Goal: Task Accomplishment & Management: Manage account settings

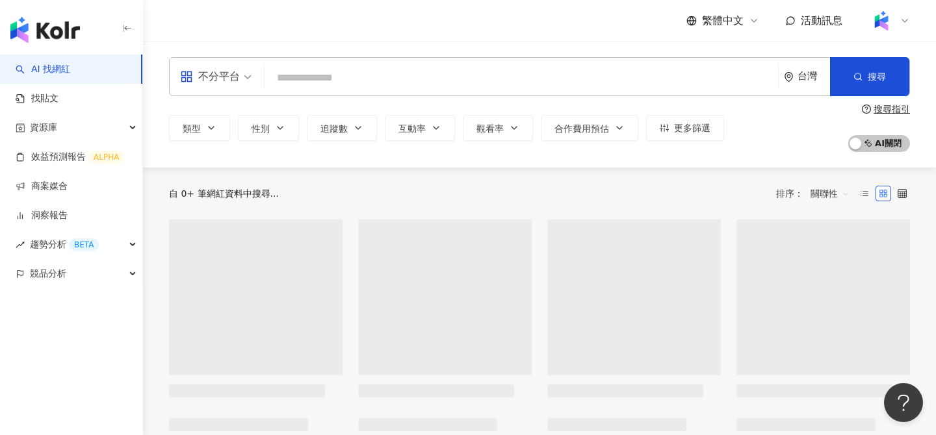
click at [313, 78] on input "search" at bounding box center [521, 78] width 503 height 25
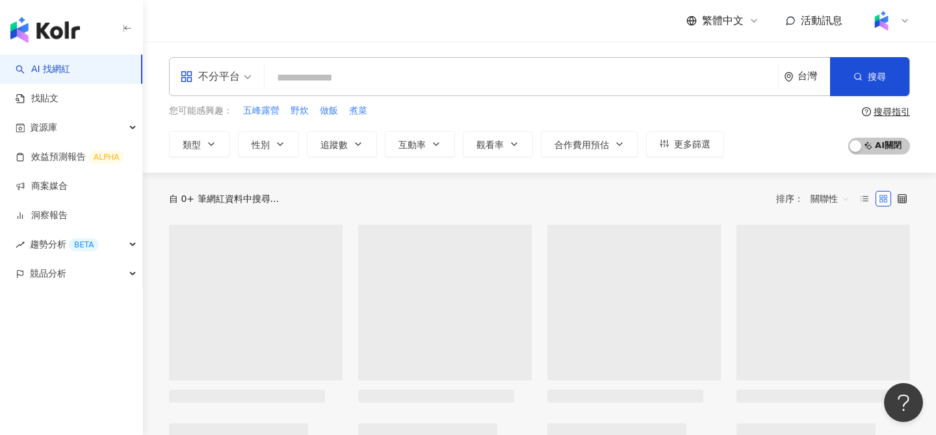
click at [217, 84] on div "不分平台" at bounding box center [210, 76] width 60 height 21
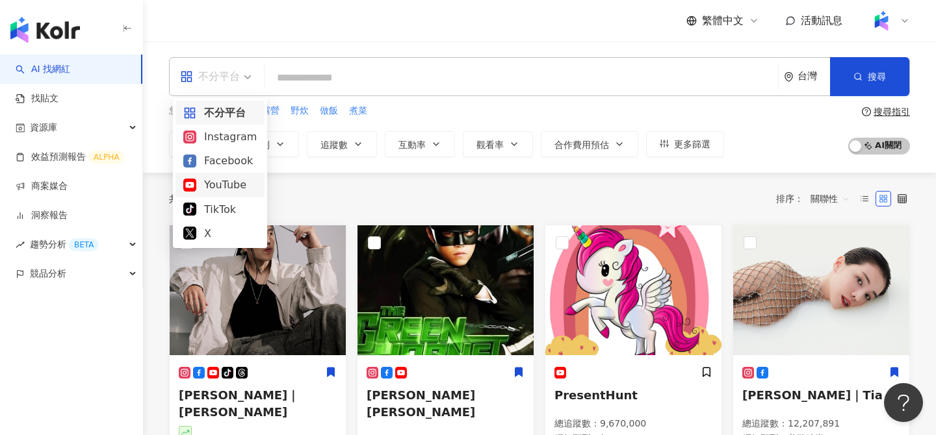
click at [216, 185] on div "YouTube" at bounding box center [219, 185] width 73 height 16
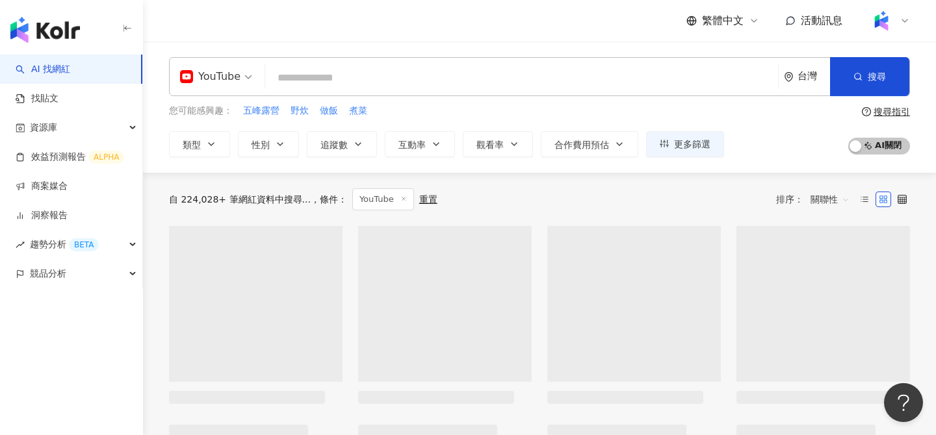
click at [363, 84] on input "search" at bounding box center [521, 78] width 502 height 25
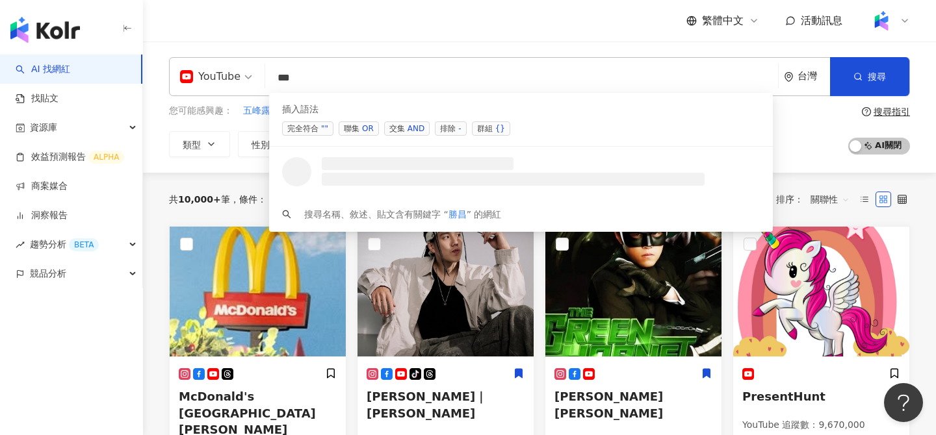
click at [408, 126] on div "AND" at bounding box center [416, 128] width 17 height 13
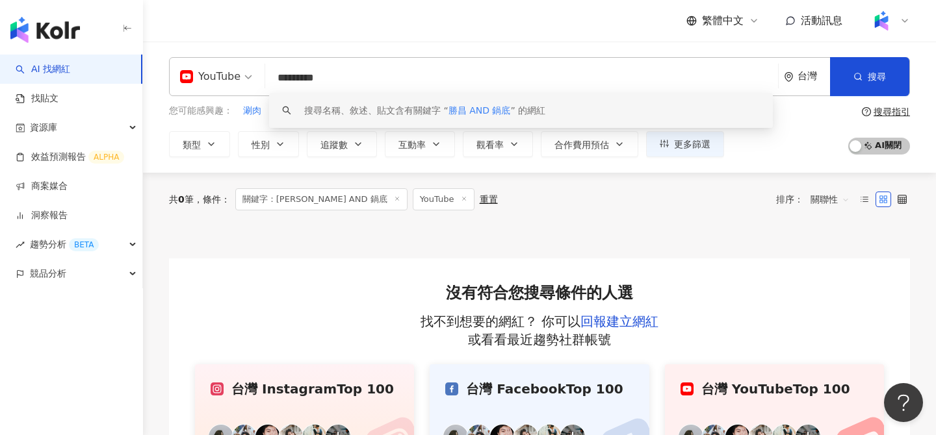
click at [831, 205] on span "關聯性" at bounding box center [830, 199] width 39 height 21
type input "*********"
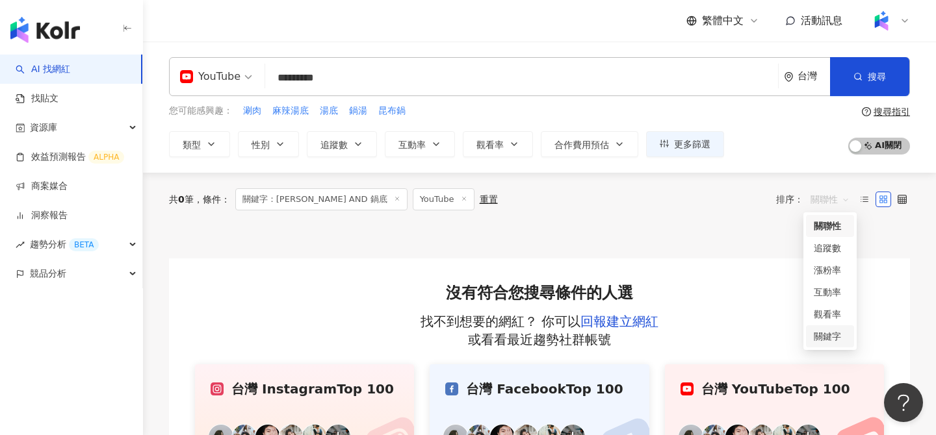
click at [837, 337] on div "關鍵字" at bounding box center [830, 337] width 32 height 14
click at [341, 81] on input "*********" at bounding box center [521, 78] width 502 height 25
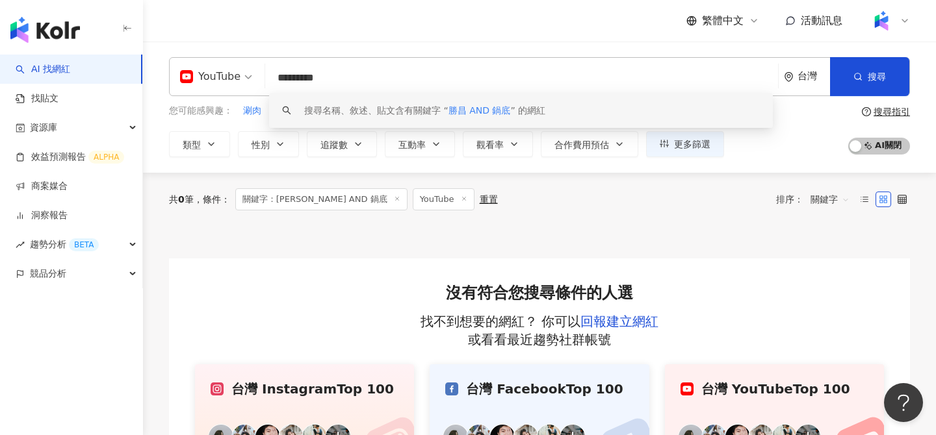
click at [341, 81] on input "*********" at bounding box center [521, 78] width 502 height 25
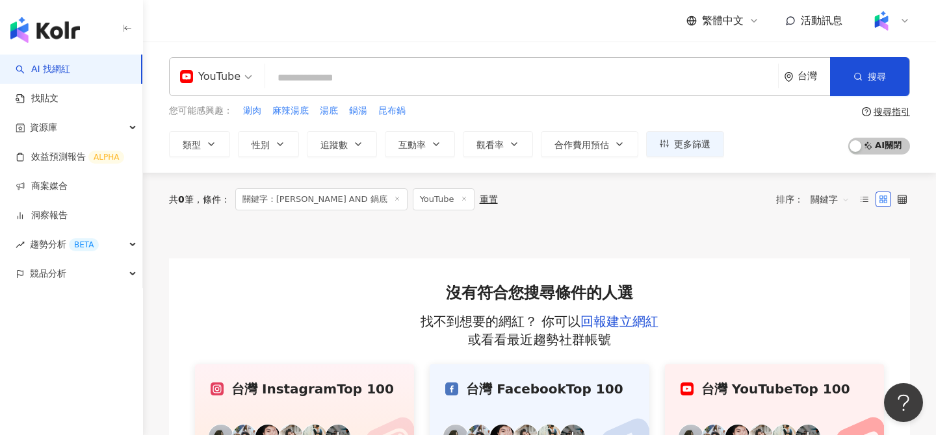
click at [338, 68] on input "search" at bounding box center [521, 78] width 502 height 25
paste input "*********"
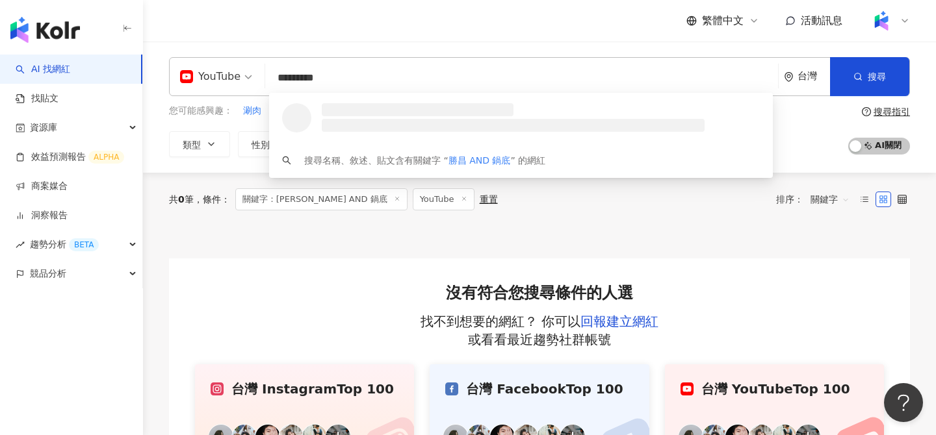
click at [284, 84] on input "*********" at bounding box center [521, 78] width 502 height 25
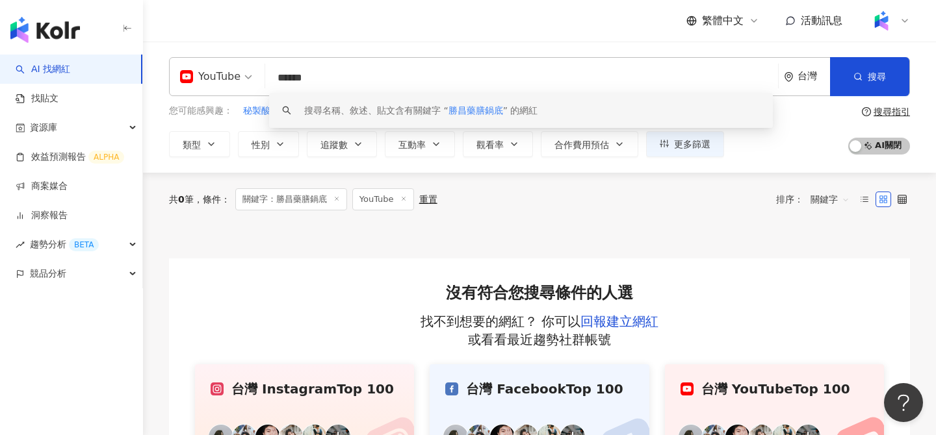
paste input "***"
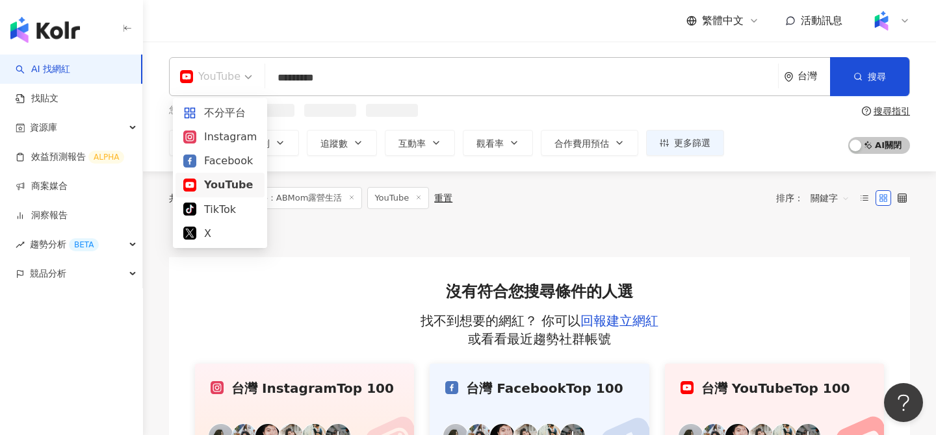
click at [242, 84] on span "YouTube" at bounding box center [216, 76] width 72 height 21
type input "*********"
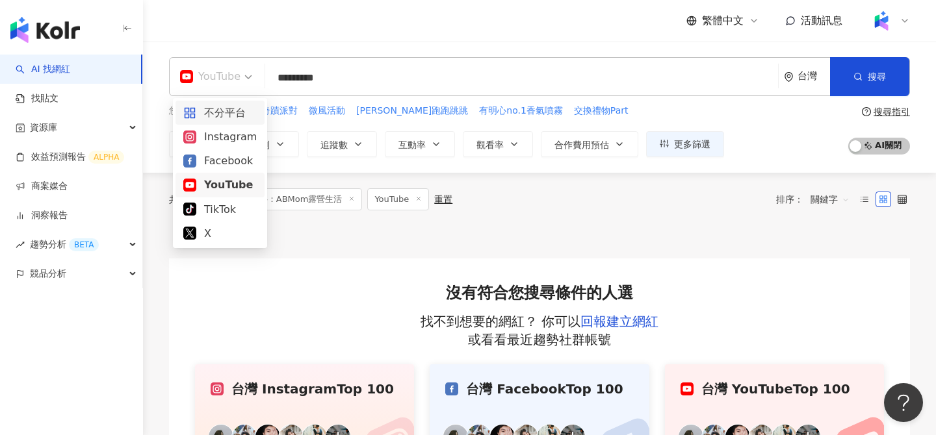
click at [225, 116] on div "不分平台" at bounding box center [219, 113] width 73 height 16
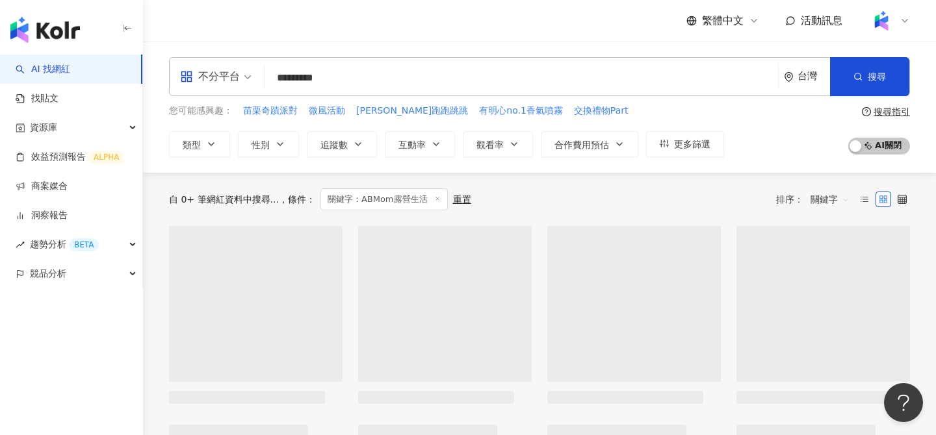
click at [274, 79] on input "*********" at bounding box center [521, 78] width 503 height 25
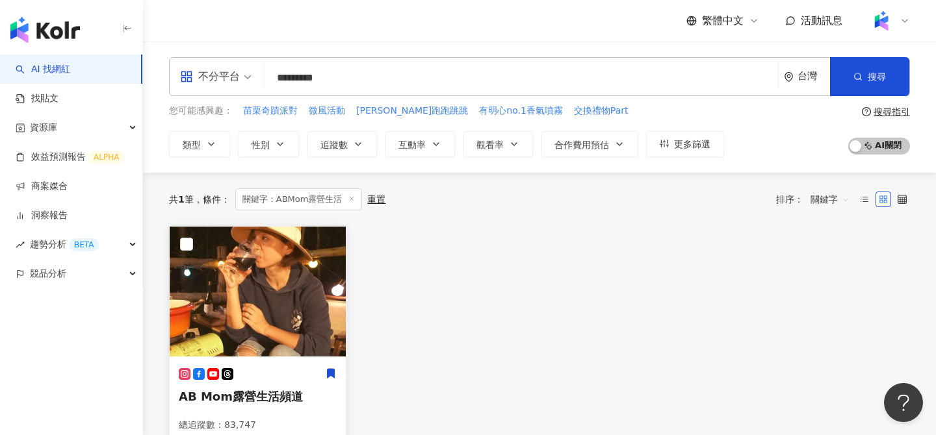
click at [261, 255] on img at bounding box center [258, 292] width 176 height 130
click at [72, 136] on div "資源庫" at bounding box center [71, 127] width 142 height 29
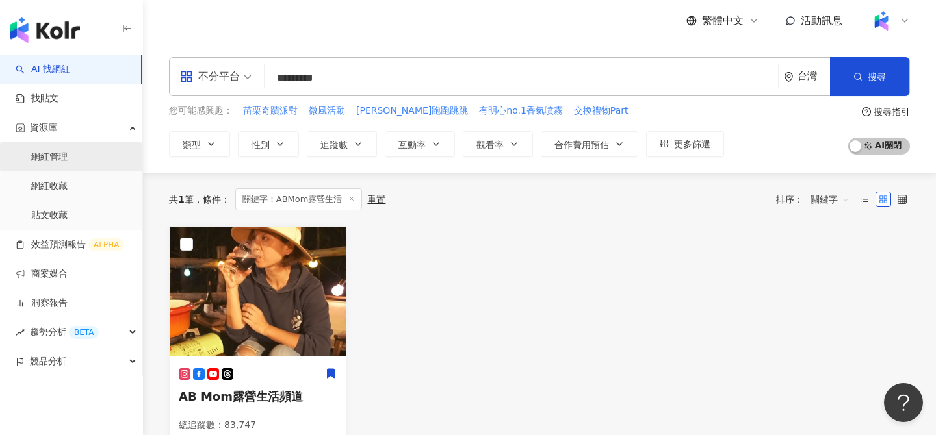
click at [64, 158] on link "網紅管理" at bounding box center [49, 157] width 36 height 13
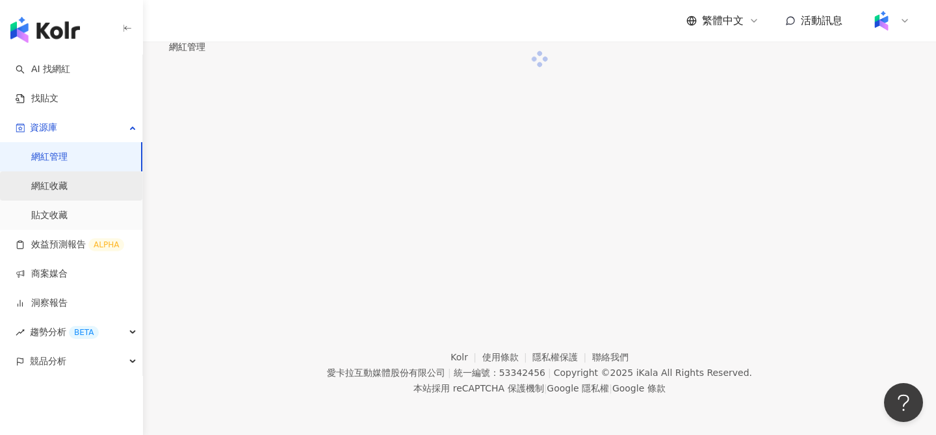
click at [68, 181] on link "網紅收藏" at bounding box center [49, 186] width 36 height 13
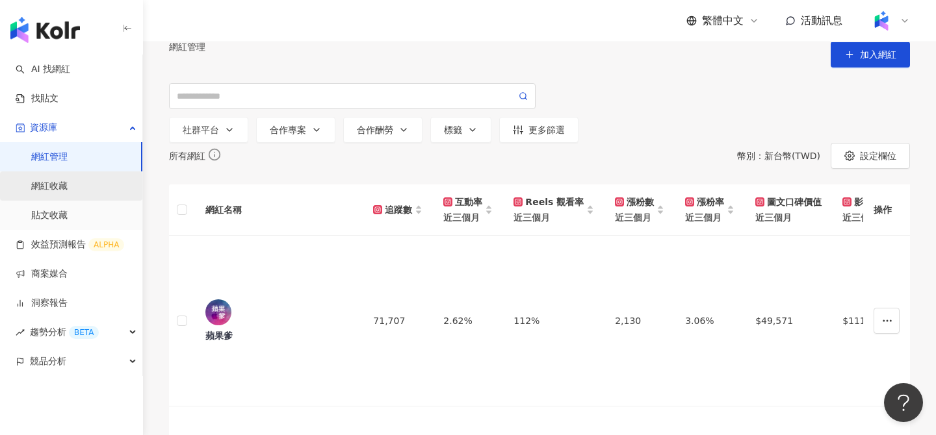
click at [68, 190] on link "網紅收藏" at bounding box center [49, 186] width 36 height 13
click at [68, 187] on link "網紅收藏" at bounding box center [49, 186] width 36 height 13
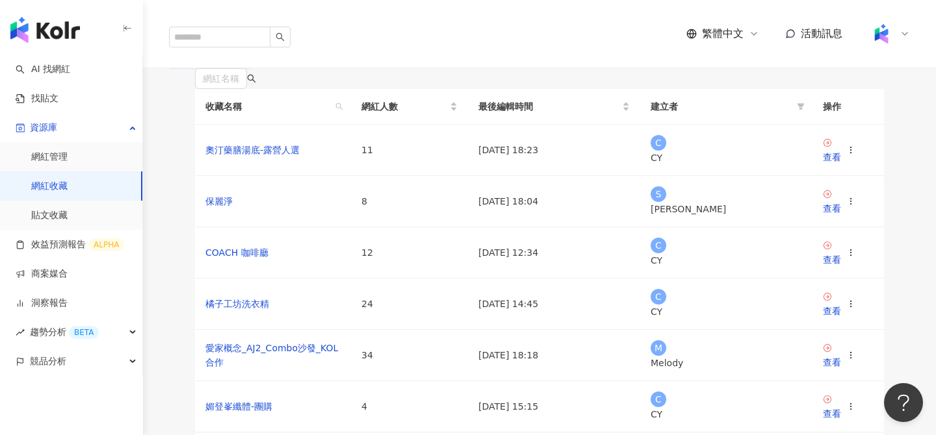
scroll to position [61, 0]
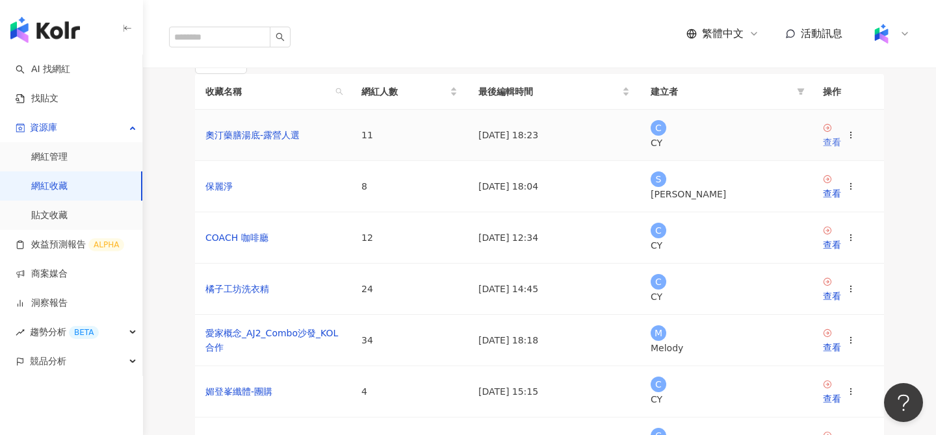
click at [829, 133] on icon at bounding box center [827, 127] width 9 height 9
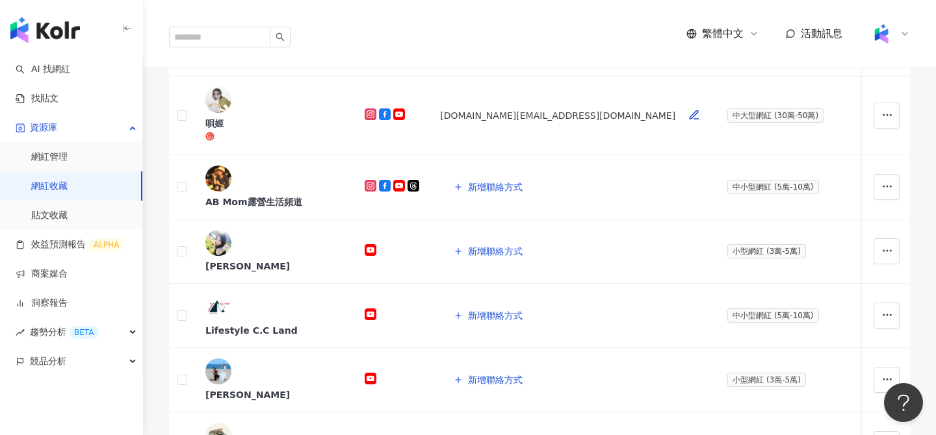
scroll to position [468, 0]
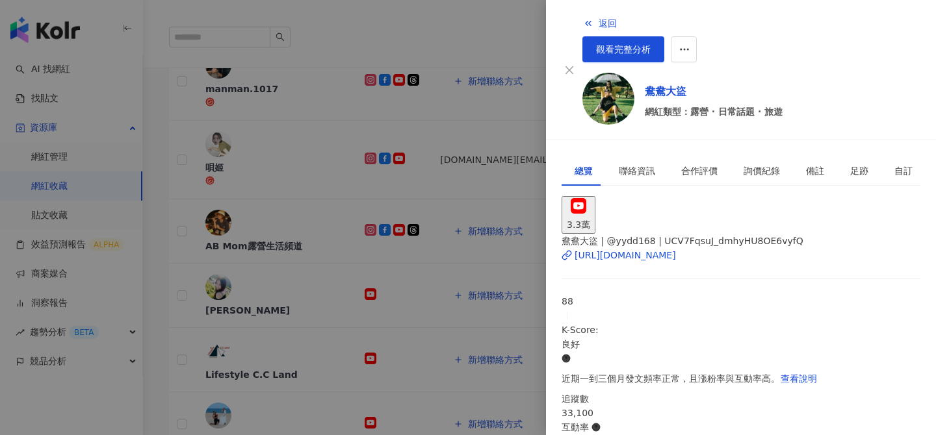
scroll to position [0, 0]
click at [315, 201] on div at bounding box center [468, 217] width 936 height 435
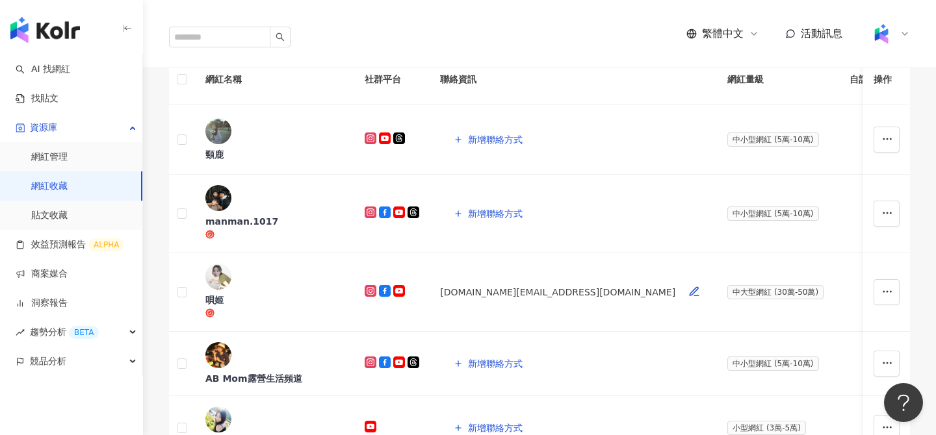
scroll to position [327, 0]
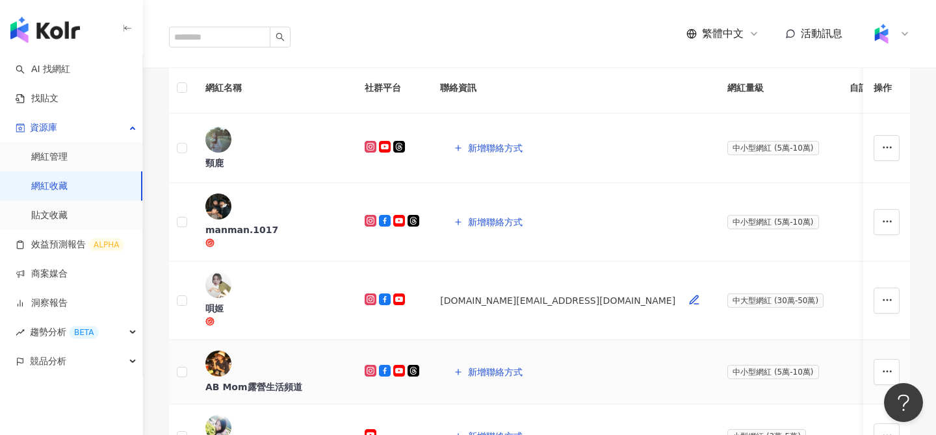
click at [283, 381] on div "AB Mom露營生活頻道" at bounding box center [274, 387] width 138 height 13
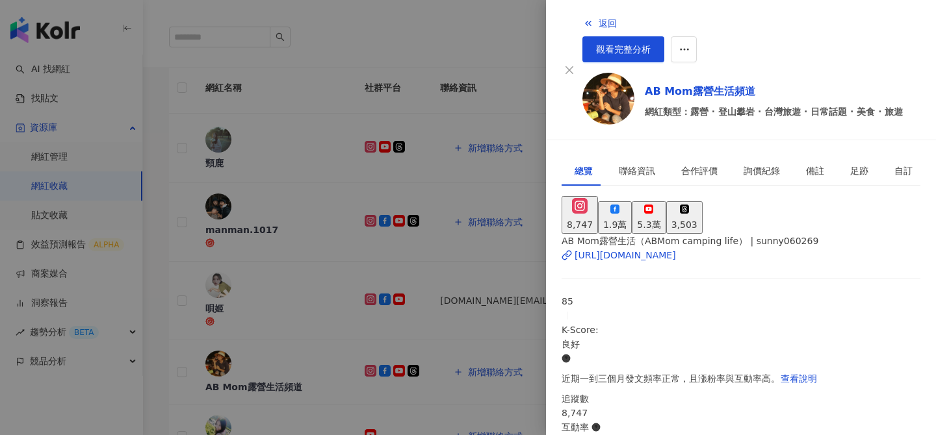
scroll to position [0, 0]
click at [660, 218] on div "5.3萬" at bounding box center [648, 225] width 23 height 14
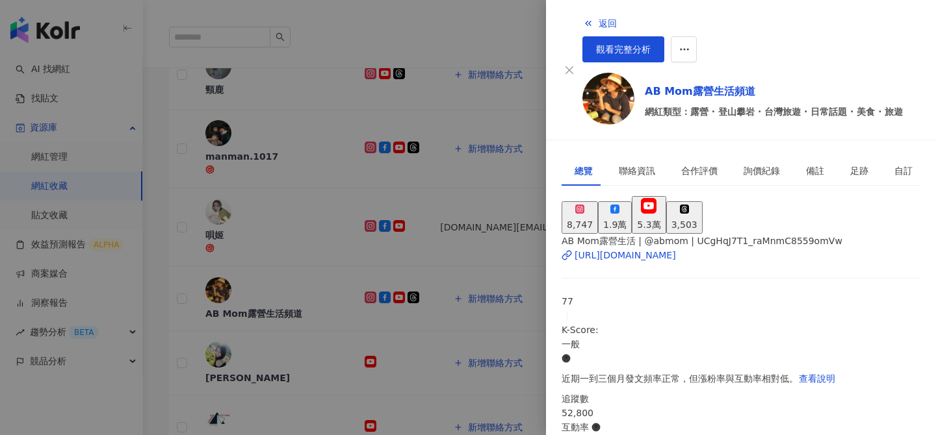
scroll to position [406, 0]
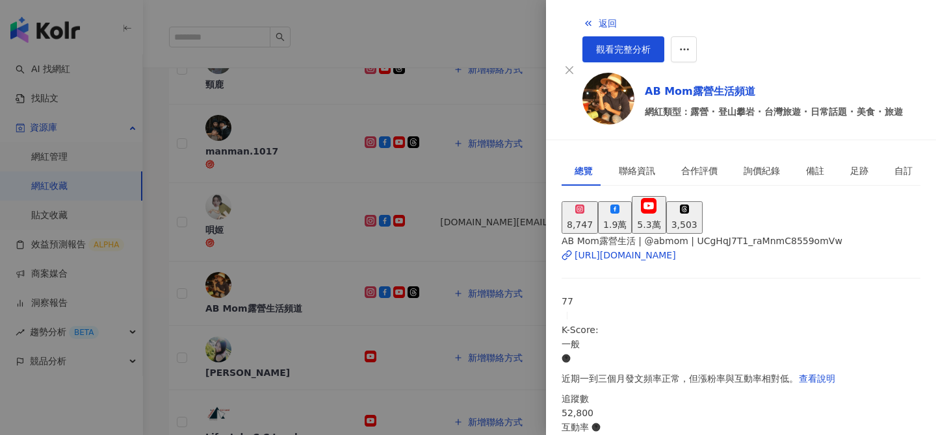
click at [265, 346] on div at bounding box center [468, 217] width 936 height 435
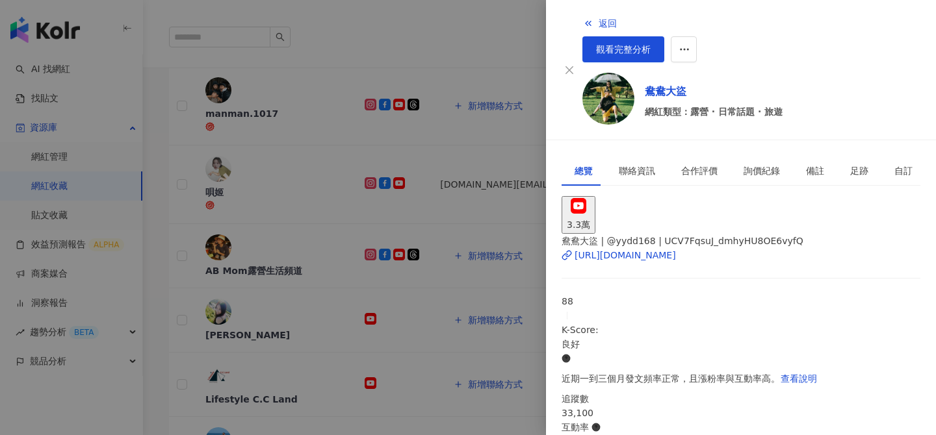
scroll to position [445, 0]
click at [263, 368] on div at bounding box center [468, 217] width 936 height 435
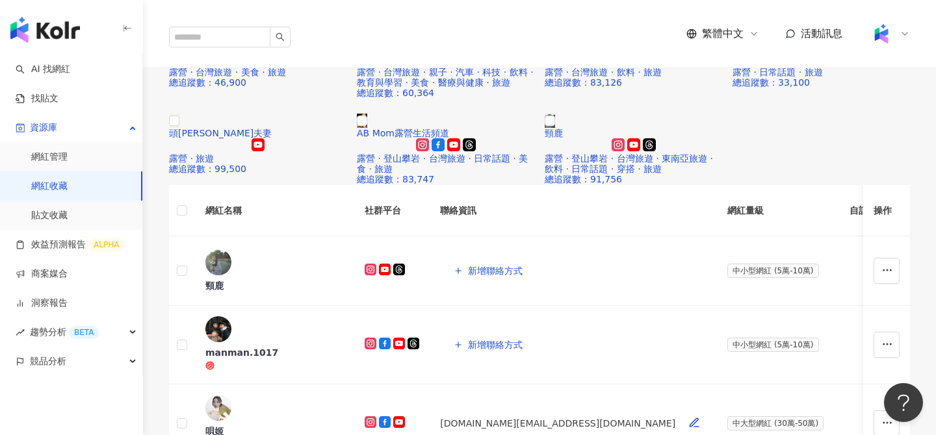
scroll to position [172, 0]
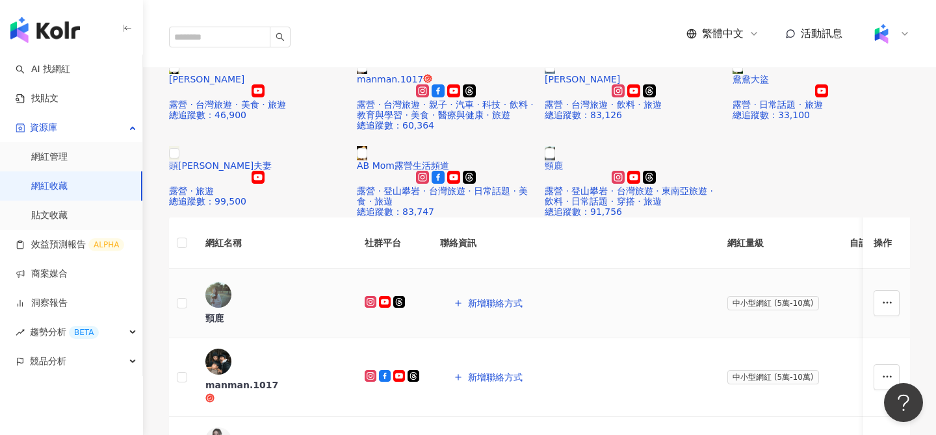
click at [258, 282] on div "頸鹿" at bounding box center [274, 303] width 138 height 43
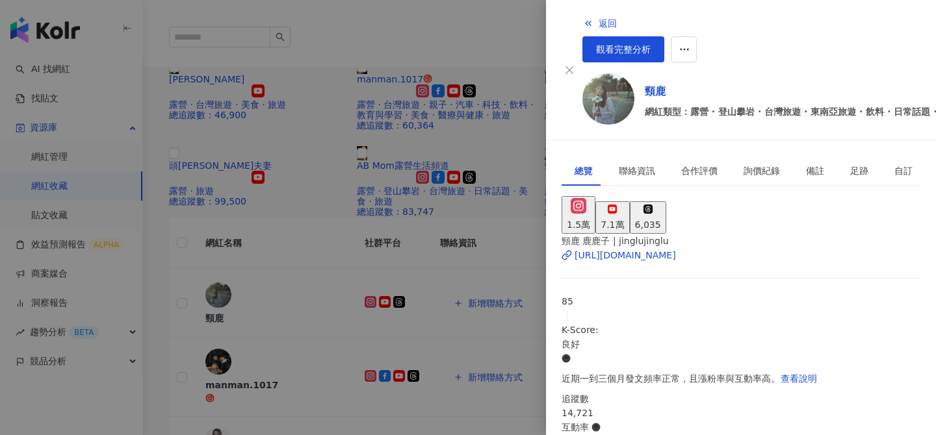
click at [624, 218] on div "7.1萬" at bounding box center [612, 225] width 23 height 14
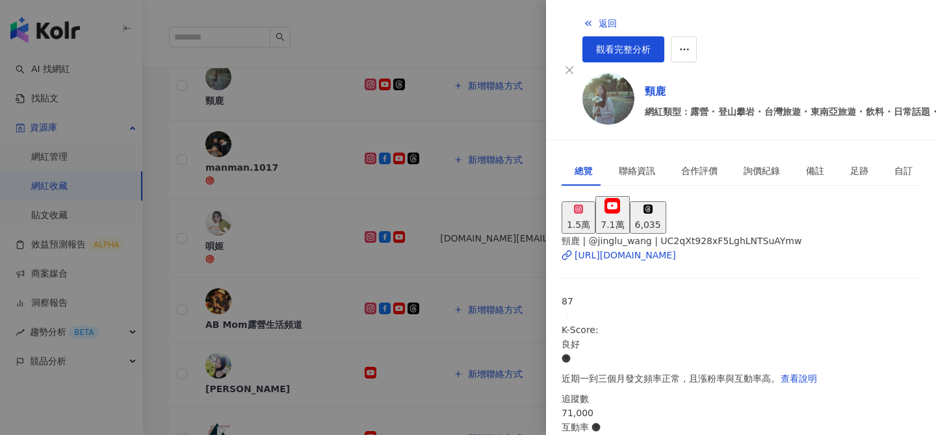
scroll to position [406, 0]
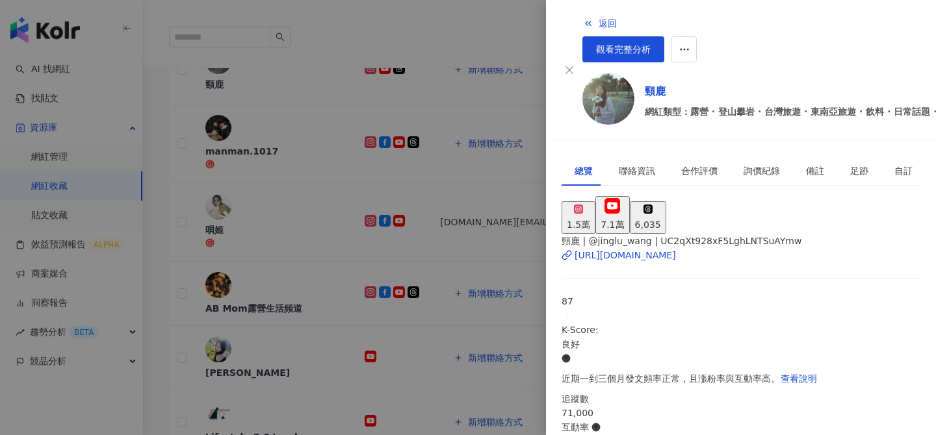
click at [252, 341] on div at bounding box center [468, 217] width 936 height 435
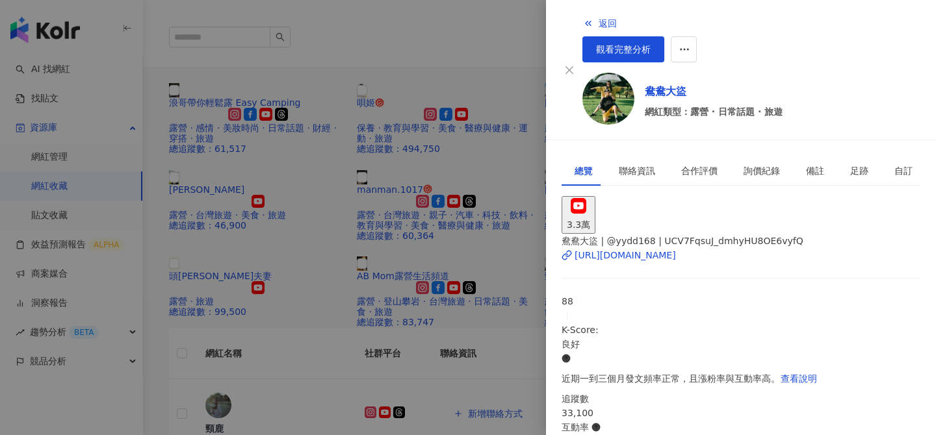
scroll to position [23, 0]
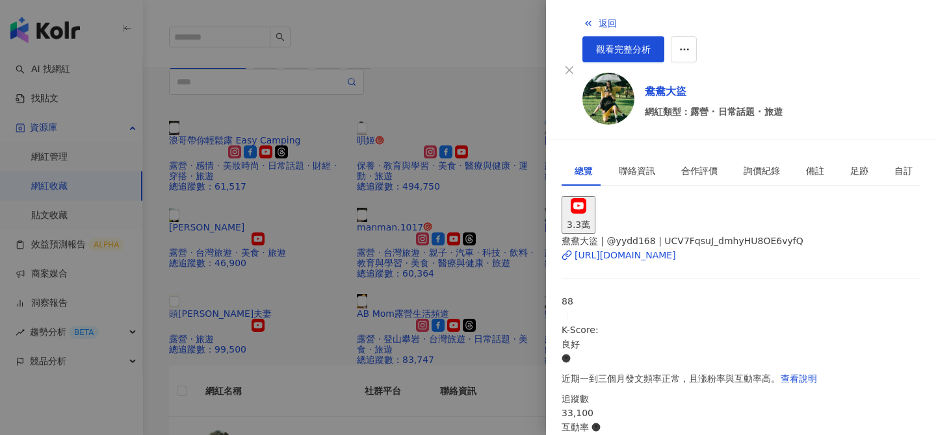
click at [259, 305] on div at bounding box center [468, 217] width 936 height 435
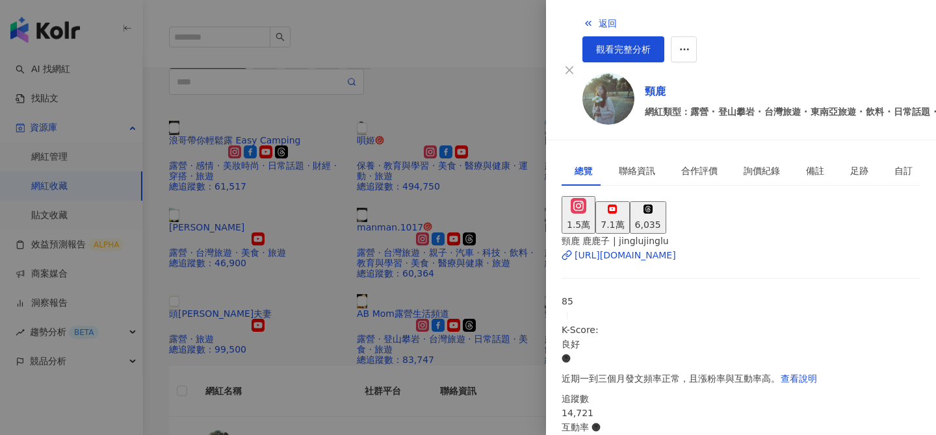
scroll to position [0, 0]
click at [624, 218] on div "7.1萬" at bounding box center [612, 225] width 23 height 14
click at [300, 213] on div at bounding box center [468, 217] width 936 height 435
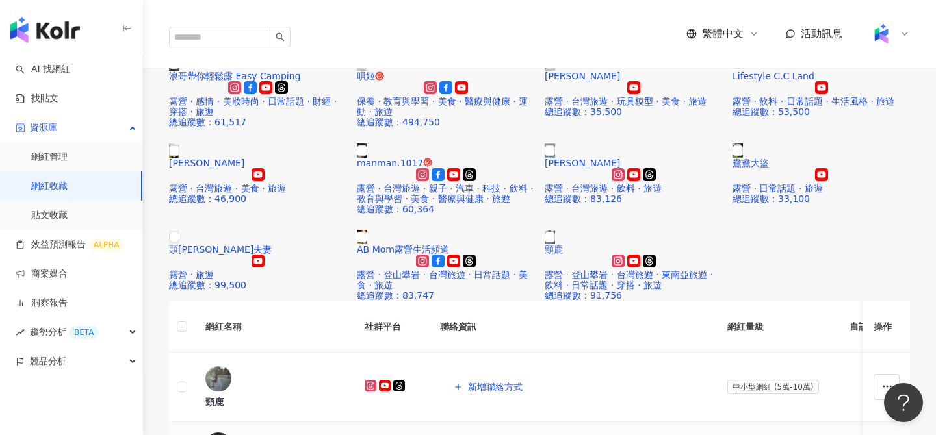
scroll to position [123, 0]
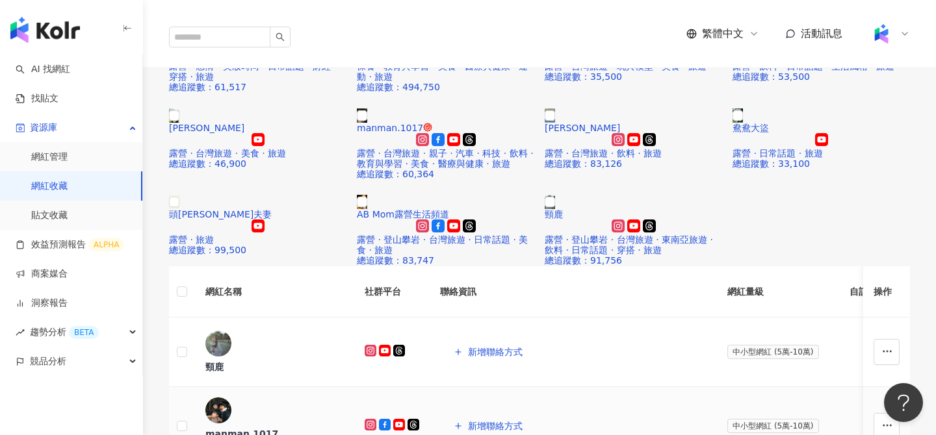
click at [268, 428] on div "manman.1017" at bounding box center [274, 434] width 138 height 13
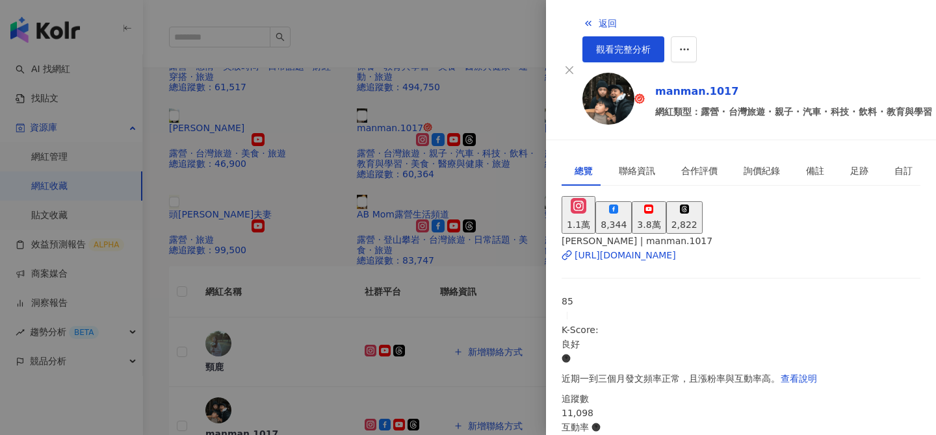
click at [666, 201] on button "3.8萬" at bounding box center [649, 217] width 34 height 32
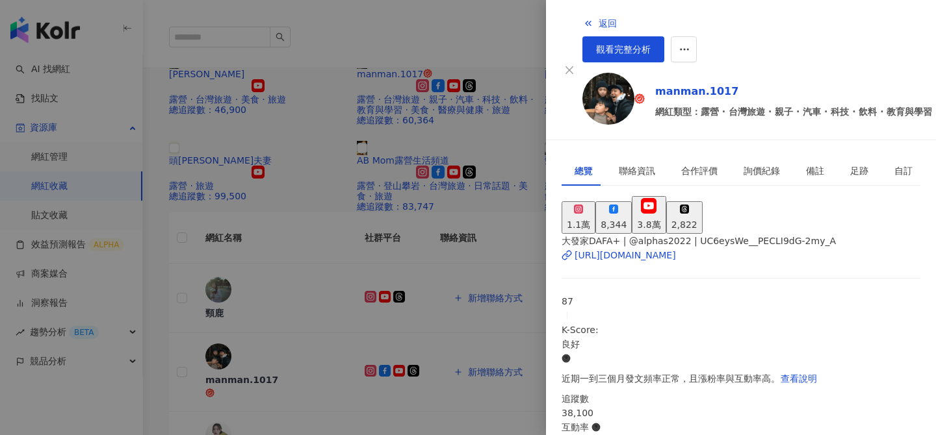
scroll to position [0, 0]
click at [322, 111] on div at bounding box center [468, 217] width 936 height 435
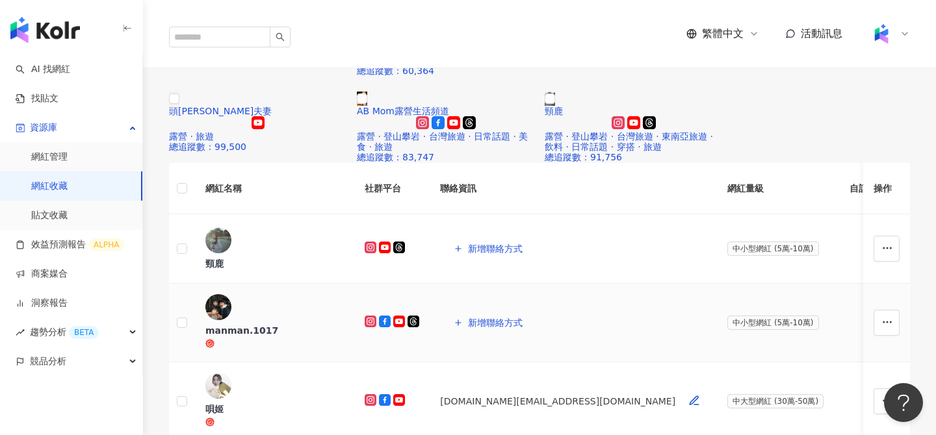
scroll to position [240, 0]
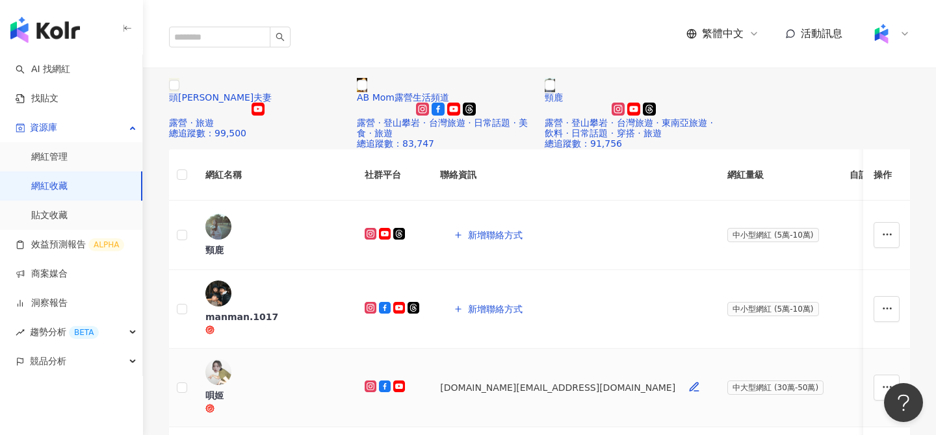
click at [258, 389] on div "唄姬" at bounding box center [274, 395] width 138 height 13
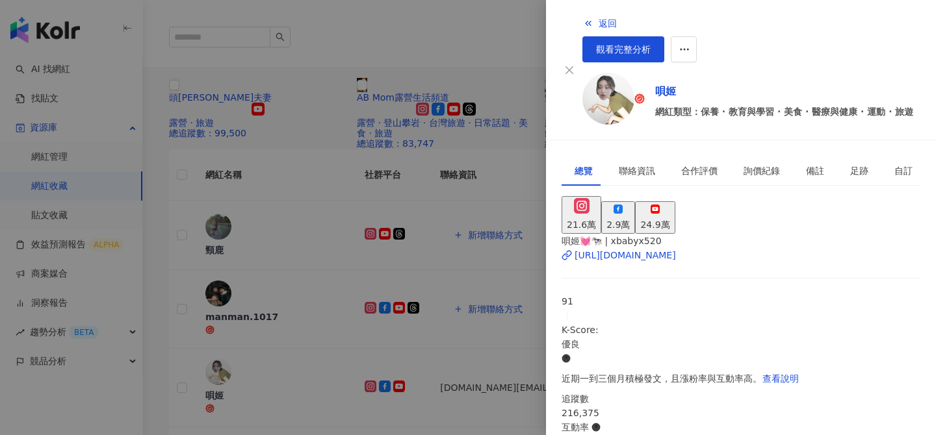
scroll to position [12, 0]
click at [669, 218] on div "24.9萬" at bounding box center [654, 225] width 29 height 14
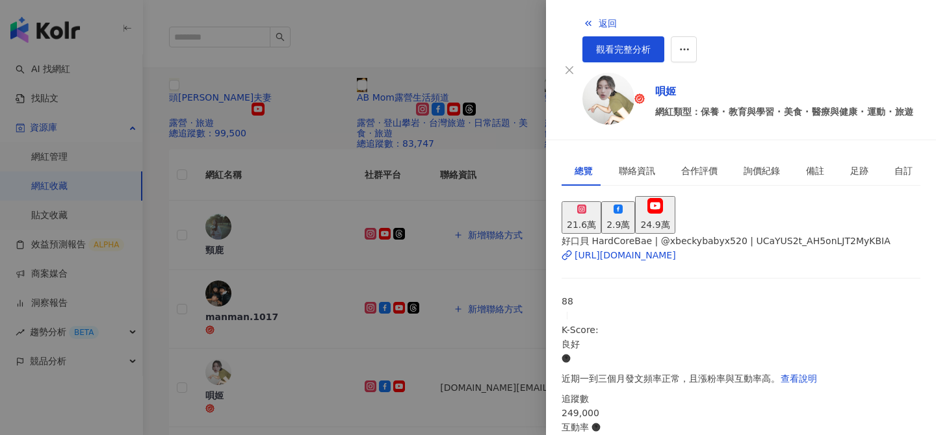
scroll to position [311, 0]
click at [294, 208] on div at bounding box center [468, 217] width 936 height 435
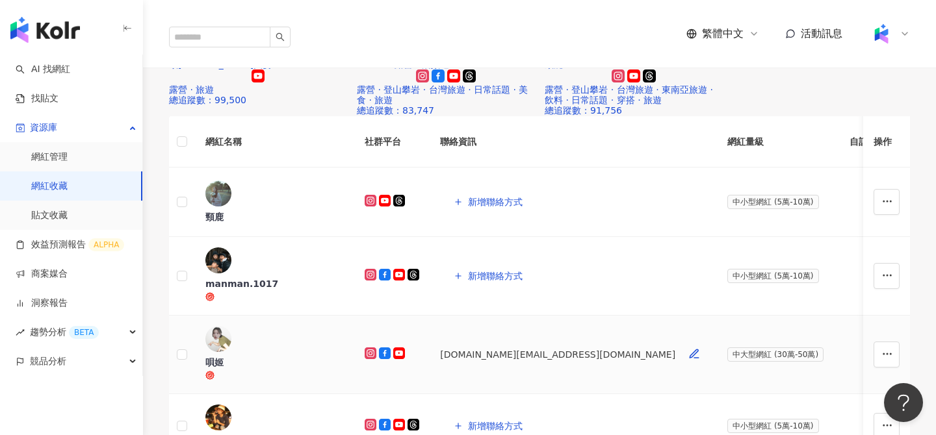
scroll to position [303, 0]
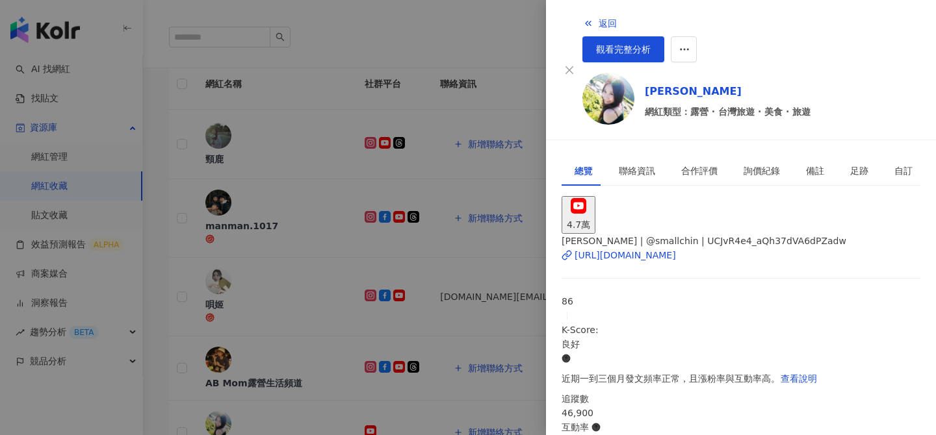
scroll to position [0, 0]
click at [292, 266] on div at bounding box center [468, 217] width 936 height 435
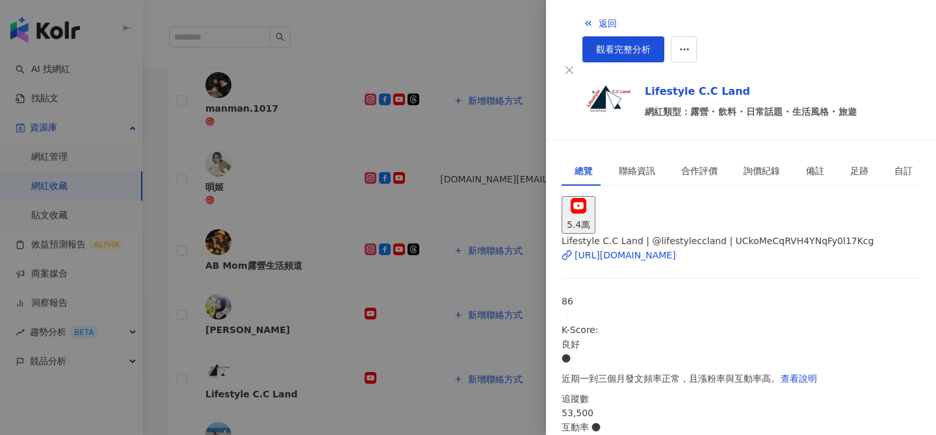
scroll to position [380, 0]
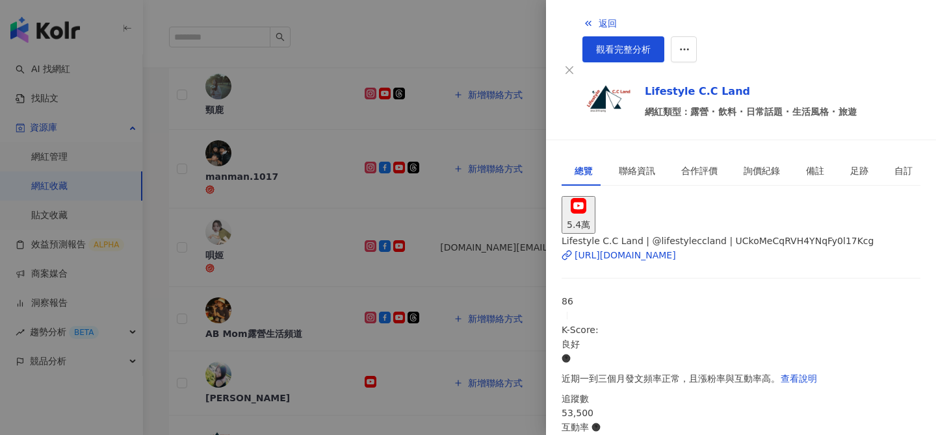
click at [261, 274] on div at bounding box center [468, 217] width 936 height 435
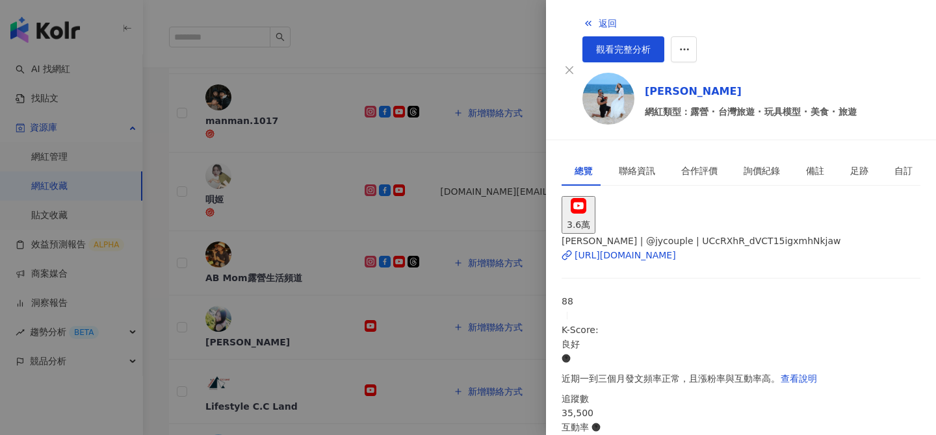
scroll to position [438, 0]
click at [285, 260] on div at bounding box center [468, 217] width 936 height 435
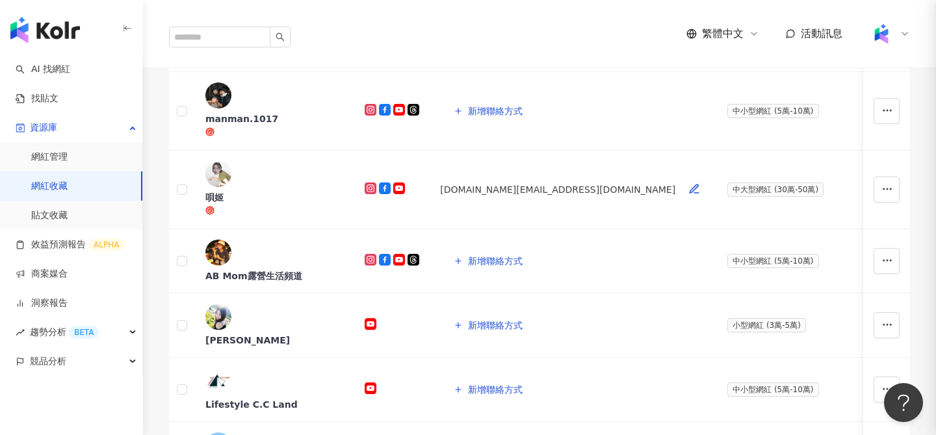
click at [281, 265] on div at bounding box center [468, 217] width 936 height 435
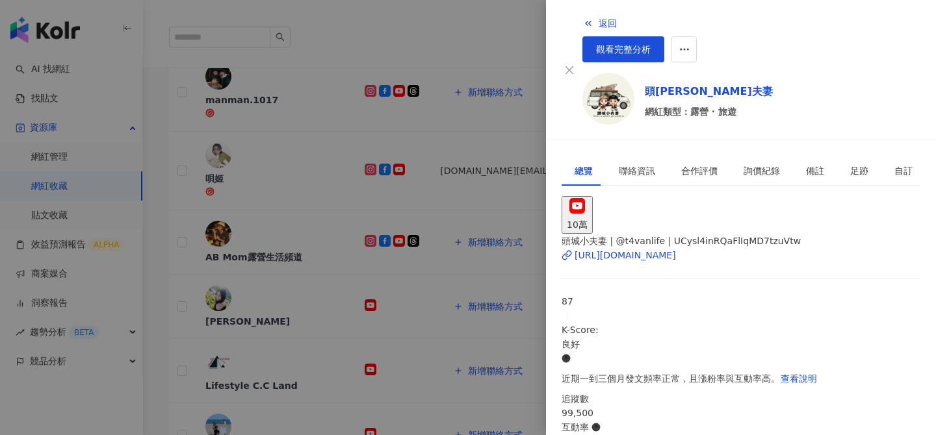
scroll to position [447, 0]
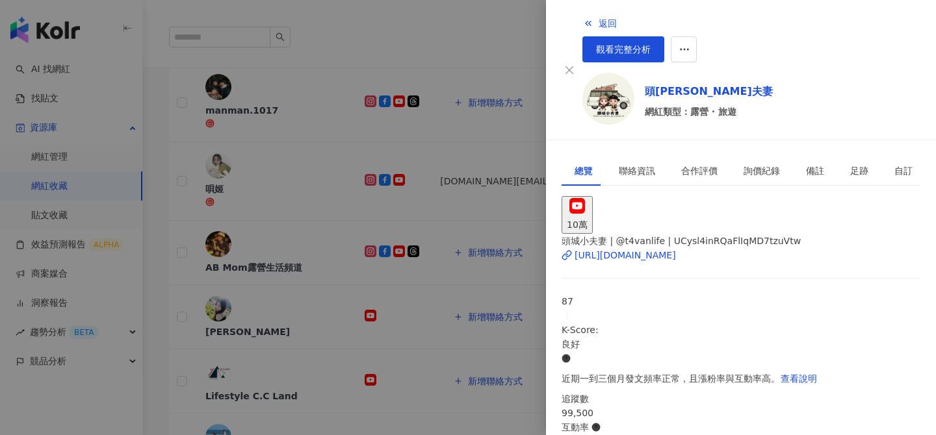
click at [239, 333] on div at bounding box center [468, 217] width 936 height 435
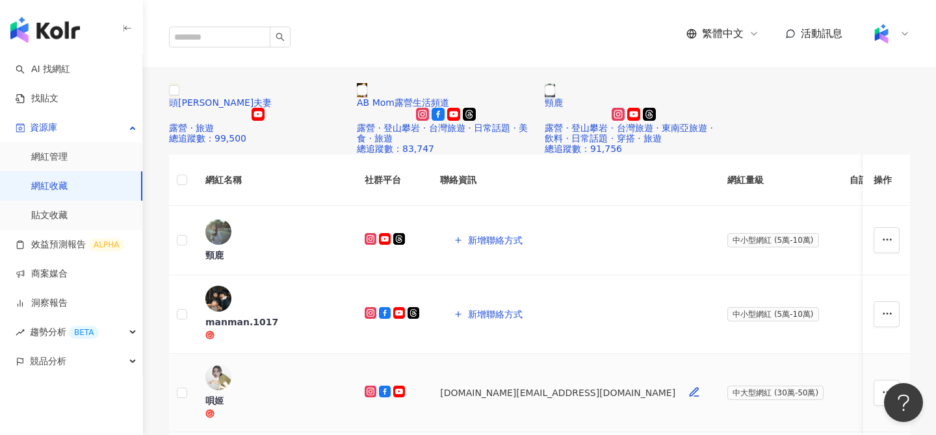
scroll to position [167, 0]
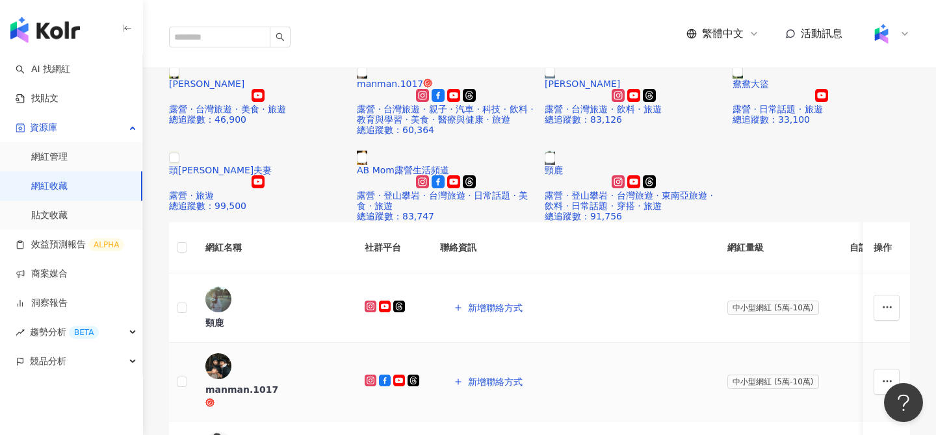
click at [269, 383] on div "manman.1017" at bounding box center [274, 389] width 138 height 13
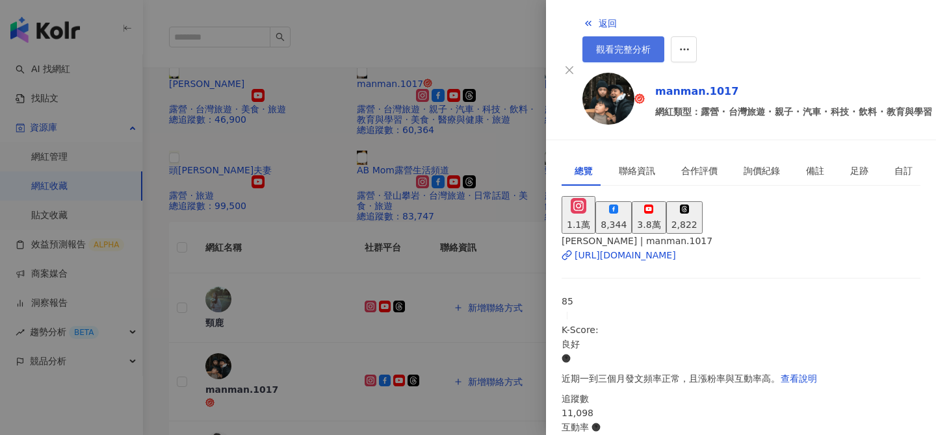
click at [651, 44] on span "觀看完整分析" at bounding box center [623, 49] width 55 height 10
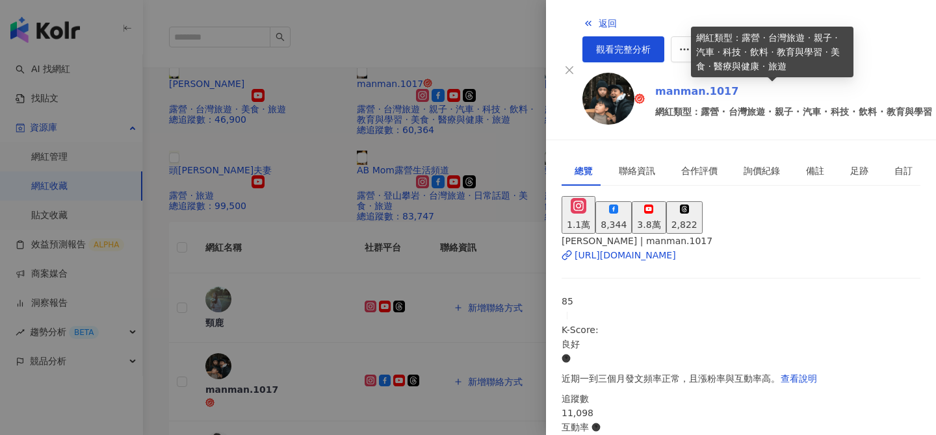
click at [656, 84] on link "manman.1017" at bounding box center [849, 92] width 389 height 16
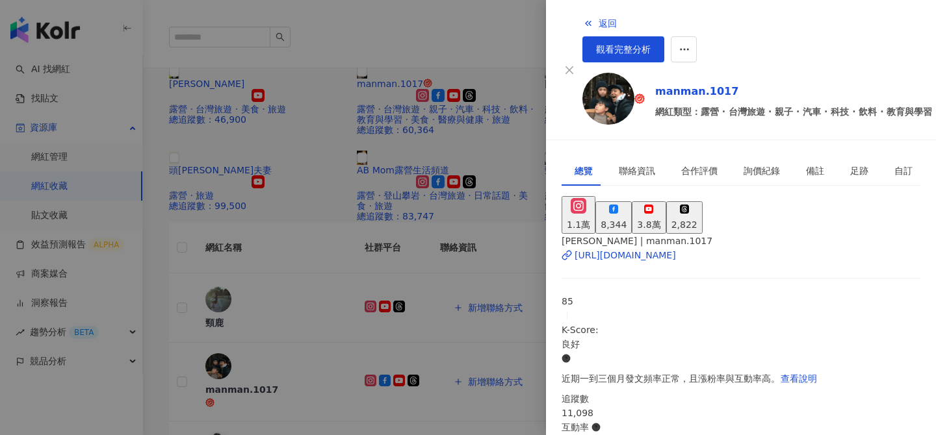
click at [660, 218] on div "3.8萬" at bounding box center [648, 225] width 23 height 14
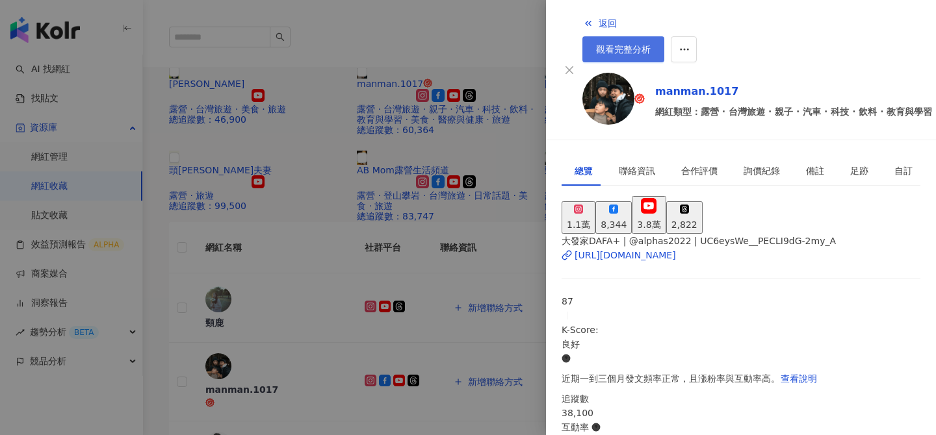
click at [664, 36] on link "觀看完整分析" at bounding box center [623, 49] width 82 height 26
click at [241, 236] on div at bounding box center [468, 217] width 936 height 435
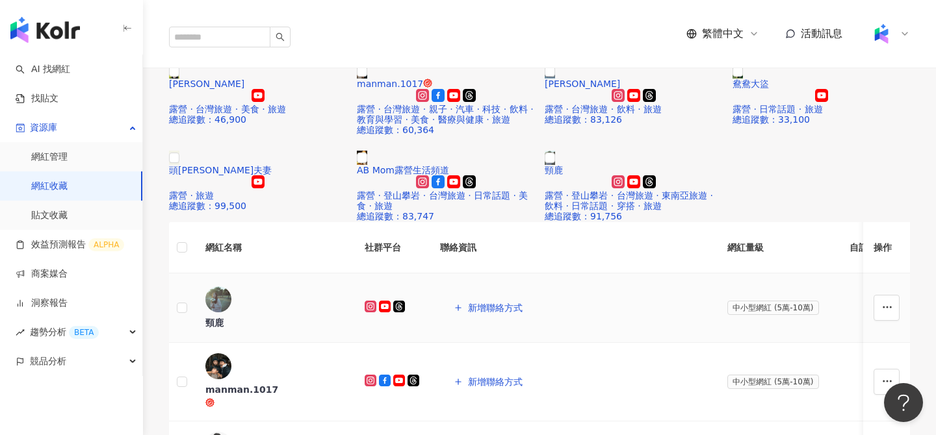
click at [253, 317] on div "頸鹿" at bounding box center [274, 323] width 138 height 13
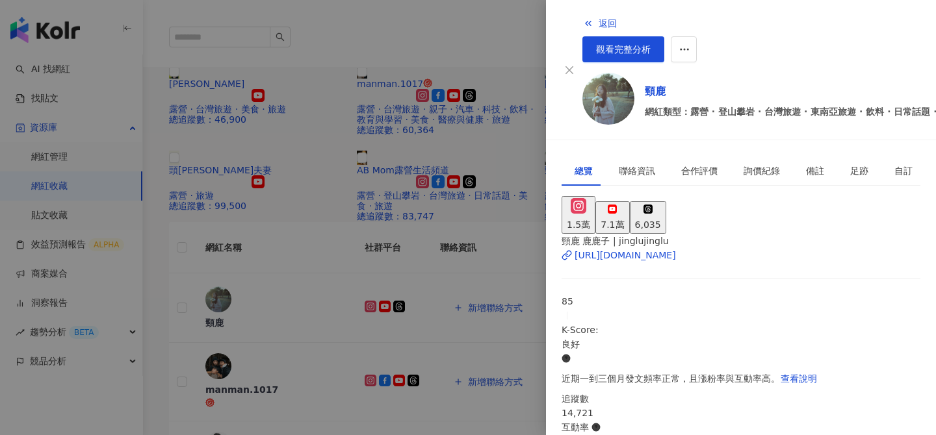
click at [624, 218] on div "7.1萬" at bounding box center [612, 225] width 23 height 14
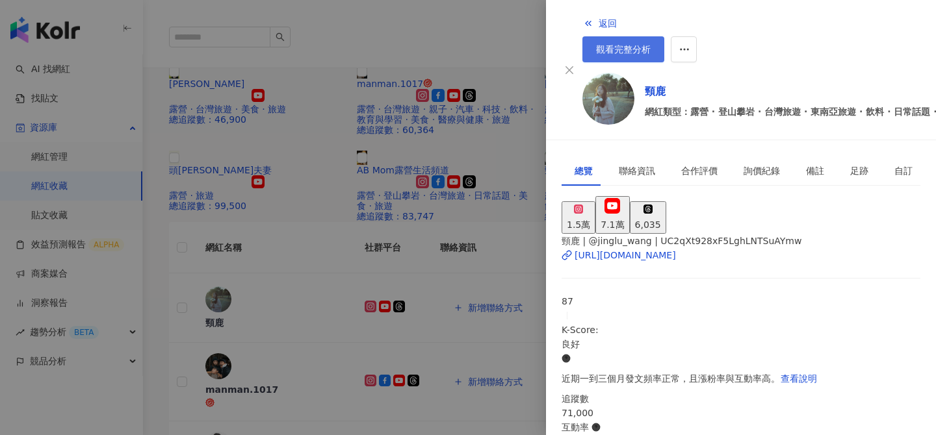
click at [651, 44] on span "觀看完整分析" at bounding box center [623, 49] width 55 height 10
click at [361, 42] on div at bounding box center [468, 217] width 936 height 435
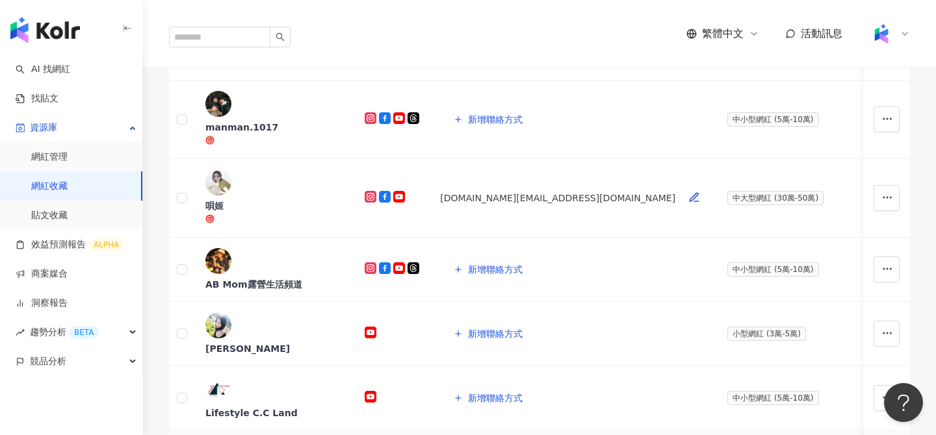
scroll to position [430, 0]
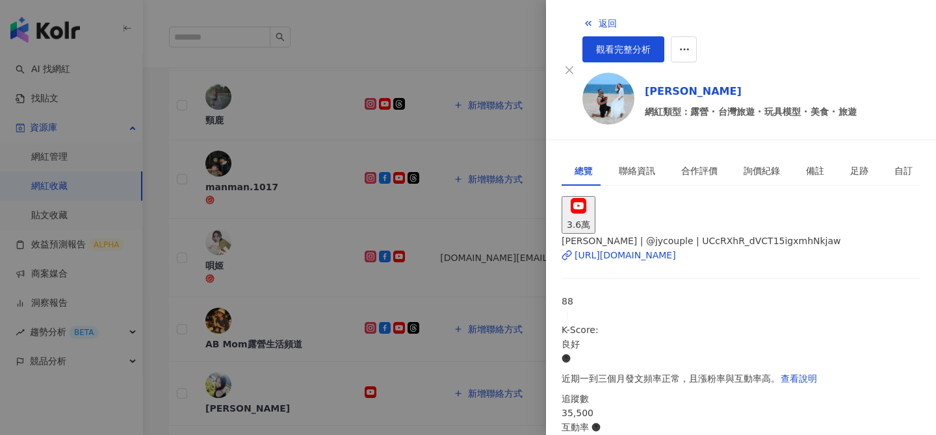
scroll to position [371, 0]
click at [651, 44] on span "觀看完整分析" at bounding box center [623, 49] width 55 height 10
click at [269, 334] on div at bounding box center [468, 217] width 936 height 435
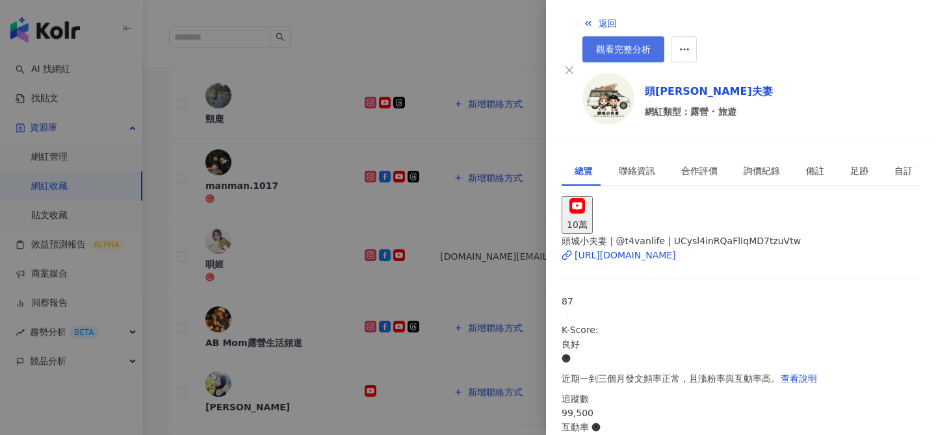
click at [664, 36] on link "觀看完整分析" at bounding box center [623, 49] width 82 height 26
click at [446, 292] on div at bounding box center [468, 217] width 936 height 435
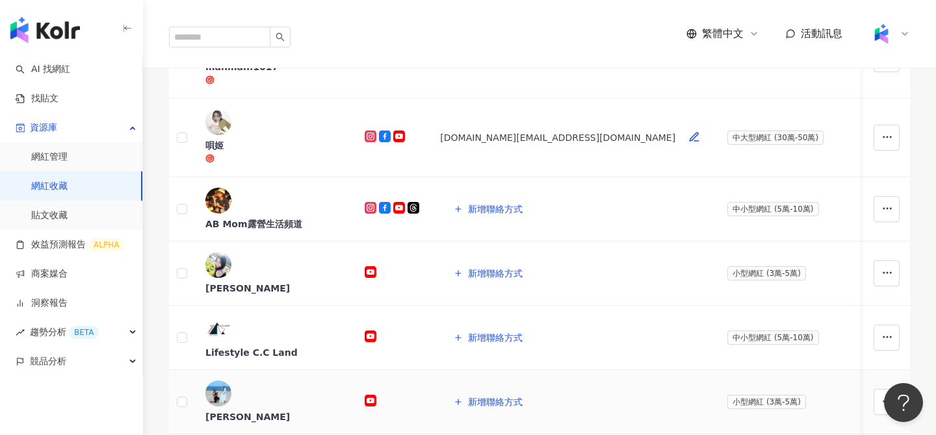
scroll to position [511, 0]
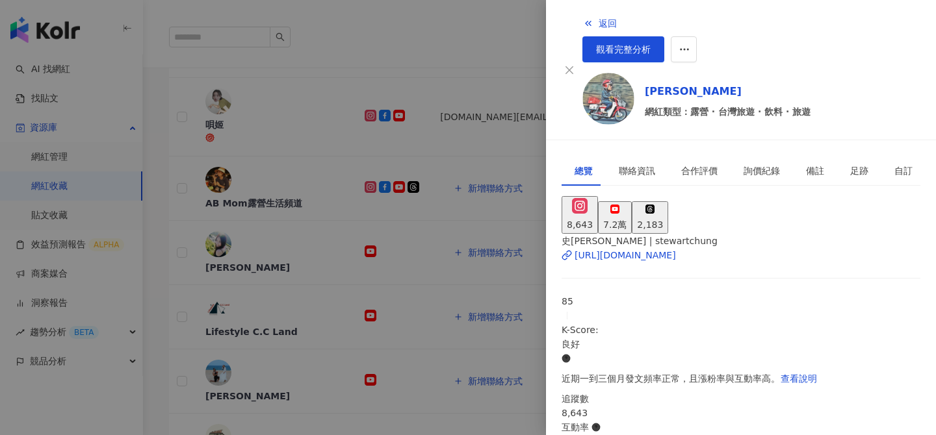
click at [627, 218] on div "7.2萬" at bounding box center [614, 225] width 23 height 14
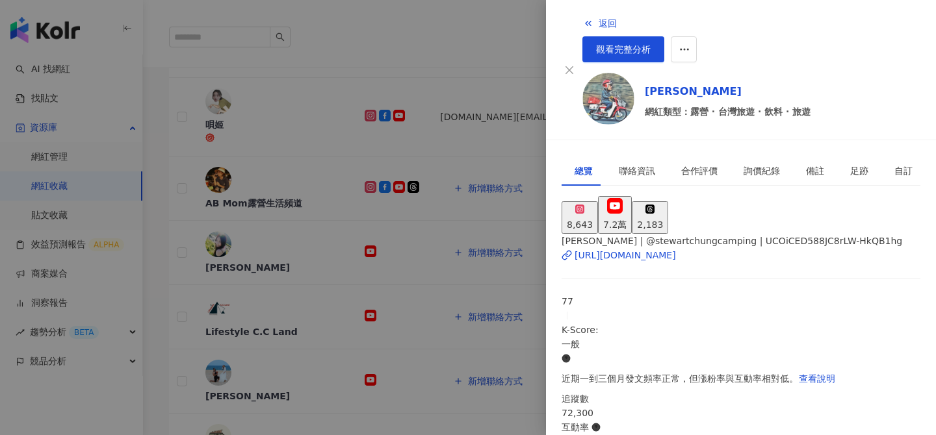
scroll to position [60, 0]
click at [298, 333] on div at bounding box center [468, 217] width 936 height 435
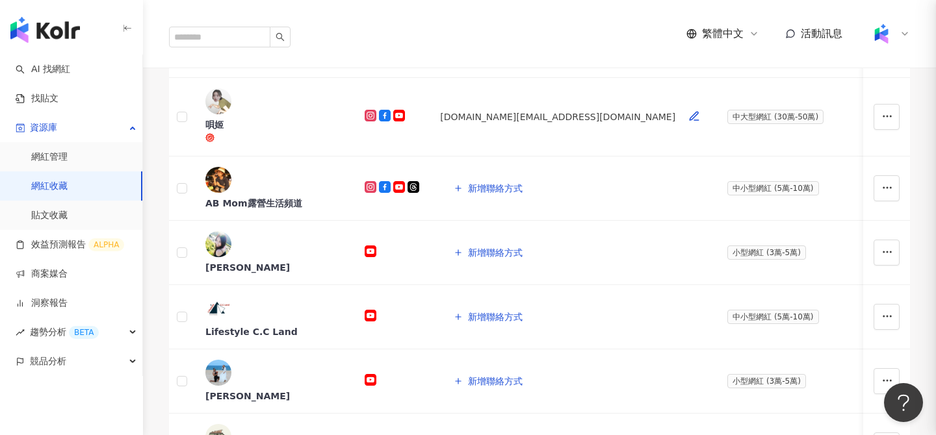
click at [297, 334] on div at bounding box center [468, 217] width 936 height 435
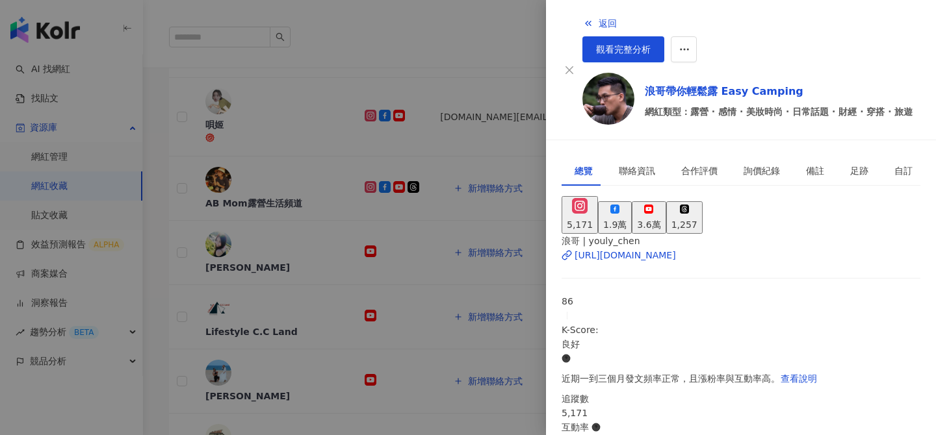
scroll to position [0, 0]
click at [666, 201] on button "3.6萬" at bounding box center [649, 217] width 34 height 32
click at [389, 382] on div at bounding box center [468, 217] width 936 height 435
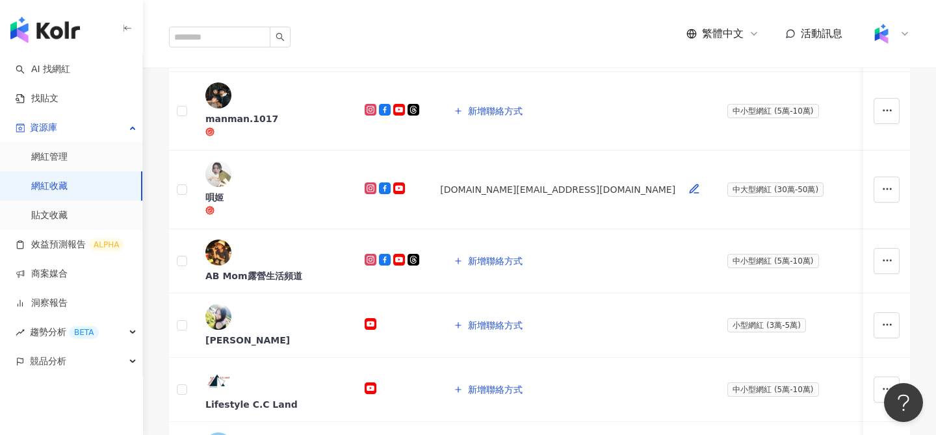
scroll to position [442, 0]
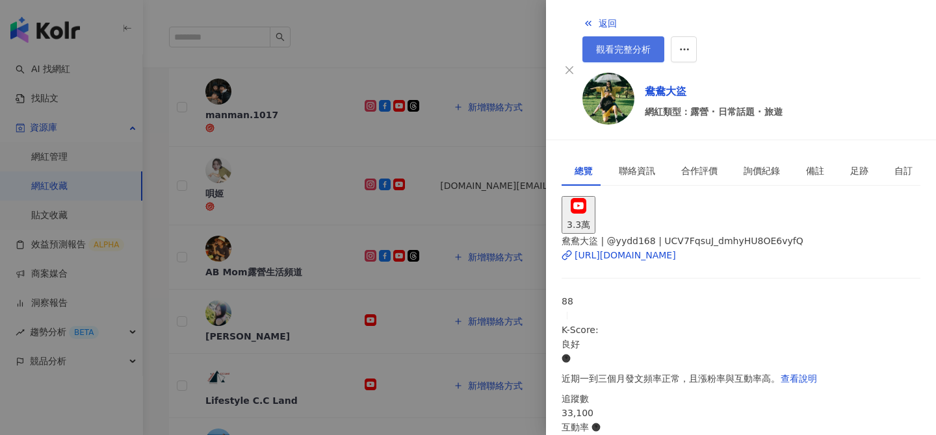
click at [651, 44] on span "觀看完整分析" at bounding box center [623, 49] width 55 height 10
click at [478, 77] on div at bounding box center [468, 217] width 936 height 435
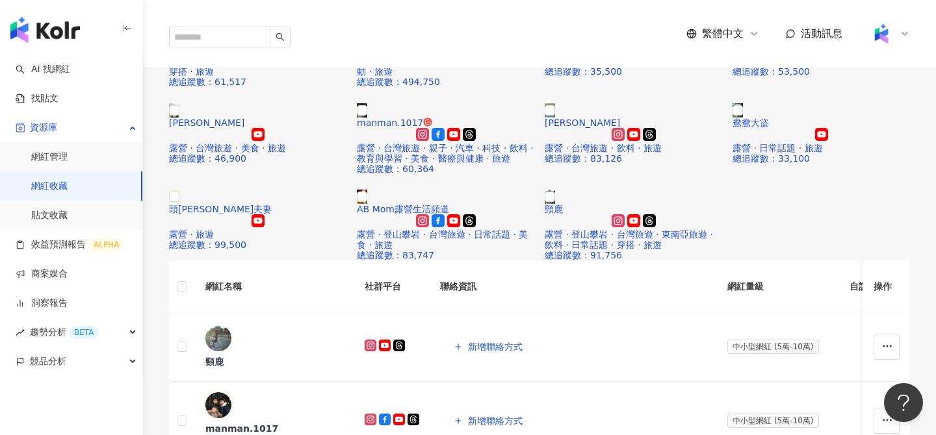
scroll to position [80, 0]
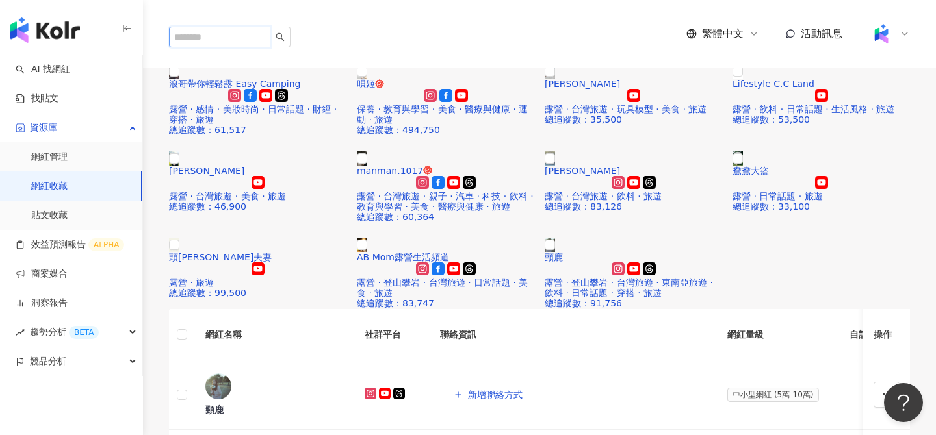
click at [239, 27] on input "search" at bounding box center [219, 37] width 101 height 21
paste input "**********"
type input "**********"
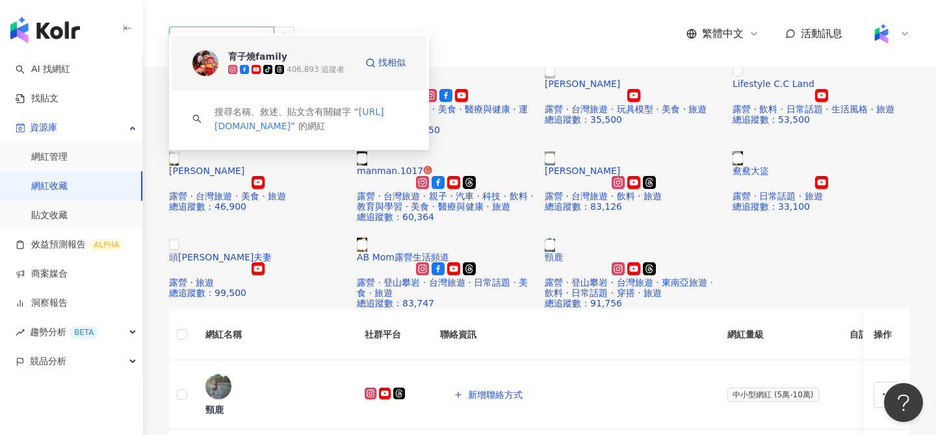
click at [296, 64] on div "406,893 追蹤者" at bounding box center [316, 69] width 58 height 11
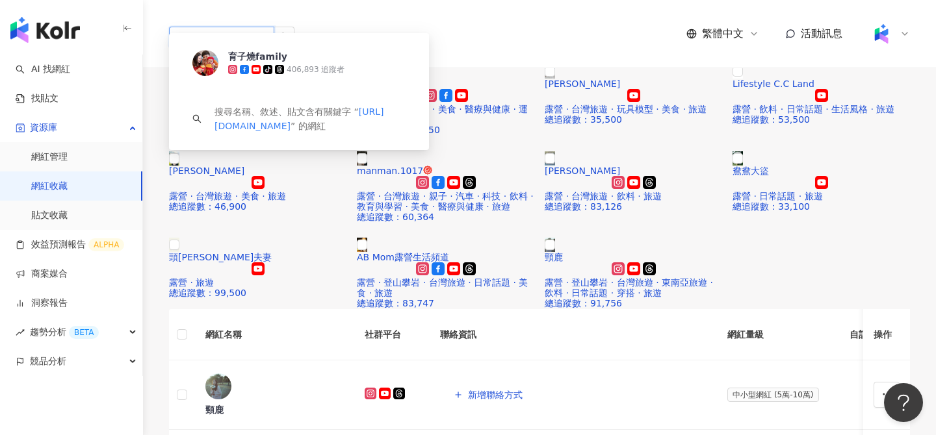
scroll to position [0, 0]
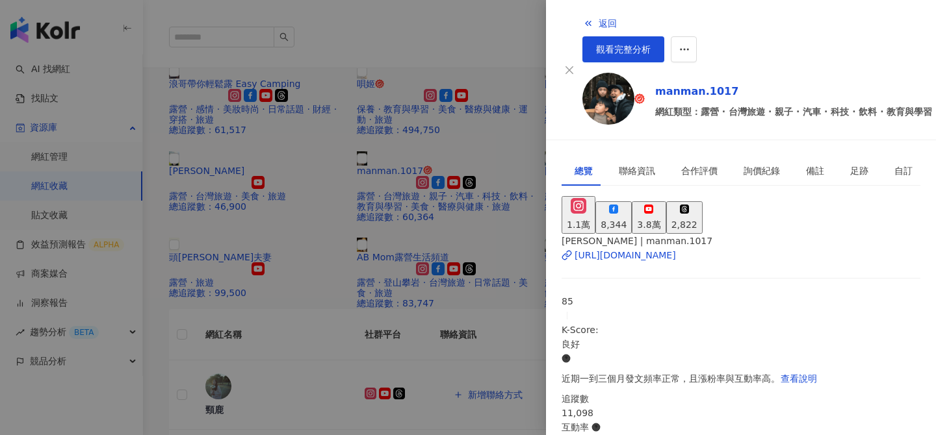
click at [660, 218] on div "3.8萬" at bounding box center [648, 225] width 23 height 14
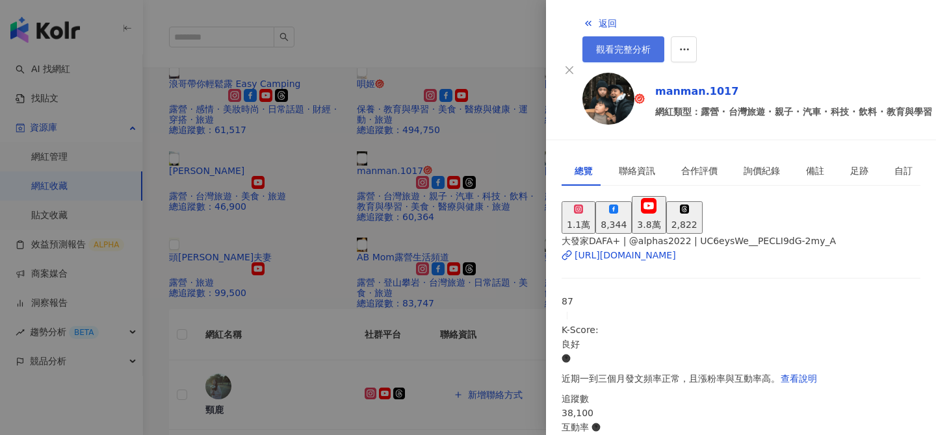
click at [651, 44] on span "觀看完整分析" at bounding box center [623, 49] width 55 height 10
click at [361, 116] on div at bounding box center [468, 217] width 936 height 435
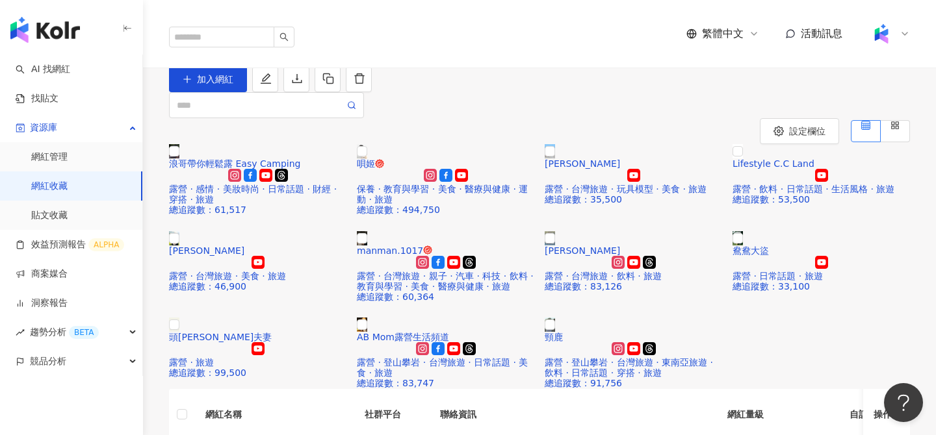
click at [277, 66] on span "奧汀藥膳湯底-露營人選 (11)" at bounding box center [227, 61] width 116 height 10
copy div "奧汀藥膳湯底-露營人選 (11) 加入網紅"
click at [66, 185] on link "網紅收藏" at bounding box center [49, 186] width 36 height 13
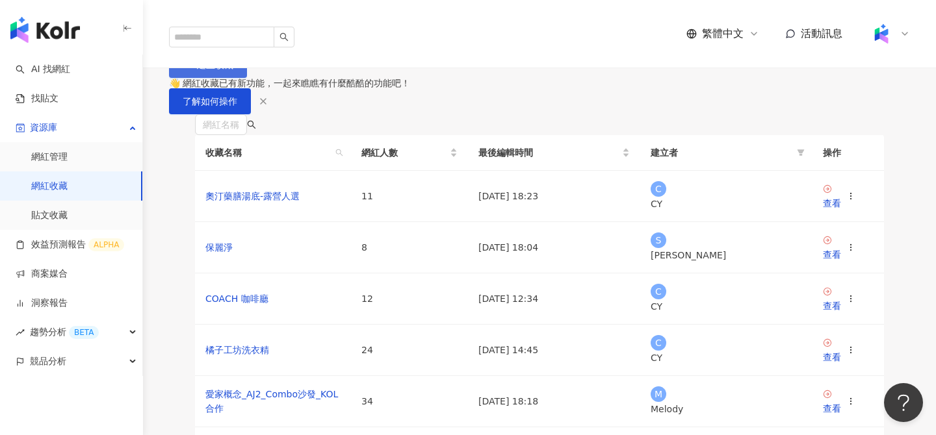
click at [233, 70] on span "建立收藏" at bounding box center [215, 65] width 36 height 10
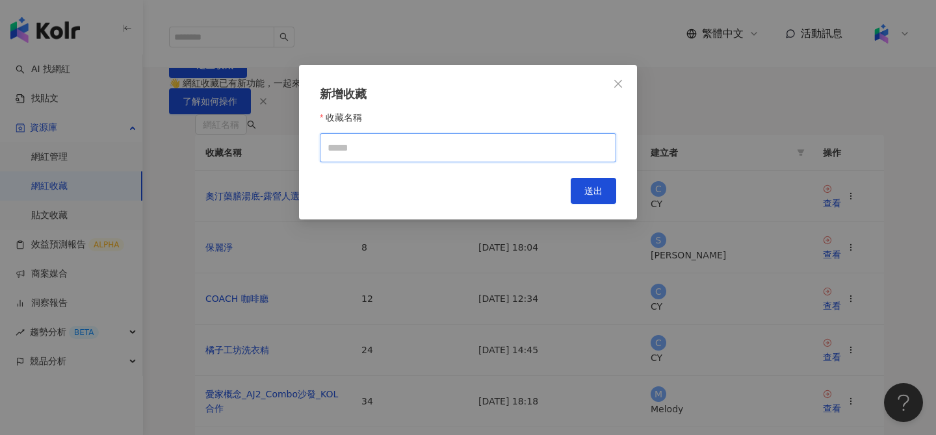
click at [501, 161] on input "收藏名稱" at bounding box center [468, 147] width 296 height 29
paste input "**********"
drag, startPoint x: 397, startPoint y: 153, endPoint x: 513, endPoint y: 151, distance: 115.7
click at [513, 151] on input "**********" at bounding box center [468, 147] width 296 height 29
type input "**********"
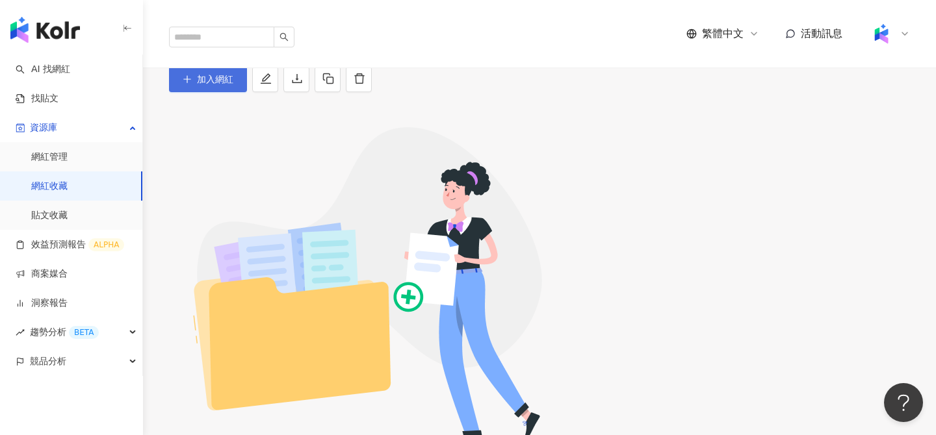
click at [233, 84] on span "加入網紅" at bounding box center [215, 79] width 36 height 10
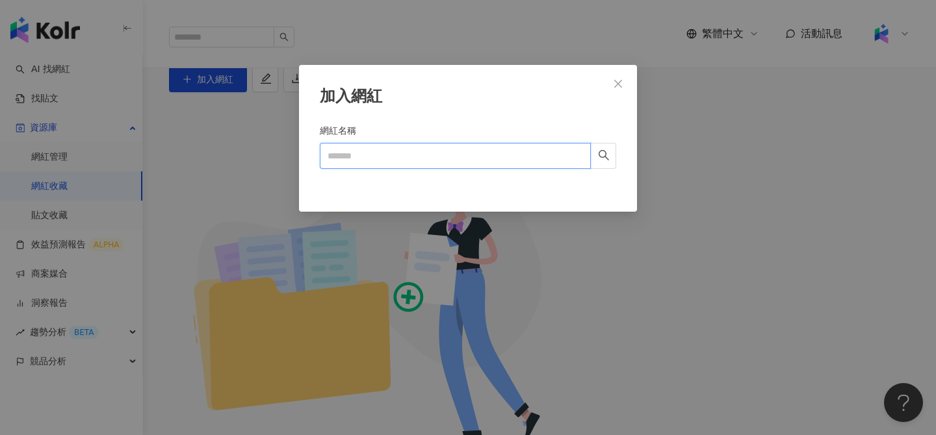
click at [428, 164] on input "網紅名稱" at bounding box center [455, 156] width 271 height 26
paste input "**********"
drag, startPoint x: 346, startPoint y: 157, endPoint x: 302, endPoint y: 157, distance: 44.2
click at [302, 157] on div "**********" at bounding box center [468, 138] width 338 height 147
click at [383, 155] on input "**********" at bounding box center [455, 156] width 271 height 26
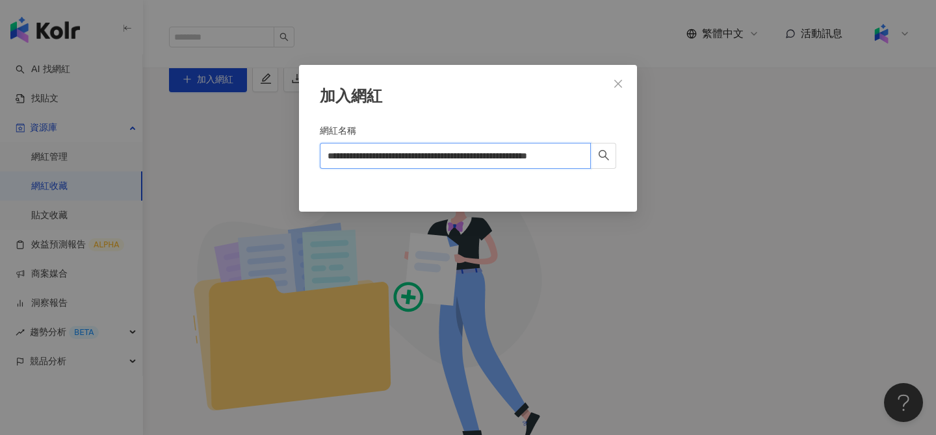
drag, startPoint x: 335, startPoint y: 153, endPoint x: 303, endPoint y: 151, distance: 31.9
click at [303, 151] on div "**********" at bounding box center [468, 138] width 338 height 147
drag, startPoint x: 380, startPoint y: 157, endPoint x: 596, endPoint y: 287, distance: 252.5
click at [596, 181] on form "**********" at bounding box center [468, 151] width 296 height 57
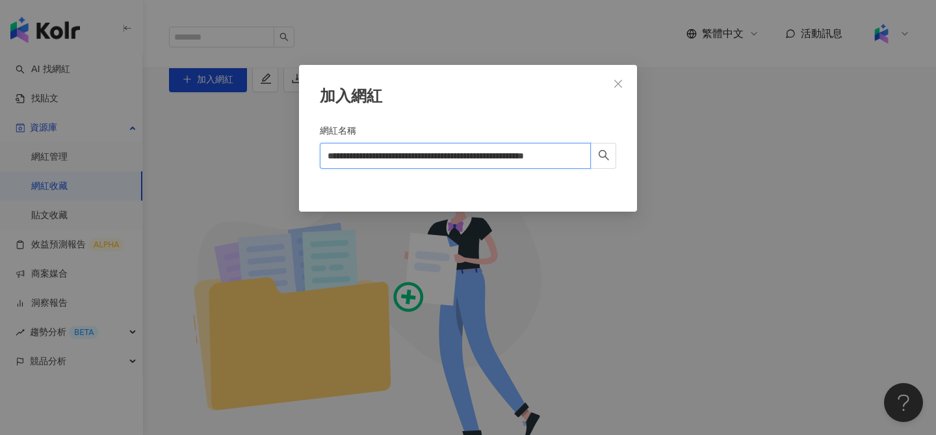
type input "*********"
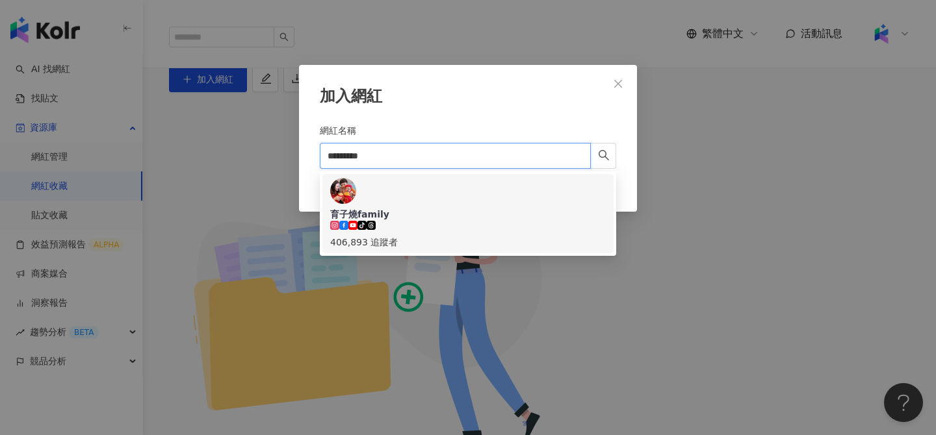
click at [486, 196] on div "育子燒family tiktok-icon 406,893 追蹤者" at bounding box center [468, 213] width 276 height 71
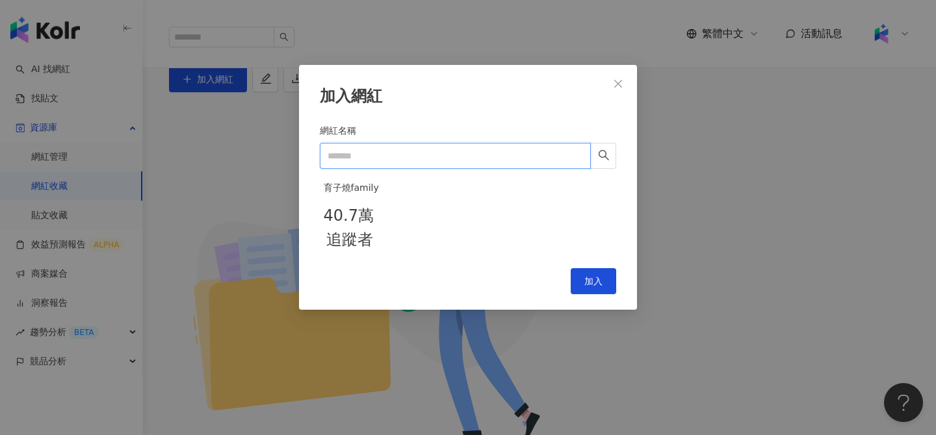
click at [457, 157] on input "網紅名稱" at bounding box center [455, 156] width 271 height 26
paste input "**********"
drag, startPoint x: 353, startPoint y: 155, endPoint x: 268, endPoint y: 153, distance: 85.2
click at [268, 153] on div "**********" at bounding box center [468, 217] width 936 height 435
click at [343, 151] on input "**********" at bounding box center [455, 156] width 271 height 26
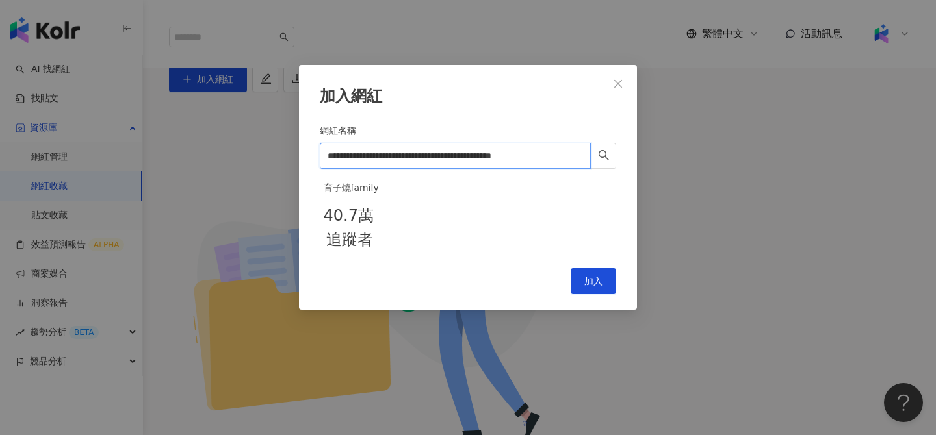
scroll to position [0, 27]
drag, startPoint x: 395, startPoint y: 157, endPoint x: 751, endPoint y: 318, distance: 391.8
click at [751, 318] on div "**********" at bounding box center [468, 217] width 936 height 435
type input "*********"
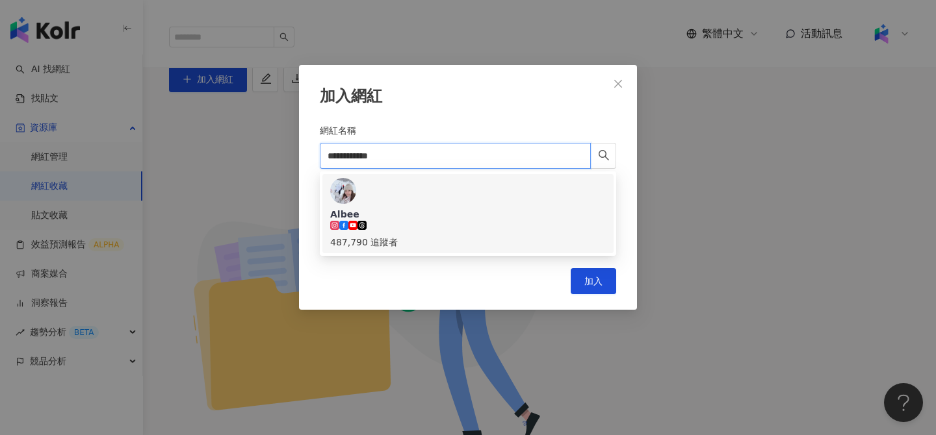
click at [435, 208] on span "Albee" at bounding box center [468, 214] width 276 height 13
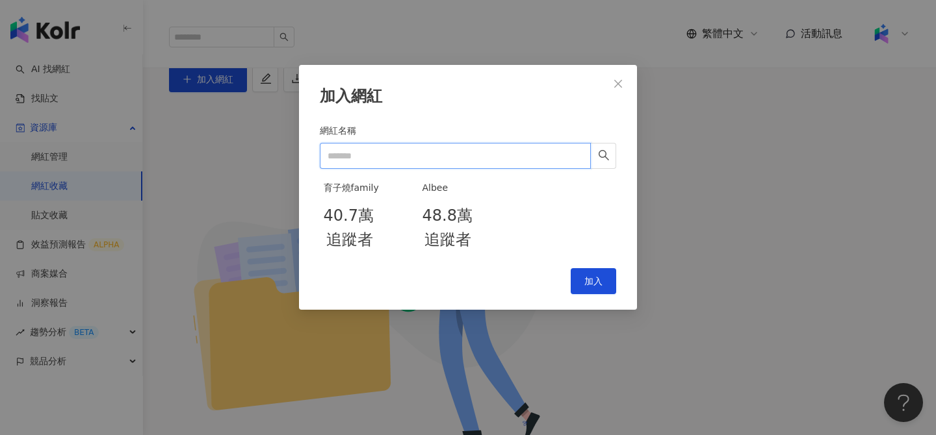
click at [433, 154] on input "網紅名稱" at bounding box center [455, 156] width 271 height 26
paste input "**********"
drag, startPoint x: 338, startPoint y: 153, endPoint x: 252, endPoint y: 153, distance: 86.4
click at [252, 153] on div "**********" at bounding box center [468, 217] width 936 height 435
click at [339, 155] on input "**********" at bounding box center [455, 156] width 271 height 26
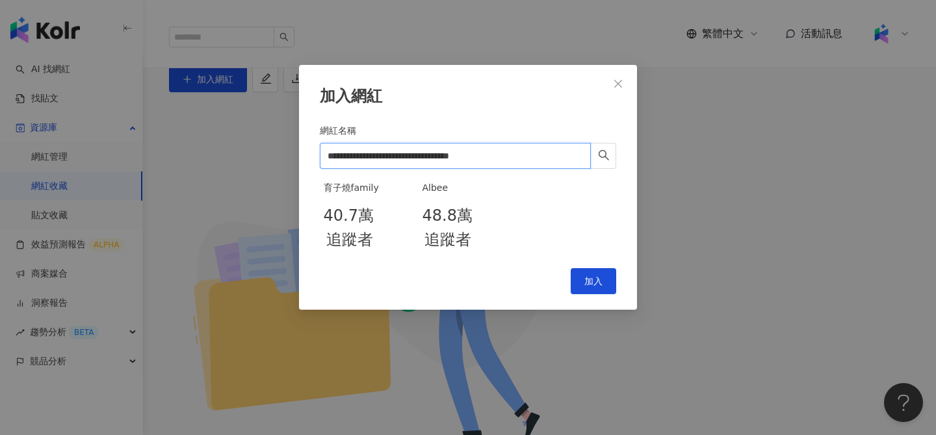
drag, startPoint x: 352, startPoint y: 157, endPoint x: 643, endPoint y: 213, distance: 297.3
click at [643, 214] on div "**********" at bounding box center [468, 217] width 936 height 435
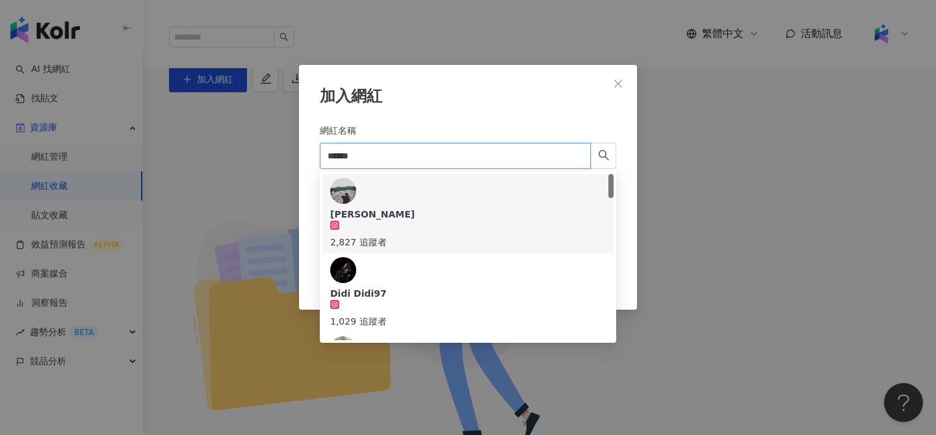
click at [489, 149] on input "****" at bounding box center [455, 156] width 271 height 26
paste input "**********"
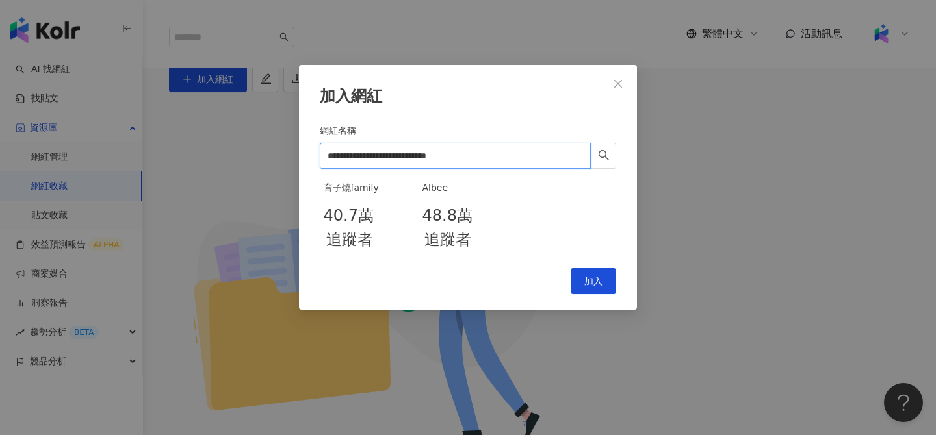
click at [337, 155] on input "**********" at bounding box center [455, 156] width 271 height 26
drag, startPoint x: 346, startPoint y: 157, endPoint x: 530, endPoint y: 167, distance: 184.2
click at [530, 168] on input "**********" at bounding box center [455, 156] width 271 height 26
click at [530, 167] on input "**********" at bounding box center [455, 156] width 271 height 26
drag, startPoint x: 350, startPoint y: 153, endPoint x: 605, endPoint y: 158, distance: 255.5
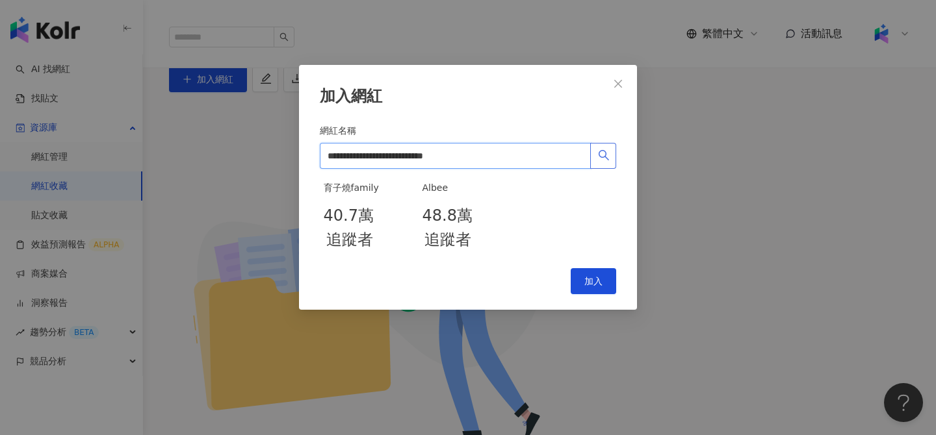
click at [605, 158] on span "**********" at bounding box center [468, 156] width 296 height 26
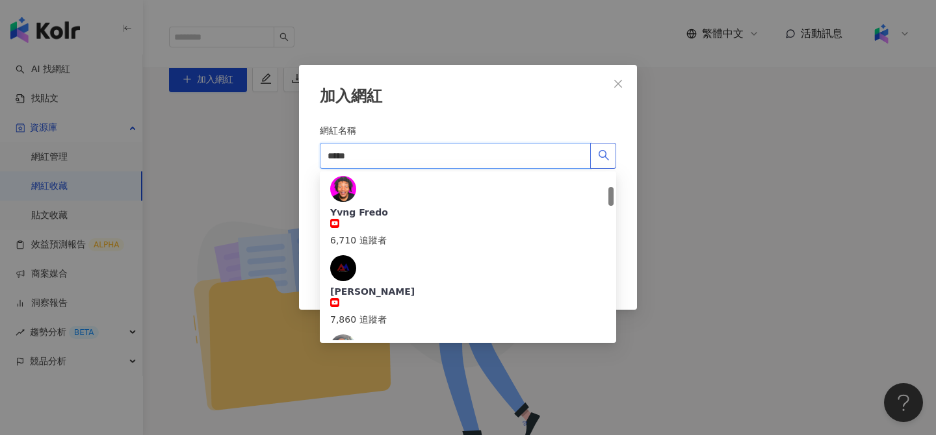
scroll to position [348, 0]
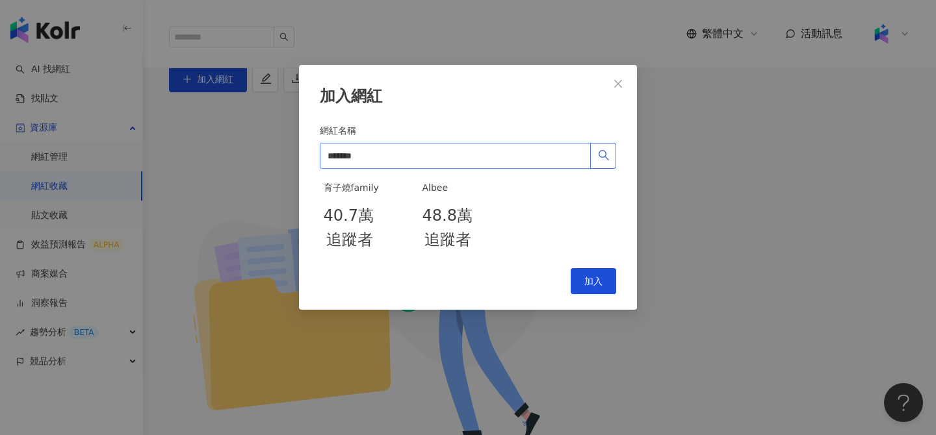
drag, startPoint x: 351, startPoint y: 155, endPoint x: 315, endPoint y: 160, distance: 36.8
click at [315, 160] on div "加入網紅 網紅名稱 Fred廚神 ****** 育子燒family 40.7萬 追蹤者 Albee 48.8萬 追蹤者 Cancel 加入" at bounding box center [468, 187] width 338 height 245
click at [330, 157] on input "****" at bounding box center [455, 156] width 271 height 26
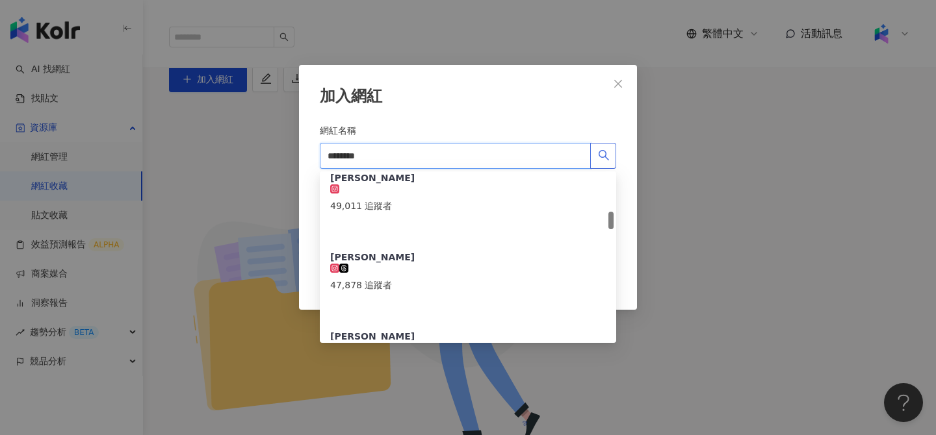
type input "******"
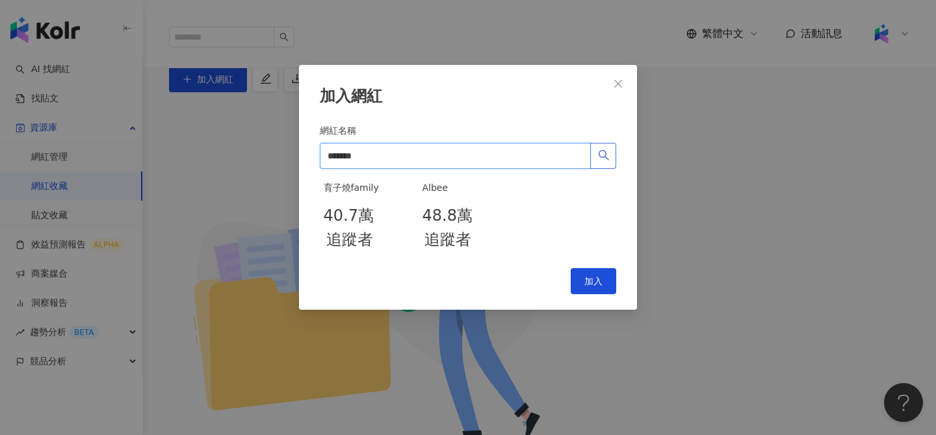
click at [409, 153] on input "******" at bounding box center [455, 156] width 271 height 26
drag, startPoint x: 404, startPoint y: 155, endPoint x: 251, endPoint y: 151, distance: 153.4
click at [252, 151] on div "加入網紅 網紅名稱 廚神Fred ****** 育子燒family 40.7萬 追蹤者 Albee 48.8萬 追蹤者 Cancel 加入" at bounding box center [468, 217] width 936 height 435
paste input "**********"
click at [340, 159] on input "**********" at bounding box center [455, 156] width 271 height 26
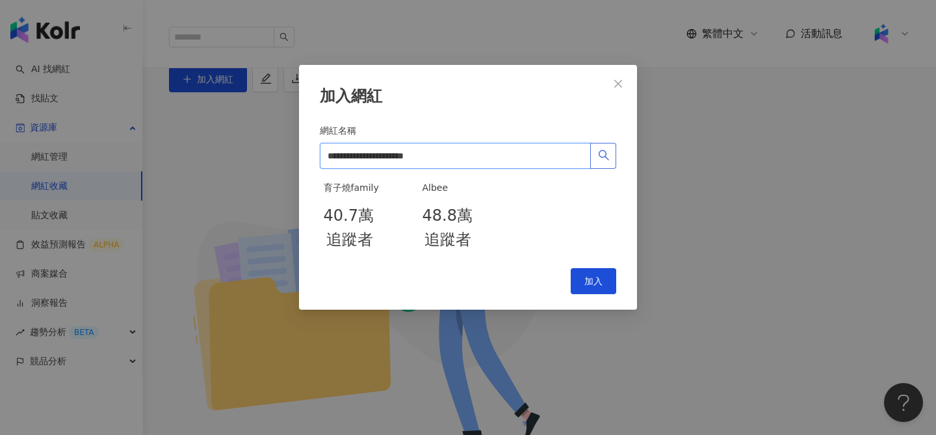
drag, startPoint x: 362, startPoint y: 159, endPoint x: 551, endPoint y: 166, distance: 189.3
click at [551, 168] on input "**********" at bounding box center [455, 156] width 271 height 26
type input "***"
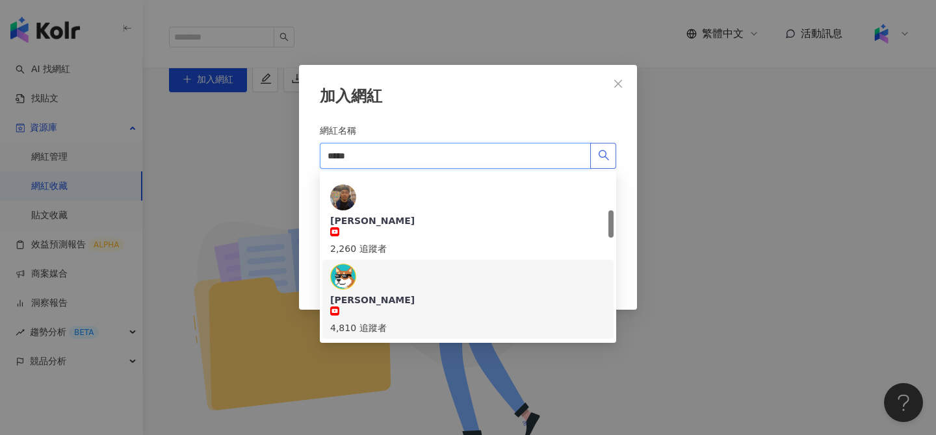
scroll to position [222, 0]
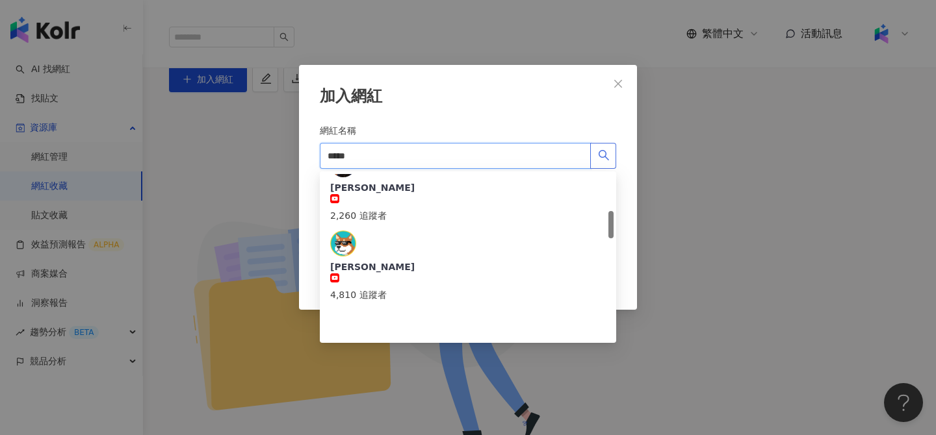
click at [409, 419] on div "詹姆士 3,113,785 追蹤者" at bounding box center [468, 440] width 276 height 42
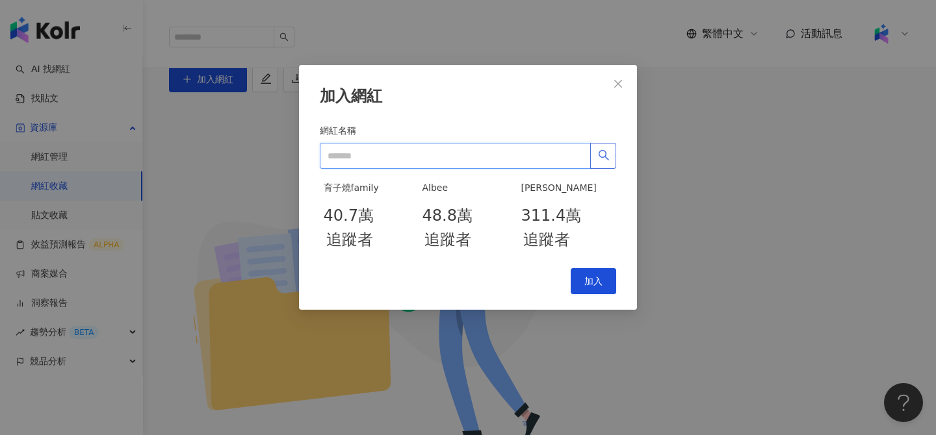
click at [402, 157] on input "網紅名稱" at bounding box center [455, 156] width 271 height 26
paste input "**********"
click at [334, 155] on input "**********" at bounding box center [455, 156] width 271 height 26
drag, startPoint x: 350, startPoint y: 160, endPoint x: 538, endPoint y: 159, distance: 187.2
click at [537, 159] on input "**********" at bounding box center [455, 156] width 271 height 26
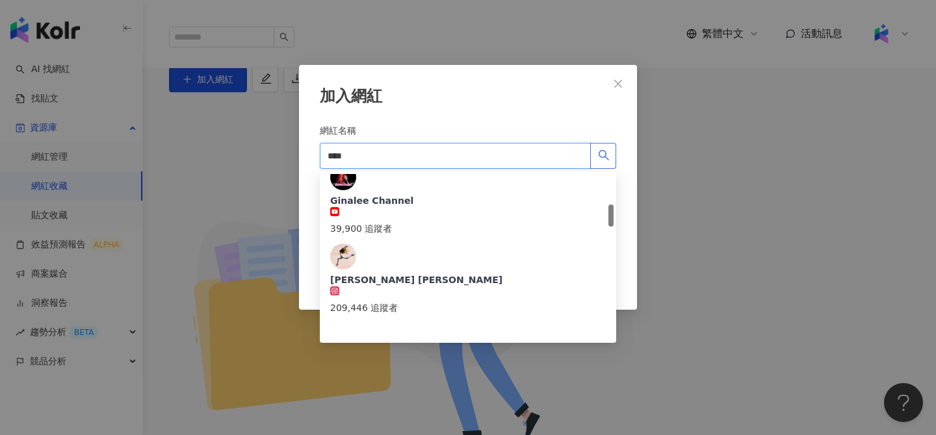
click at [458, 157] on input "****" at bounding box center [455, 156] width 271 height 26
paste input "**********"
drag, startPoint x: 366, startPoint y: 156, endPoint x: 278, endPoint y: 156, distance: 88.4
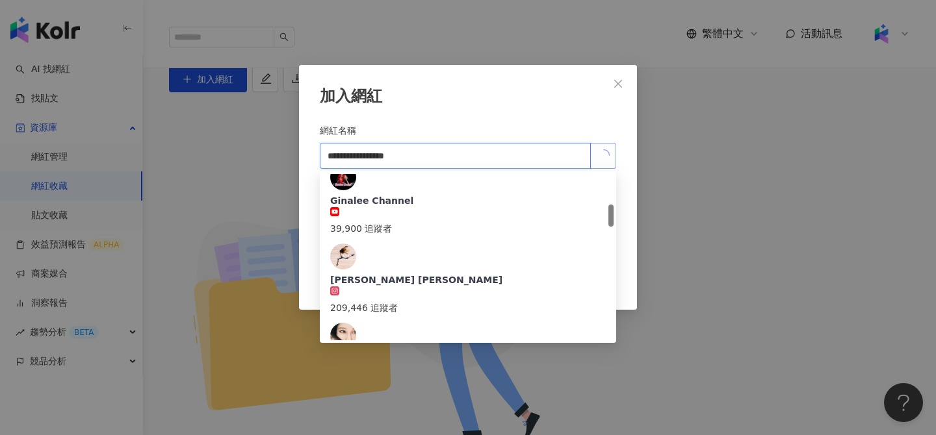
click at [278, 156] on div "**********" at bounding box center [468, 217] width 936 height 435
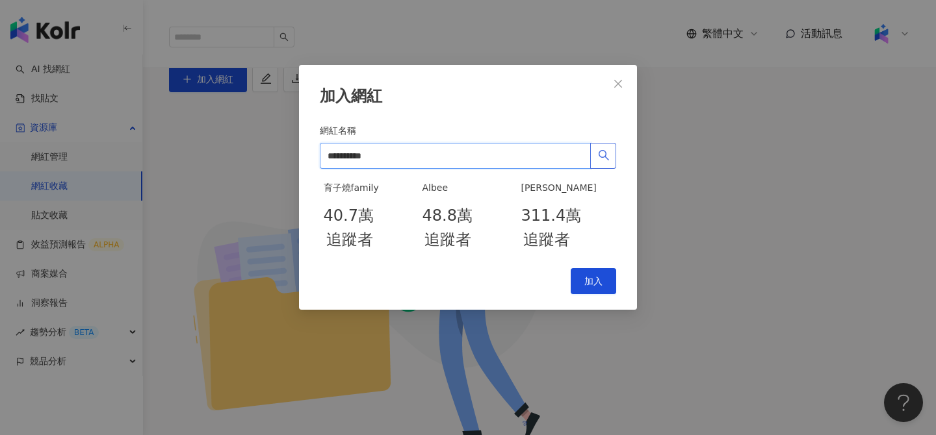
drag, startPoint x: 363, startPoint y: 155, endPoint x: 495, endPoint y: 158, distance: 131.3
click at [495, 158] on input "**********" at bounding box center [455, 156] width 271 height 26
type input "****"
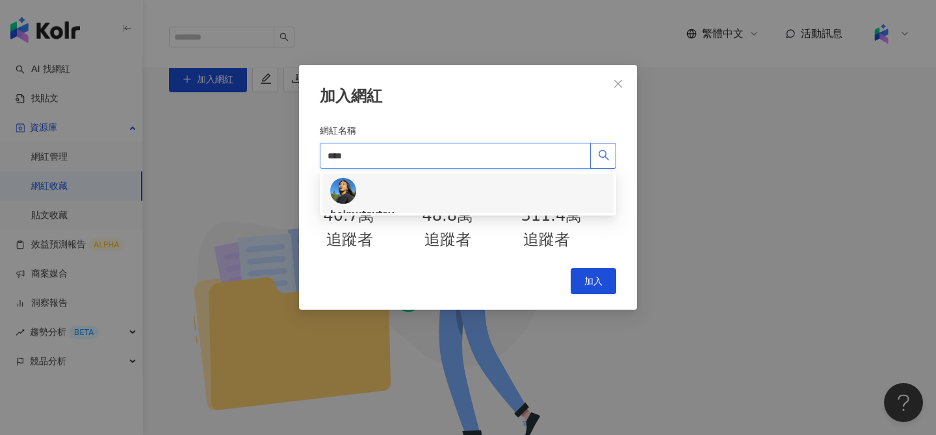
click at [411, 208] on div "heimutaytay" at bounding box center [468, 214] width 276 height 13
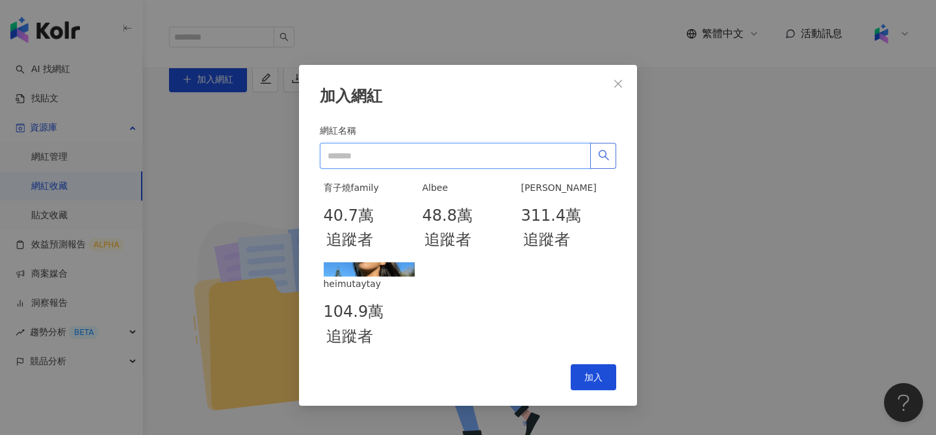
click at [441, 158] on input "網紅名稱" at bounding box center [455, 156] width 271 height 26
paste input "**********"
drag, startPoint x: 413, startPoint y: 155, endPoint x: 202, endPoint y: 155, distance: 210.6
click at [202, 155] on div "**********" at bounding box center [468, 217] width 936 height 435
type input "****"
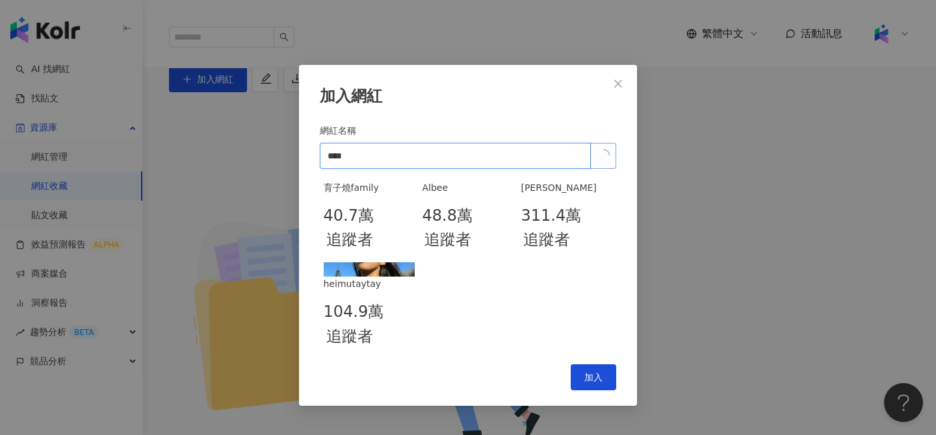
click at [383, 159] on input "****" at bounding box center [455, 156] width 271 height 26
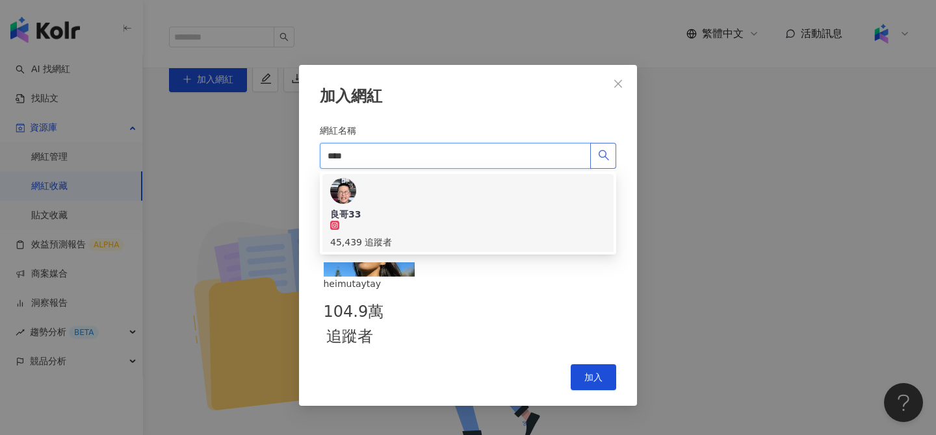
click at [460, 194] on div "良哥33 45,439 追蹤者" at bounding box center [468, 213] width 276 height 71
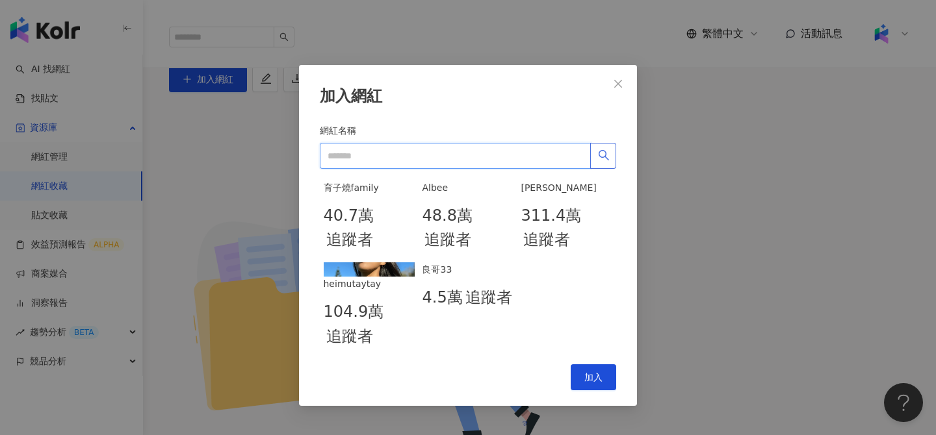
scroll to position [28, 0]
paste input "**********"
type input "**********"
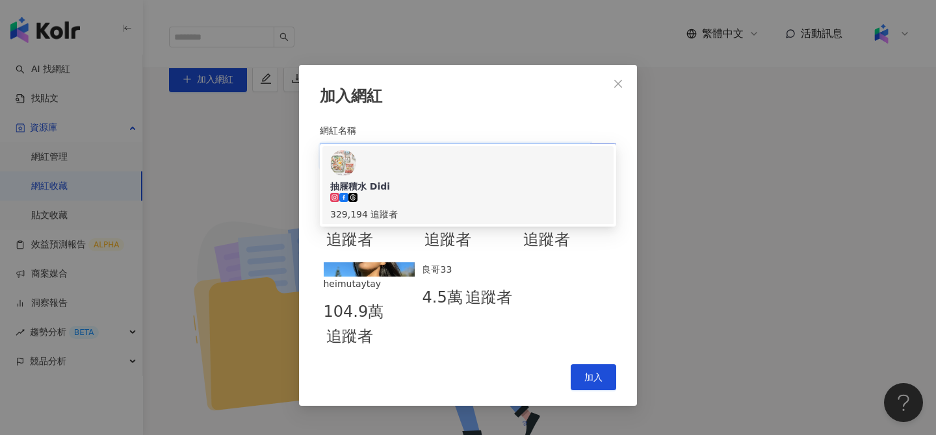
click at [488, 157] on div "抽屜積水 Didi 329,194 追蹤者" at bounding box center [468, 185] width 276 height 71
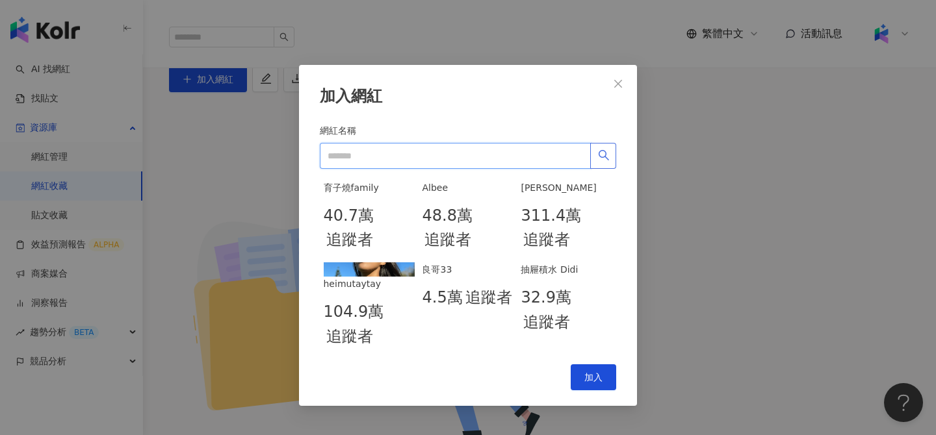
paste input "**********"
type input "**********"
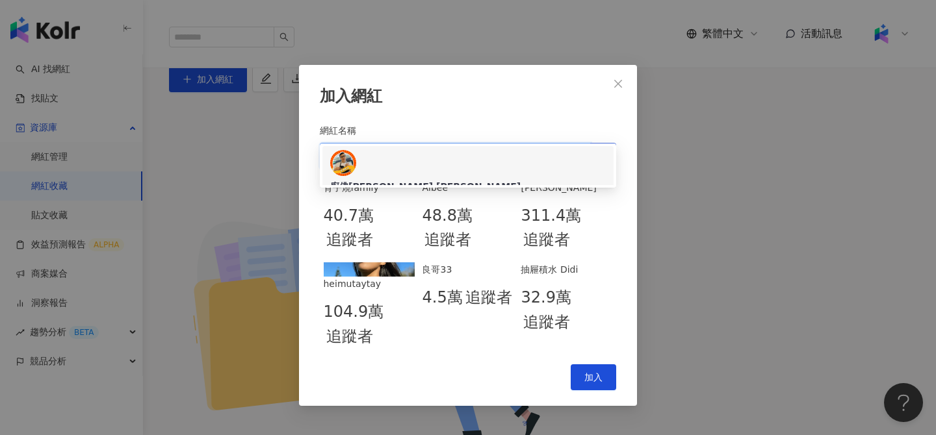
click at [471, 207] on div "1,261,292 追蹤者" at bounding box center [468, 214] width 276 height 14
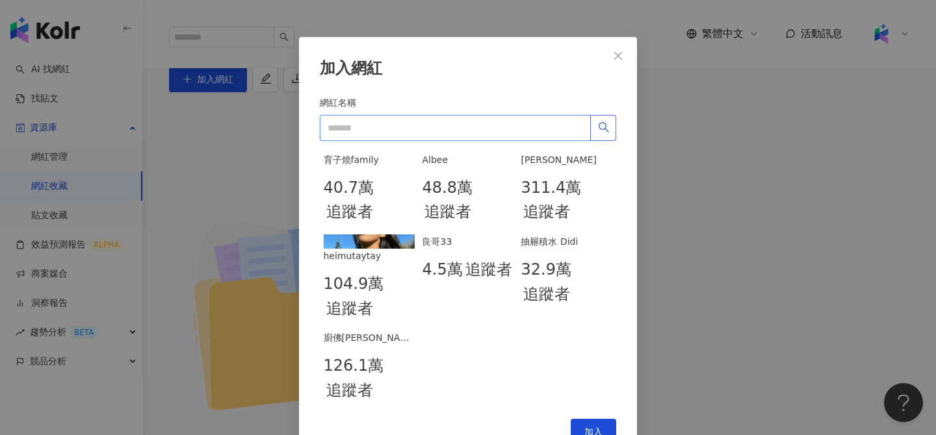
paste input "**********"
type input "**********"
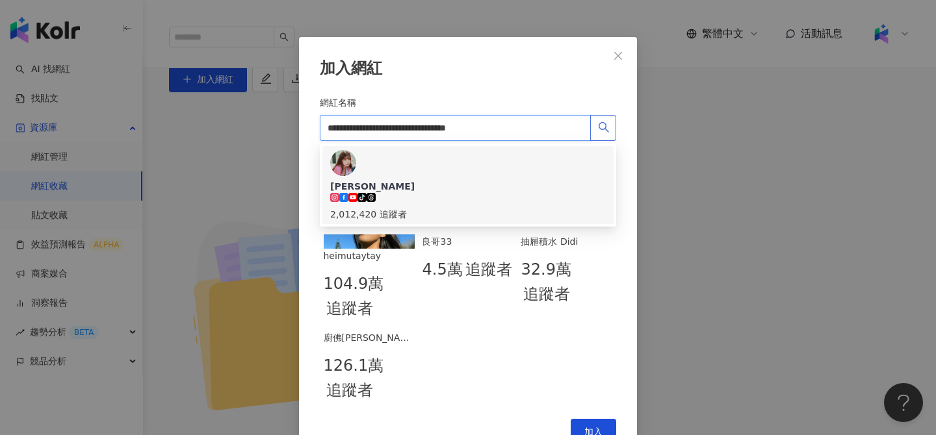
click at [465, 180] on div "Gina tiktok-icon 2,012,420 追蹤者" at bounding box center [468, 201] width 276 height 42
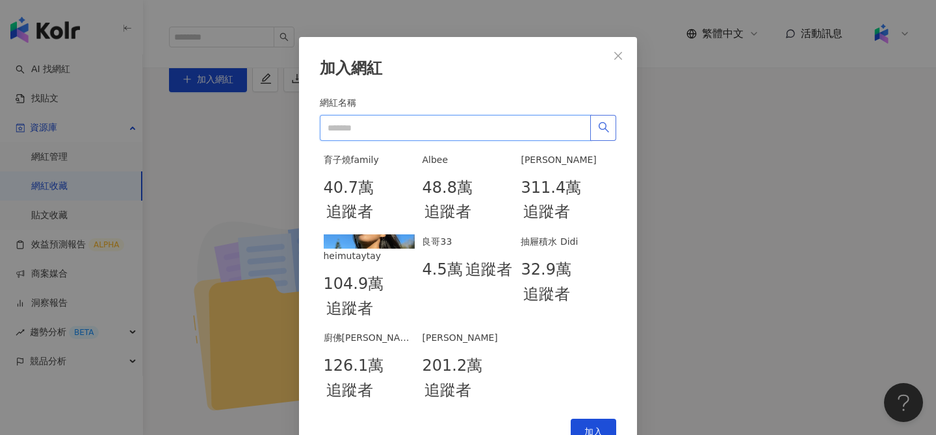
scroll to position [94, 0]
click at [592, 427] on span "加入" at bounding box center [593, 432] width 18 height 10
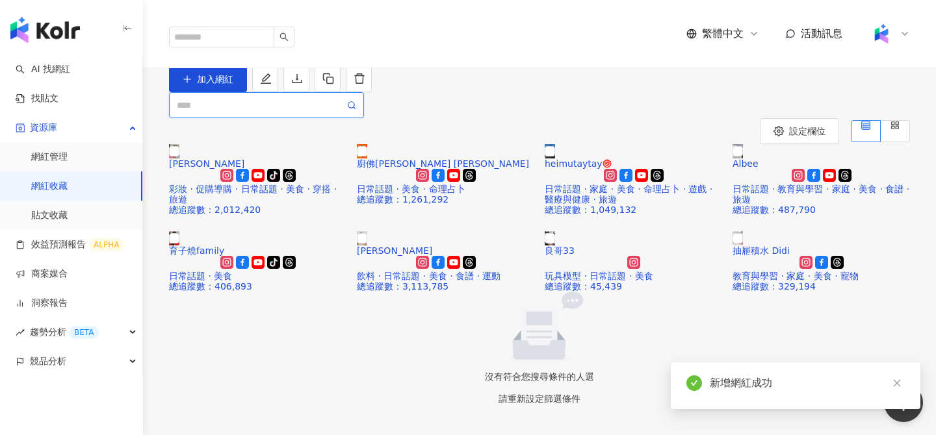
click at [296, 112] on input "search" at bounding box center [261, 105] width 168 height 14
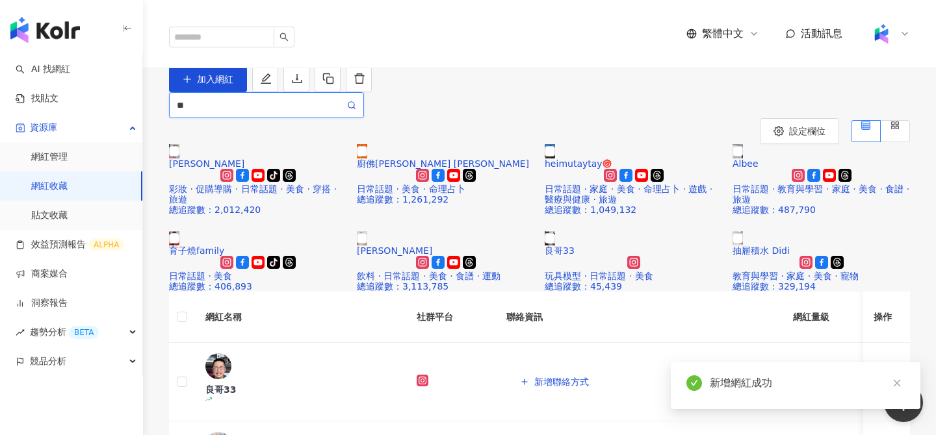
type input "*"
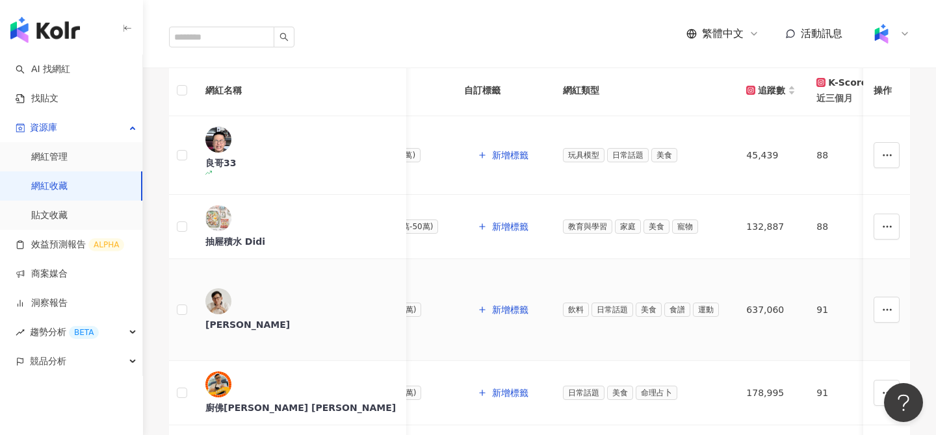
scroll to position [222, 0]
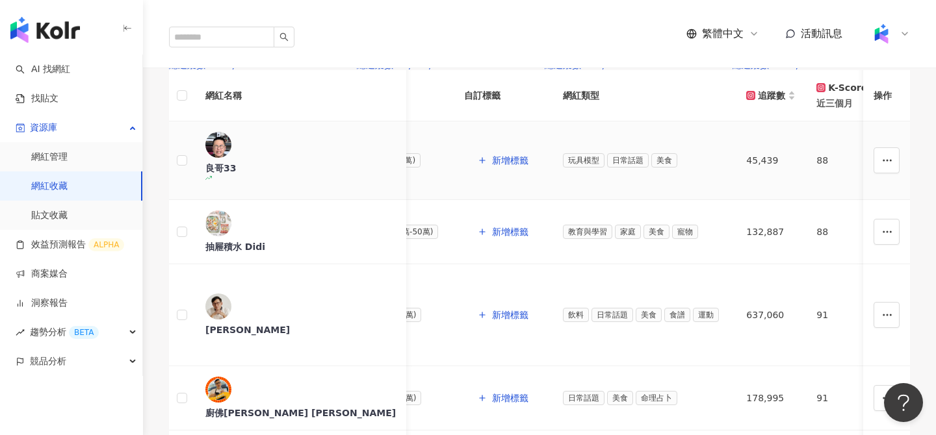
click at [253, 162] on div "良哥33" at bounding box center [300, 168] width 190 height 13
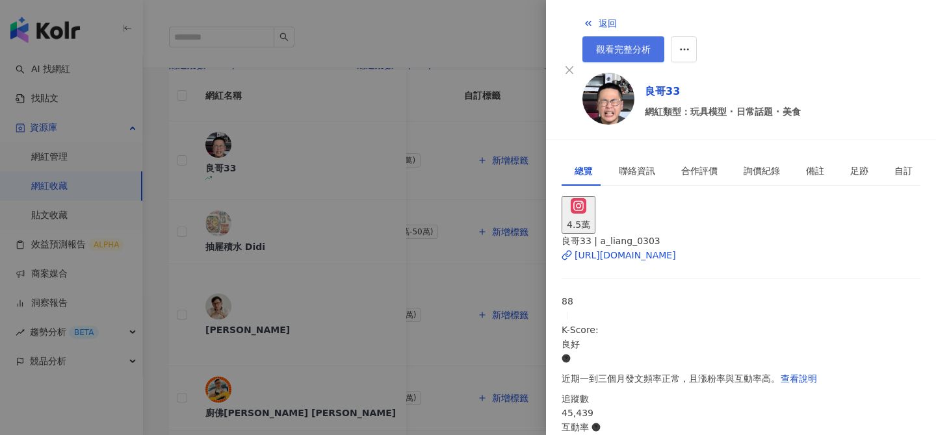
click at [651, 44] on span "觀看完整分析" at bounding box center [623, 49] width 55 height 10
click at [470, 107] on div at bounding box center [468, 217] width 936 height 435
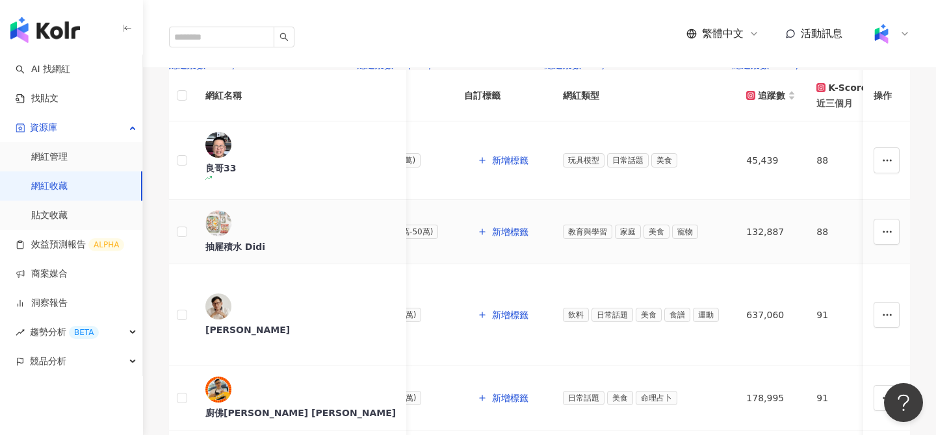
click at [274, 240] on div "抽屜積水 Didi" at bounding box center [300, 246] width 190 height 13
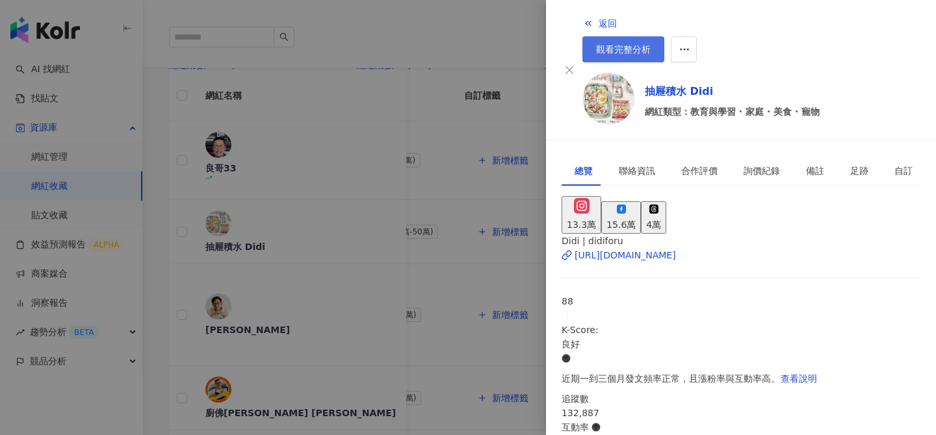
click at [651, 44] on span "觀看完整分析" at bounding box center [623, 49] width 55 height 10
click at [491, 259] on div at bounding box center [468, 217] width 936 height 435
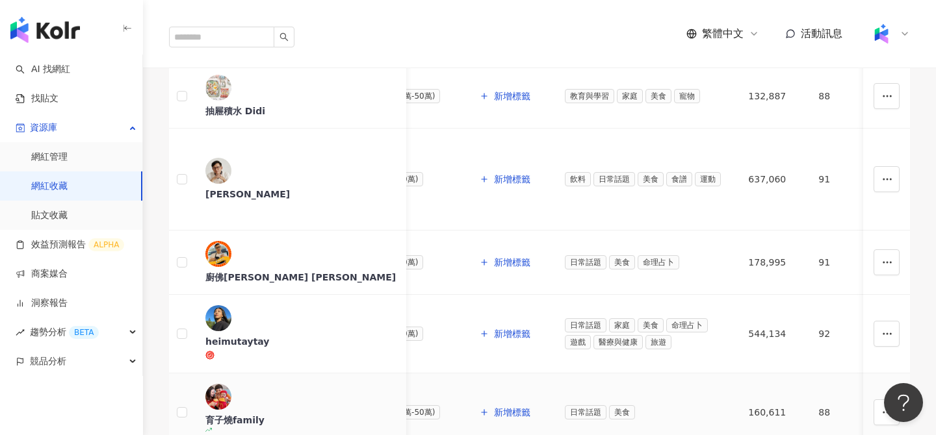
scroll to position [359, 0]
click at [282, 413] on div "育子燒family" at bounding box center [300, 419] width 190 height 13
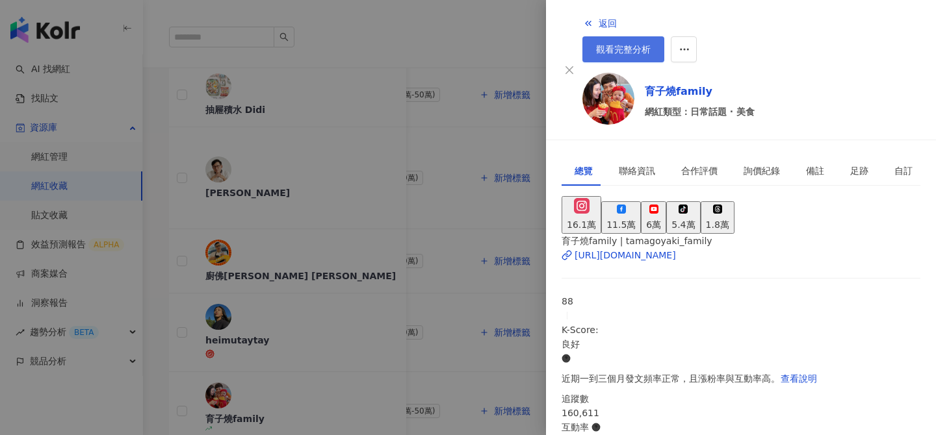
click at [651, 44] on span "觀看完整分析" at bounding box center [623, 49] width 55 height 10
click at [467, 184] on div at bounding box center [468, 217] width 936 height 435
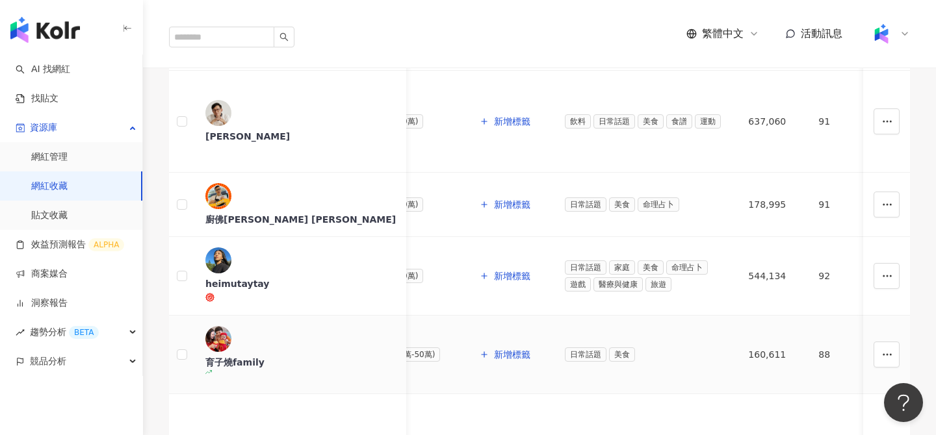
scroll to position [417, 0]
drag, startPoint x: 249, startPoint y: 208, endPoint x: 428, endPoint y: 252, distance: 184.1
click at [426, 252] on tbody "良哥33 新增聯絡方式 小型網紅 (3萬-5萬) 新增標籤 玩具模型 日常話題 美食 45,439 88 25-34 歲 (50.7%) 女性 (56.8%)…" at bounding box center [792, 257] width 2144 height 660
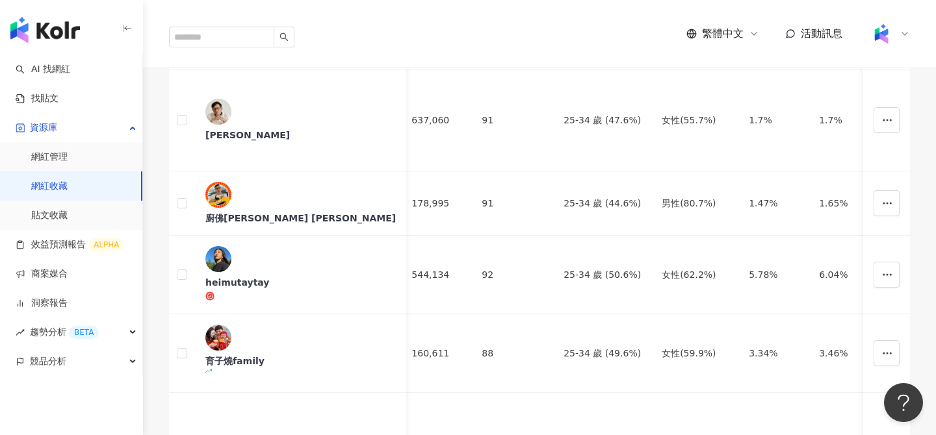
scroll to position [0, 795]
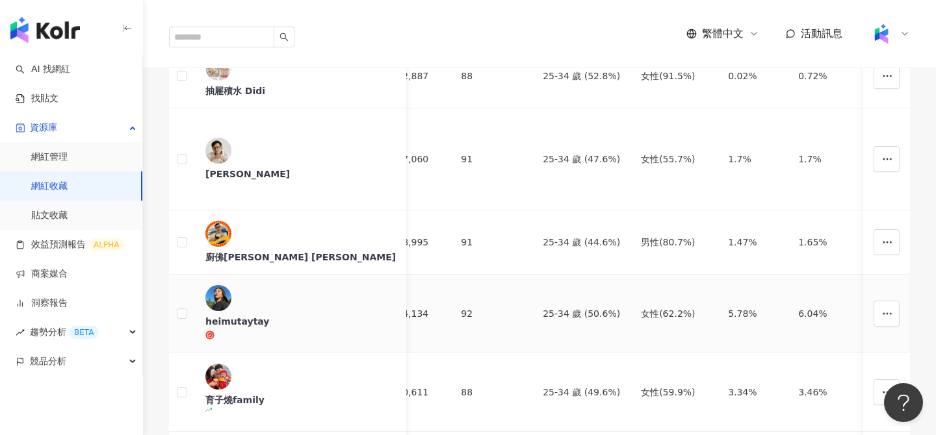
scroll to position [380, 0]
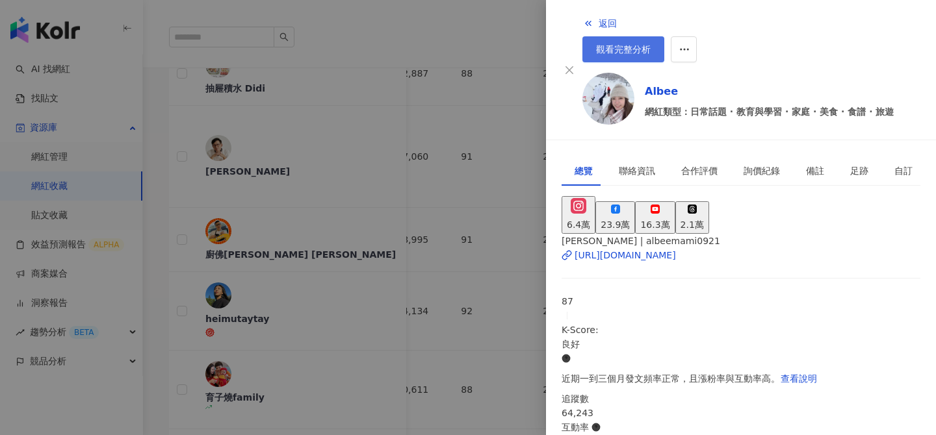
click at [651, 44] on span "觀看完整分析" at bounding box center [623, 49] width 55 height 10
click at [447, 31] on div at bounding box center [468, 217] width 936 height 435
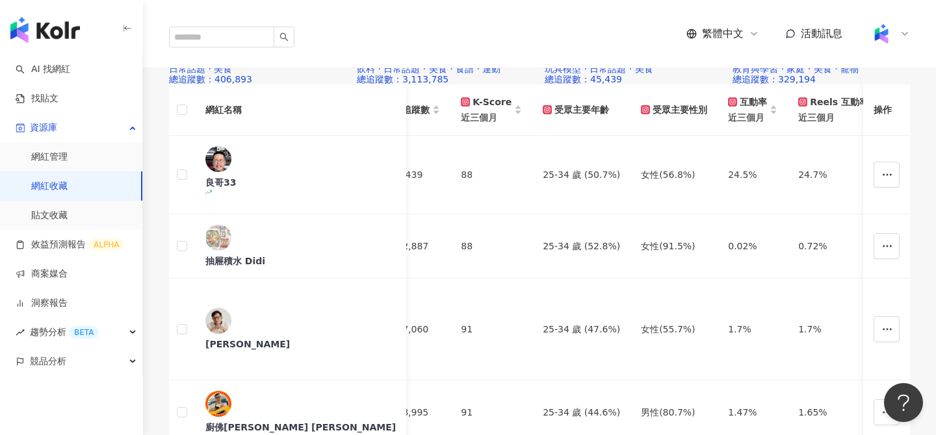
scroll to position [0, 0]
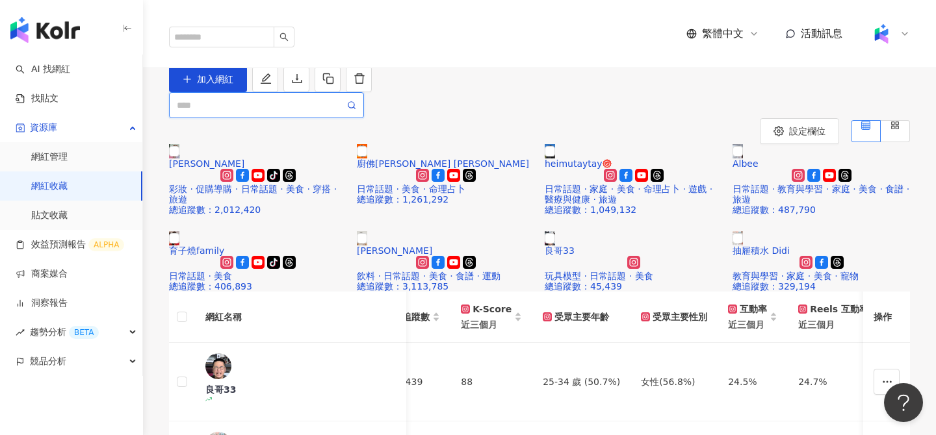
click at [298, 112] on input "search" at bounding box center [261, 105] width 168 height 14
click at [46, 63] on link "AI 找網紅" at bounding box center [43, 69] width 55 height 13
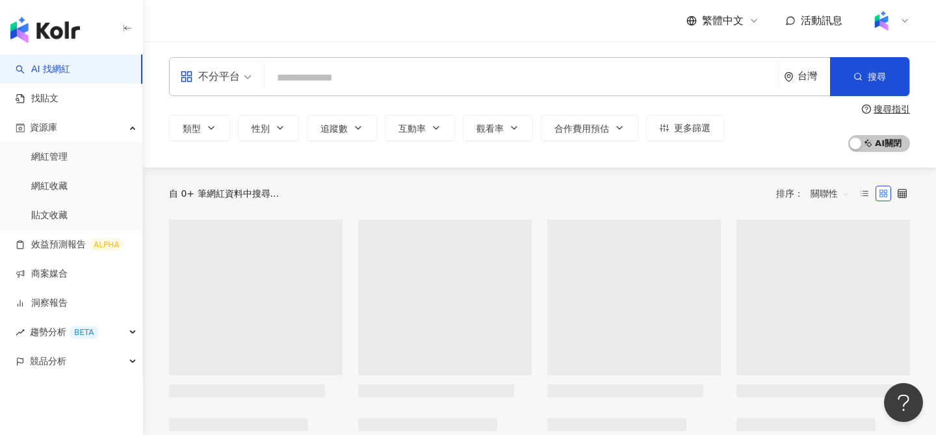
click at [355, 81] on input "search" at bounding box center [521, 78] width 503 height 25
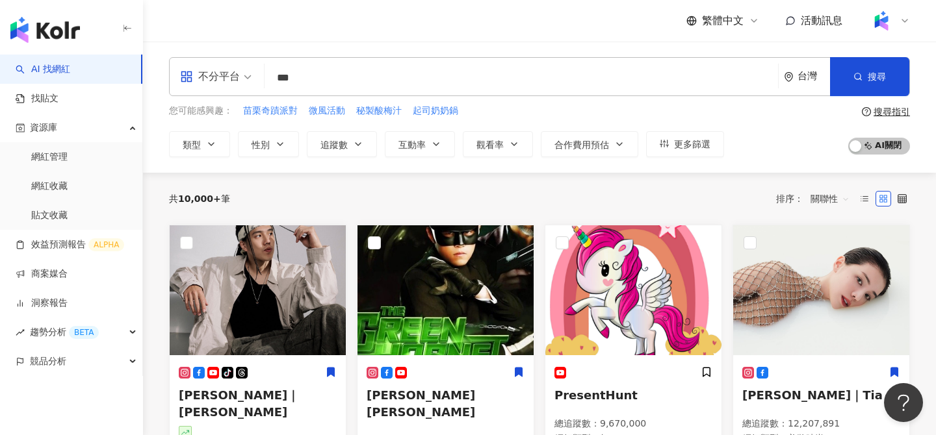
type input "***"
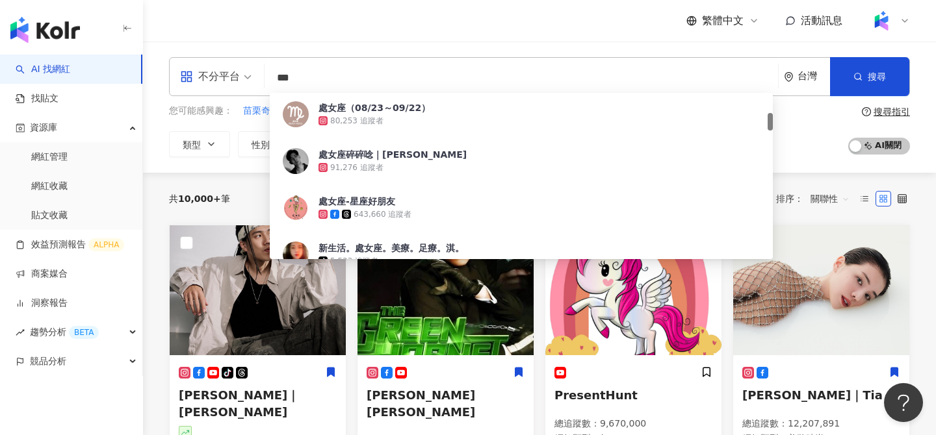
scroll to position [238, 0]
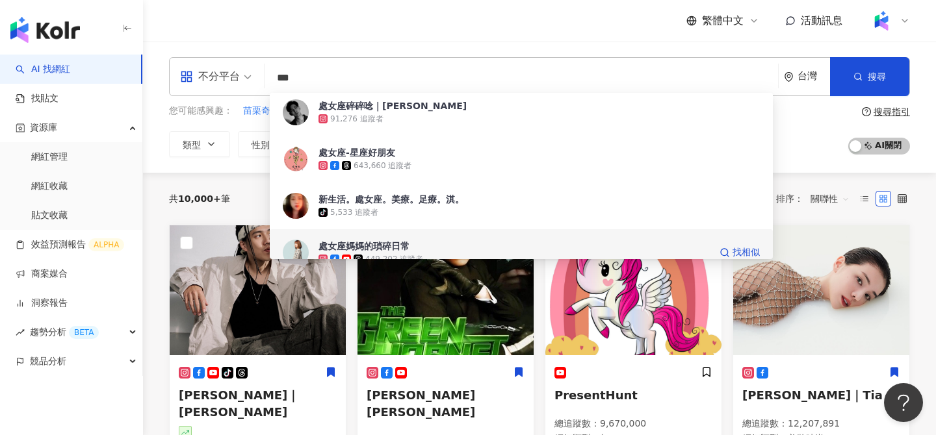
click at [373, 250] on div "處女座媽媽的瑣碎日常" at bounding box center [363, 246] width 91 height 13
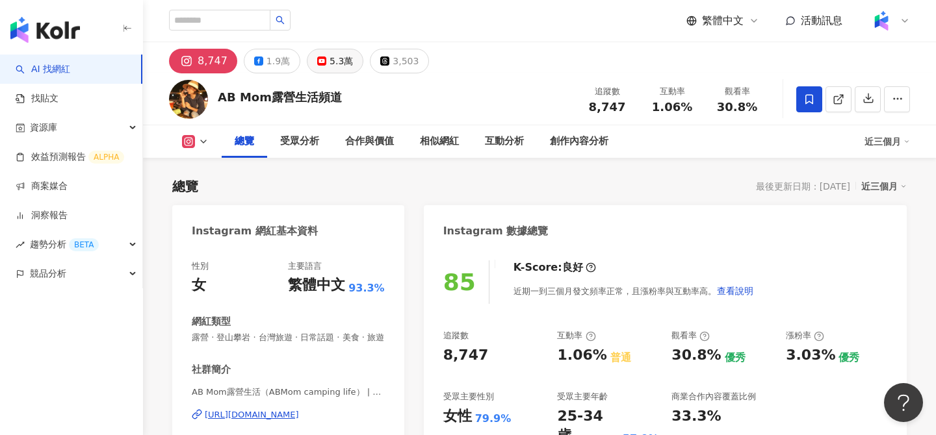
click at [341, 63] on div "5.3萬" at bounding box center [341, 61] width 23 height 18
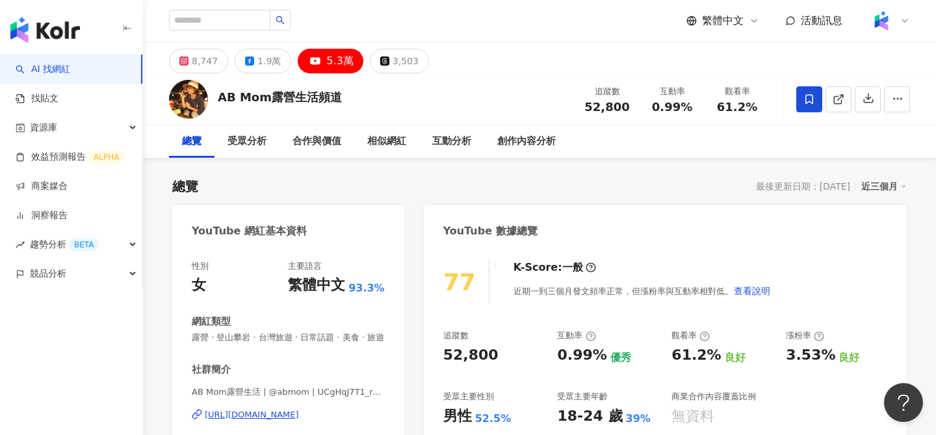
scroll to position [4, 0]
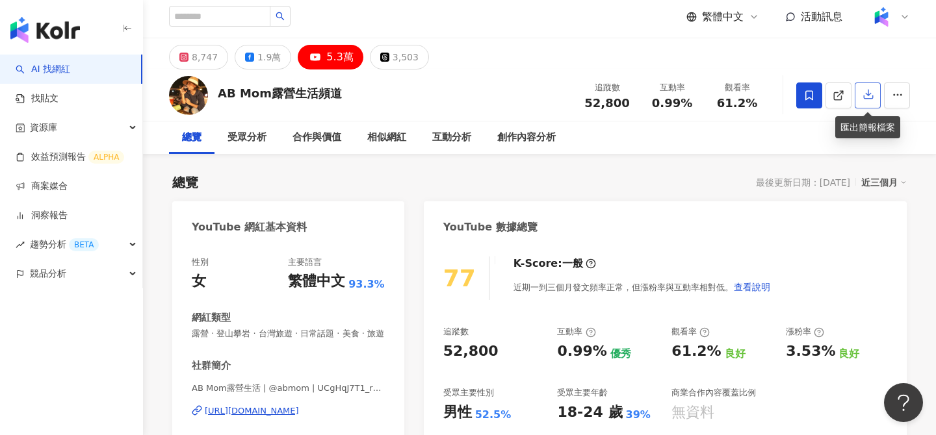
click at [863, 96] on icon "button" at bounding box center [869, 94] width 12 height 12
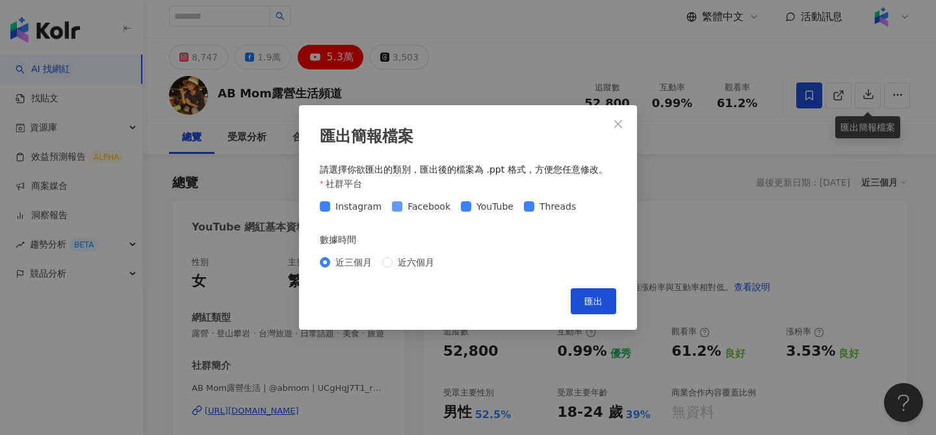
click at [419, 200] on span "Facebook" at bounding box center [428, 207] width 53 height 14
click at [348, 209] on span "Instagram" at bounding box center [358, 207] width 57 height 14
click at [556, 208] on span "Threads" at bounding box center [557, 207] width 47 height 14
click at [595, 302] on span "匯出" at bounding box center [593, 301] width 18 height 10
click at [616, 119] on icon "close" at bounding box center [618, 124] width 10 height 10
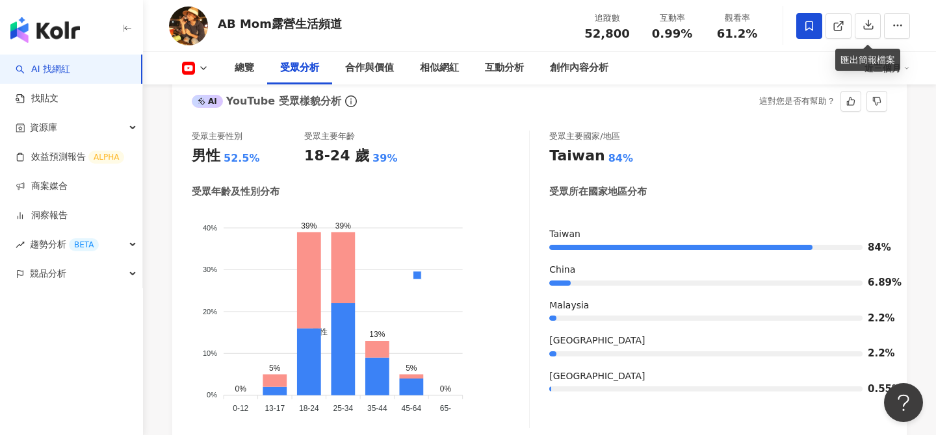
scroll to position [1167, 0]
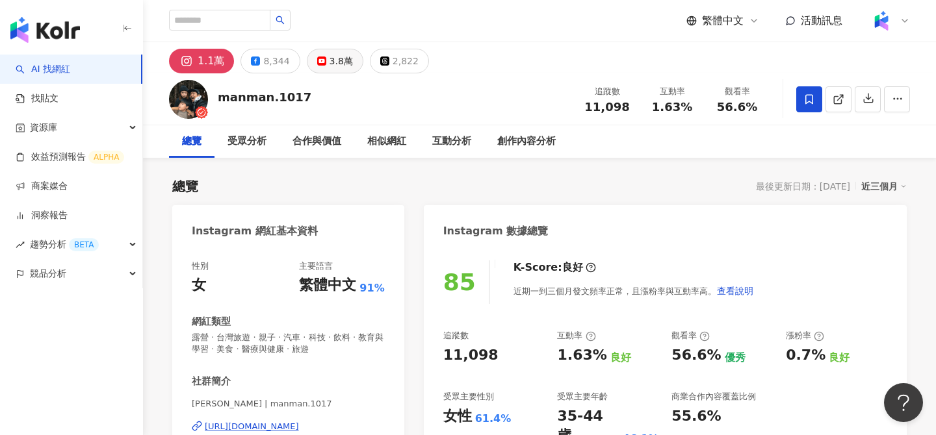
click at [330, 68] on div "3.8萬" at bounding box center [341, 61] width 23 height 18
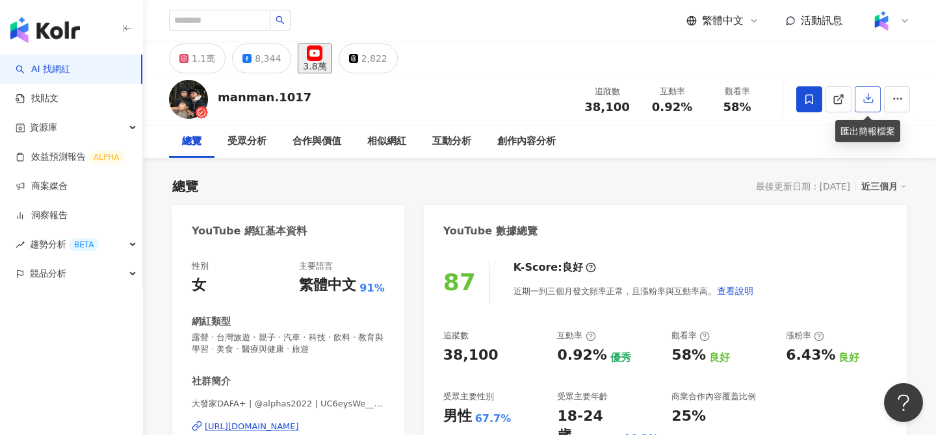
click at [863, 91] on button "button" at bounding box center [868, 99] width 26 height 26
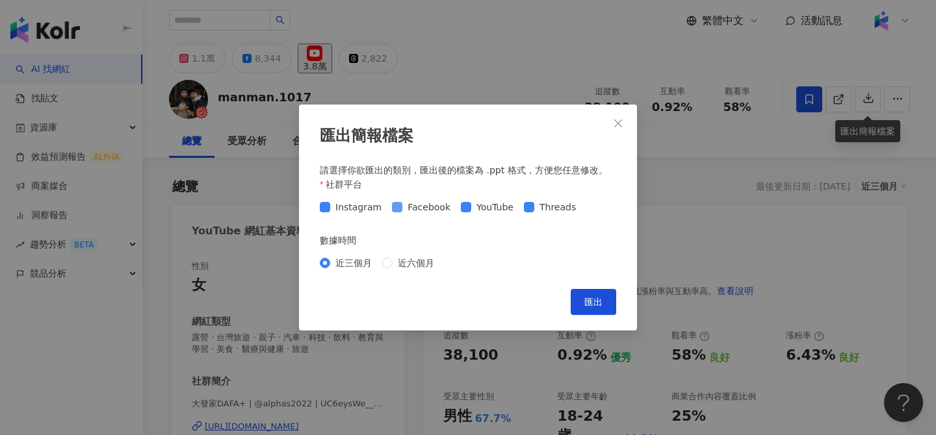
click at [434, 211] on span "Facebook" at bounding box center [428, 207] width 53 height 14
click at [365, 206] on span "Instagram" at bounding box center [358, 207] width 57 height 14
click at [534, 207] on span "Threads" at bounding box center [557, 207] width 47 height 14
click at [605, 299] on button "匯出" at bounding box center [593, 302] width 45 height 26
click at [623, 128] on icon "close" at bounding box center [618, 123] width 10 height 10
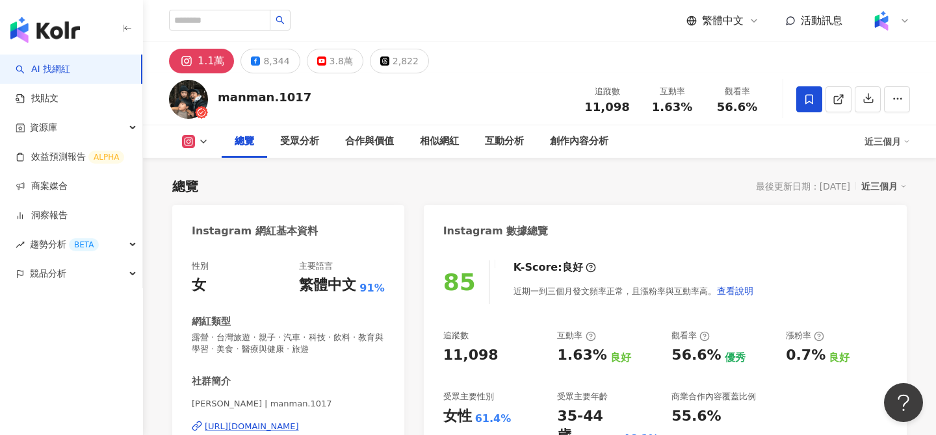
click at [330, 64] on div "3.8萬" at bounding box center [341, 61] width 23 height 18
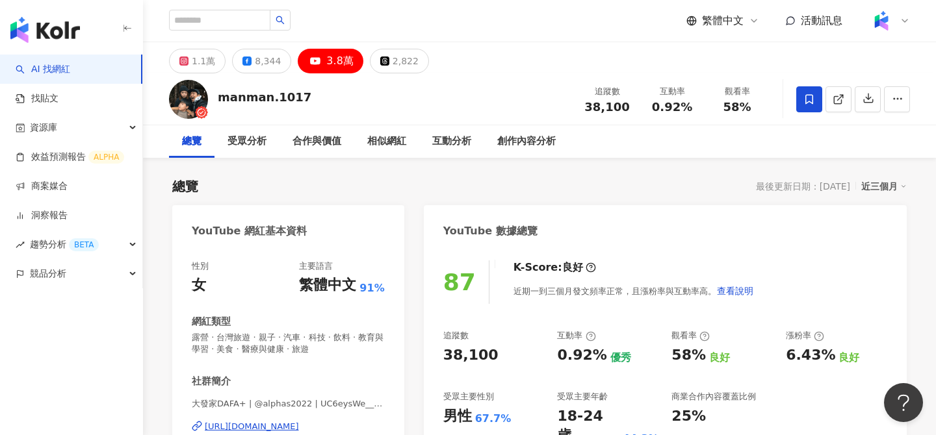
click at [326, 60] on div "3.8萬" at bounding box center [339, 61] width 27 height 18
click at [267, 97] on div "manman.1017" at bounding box center [265, 97] width 94 height 16
click at [287, 96] on div "manman.1017" at bounding box center [265, 97] width 94 height 16
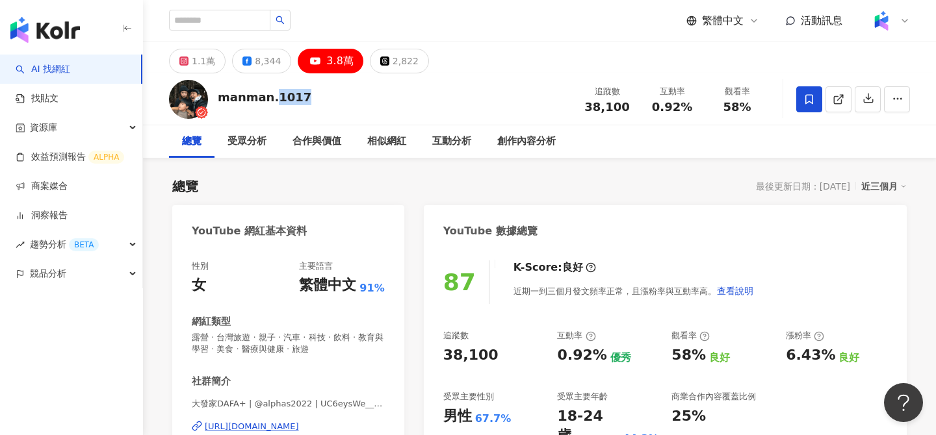
click at [287, 96] on div "manman.1017" at bounding box center [265, 97] width 94 height 16
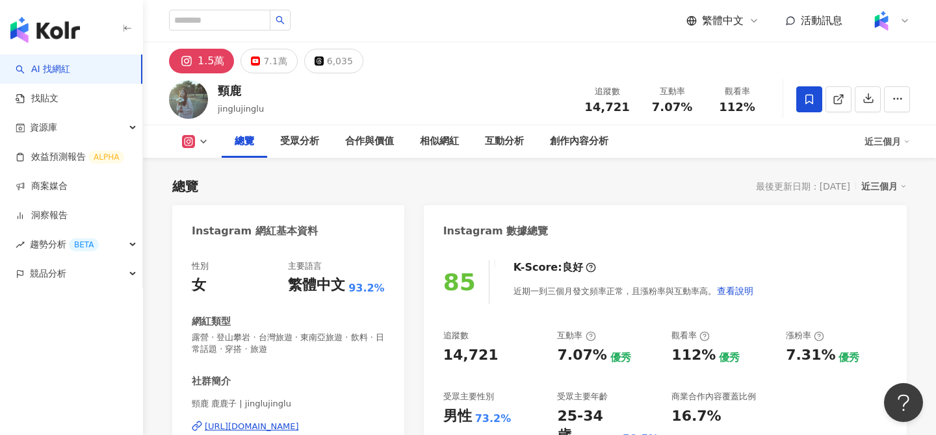
scroll to position [52, 0]
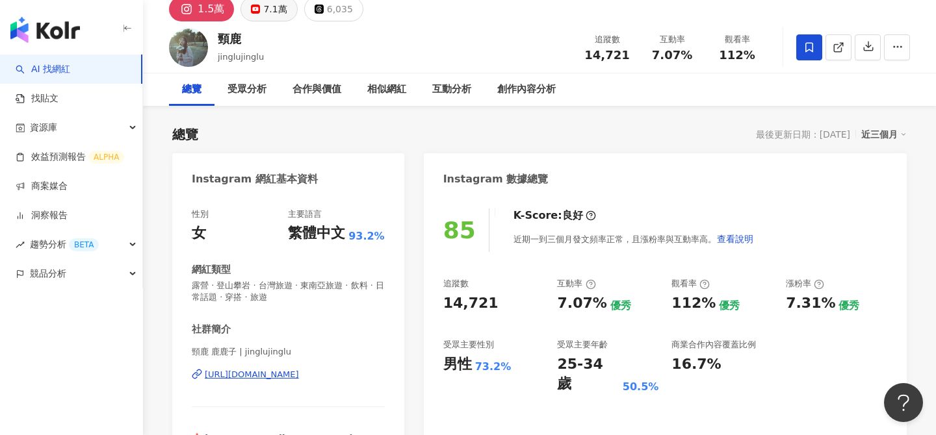
click at [264, 8] on div "7.1萬" at bounding box center [274, 9] width 23 height 18
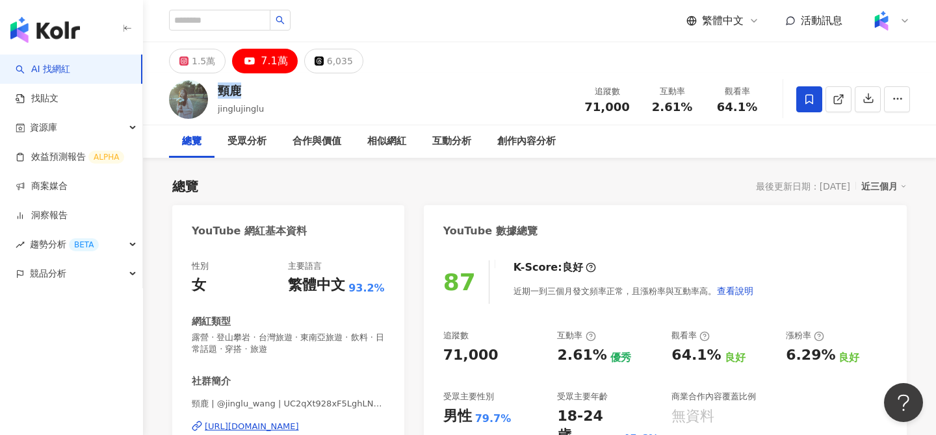
drag, startPoint x: 246, startPoint y: 92, endPoint x: 219, endPoint y: 92, distance: 26.6
click at [219, 92] on div "頸鹿" at bounding box center [241, 91] width 46 height 16
copy div "頸鹿"
click at [838, 101] on icon at bounding box center [839, 100] width 12 height 12
click at [864, 98] on icon "button" at bounding box center [869, 98] width 12 height 12
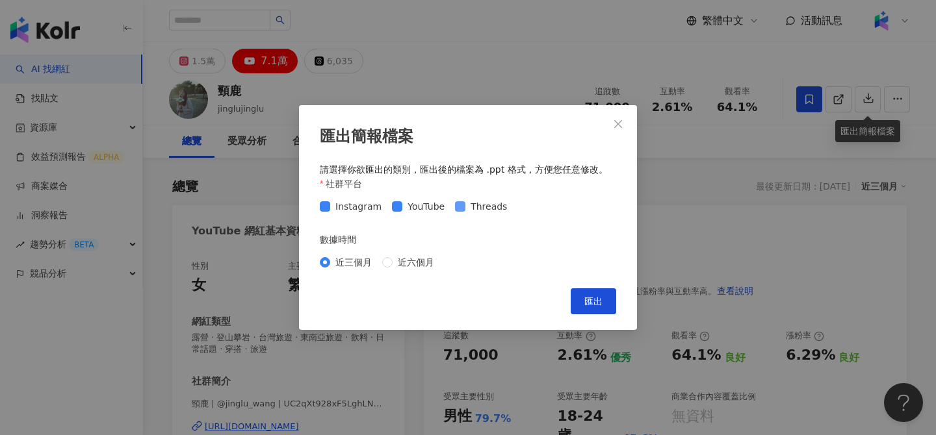
click at [467, 205] on span "Threads" at bounding box center [488, 207] width 47 height 14
click at [348, 211] on span "Instagram" at bounding box center [358, 207] width 57 height 14
click at [591, 298] on span "匯出" at bounding box center [593, 301] width 18 height 10
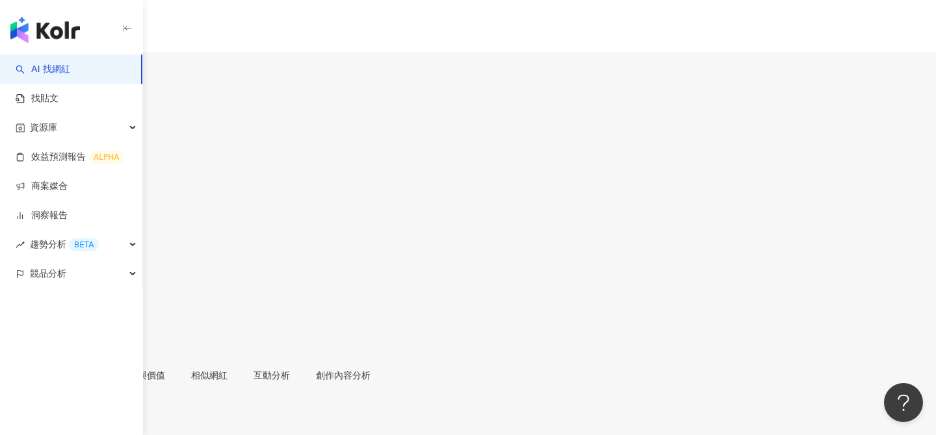
click at [19, 284] on icon at bounding box center [14, 290] width 12 height 12
click at [19, 315] on icon "button" at bounding box center [14, 321] width 12 height 12
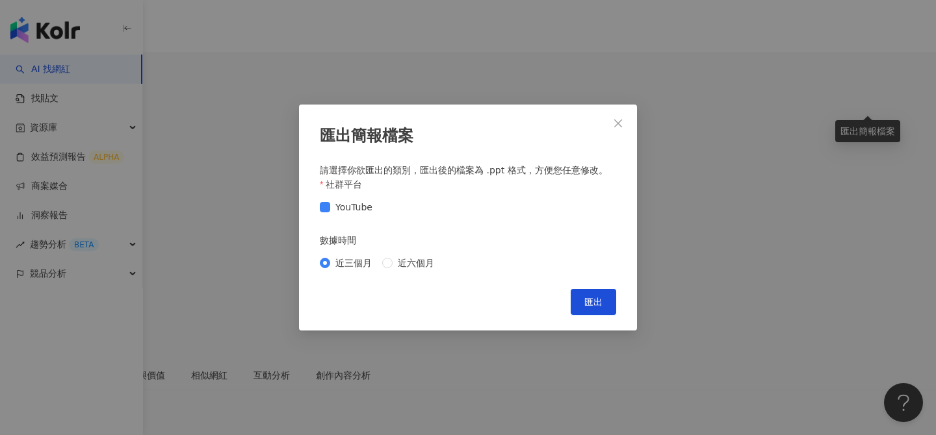
click at [582, 300] on button "匯出" at bounding box center [593, 302] width 45 height 26
click at [621, 126] on icon "close" at bounding box center [618, 124] width 8 height 8
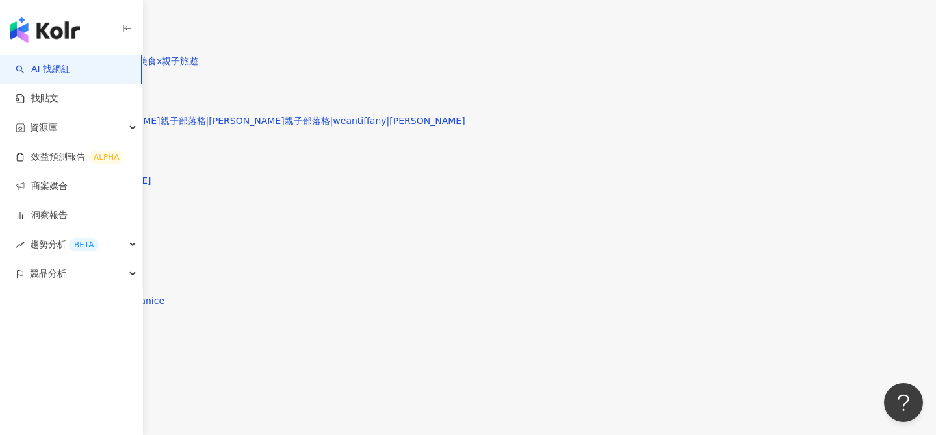
scroll to position [2971, 0]
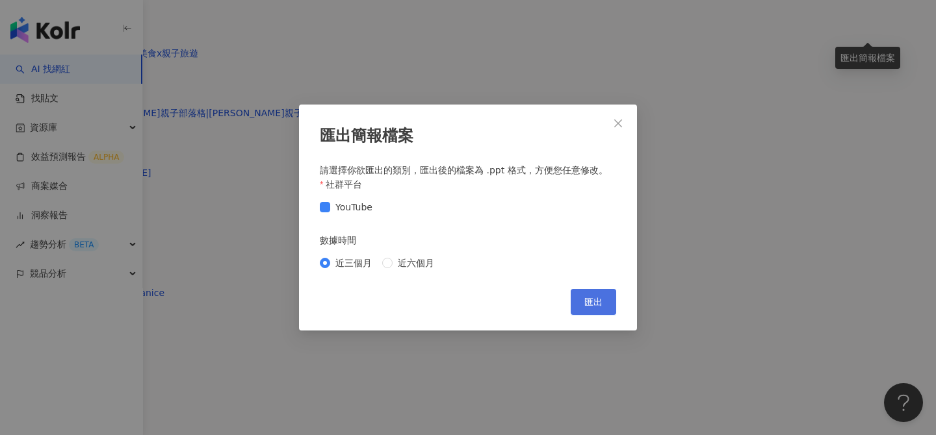
click at [600, 302] on span "匯出" at bounding box center [593, 302] width 18 height 10
click at [617, 400] on div "匯出簡報檔案 請選擇你欲匯出的類別，匯出後的檔案為 .ppt 格式，方便您任意修改。 社群平台 YouTube 數據時間 近三個月 近六個月 Cancel 匯出" at bounding box center [468, 217] width 936 height 435
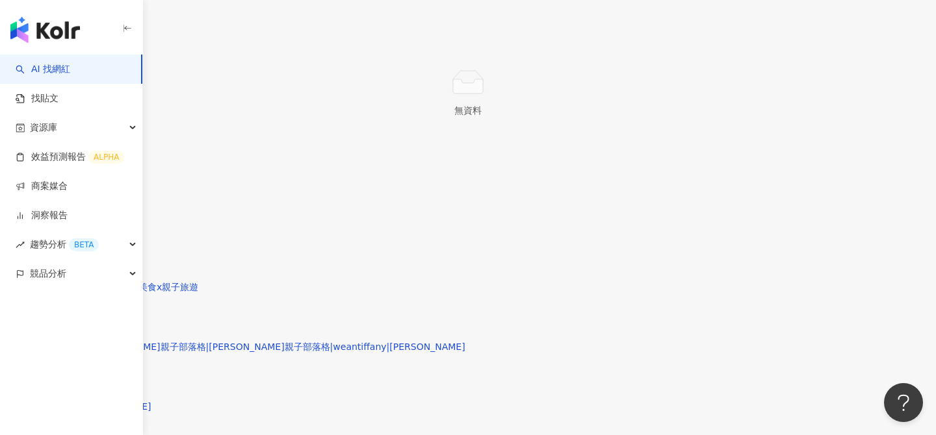
scroll to position [2286, 0]
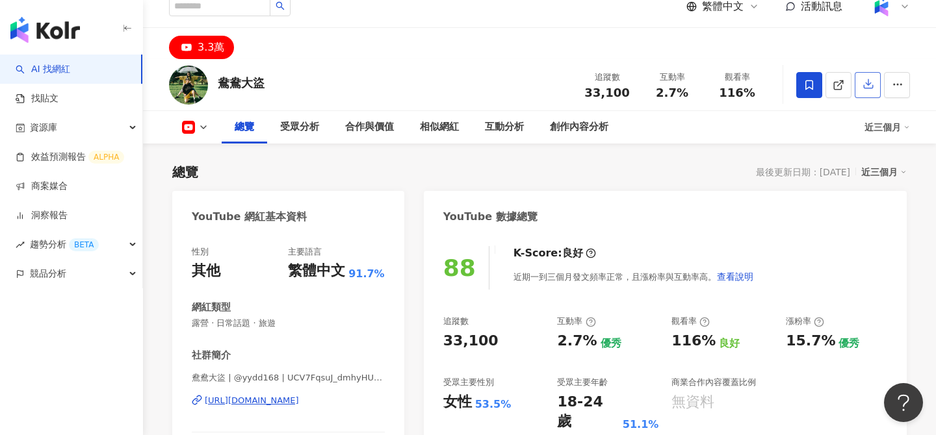
scroll to position [52, 0]
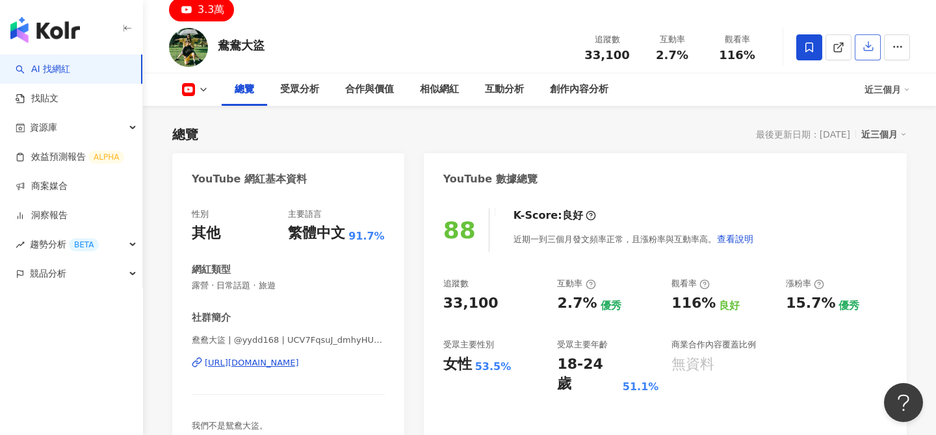
click at [867, 48] on icon "button" at bounding box center [869, 46] width 12 height 12
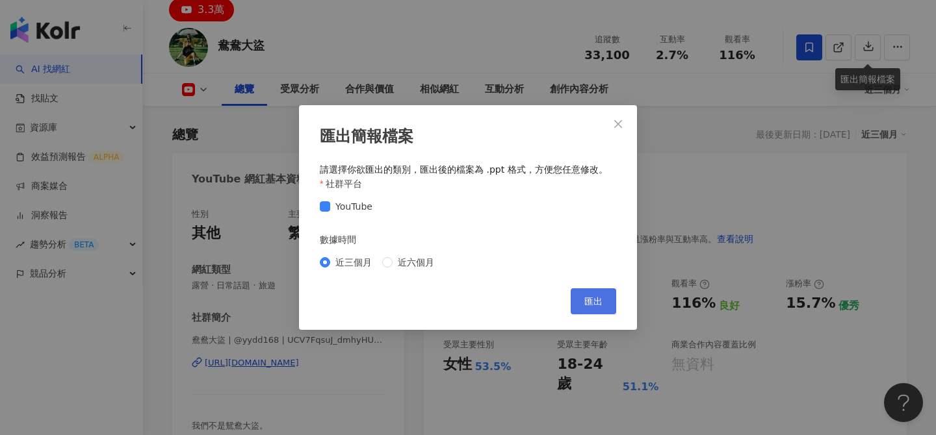
click at [600, 311] on button "匯出" at bounding box center [593, 302] width 45 height 26
click at [616, 122] on icon "close" at bounding box center [618, 124] width 8 height 8
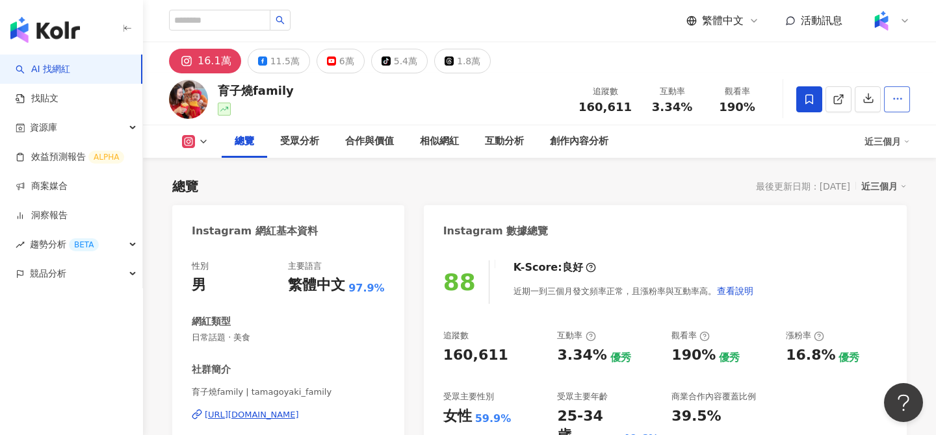
click at [902, 94] on icon "button" at bounding box center [898, 99] width 12 height 12
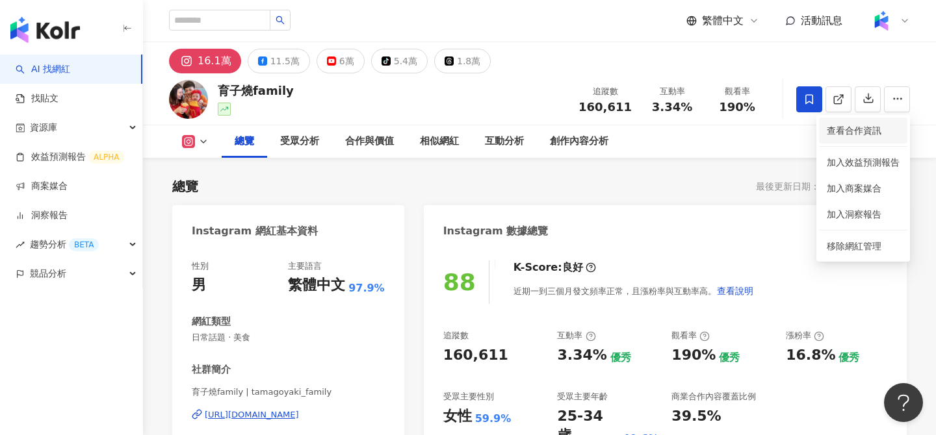
click at [859, 125] on span "查看合作資訊" at bounding box center [863, 130] width 73 height 14
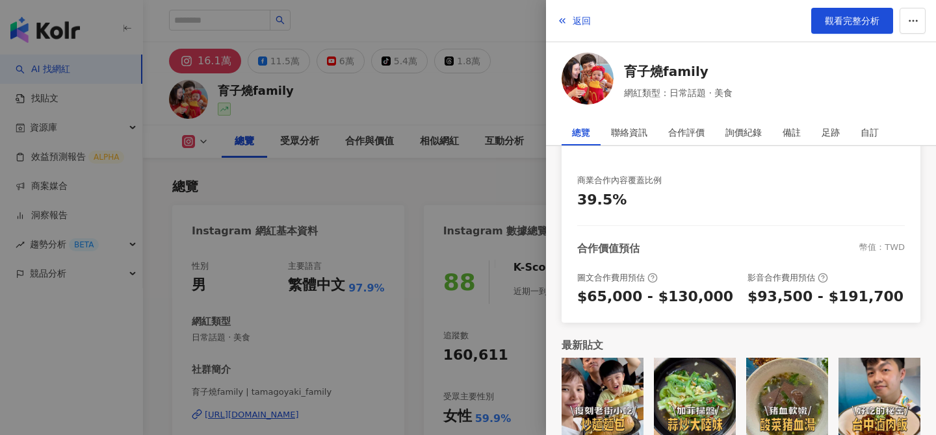
scroll to position [6, 0]
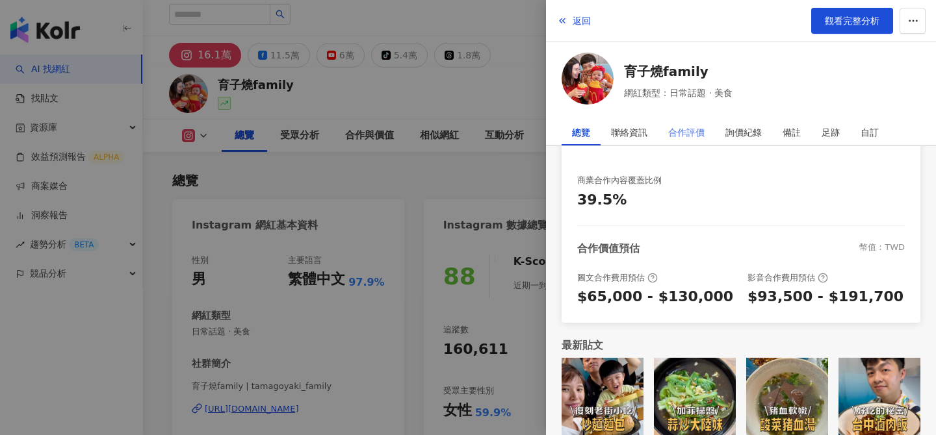
click at [705, 127] on div "合作評價" at bounding box center [686, 133] width 57 height 26
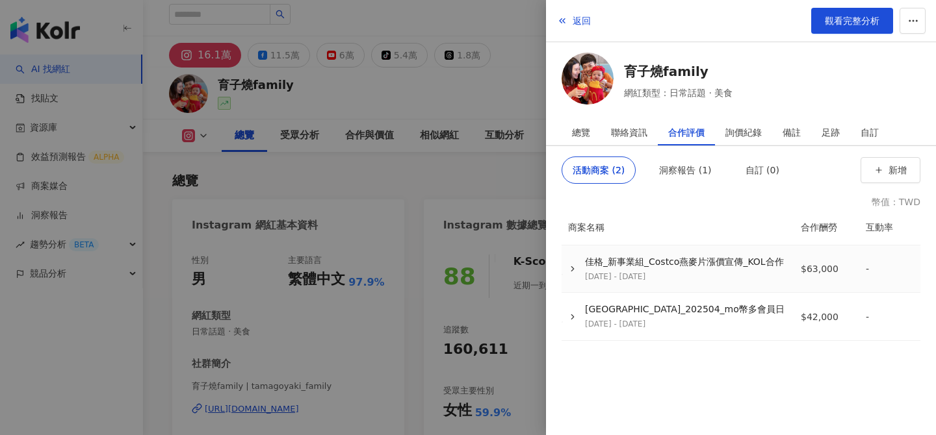
click at [567, 259] on div "佳格_新事業組_Costco燕麥片漲價宣傳_KOL合作 [DATE] - [DATE]" at bounding box center [674, 269] width 222 height 26
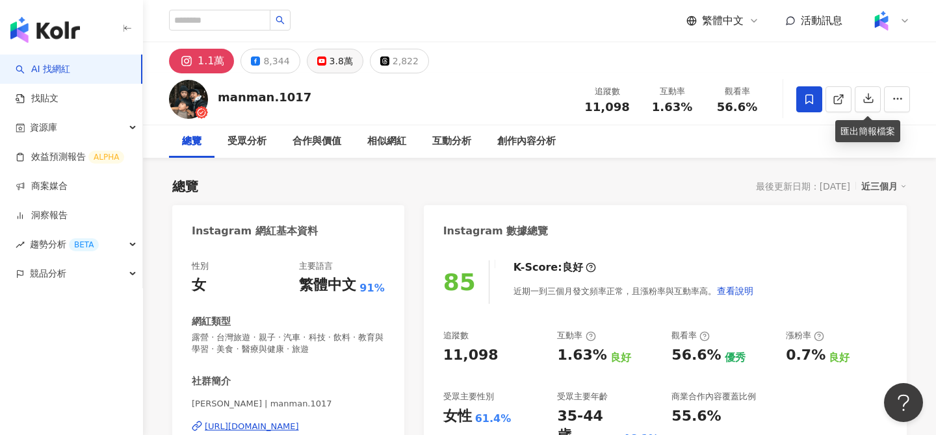
click at [341, 66] on div "3.8萬" at bounding box center [341, 61] width 23 height 18
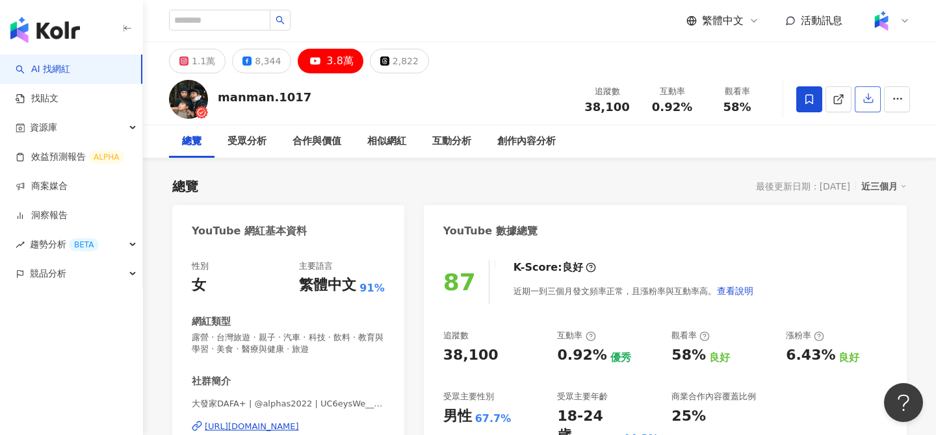
click at [869, 99] on icon "button" at bounding box center [868, 98] width 9 height 9
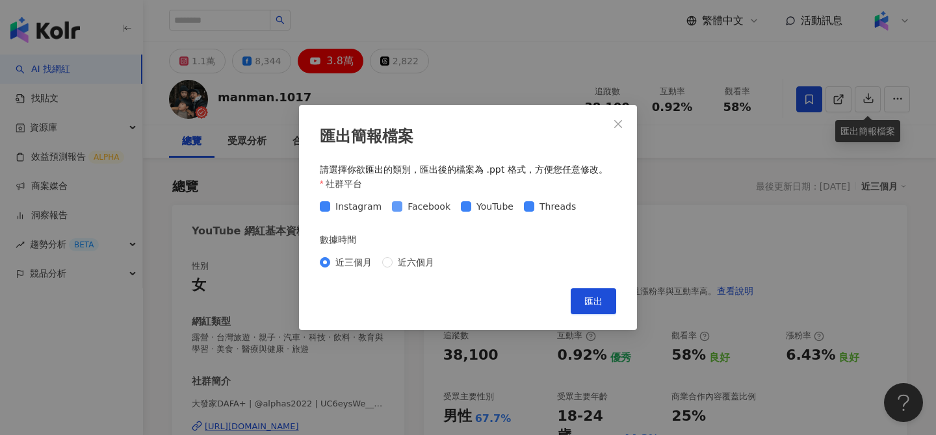
click at [427, 201] on span "Facebook" at bounding box center [428, 207] width 53 height 14
click at [353, 210] on span "Instagram" at bounding box center [358, 207] width 57 height 14
click at [551, 209] on span "Threads" at bounding box center [557, 207] width 47 height 14
click at [606, 307] on button "匯出" at bounding box center [593, 302] width 45 height 26
click at [620, 123] on icon "close" at bounding box center [618, 124] width 10 height 10
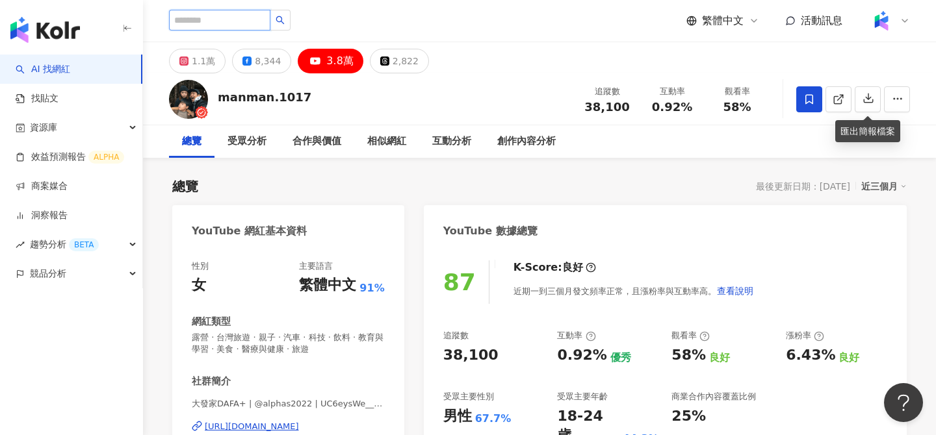
click at [227, 12] on input "search" at bounding box center [219, 20] width 101 height 21
type input "*****"
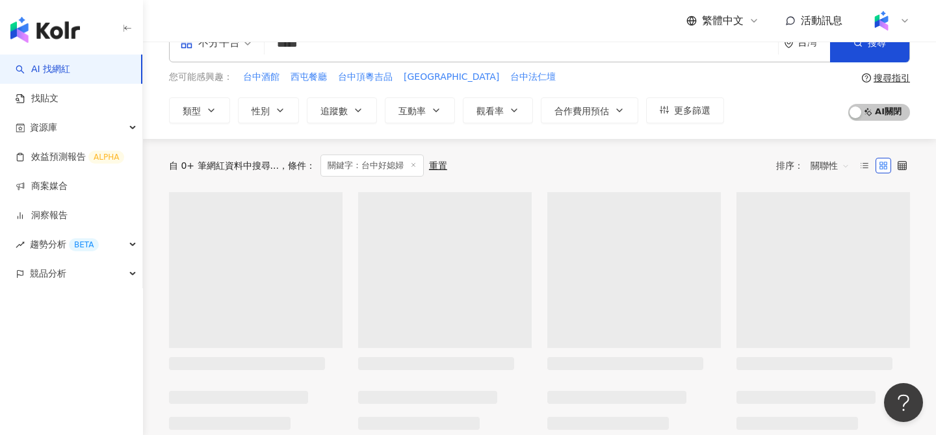
scroll to position [38, 0]
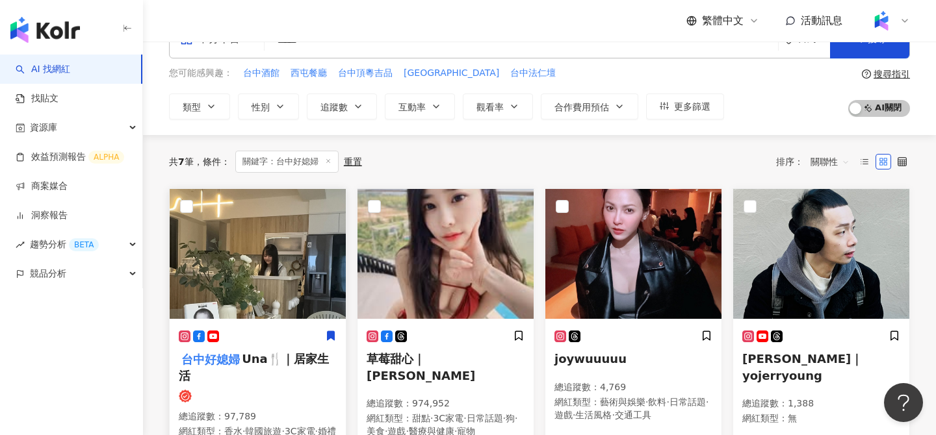
click at [281, 263] on img at bounding box center [258, 254] width 176 height 130
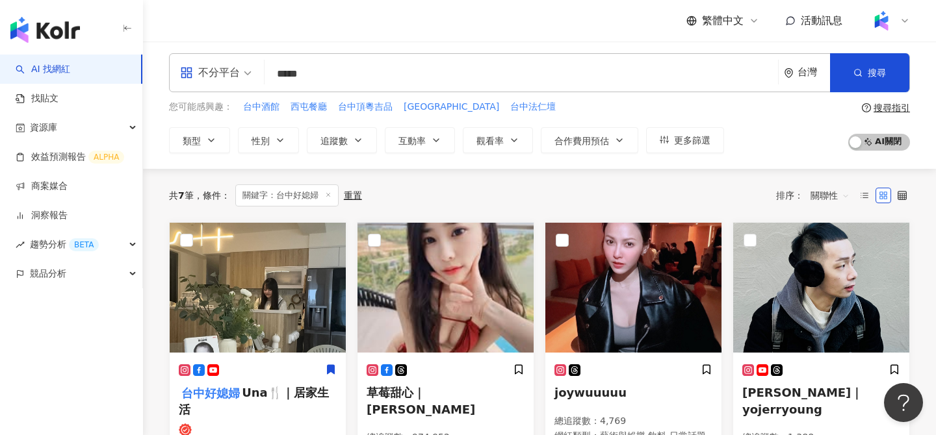
scroll to position [0, 0]
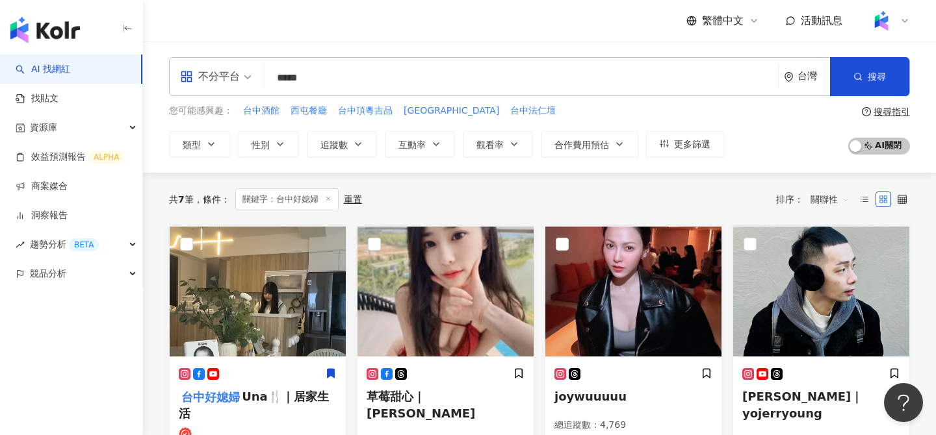
click at [348, 90] on input "*****" at bounding box center [521, 78] width 503 height 25
click at [348, 88] on input "*****" at bounding box center [521, 78] width 503 height 25
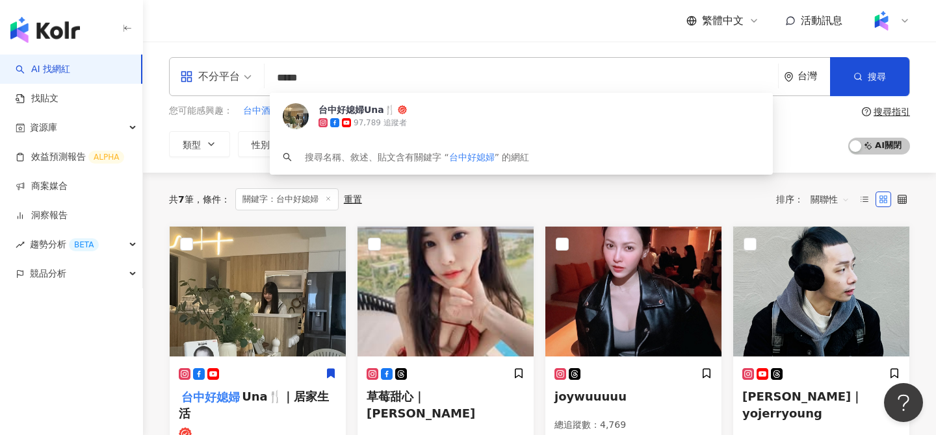
click at [348, 88] on input "*****" at bounding box center [521, 78] width 503 height 25
type input "*"
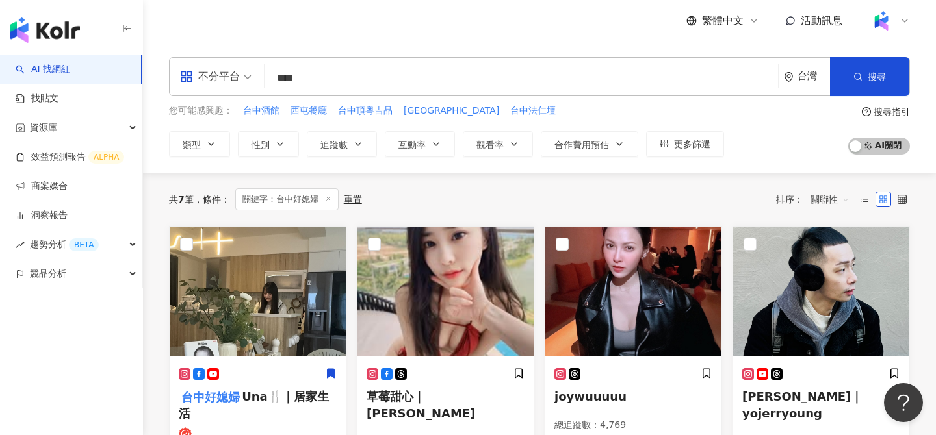
type input "****"
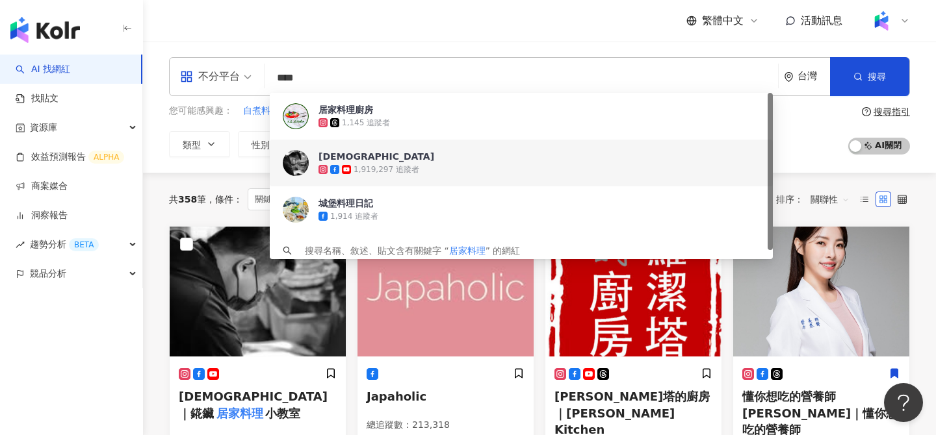
click at [818, 177] on div "共 358 筆 條件 ： 關鍵字：居家料理 重置 排序： 關聯性" at bounding box center [539, 199] width 741 height 53
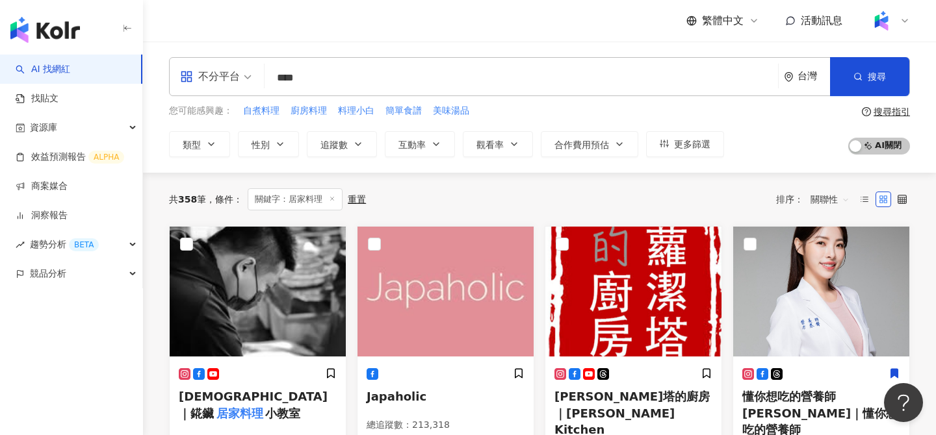
click at [822, 203] on span "關聯性" at bounding box center [830, 199] width 39 height 21
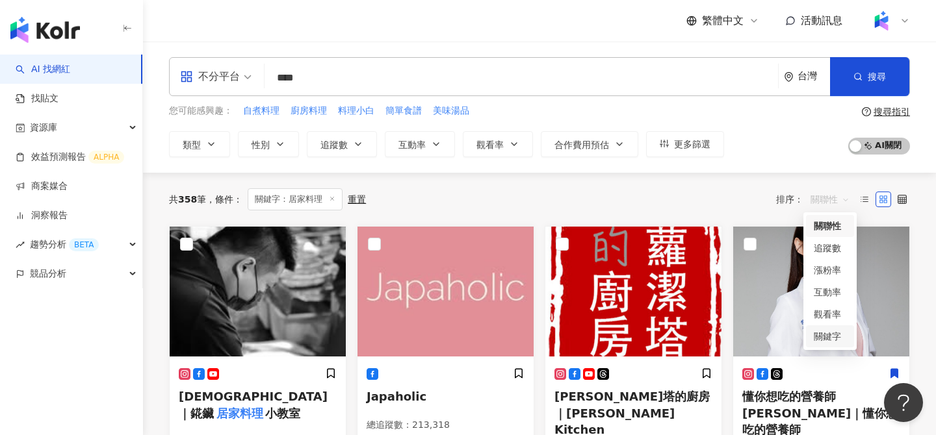
click at [824, 333] on div "關鍵字" at bounding box center [830, 337] width 32 height 14
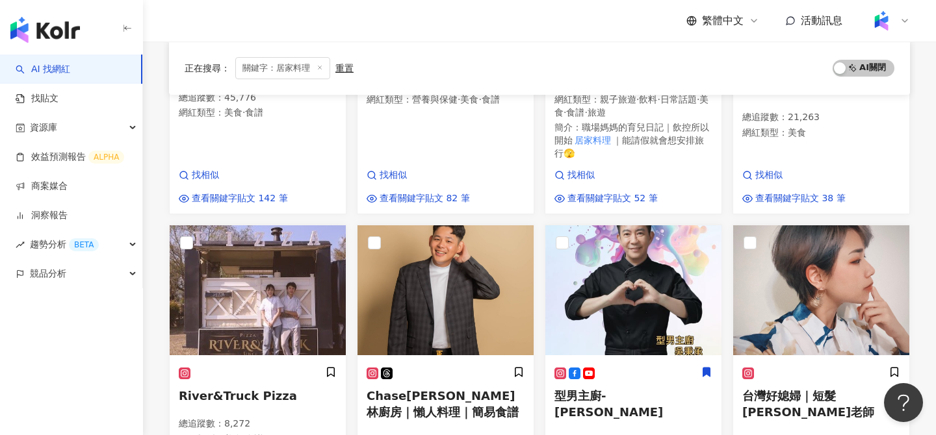
scroll to position [34, 0]
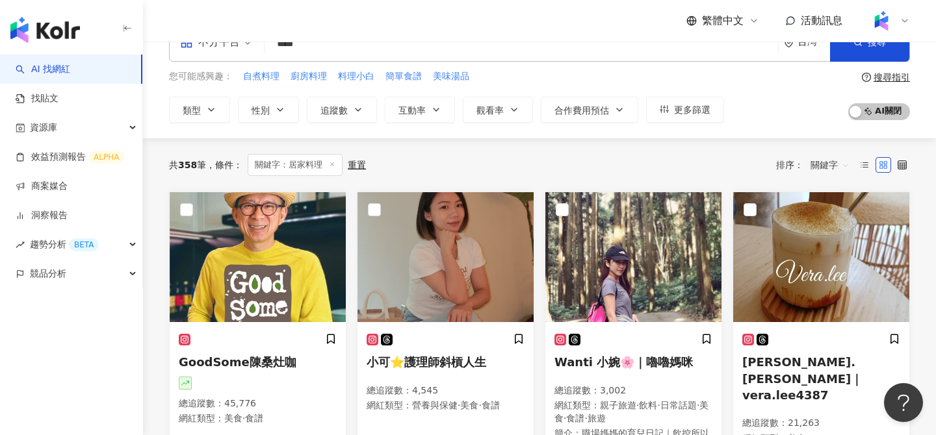
click at [70, 72] on link "AI 找網紅" at bounding box center [43, 69] width 55 height 13
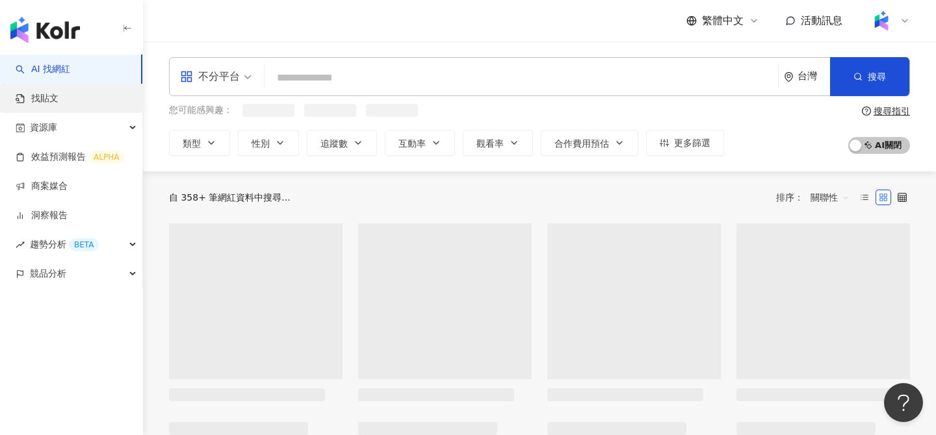
click at [50, 104] on link "找貼文" at bounding box center [37, 98] width 43 height 13
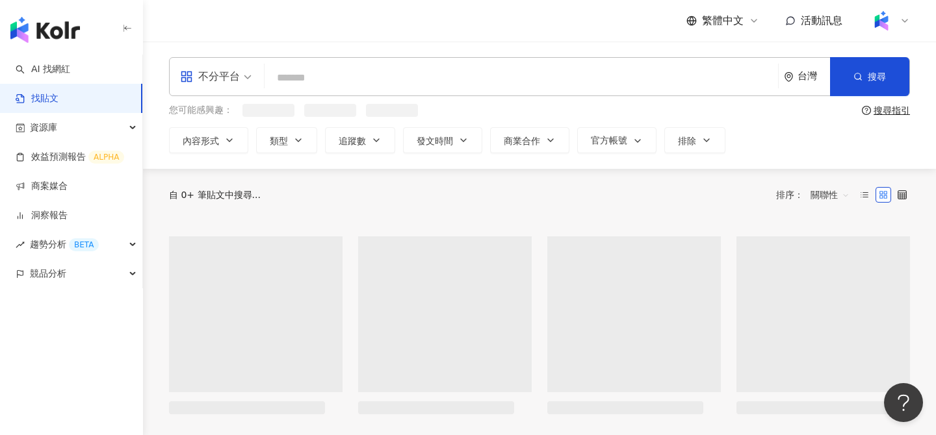
click at [310, 80] on input "search" at bounding box center [521, 78] width 503 height 28
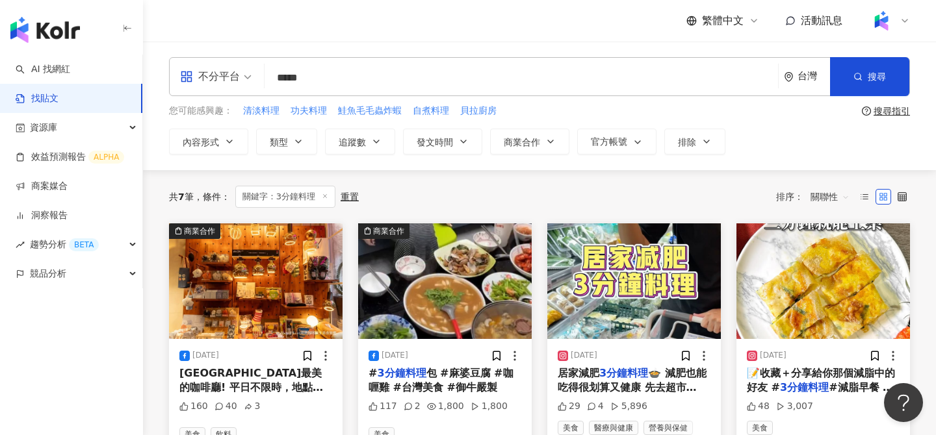
click at [371, 70] on input "*****" at bounding box center [521, 78] width 503 height 28
type input "*"
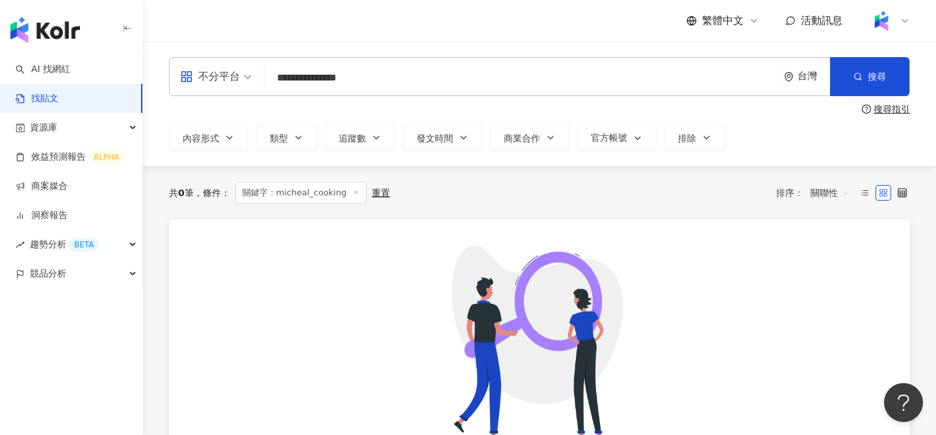
click at [284, 77] on input "**********" at bounding box center [521, 78] width 503 height 28
click at [364, 81] on input "**********" at bounding box center [521, 78] width 503 height 28
click at [279, 77] on input "**********" at bounding box center [521, 78] width 503 height 28
click at [348, 77] on input "**********" at bounding box center [521, 78] width 503 height 28
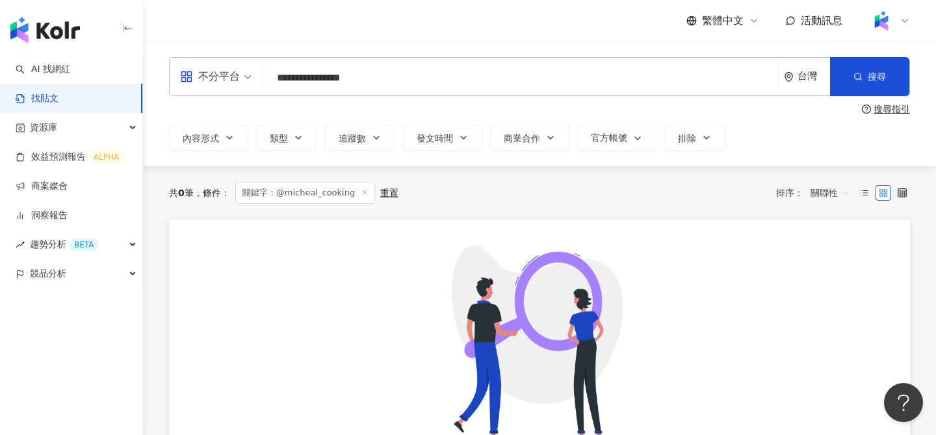
click at [348, 77] on input "**********" at bounding box center [521, 78] width 503 height 28
type input "*"
type input "**"
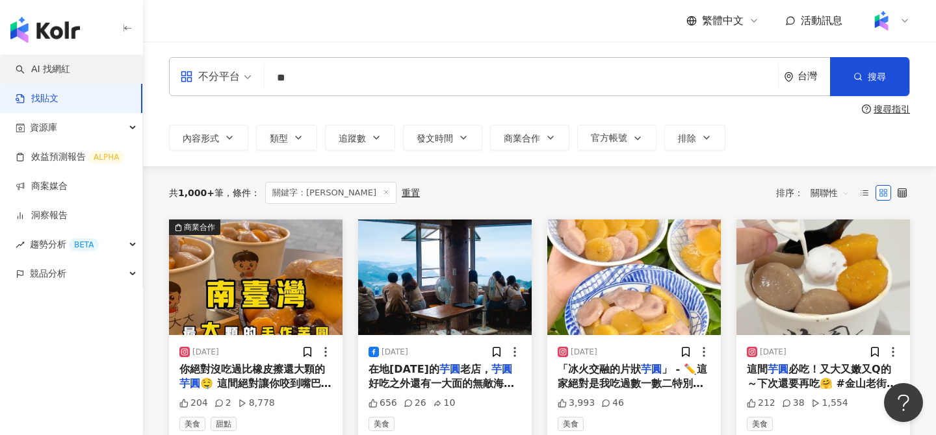
click at [70, 70] on link "AI 找網紅" at bounding box center [43, 69] width 55 height 13
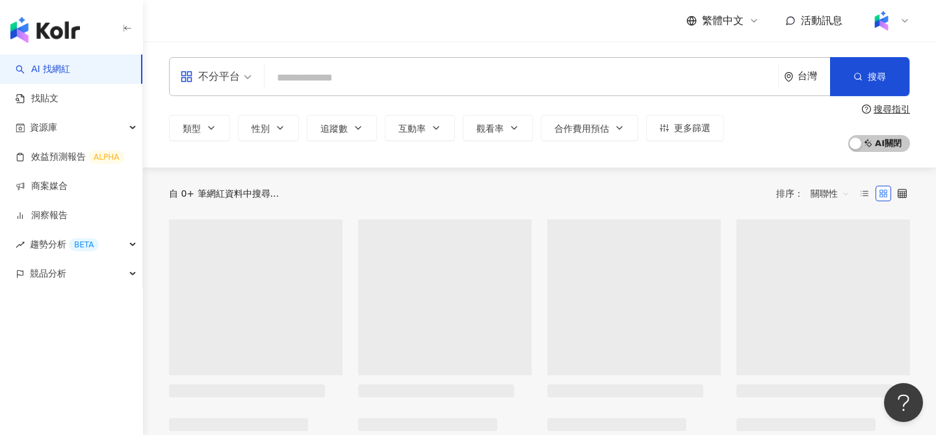
click at [316, 79] on input "search" at bounding box center [521, 78] width 503 height 25
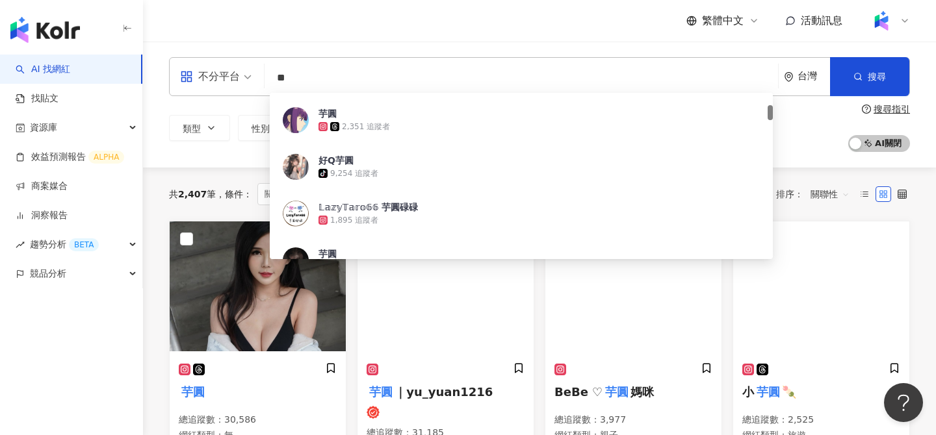
scroll to position [136, 0]
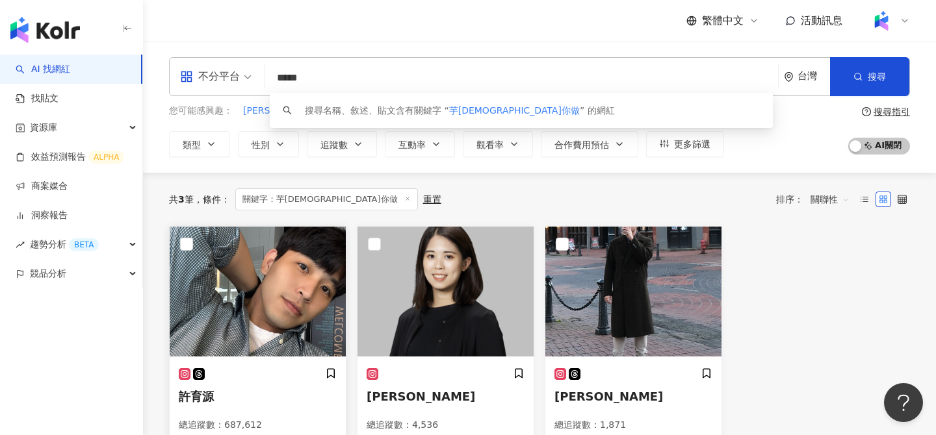
scroll to position [65, 0]
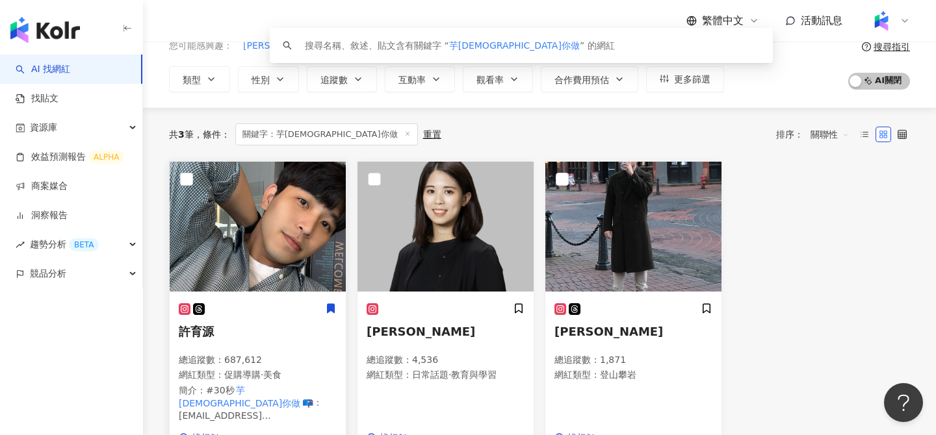
type input "*****"
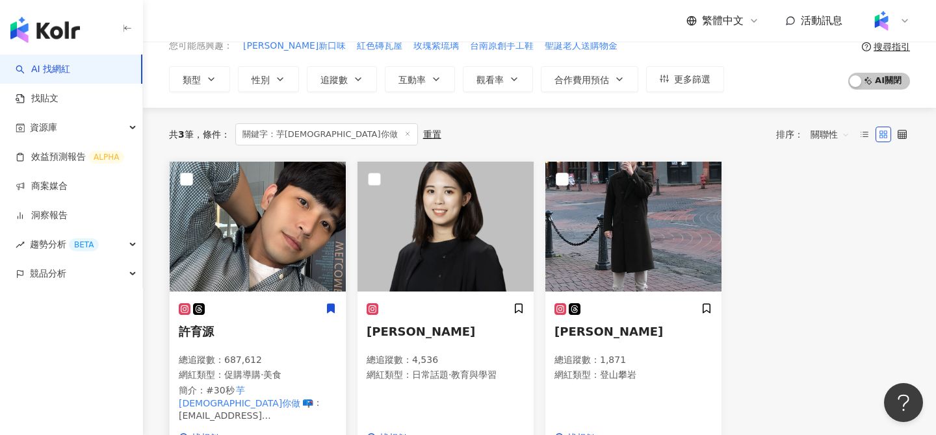
click at [330, 307] on icon at bounding box center [331, 308] width 7 height 9
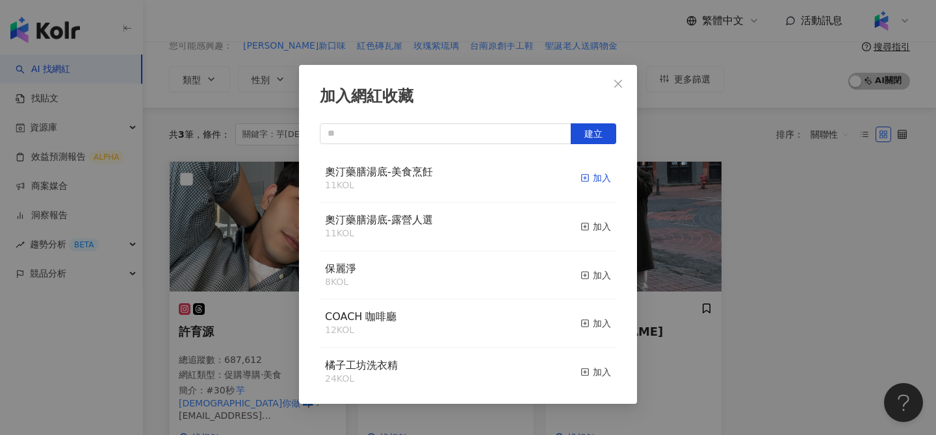
click at [593, 178] on div "加入" at bounding box center [595, 178] width 31 height 14
click at [773, 200] on div "加入網紅收藏 建立 奧汀藥膳湯底-美食烹飪 12 KOL 已加入 奧汀藥膳湯底-露營人選 11 KOL 加入 保麗淨 8 KOL 加入 COACH 咖啡廳 1…" at bounding box center [468, 217] width 936 height 435
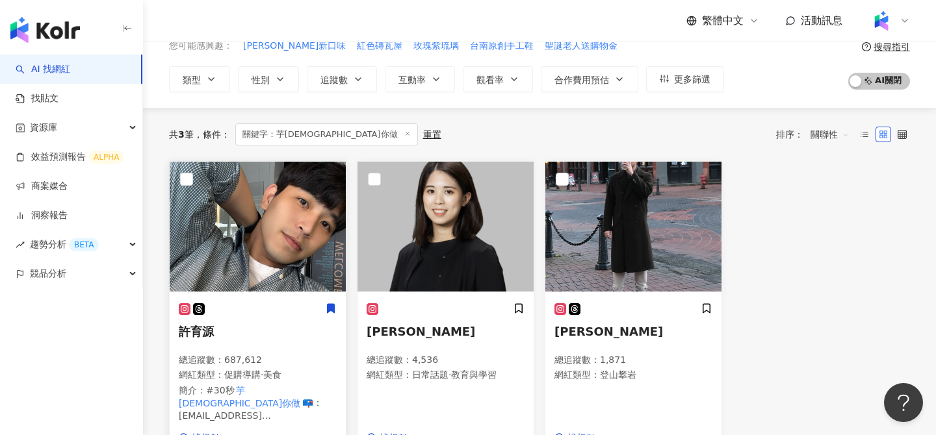
click at [240, 278] on img at bounding box center [258, 227] width 176 height 130
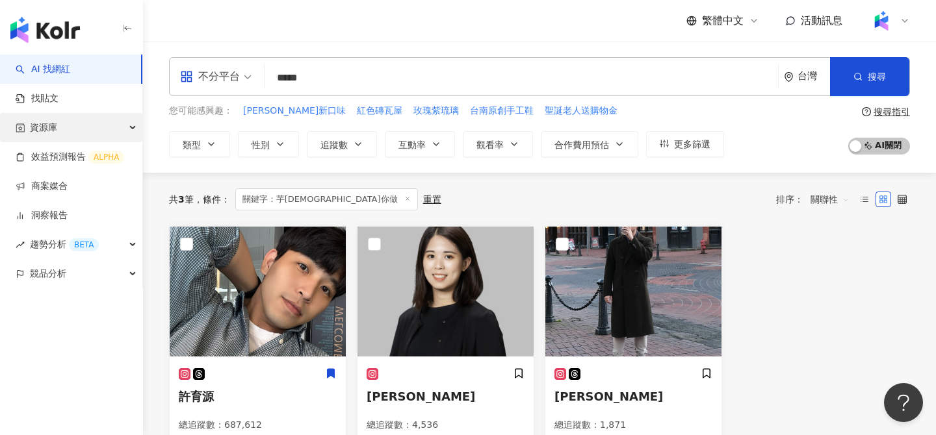
click at [86, 129] on div "資源庫" at bounding box center [71, 127] width 142 height 29
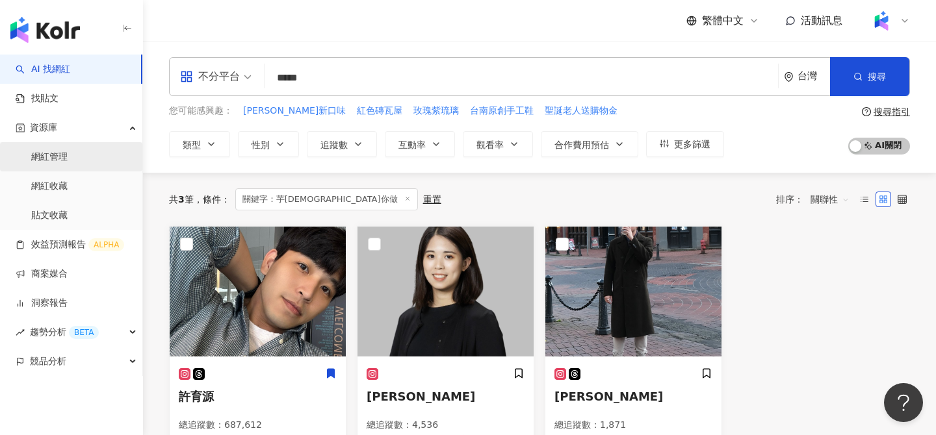
click at [68, 164] on link "網紅管理" at bounding box center [49, 157] width 36 height 13
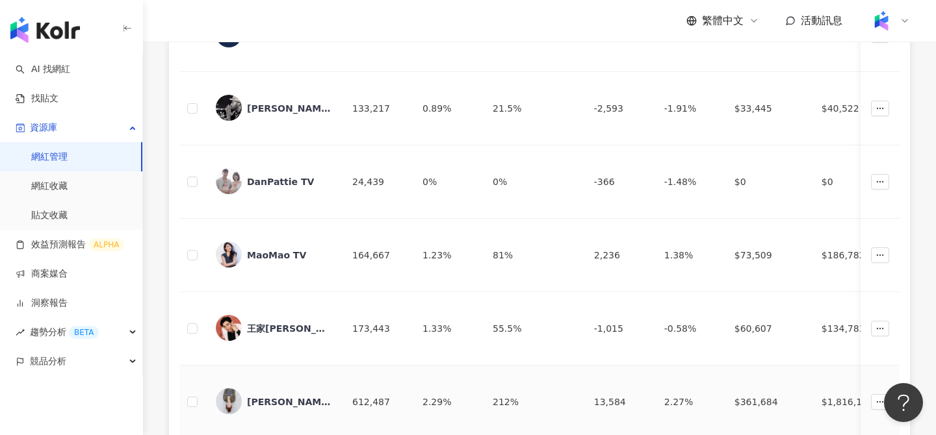
scroll to position [642, 0]
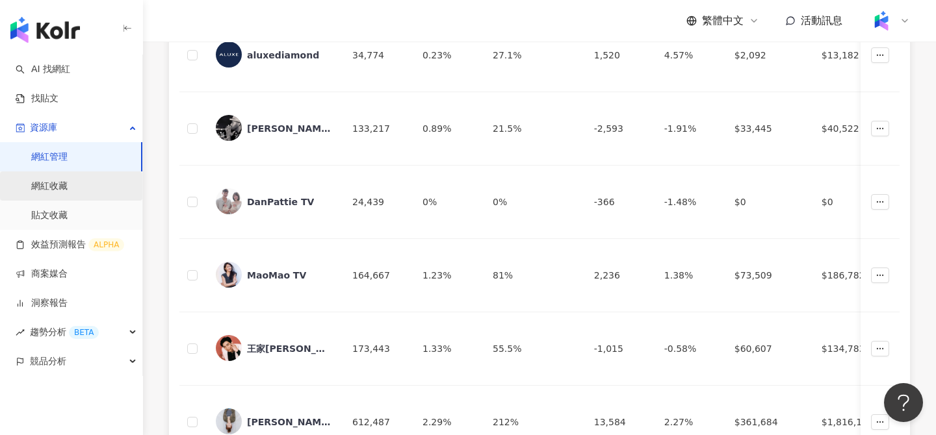
click at [68, 190] on link "網紅收藏" at bounding box center [49, 186] width 36 height 13
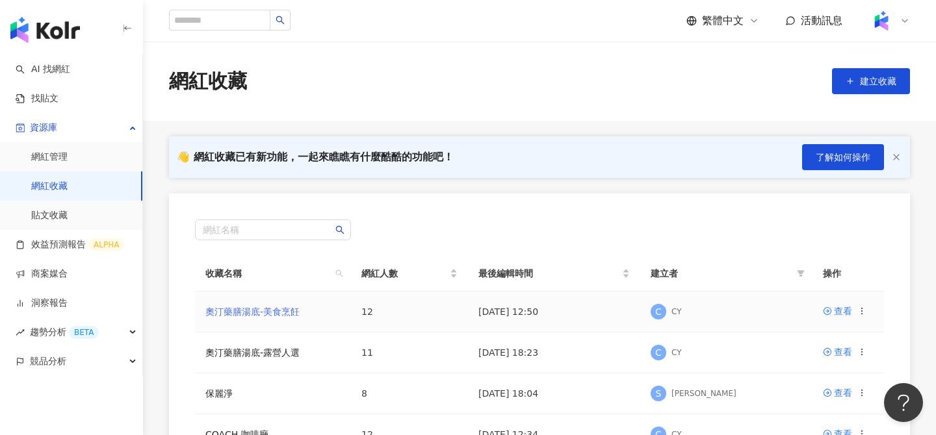
click at [287, 314] on link "奧汀藥膳湯底-美食烹飪" at bounding box center [252, 312] width 94 height 10
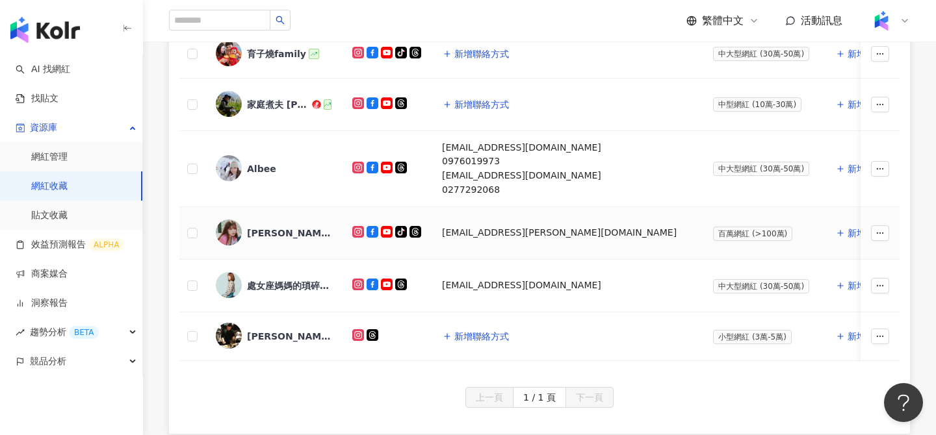
scroll to position [610, 0]
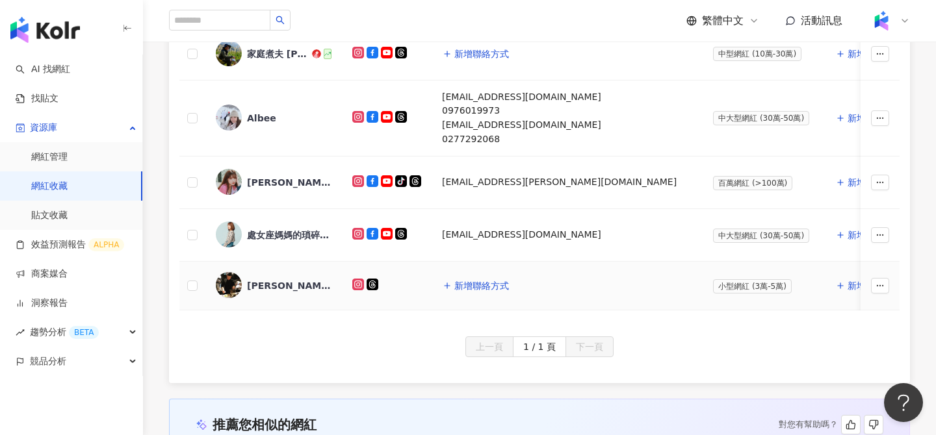
click at [279, 282] on div "michael_cooking" at bounding box center [289, 285] width 84 height 13
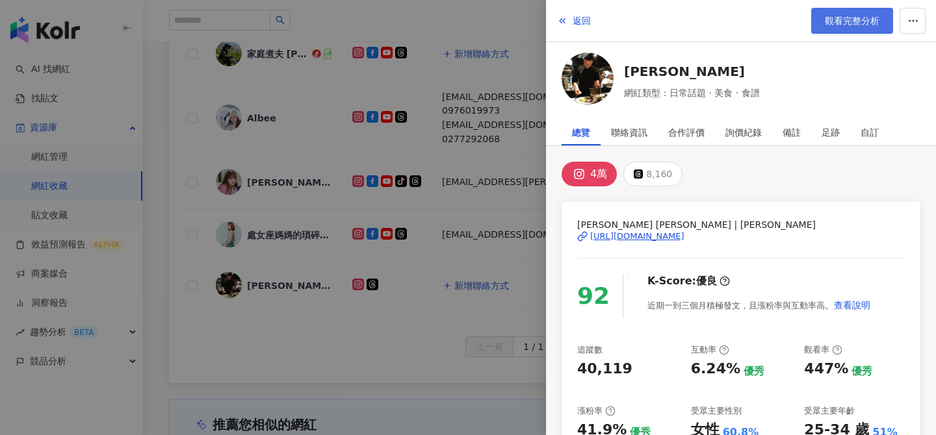
click at [852, 31] on link "觀看完整分析" at bounding box center [852, 21] width 82 height 26
click at [470, 62] on div at bounding box center [468, 217] width 936 height 435
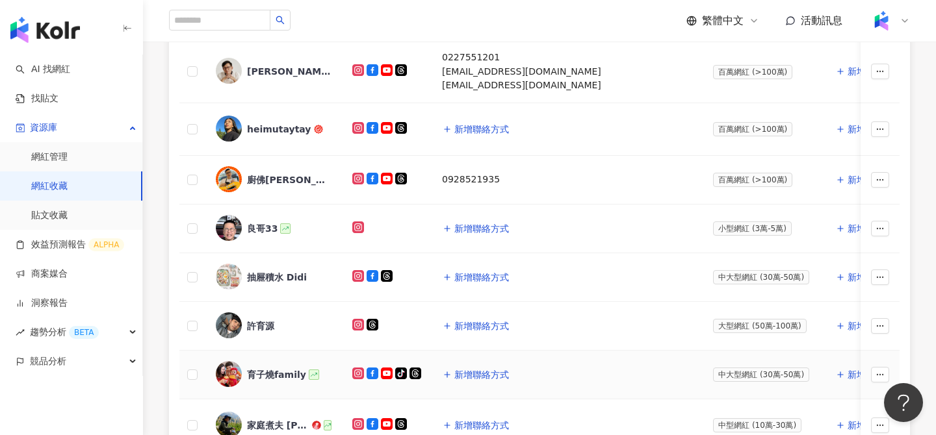
scroll to position [0, 0]
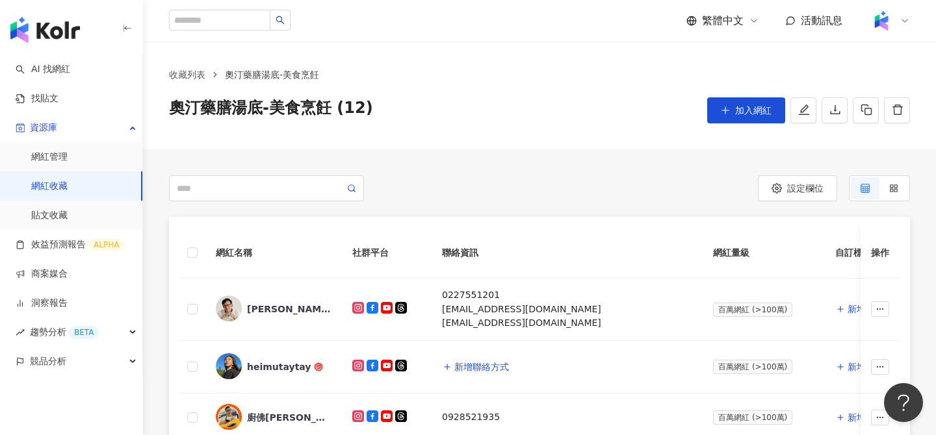
click at [68, 182] on link "網紅收藏" at bounding box center [49, 186] width 36 height 13
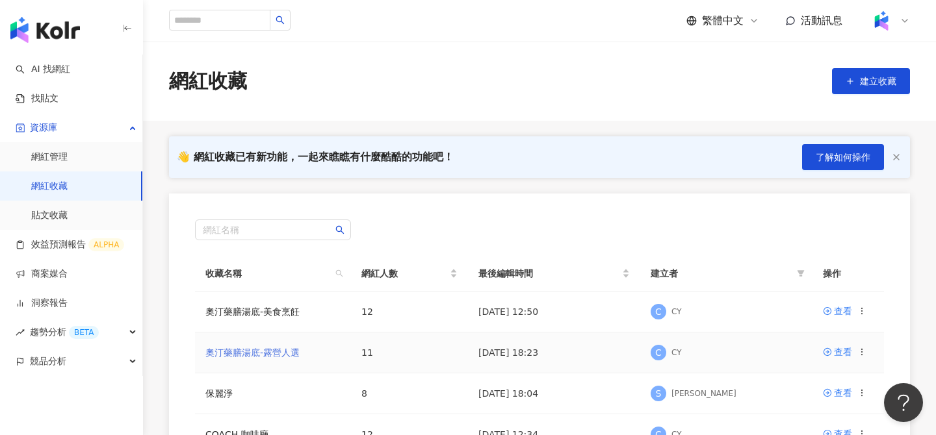
click at [278, 354] on link "奧汀藥膳湯底-露營人選" at bounding box center [252, 353] width 94 height 10
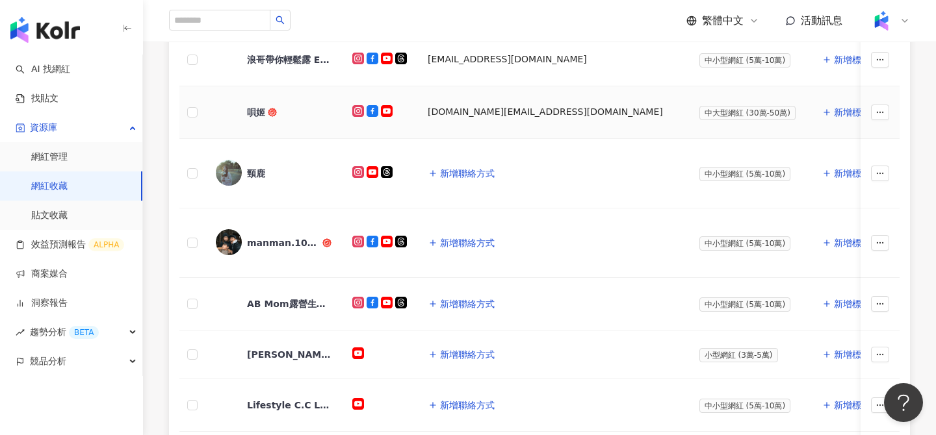
scroll to position [320, 0]
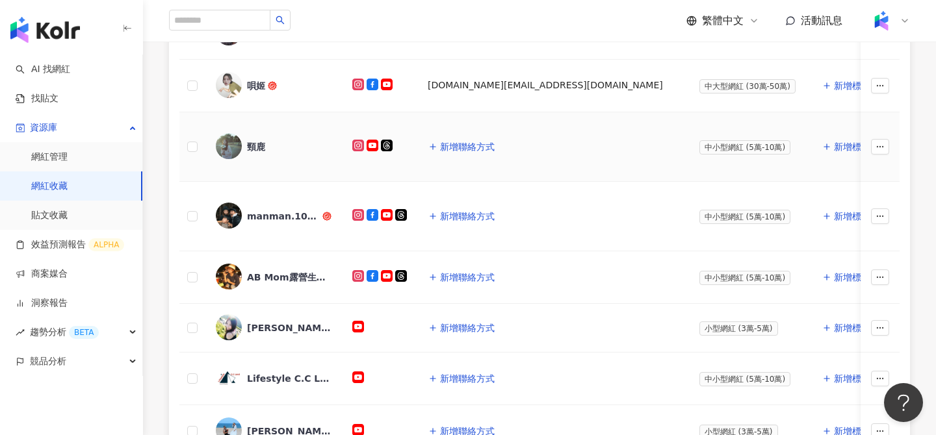
click at [256, 144] on div "頸鹿" at bounding box center [256, 146] width 18 height 13
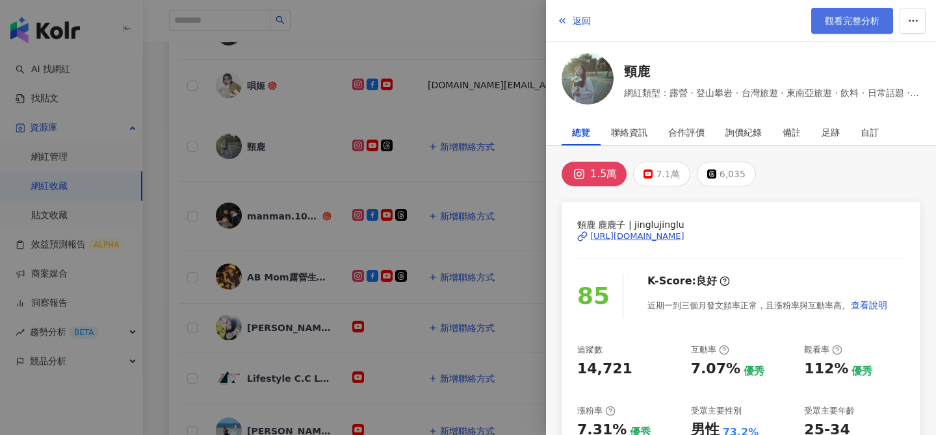
click at [829, 25] on span "觀看完整分析" at bounding box center [852, 21] width 55 height 10
click at [271, 224] on div at bounding box center [468, 217] width 936 height 435
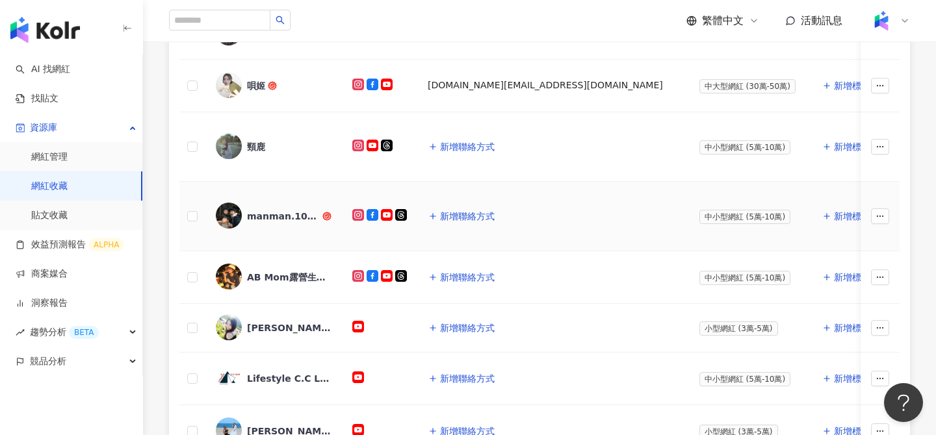
click at [268, 216] on div "manman.1017" at bounding box center [283, 216] width 73 height 13
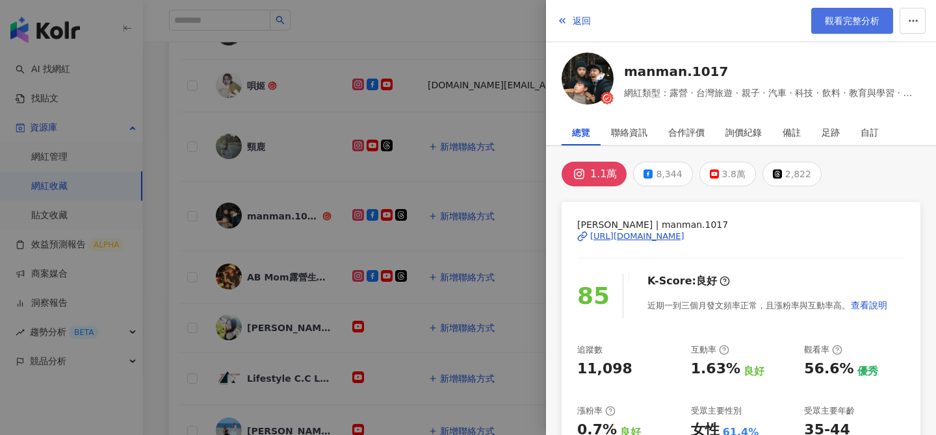
click at [833, 27] on link "觀看完整分析" at bounding box center [852, 21] width 82 height 26
click at [306, 175] on div at bounding box center [468, 217] width 936 height 435
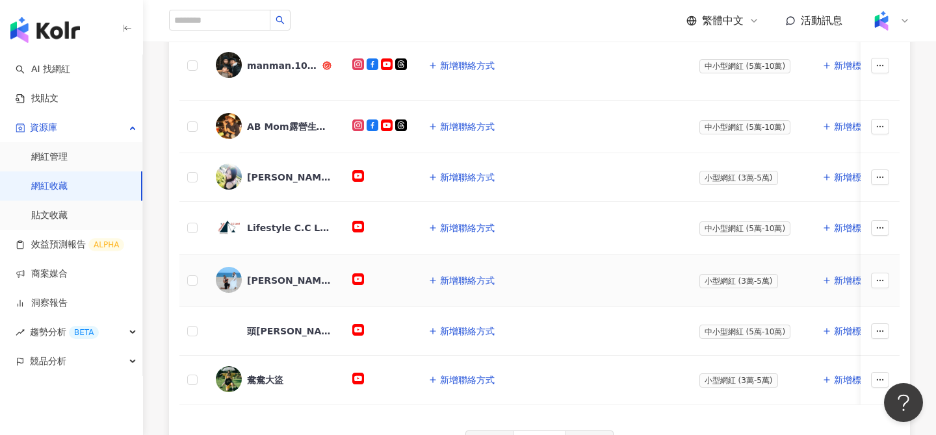
scroll to position [487, 0]
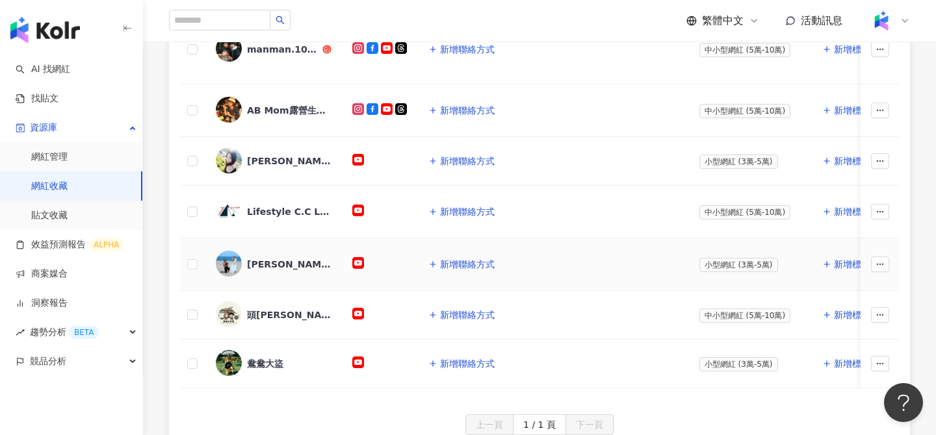
click at [274, 263] on div "張揚夫婦" at bounding box center [289, 264] width 84 height 13
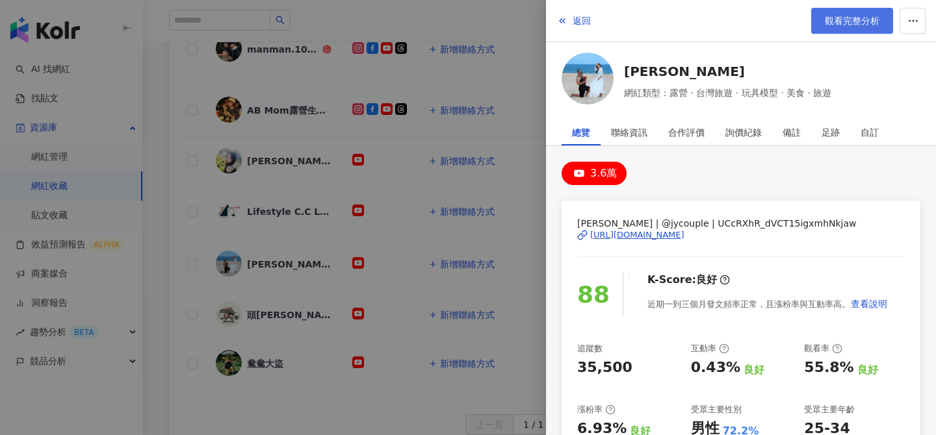
click at [830, 24] on span "觀看完整分析" at bounding box center [852, 21] width 55 height 10
click at [261, 296] on div at bounding box center [468, 217] width 936 height 435
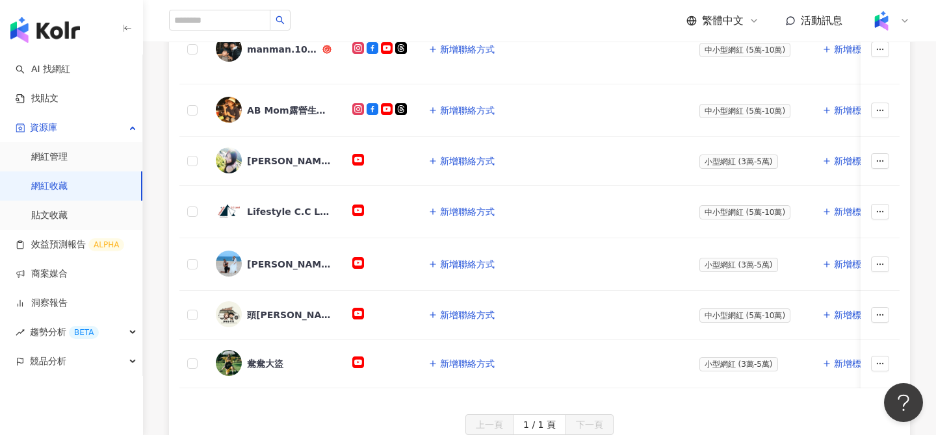
click at [259, 326] on div "頭城小夫妻" at bounding box center [274, 315] width 116 height 27
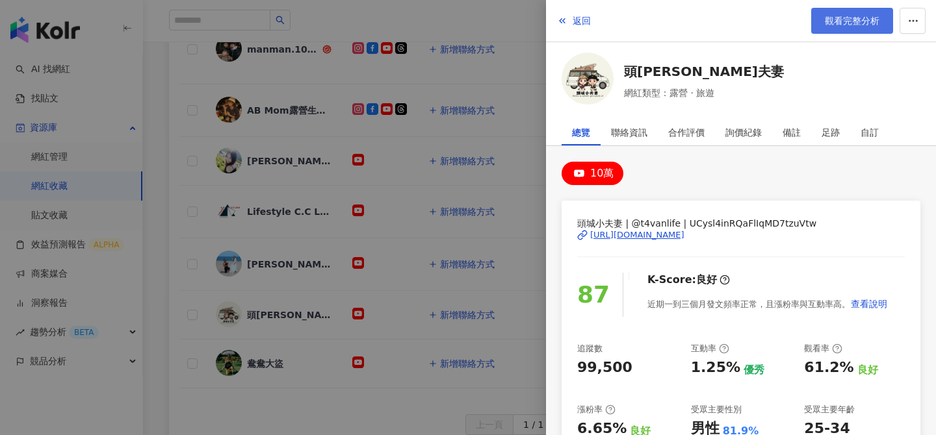
click at [846, 11] on link "觀看完整分析" at bounding box center [852, 21] width 82 height 26
click at [504, 76] on div at bounding box center [468, 217] width 936 height 435
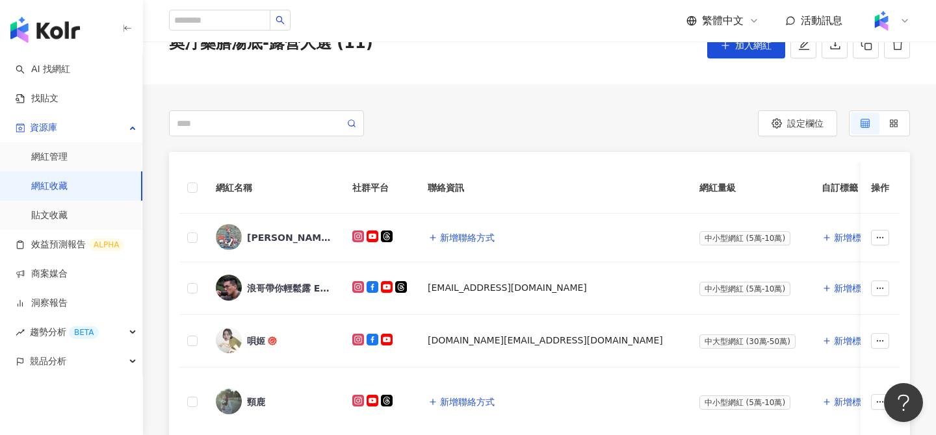
scroll to position [0, 0]
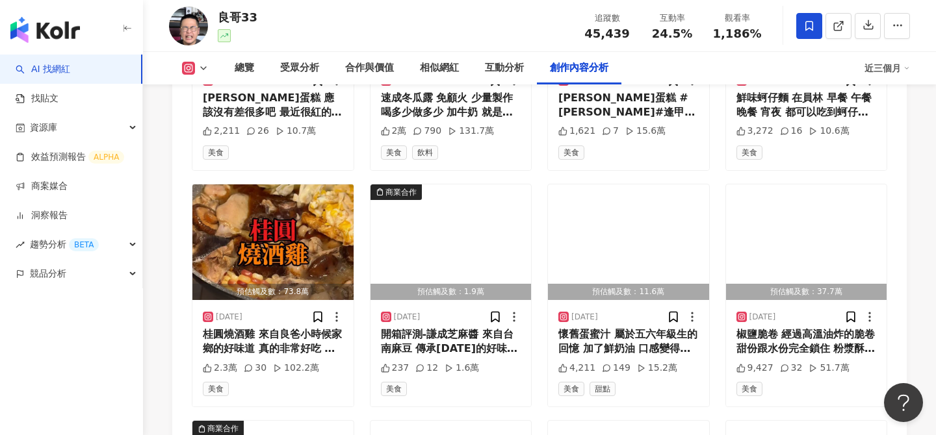
scroll to position [4321, 0]
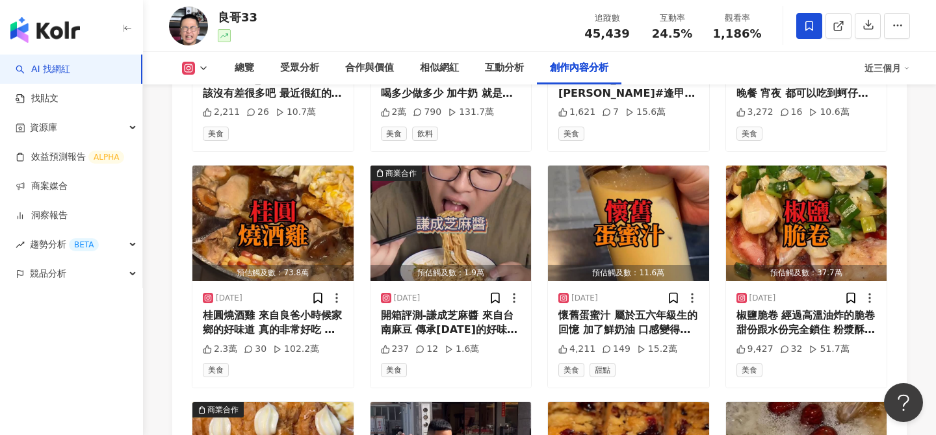
click at [226, 18] on div "良哥33" at bounding box center [238, 17] width 40 height 16
copy div "良哥33"
click at [865, 25] on icon "button" at bounding box center [869, 25] width 12 height 12
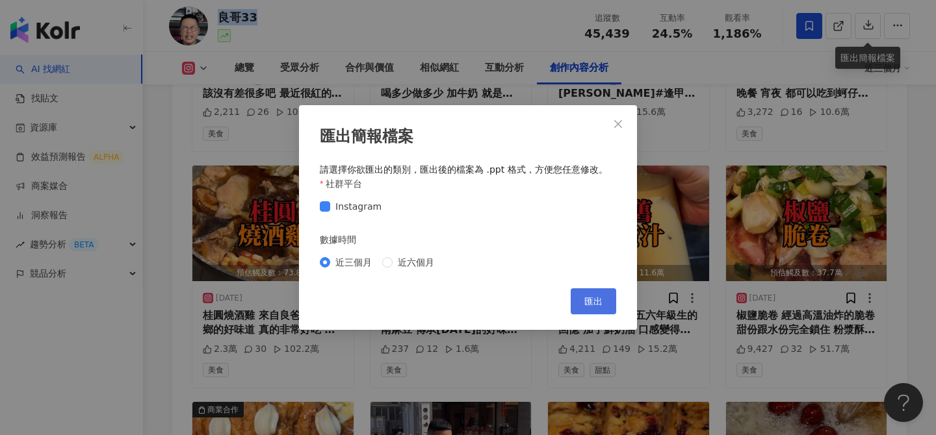
click at [604, 307] on button "匯出" at bounding box center [593, 302] width 45 height 26
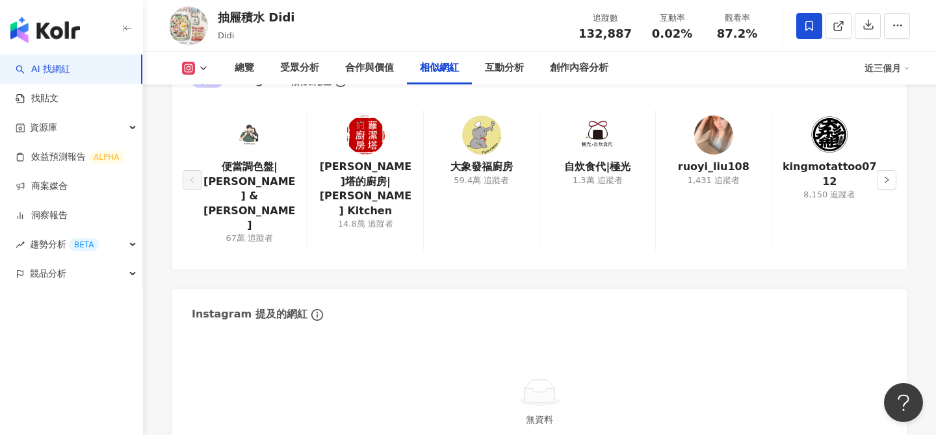
scroll to position [2181, 0]
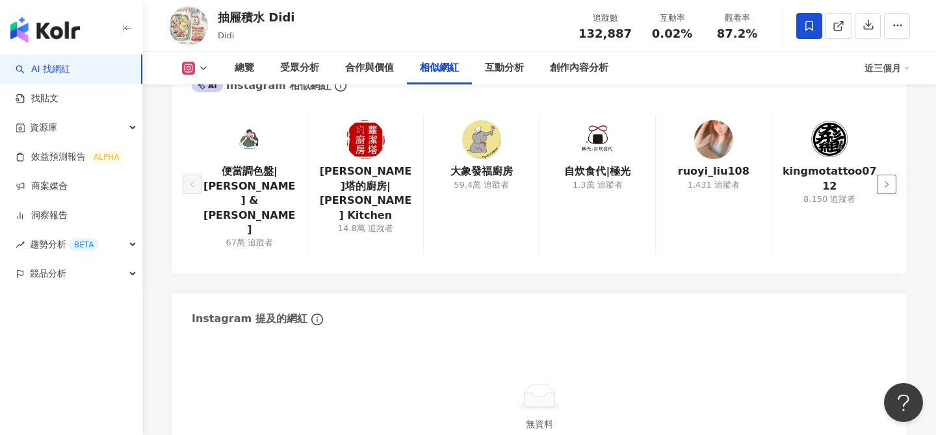
click at [886, 181] on icon "right" at bounding box center [887, 184] width 4 height 6
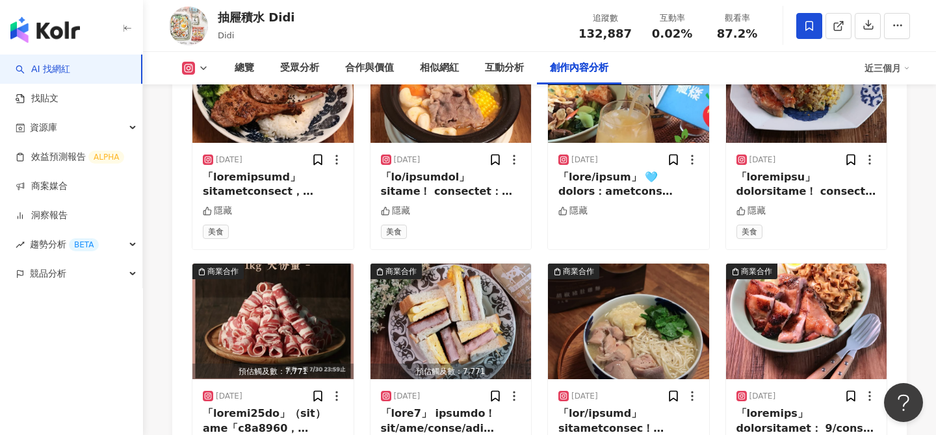
scroll to position [4460, 0]
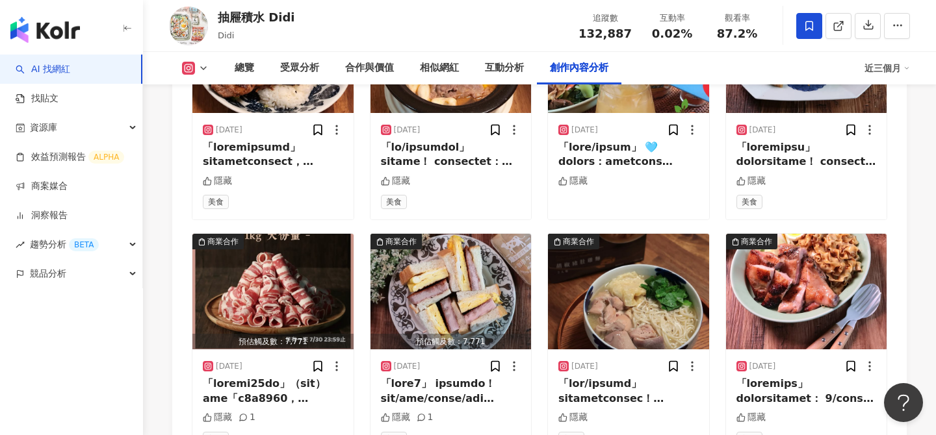
click at [256, 18] on div "抽屜積水 Didi" at bounding box center [256, 17] width 77 height 16
copy div "抽屜積水 Didi"
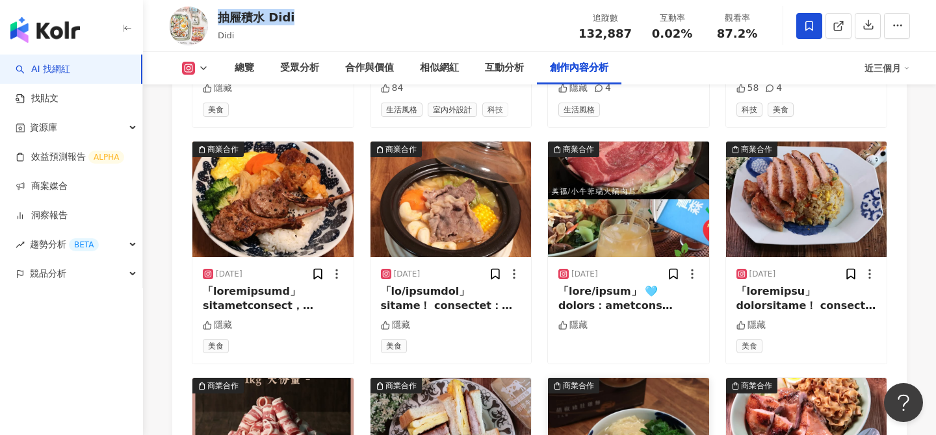
scroll to position [4250, 0]
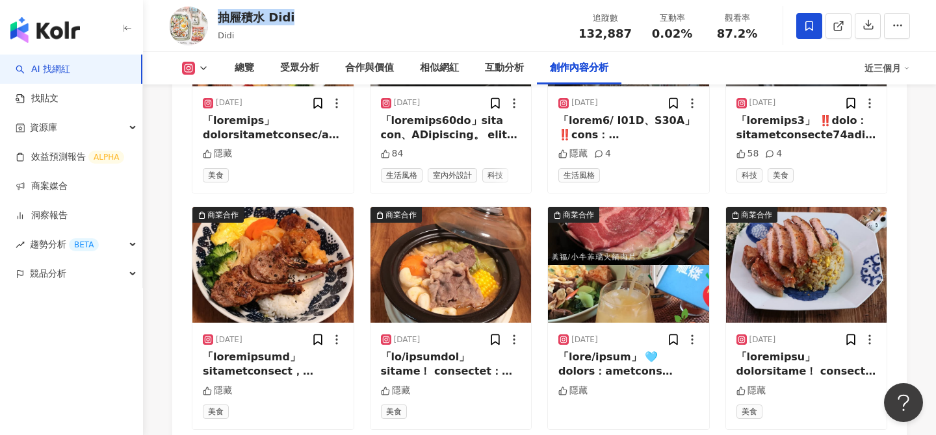
click at [916, 50] on div "抽屜積水 Didi Didi 追蹤數 132,887 互動率 0.02% 觀看率 87.2%" at bounding box center [539, 25] width 793 height 51
click at [870, 24] on icon "button" at bounding box center [869, 25] width 12 height 12
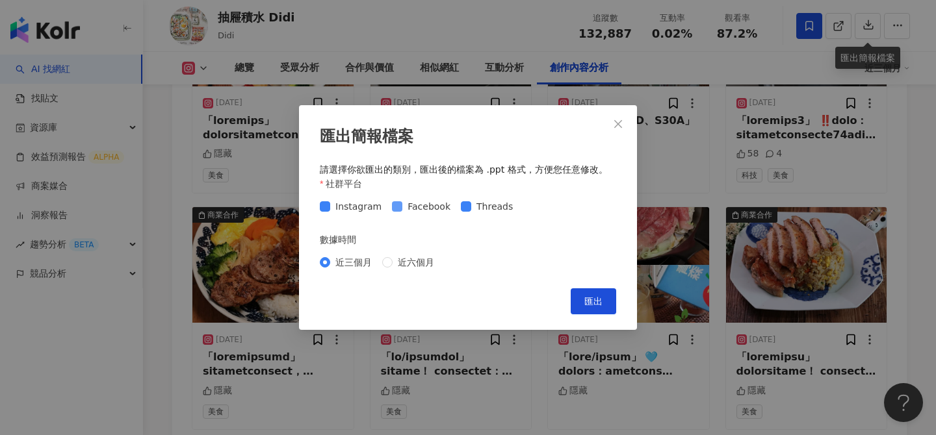
click at [434, 203] on span "Facebook" at bounding box center [428, 207] width 53 height 14
click at [487, 203] on span "Threads" at bounding box center [494, 207] width 47 height 14
click at [602, 304] on span "匯出" at bounding box center [593, 301] width 18 height 10
click at [614, 123] on icon "close" at bounding box center [618, 124] width 10 height 10
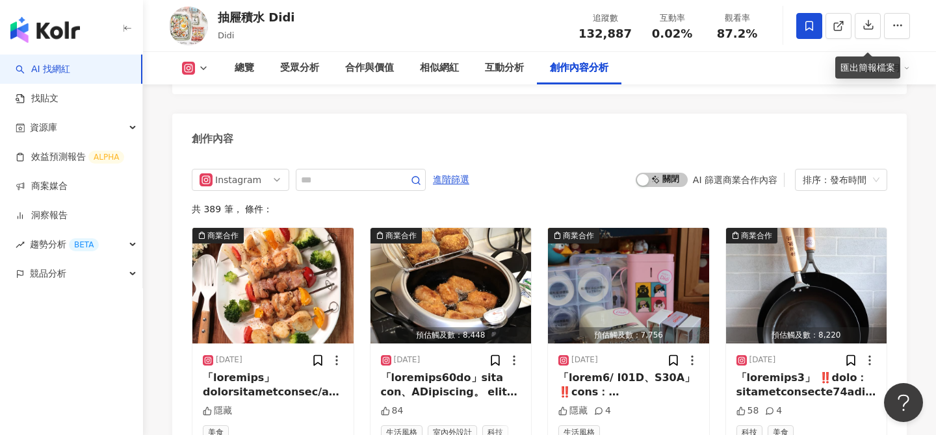
scroll to position [4003, 0]
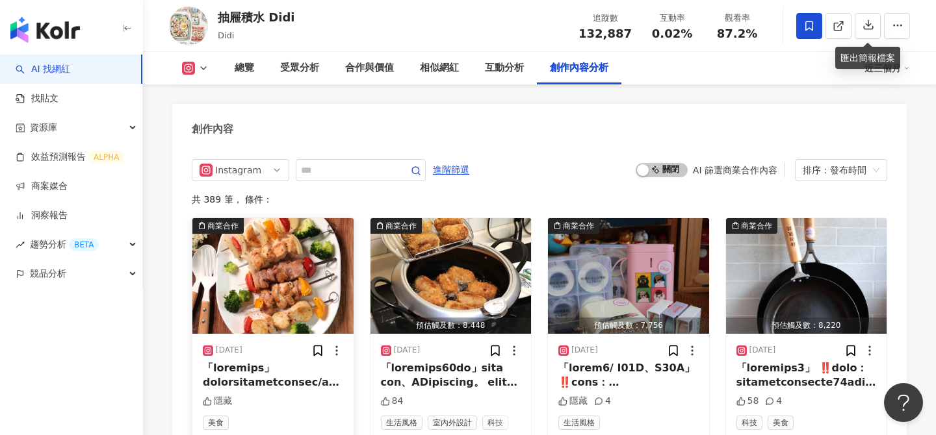
click at [291, 254] on img "button" at bounding box center [272, 276] width 161 height 116
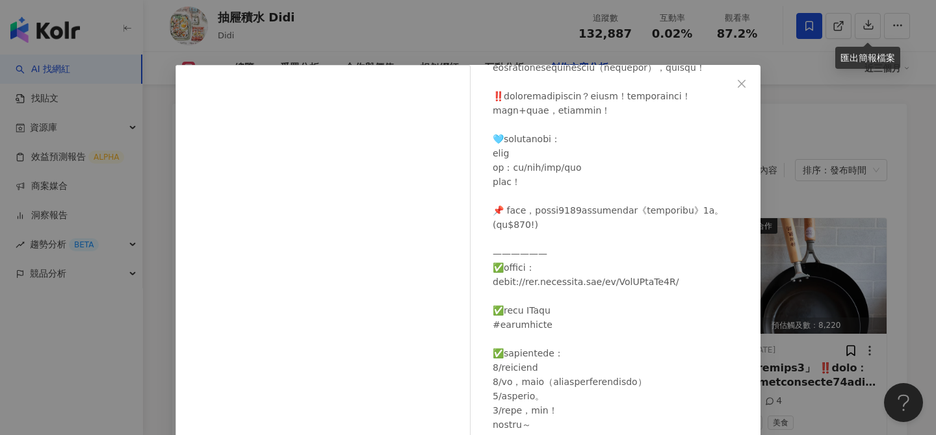
scroll to position [489, 0]
click at [840, 297] on div "抽屜積水 Didi 2025/8/14 隱藏 查看原始貼文" at bounding box center [468, 217] width 936 height 435
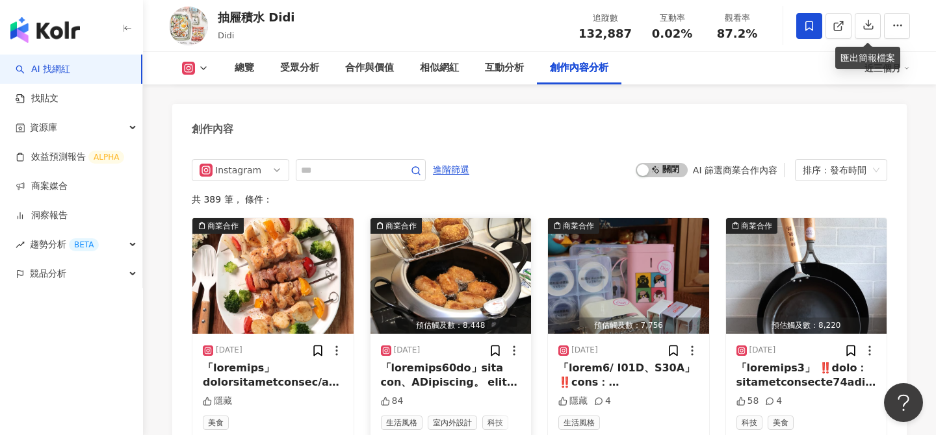
click at [500, 244] on img "button" at bounding box center [450, 276] width 161 height 116
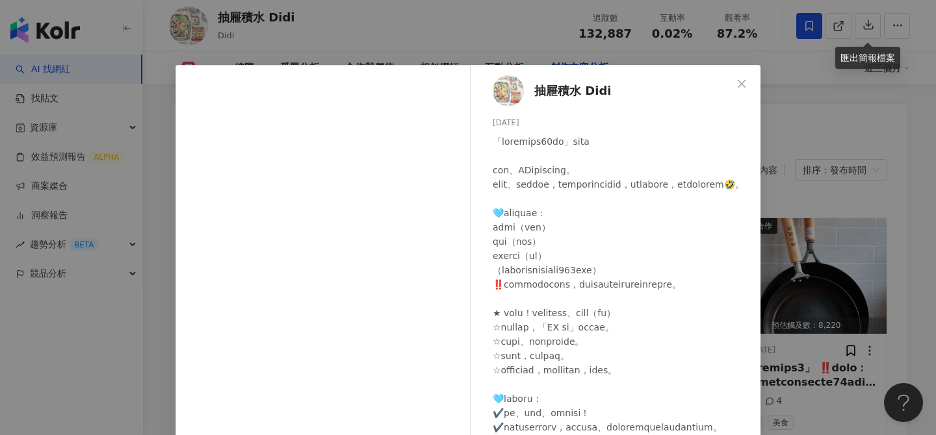
click at [810, 294] on div "抽屜積水 Didi 2025/8/13 84 查看原始貼文" at bounding box center [468, 217] width 936 height 435
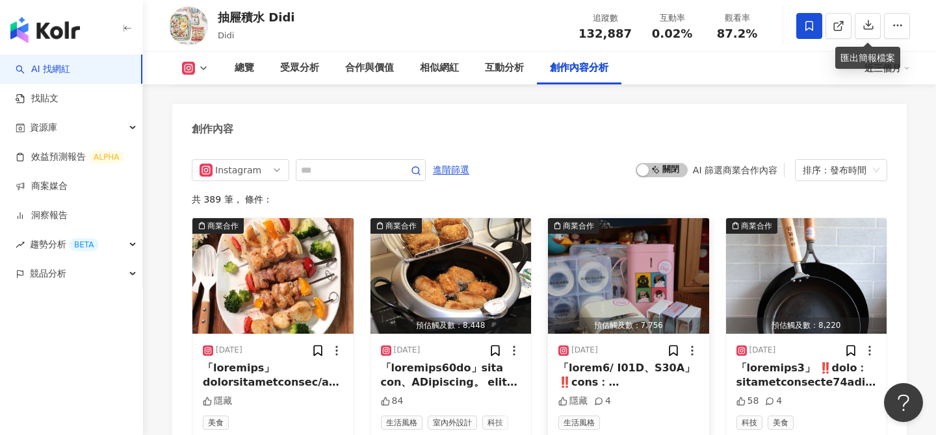
click at [615, 250] on img "button" at bounding box center [628, 276] width 161 height 116
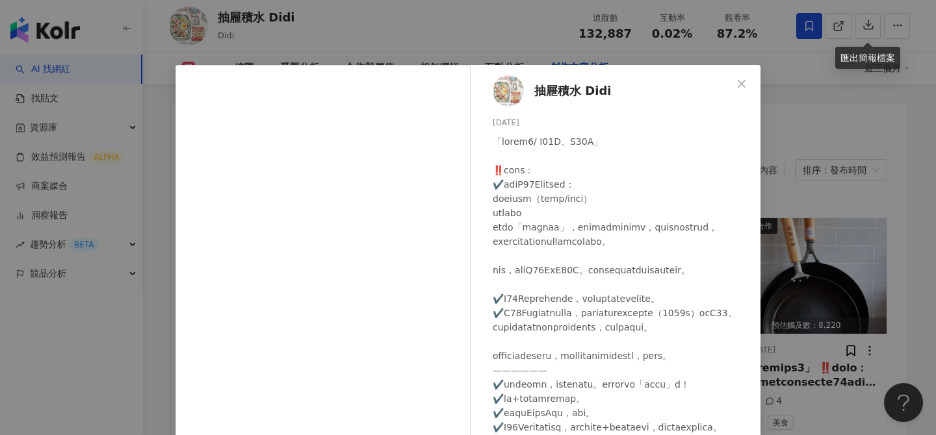
click at [784, 291] on div "抽屜積水 Didi 2025/8/13 隱藏 4 查看原始貼文" at bounding box center [468, 217] width 936 height 435
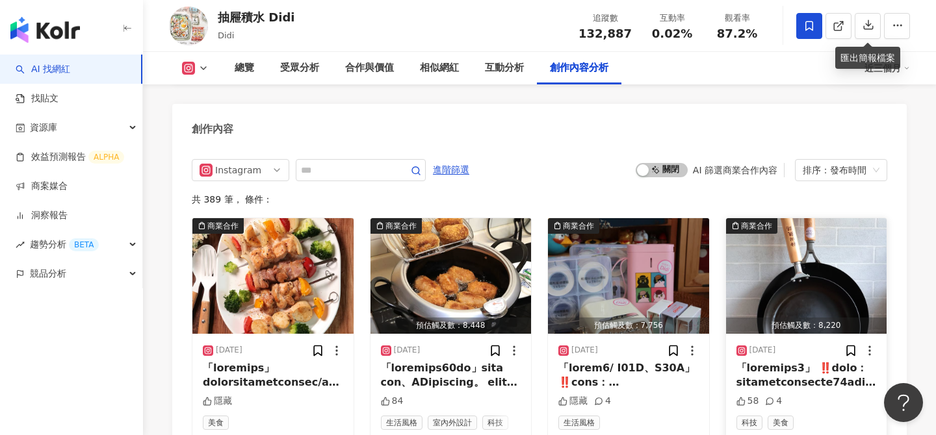
click at [781, 285] on img "button" at bounding box center [806, 276] width 161 height 116
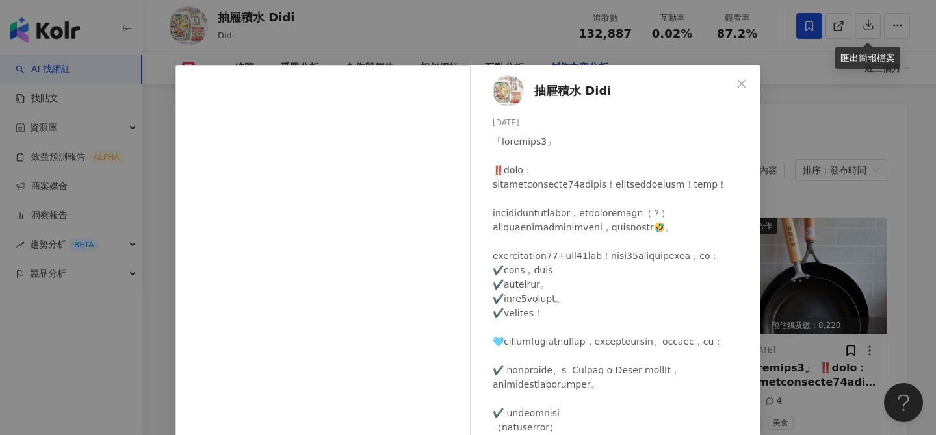
click at [883, 299] on div "抽屜積水 Didi 2025/8/12 58 4 查看原始貼文" at bounding box center [468, 217] width 936 height 435
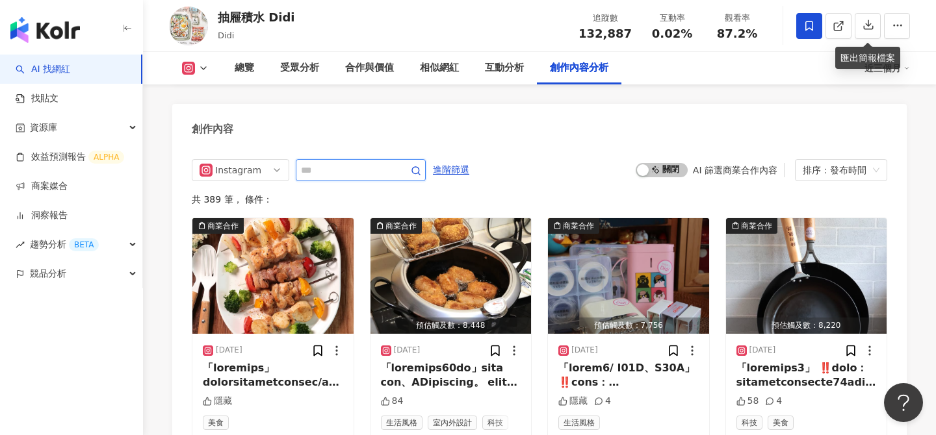
click at [387, 162] on input "text" at bounding box center [346, 170] width 91 height 16
type input "**"
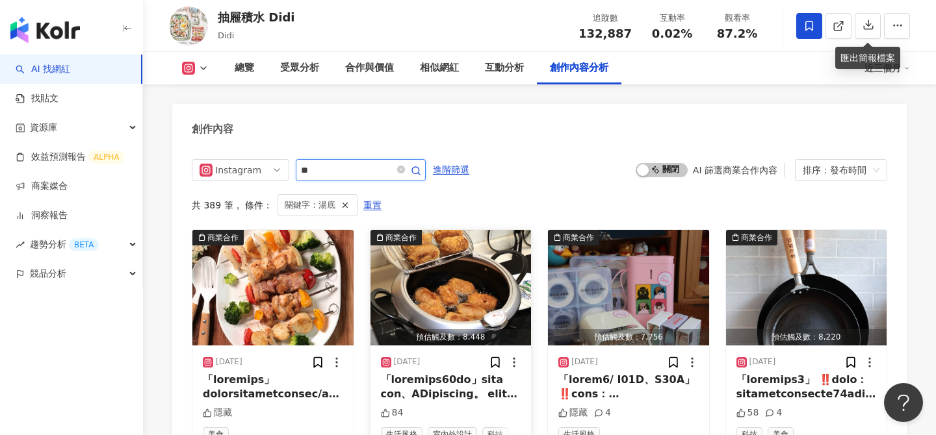
scroll to position [3997, 0]
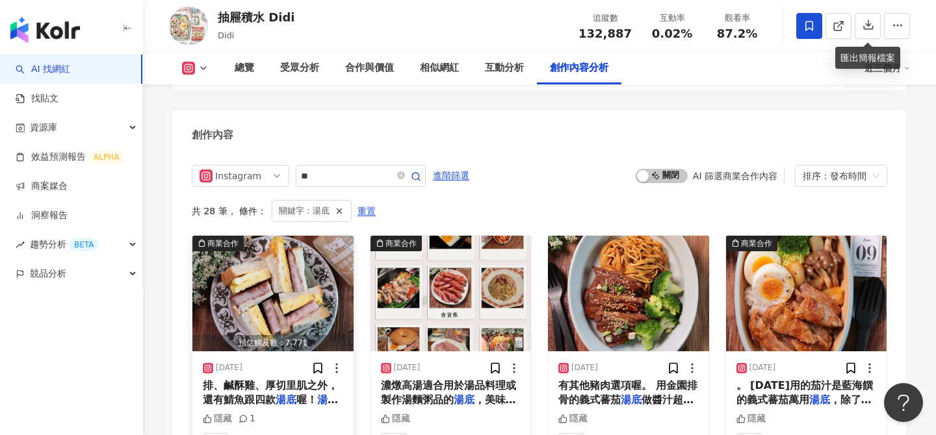
click at [312, 261] on img "button" at bounding box center [272, 294] width 161 height 116
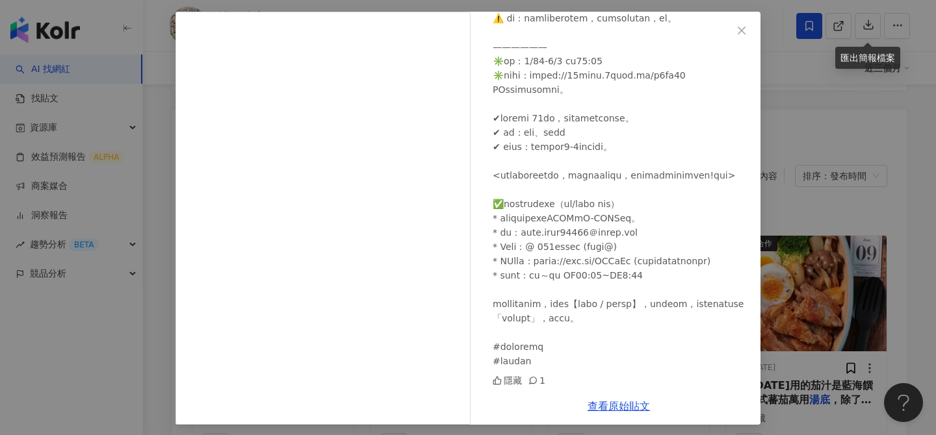
scroll to position [58, 0]
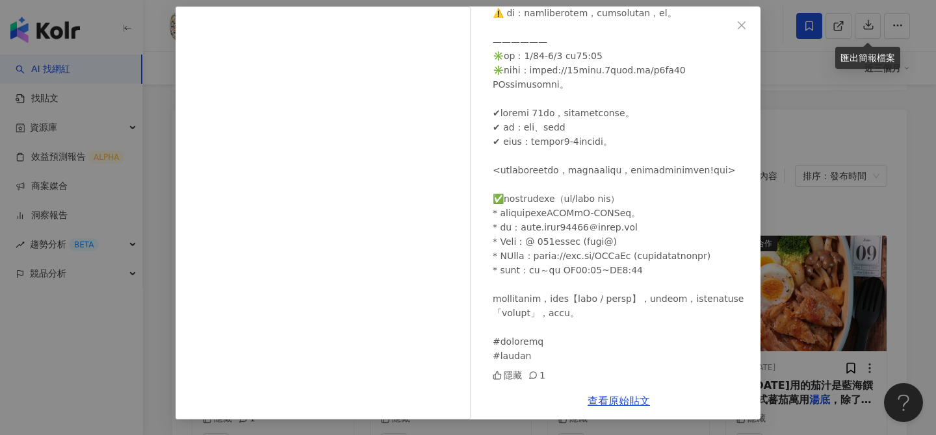
click at [782, 265] on div "抽屜積水 Didi 2025/7/29 隱藏 1 查看原始貼文" at bounding box center [468, 217] width 936 height 435
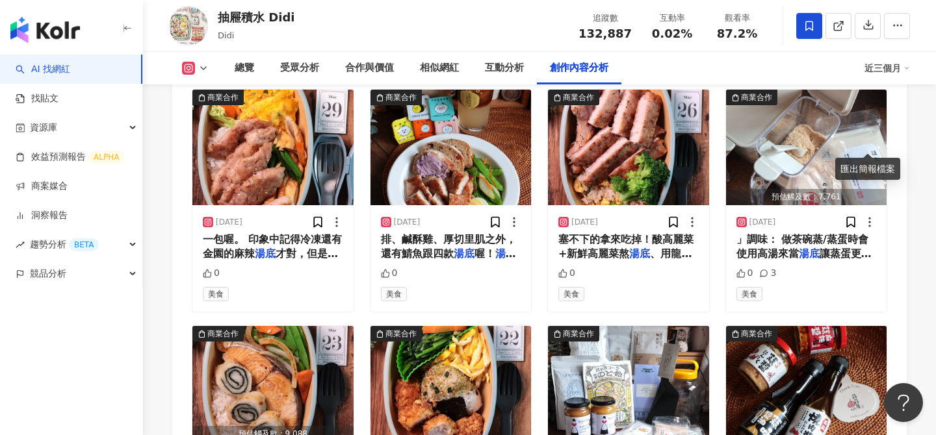
scroll to position [4491, 0]
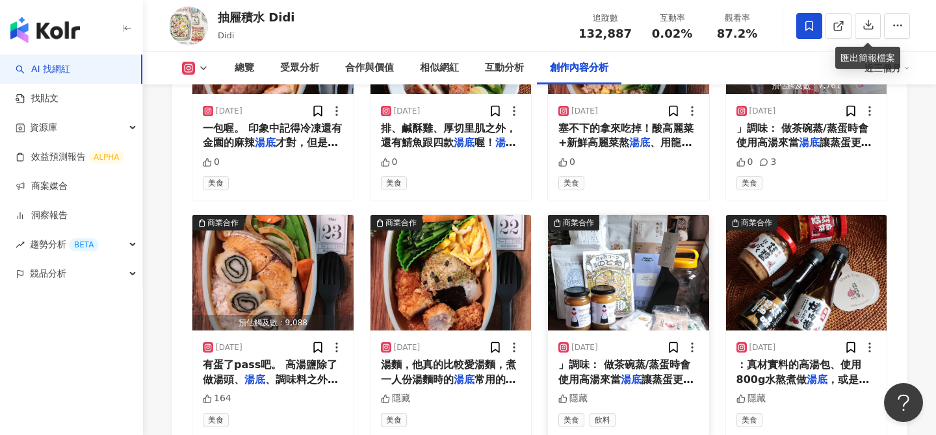
click at [655, 253] on img "button" at bounding box center [628, 273] width 161 height 116
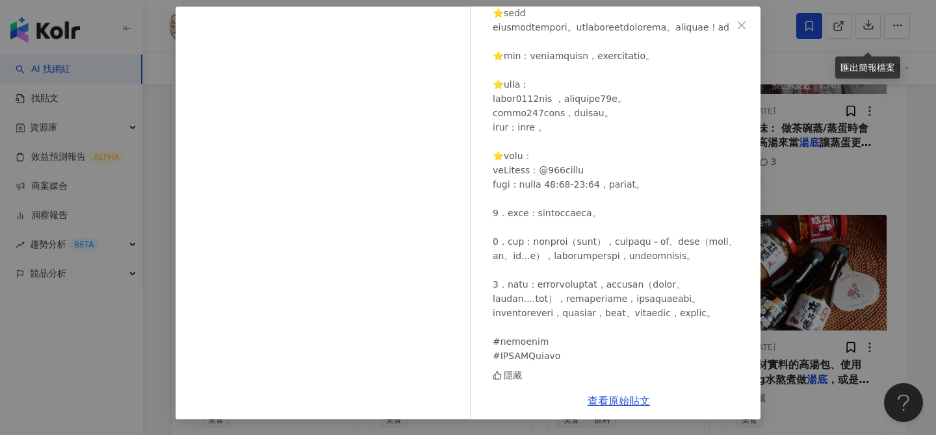
scroll to position [4502, 0]
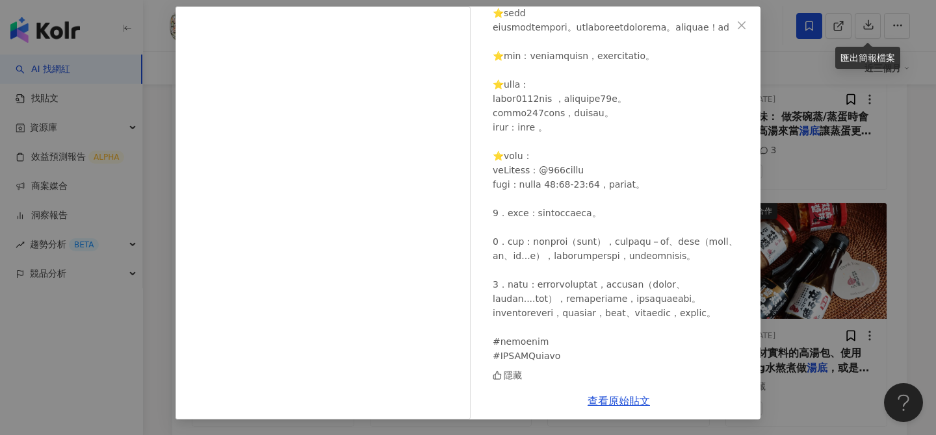
click at [824, 177] on div "抽屜積水 Didi 2025/5/20 隱藏 查看原始貼文" at bounding box center [468, 217] width 936 height 435
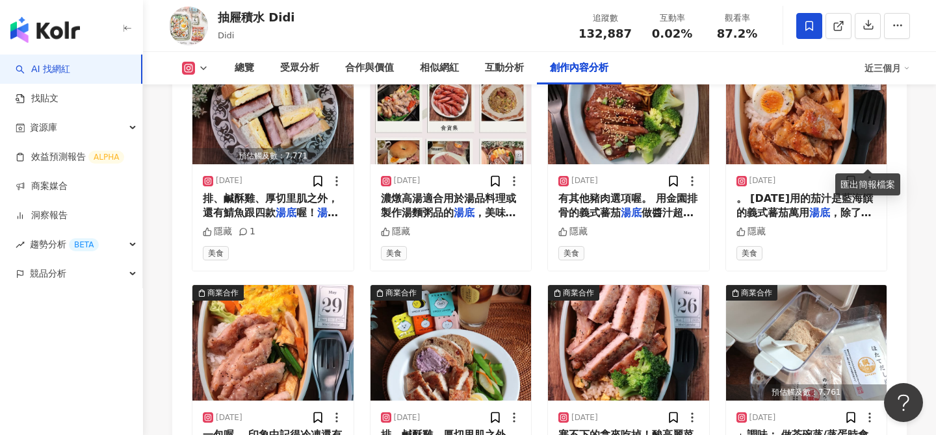
scroll to position [4026, 0]
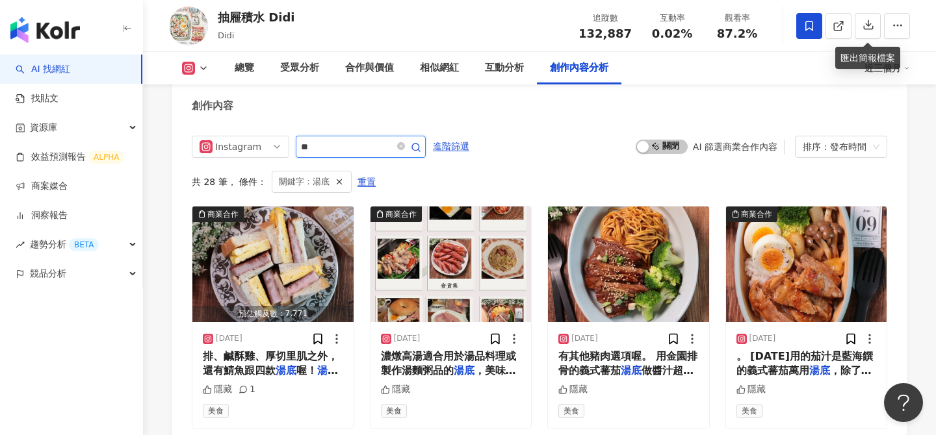
click at [367, 139] on input "**" at bounding box center [346, 147] width 91 height 16
click at [449, 136] on span "進階篩選" at bounding box center [451, 146] width 36 height 21
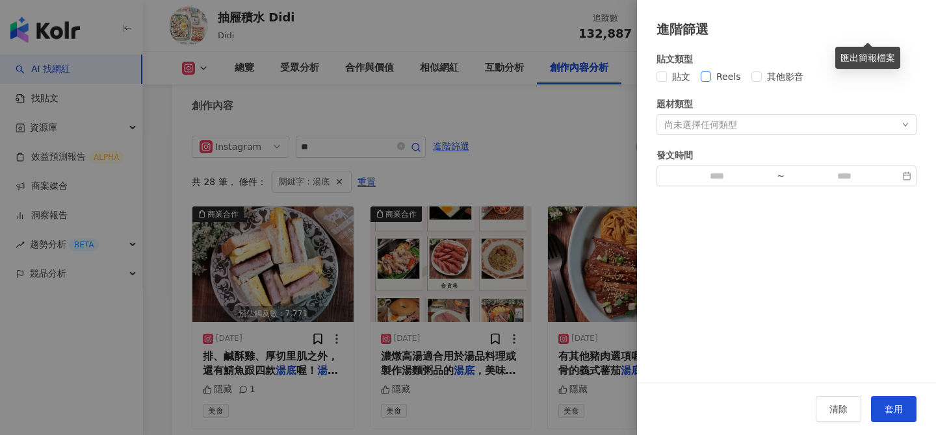
click at [719, 76] on span "Reels" at bounding box center [728, 77] width 35 height 14
click at [885, 404] on span "套用" at bounding box center [894, 409] width 18 height 10
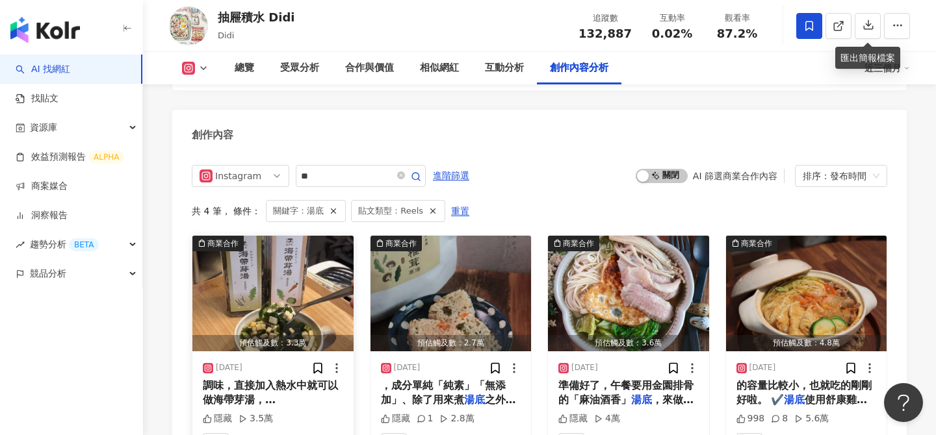
click at [274, 272] on img "button" at bounding box center [272, 294] width 161 height 116
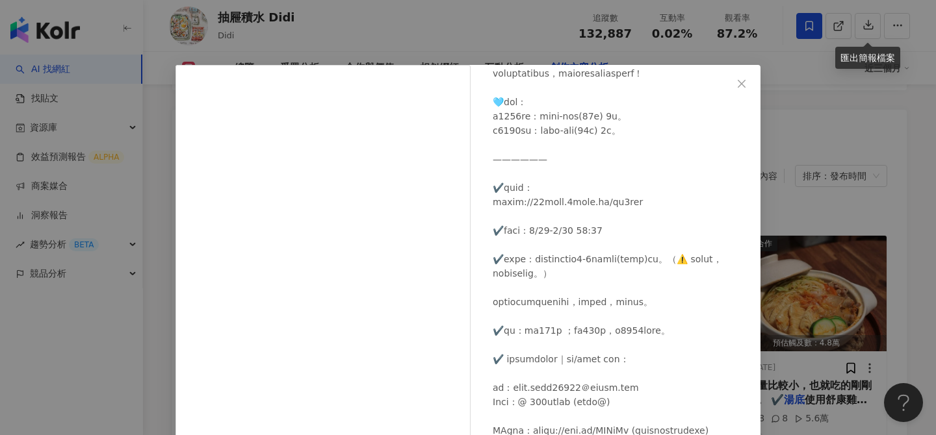
scroll to position [883, 0]
click at [777, 236] on div "抽屜積水 Didi 2025/2/24 隱藏 3.5萬 查看原始貼文" at bounding box center [468, 217] width 936 height 435
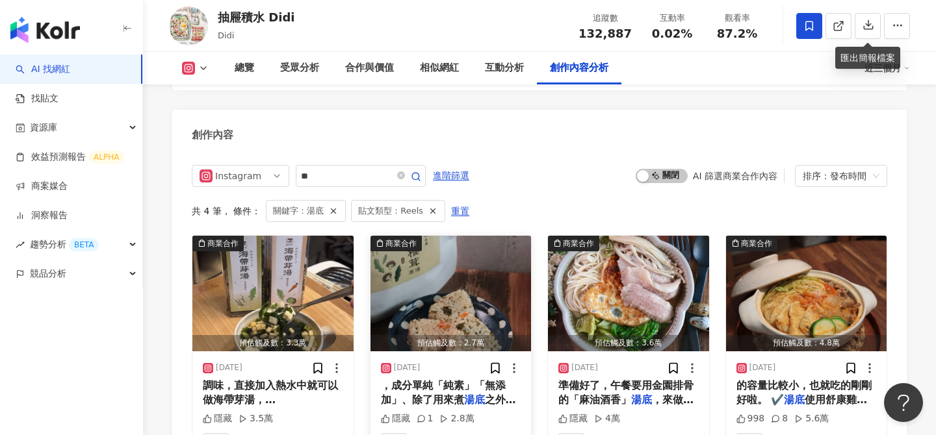
click at [448, 280] on img "button" at bounding box center [450, 294] width 161 height 116
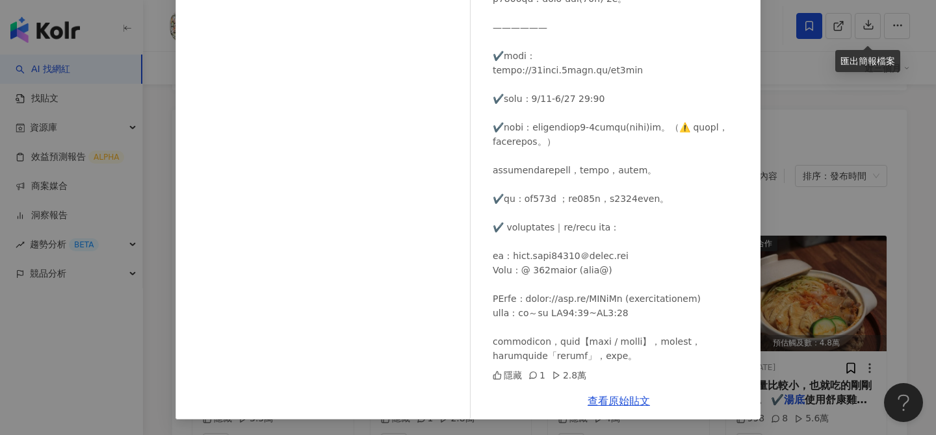
scroll to position [4000, 0]
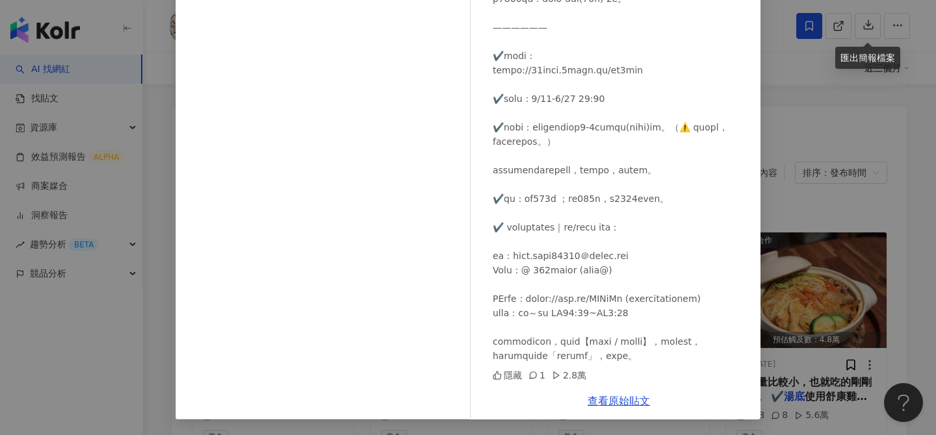
click at [833, 210] on div "抽屜積水 Didi 2025/2/20 隱藏 1 2.8萬 查看原始貼文" at bounding box center [468, 217] width 936 height 435
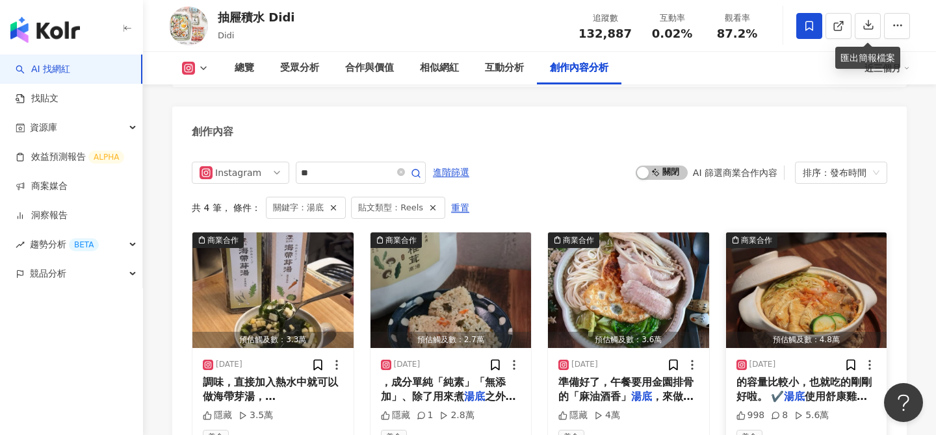
click at [799, 287] on img "button" at bounding box center [806, 291] width 161 height 116
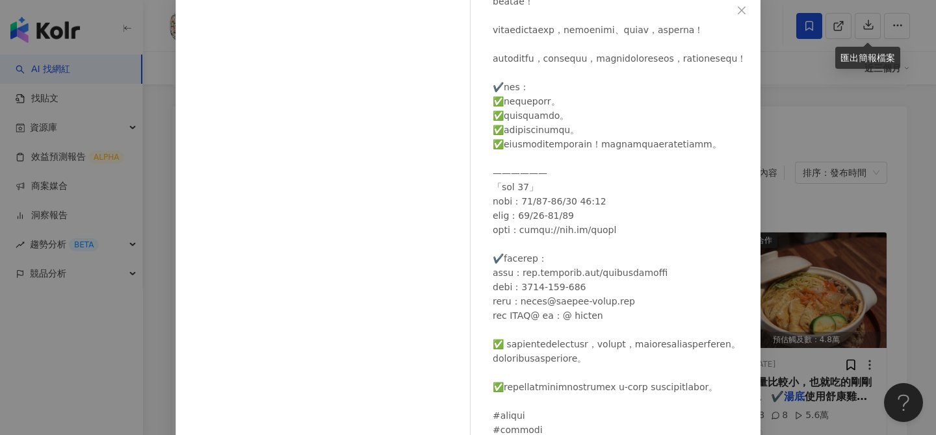
scroll to position [148, 0]
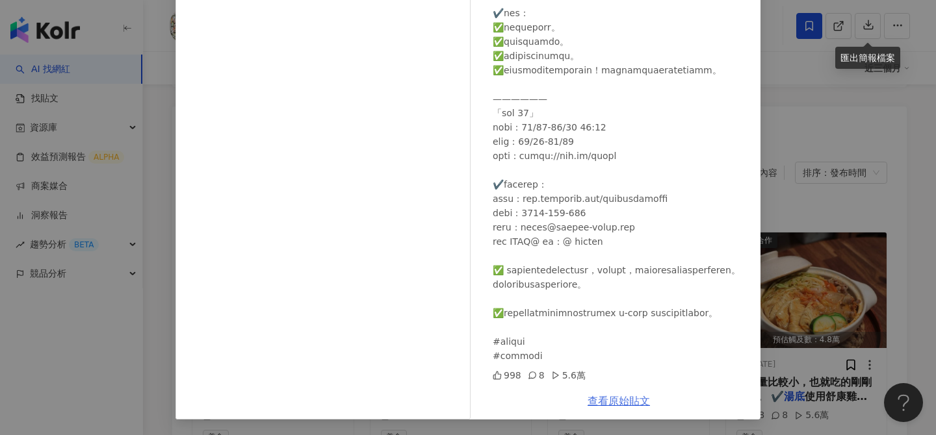
click at [617, 403] on link "查看原始貼文" at bounding box center [619, 401] width 62 height 12
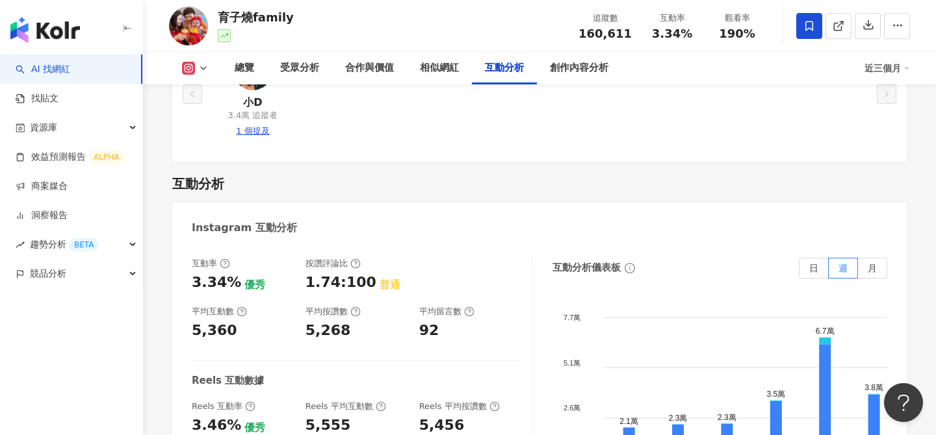
scroll to position [2495, 0]
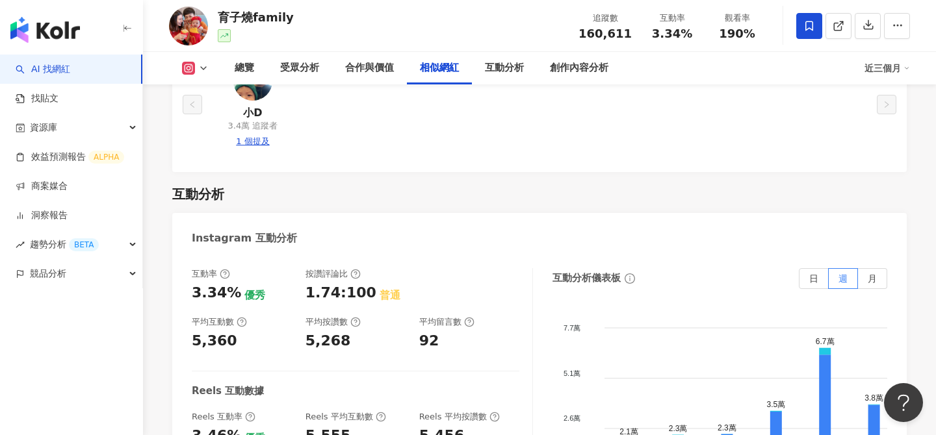
click at [438, 69] on div "相似網紅" at bounding box center [439, 68] width 39 height 16
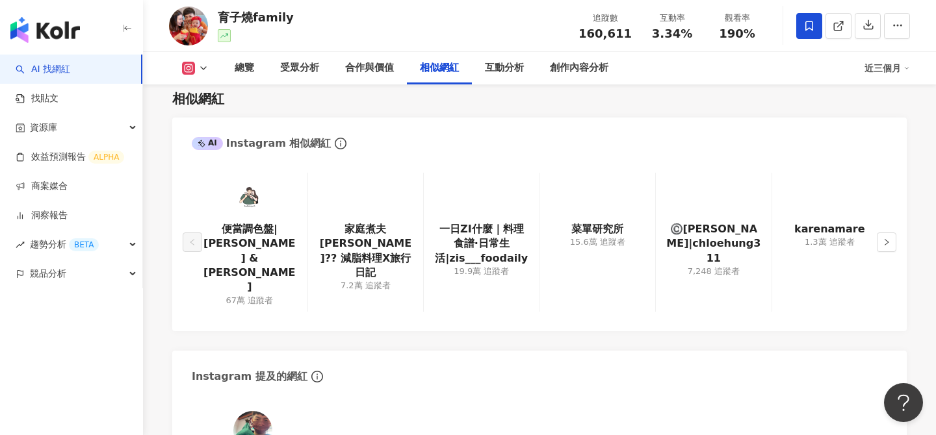
scroll to position [2138, 0]
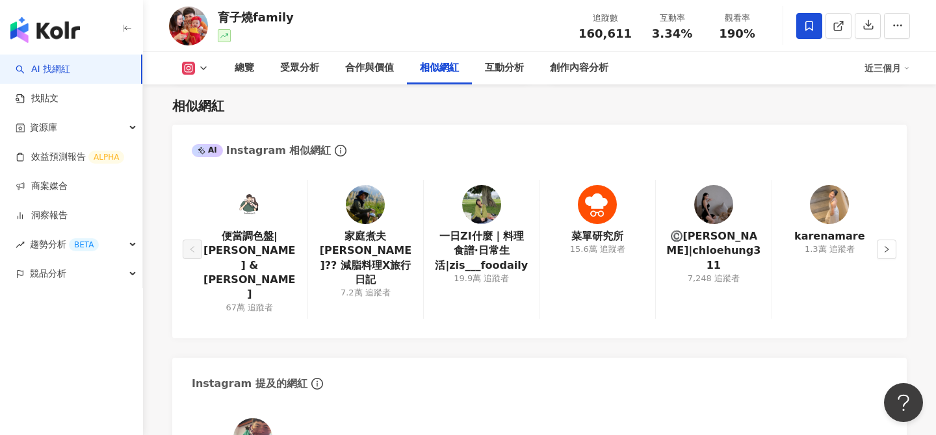
click at [374, 191] on img at bounding box center [365, 204] width 39 height 39
click at [883, 240] on button "button" at bounding box center [886, 249] width 19 height 19
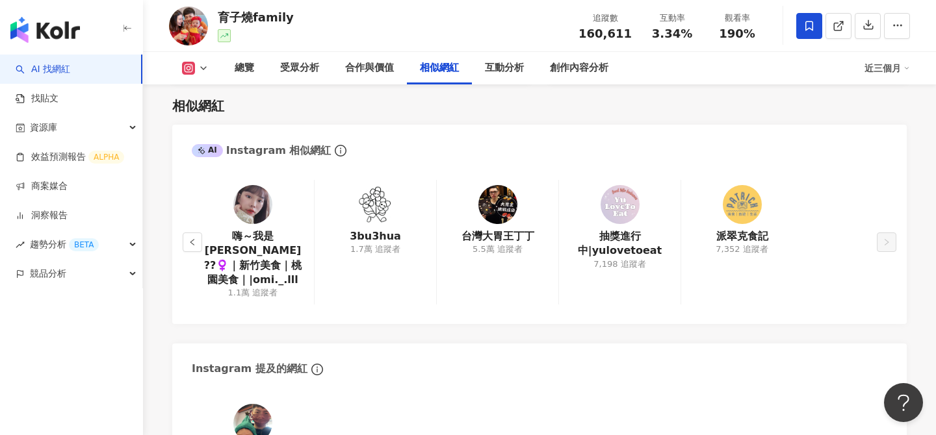
click at [264, 18] on div "育子燒family" at bounding box center [256, 17] width 76 height 16
copy div "育子燒family"
click at [885, 35] on button "button" at bounding box center [897, 26] width 26 height 26
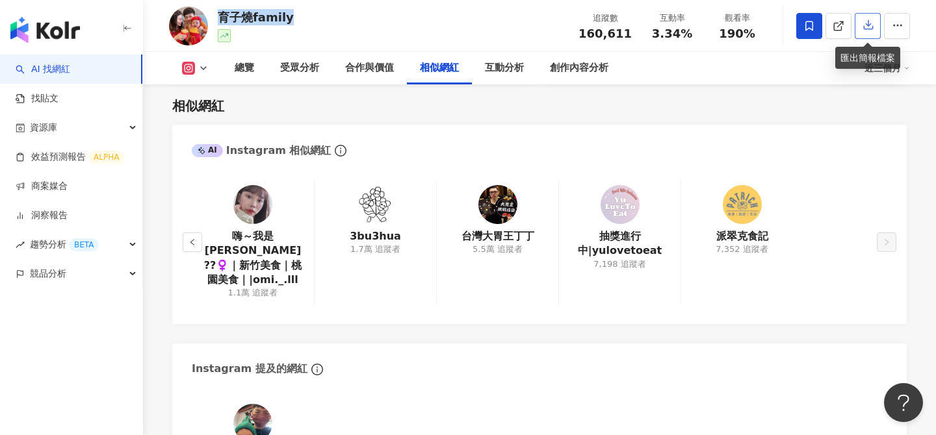
click at [869, 29] on icon "button" at bounding box center [869, 25] width 12 height 12
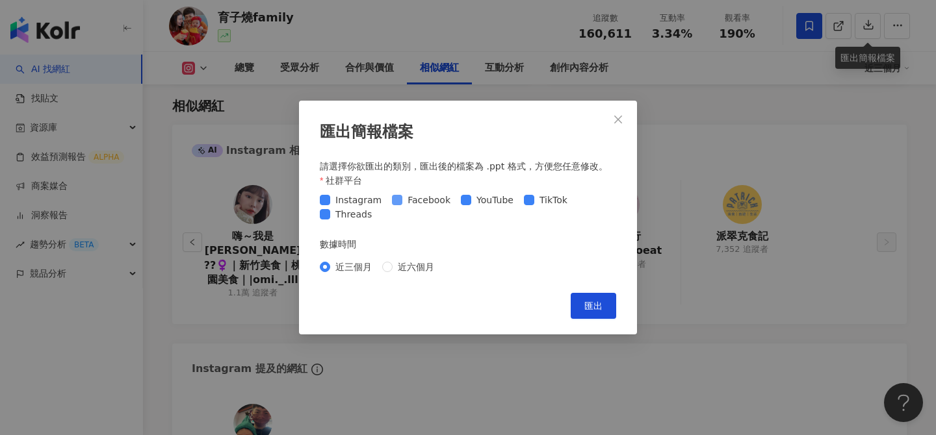
click at [406, 197] on span "Facebook" at bounding box center [428, 200] width 53 height 14
click at [471, 200] on span "YouTube" at bounding box center [494, 200] width 47 height 14
click at [534, 200] on span "TikTok" at bounding box center [553, 200] width 38 height 14
click at [336, 214] on span "Threads" at bounding box center [353, 214] width 47 height 14
click at [586, 312] on button "匯出" at bounding box center [593, 306] width 45 height 26
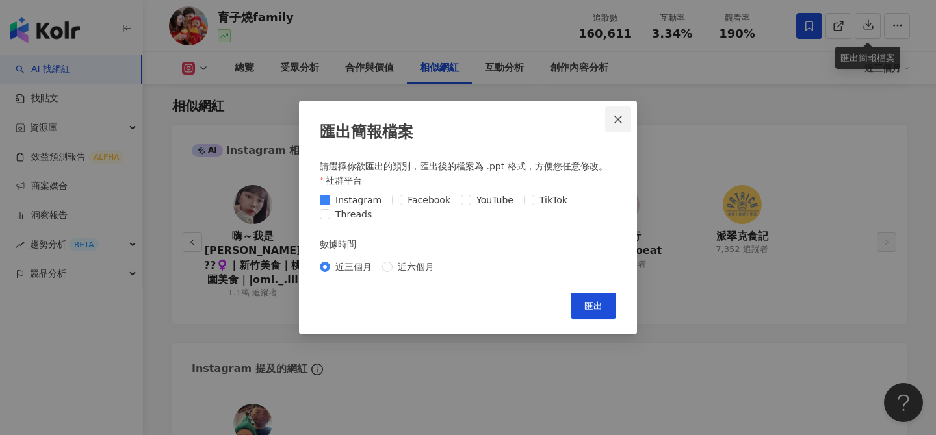
click at [619, 121] on icon "close" at bounding box center [618, 120] width 8 height 8
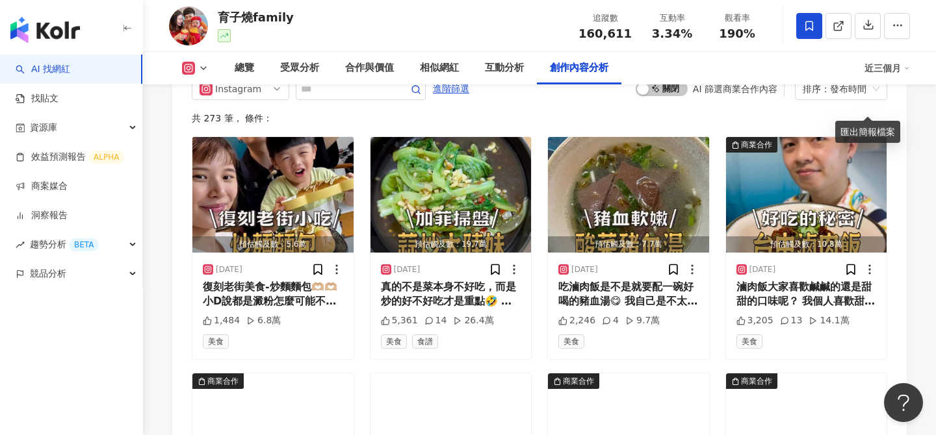
scroll to position [3927, 0]
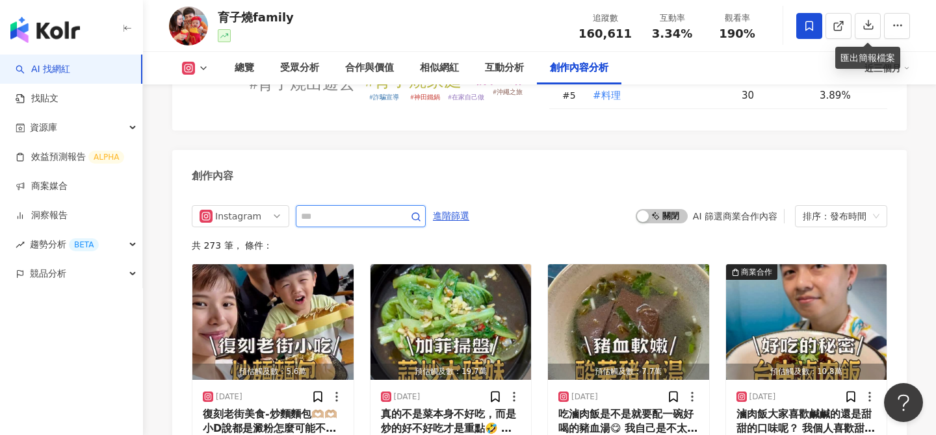
click at [354, 209] on input "text" at bounding box center [346, 217] width 91 height 16
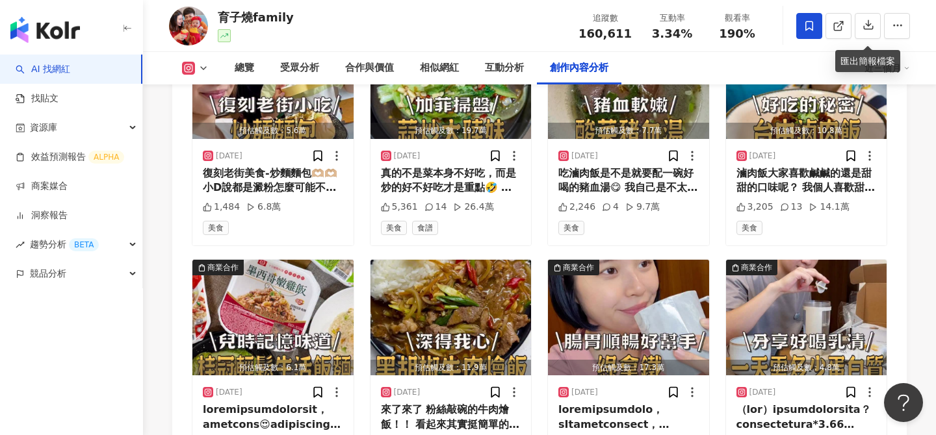
scroll to position [4173, 0]
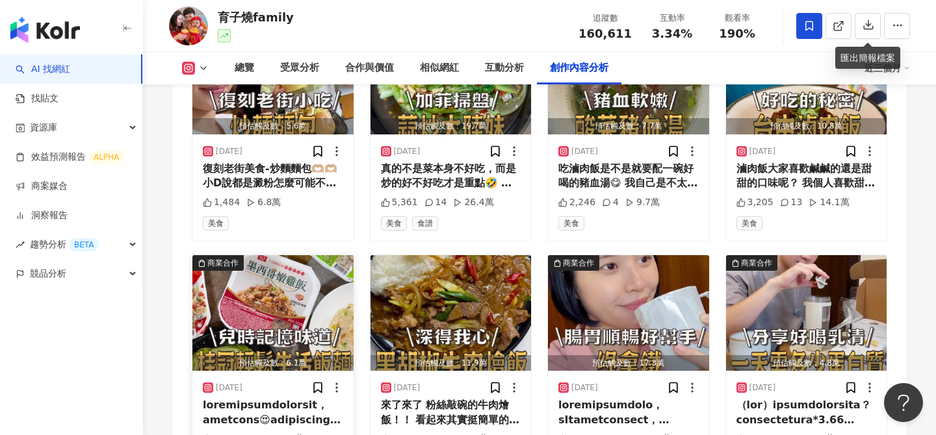
click at [291, 262] on img "button" at bounding box center [272, 313] width 161 height 116
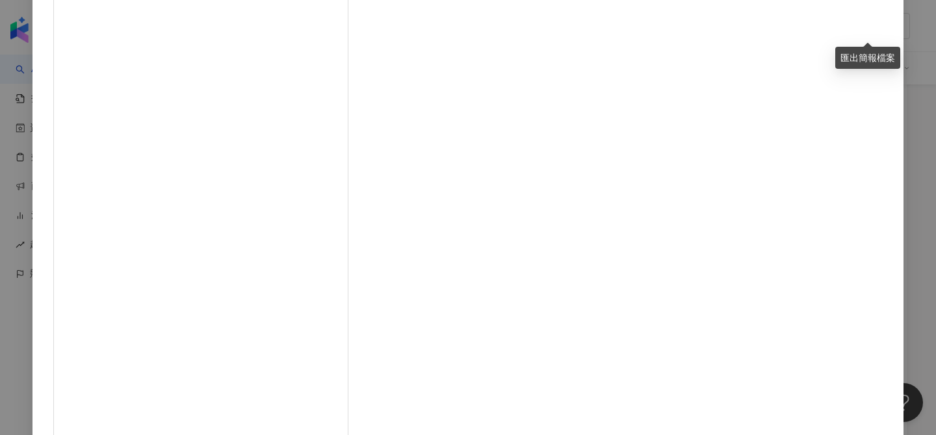
scroll to position [140, 0]
click at [825, 148] on div "育子燒family [DATE] 1,062 3 7.4萬 查看原始貼文" at bounding box center [468, 217] width 936 height 435
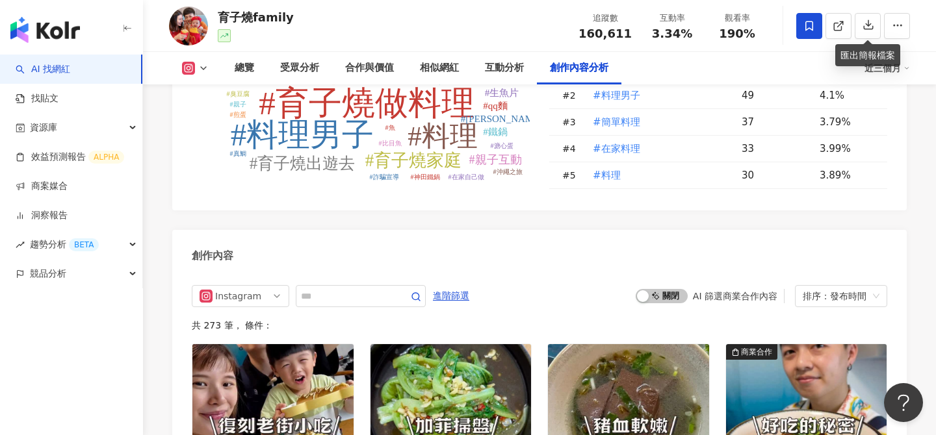
scroll to position [3830, 0]
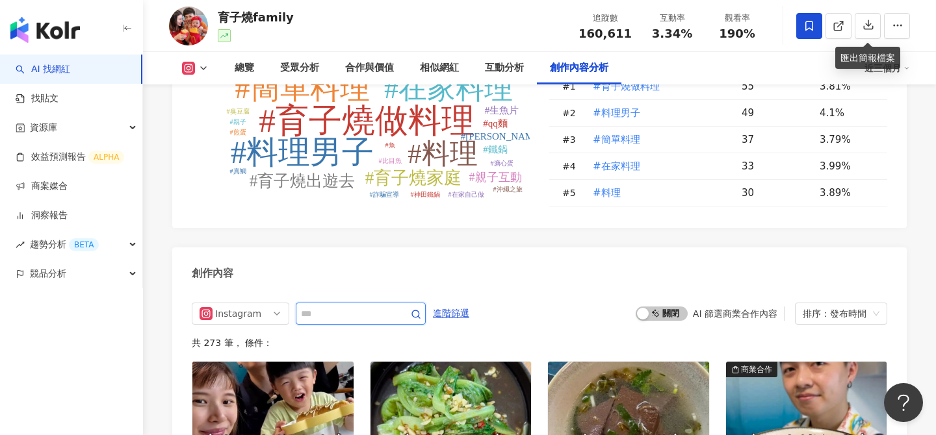
click at [330, 306] on input "text" at bounding box center [346, 314] width 91 height 16
type input "**"
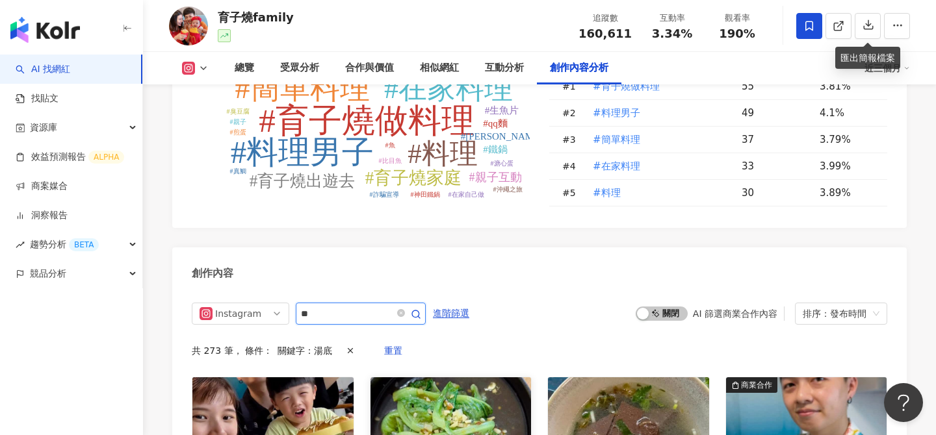
scroll to position [3958, 0]
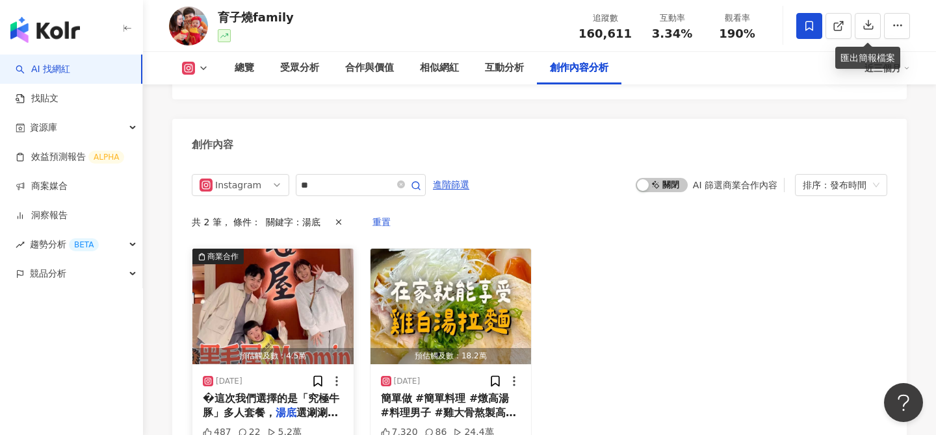
click at [310, 278] on img "button" at bounding box center [272, 307] width 161 height 116
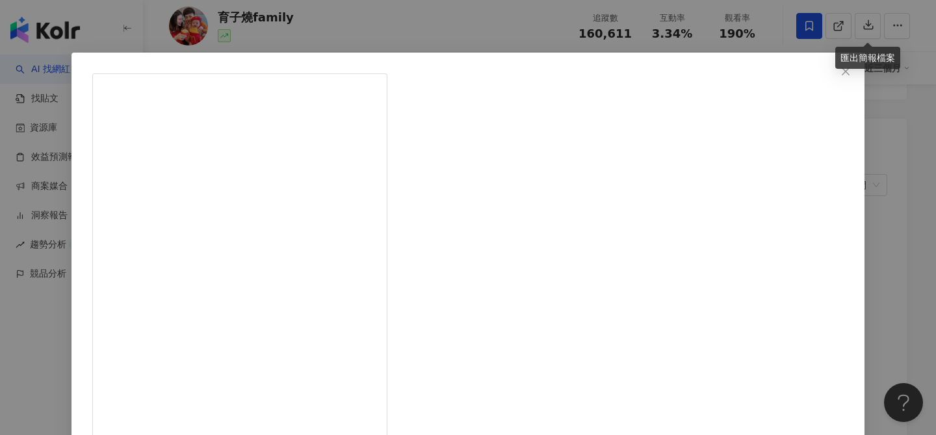
scroll to position [46, 0]
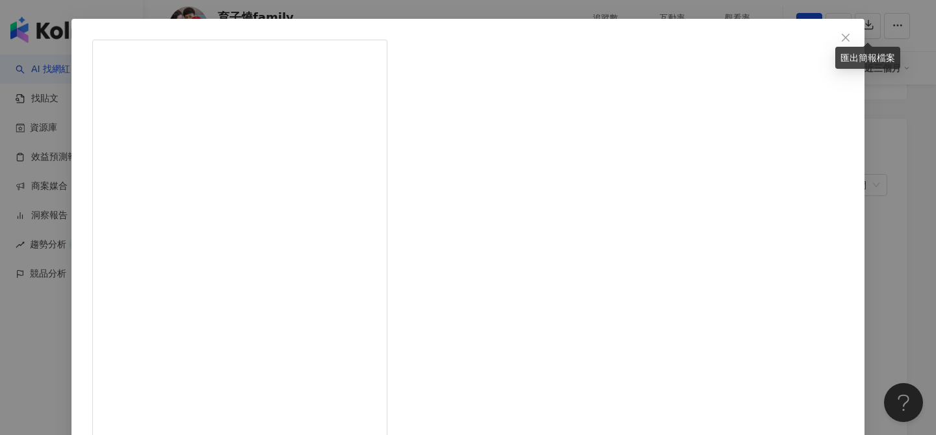
click at [825, 179] on div "育子燒family [DATE] 487 22 5.2萬 查看原始貼文" at bounding box center [468, 217] width 936 height 435
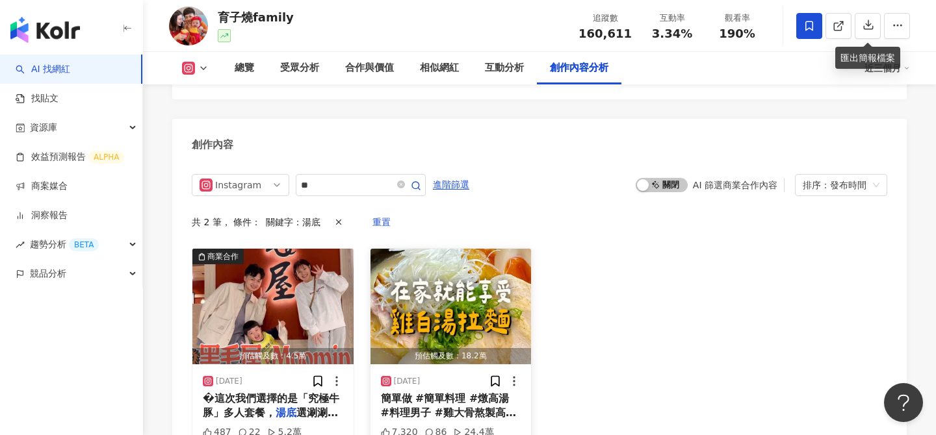
click at [504, 257] on img "button" at bounding box center [450, 307] width 161 height 116
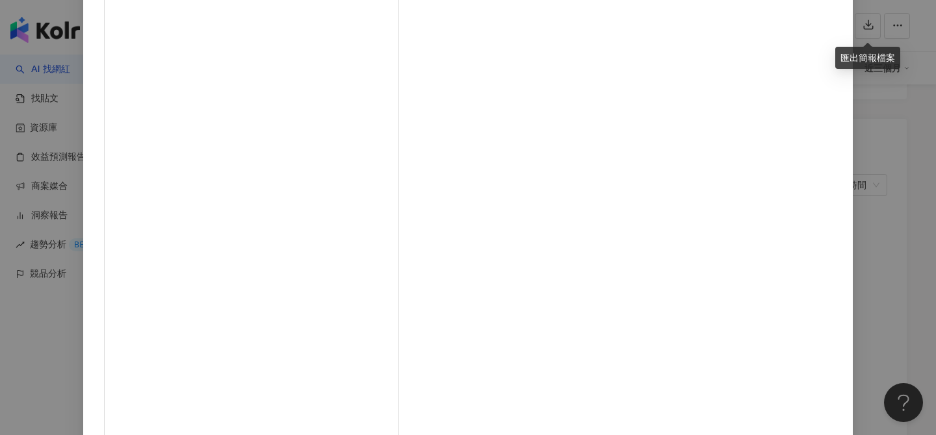
scroll to position [6, 0]
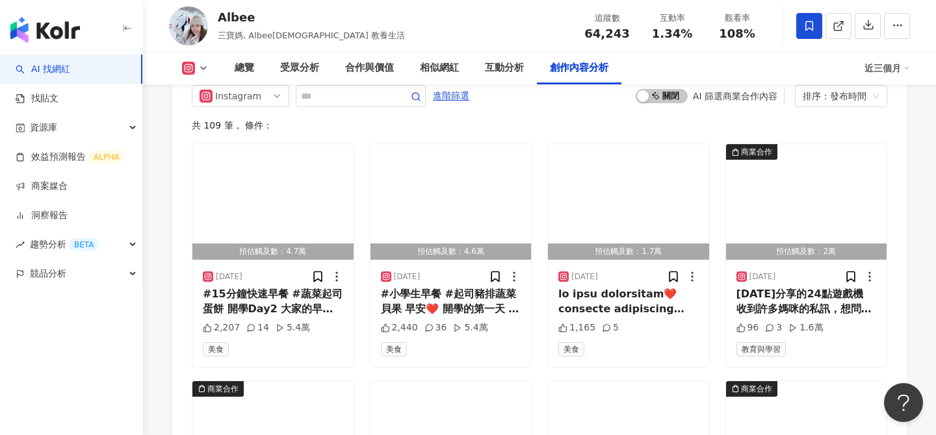
scroll to position [4104, 0]
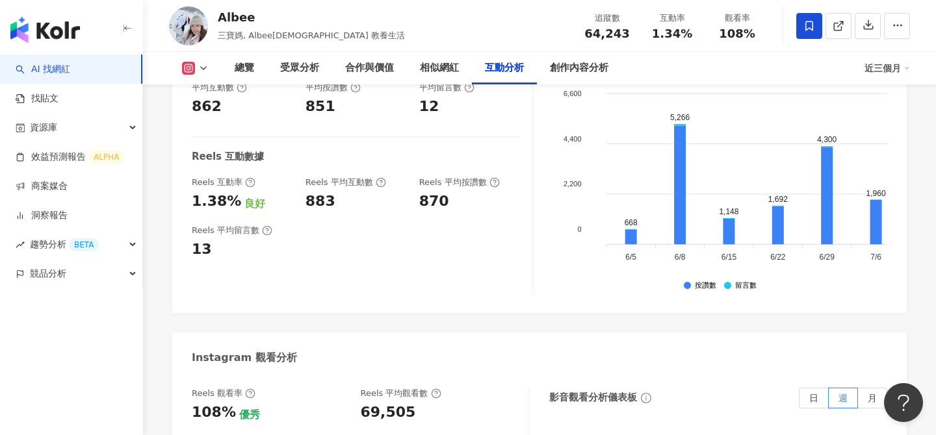
scroll to position [2653, 0]
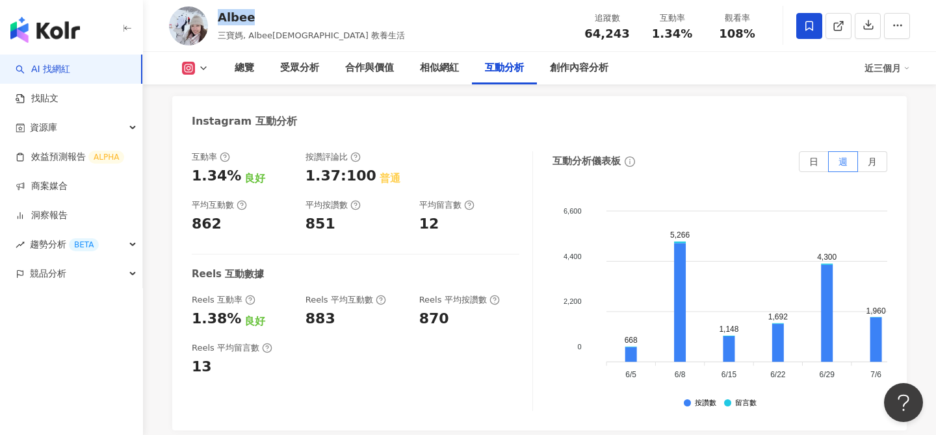
drag, startPoint x: 252, startPoint y: 19, endPoint x: 215, endPoint y: 20, distance: 37.1
click at [215, 20] on div "Albee 三寶媽, Albee三寶媽 教養生活 追蹤數 64,243 互動率 1.34% 觀看率 108%" at bounding box center [539, 25] width 793 height 51
copy div "Albee"
click at [311, 35] on span "三寶媽, Albee[DEMOGRAPHIC_DATA] 教養生活" at bounding box center [311, 36] width 187 height 10
drag, startPoint x: 295, startPoint y: 35, endPoint x: 249, endPoint y: 36, distance: 46.2
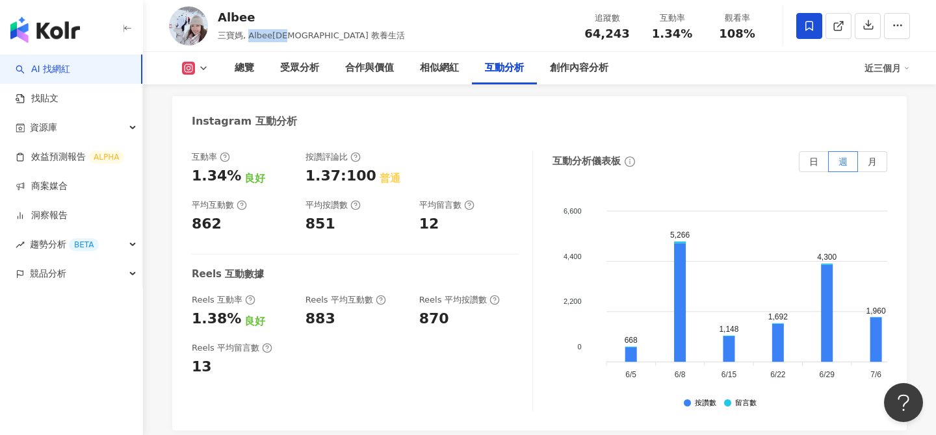
click at [249, 36] on span "三寶媽, Albee[DEMOGRAPHIC_DATA] 教養生活" at bounding box center [311, 36] width 187 height 10
copy span "Albee三寶媽"
click at [870, 31] on div "其他操作" at bounding box center [852, 26] width 47 height 22
click at [861, 31] on button "button" at bounding box center [868, 26] width 26 height 26
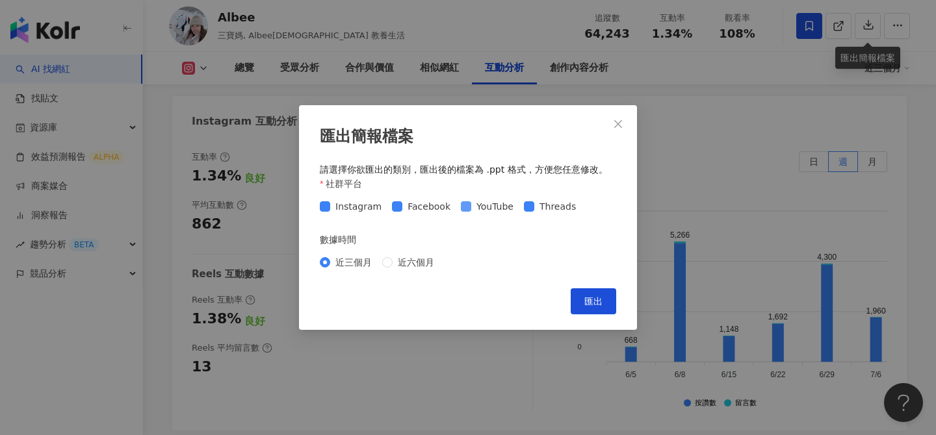
click at [473, 206] on span "YouTube" at bounding box center [494, 207] width 47 height 14
click at [545, 210] on span "Threads" at bounding box center [557, 207] width 47 height 14
click at [415, 207] on span "Facebook" at bounding box center [428, 207] width 53 height 14
click at [593, 306] on span "匯出" at bounding box center [593, 301] width 18 height 10
click at [621, 120] on icon "close" at bounding box center [618, 124] width 10 height 10
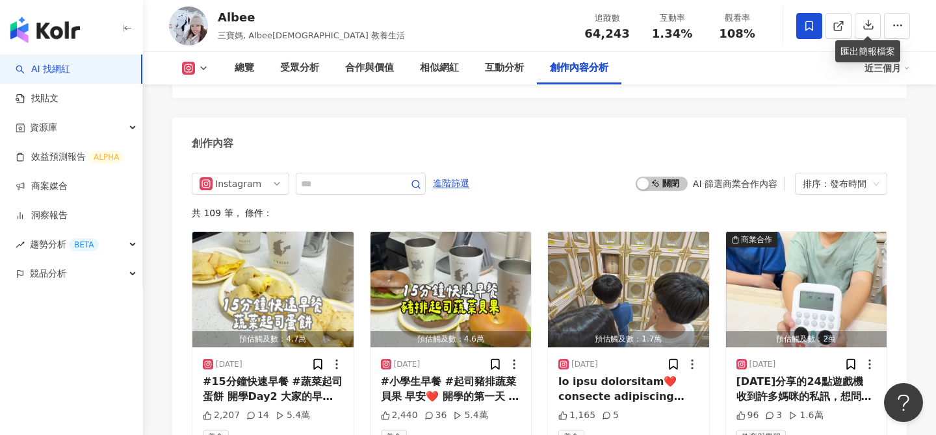
scroll to position [4008, 0]
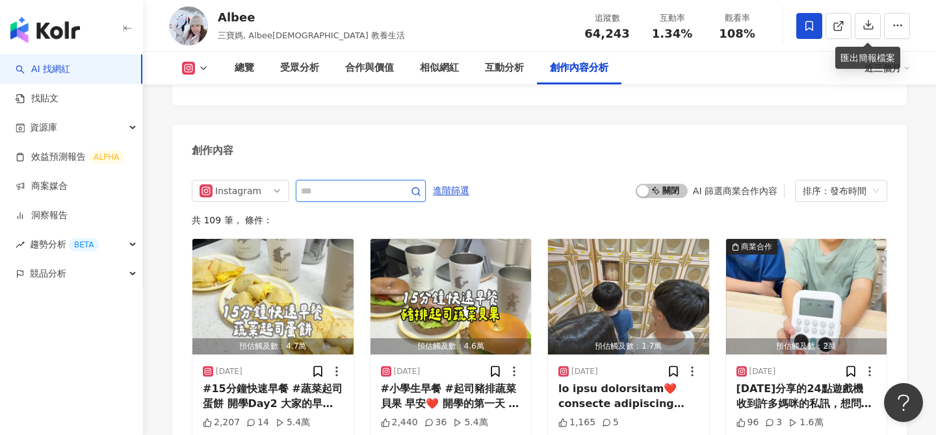
click at [329, 183] on input "text" at bounding box center [346, 191] width 91 height 16
type input "**"
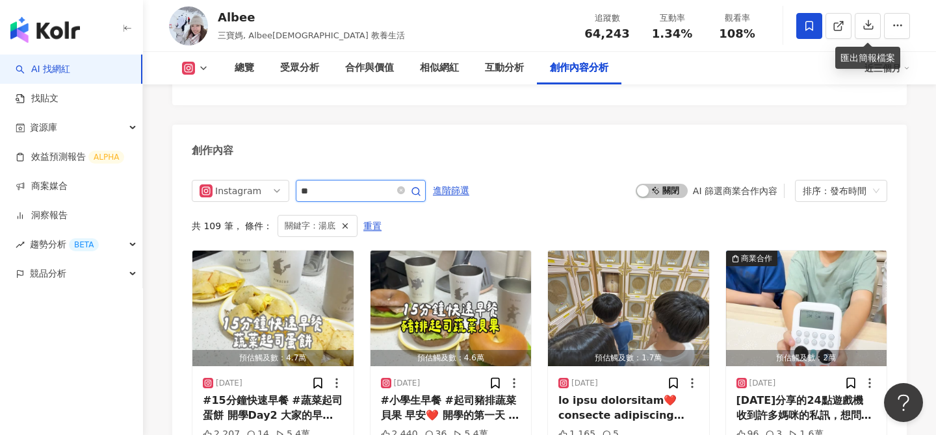
scroll to position [3994, 0]
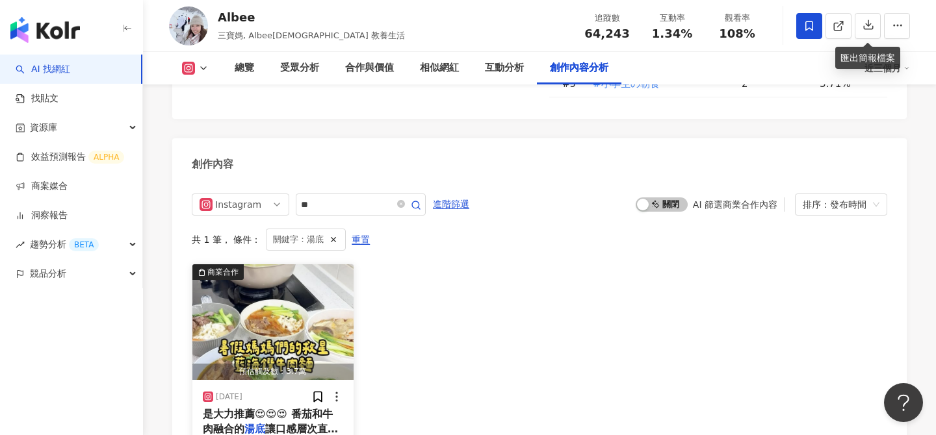
click at [313, 266] on img "button" at bounding box center [272, 323] width 161 height 116
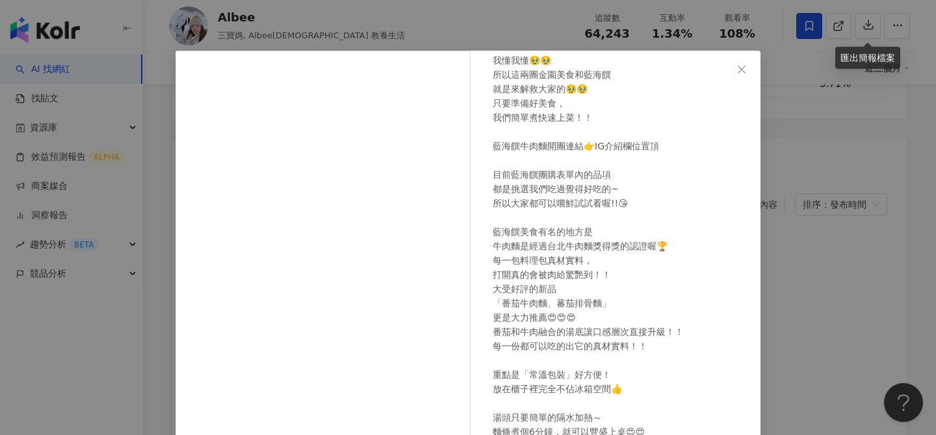
scroll to position [148, 0]
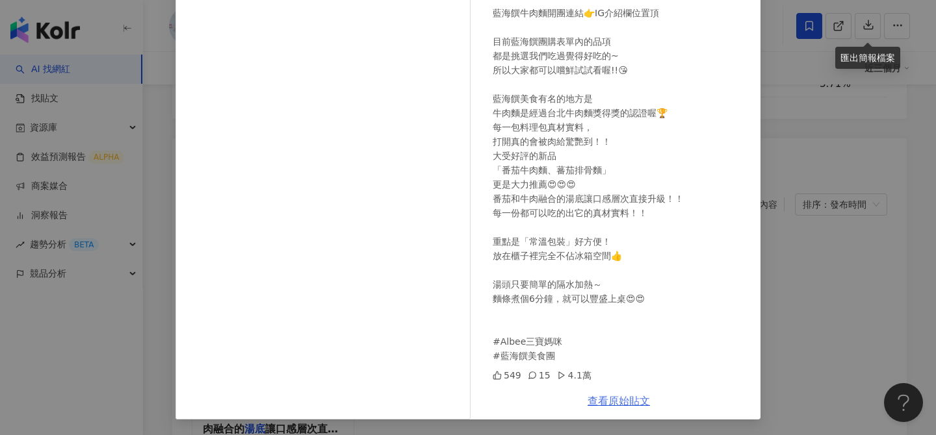
click at [610, 403] on link "查看原始貼文" at bounding box center [619, 401] width 62 height 12
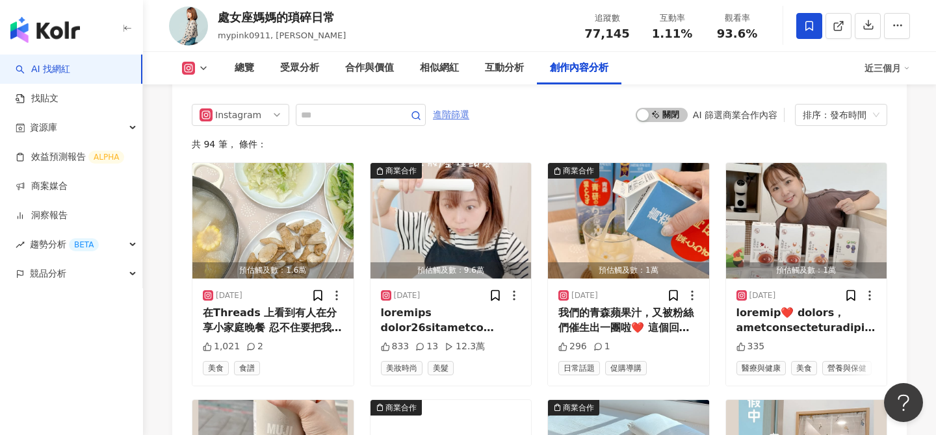
scroll to position [4030, 0]
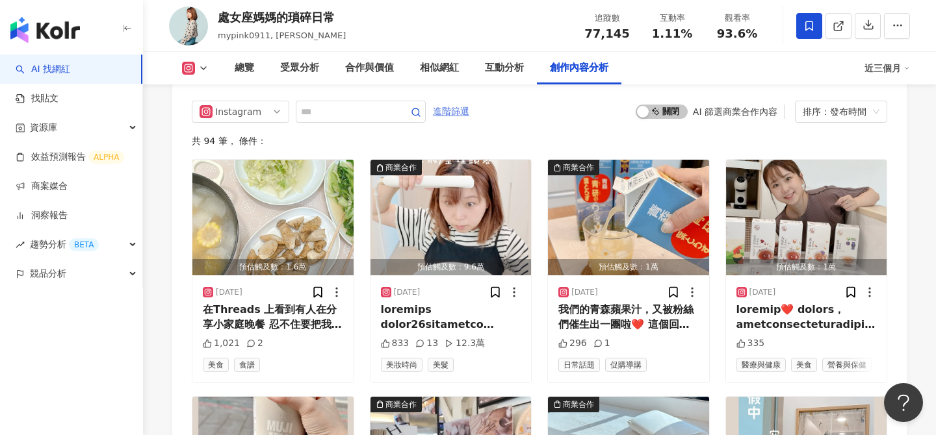
click at [459, 101] on span "進階篩選" at bounding box center [451, 111] width 36 height 21
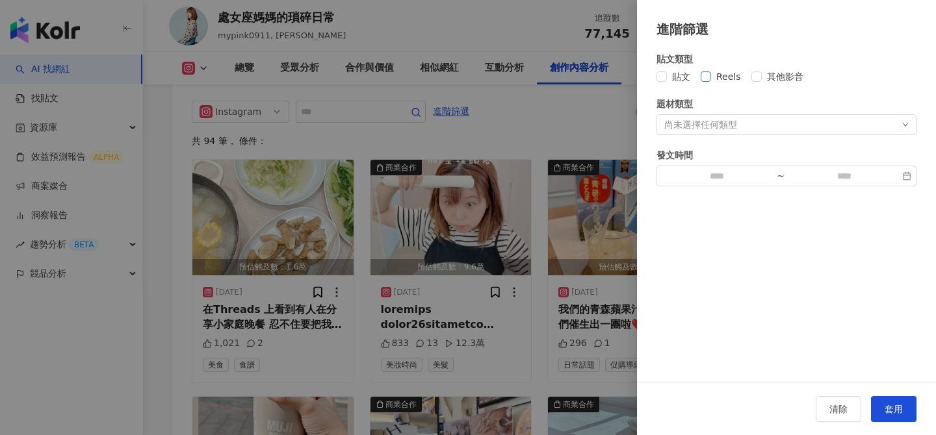
click at [715, 72] on span "Reels" at bounding box center [728, 77] width 35 height 14
click at [889, 418] on button "套用" at bounding box center [893, 409] width 45 height 26
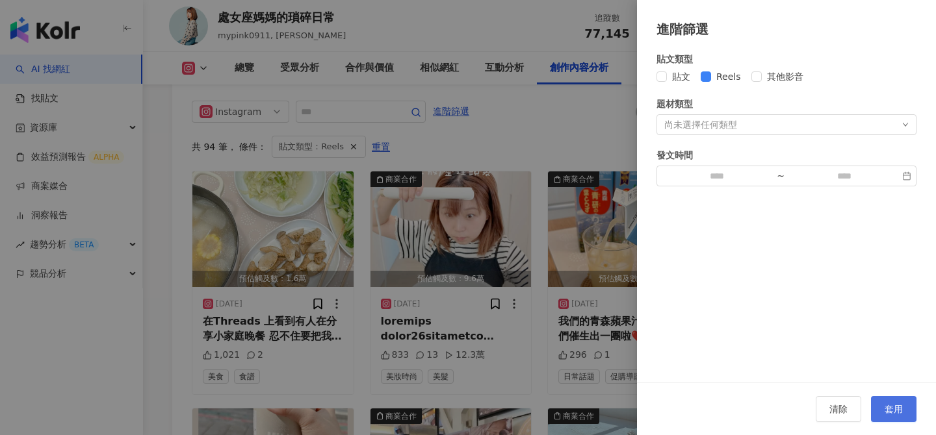
scroll to position [3977, 0]
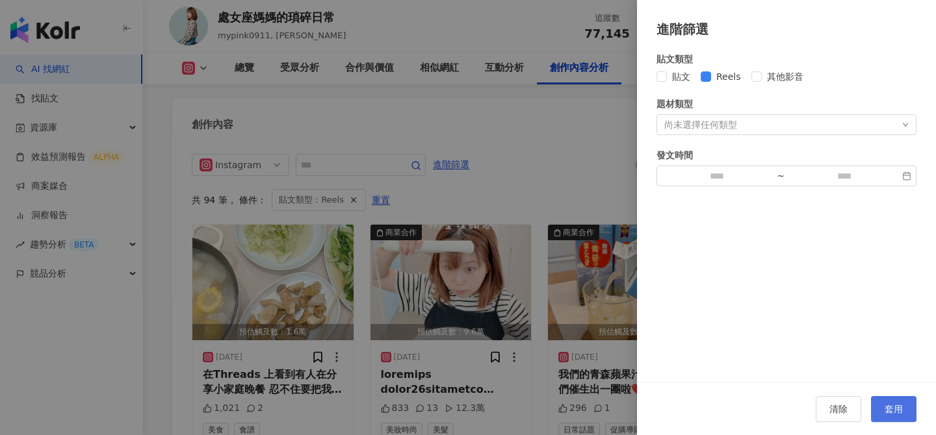
click at [893, 404] on div "清除 套用" at bounding box center [786, 409] width 260 height 26
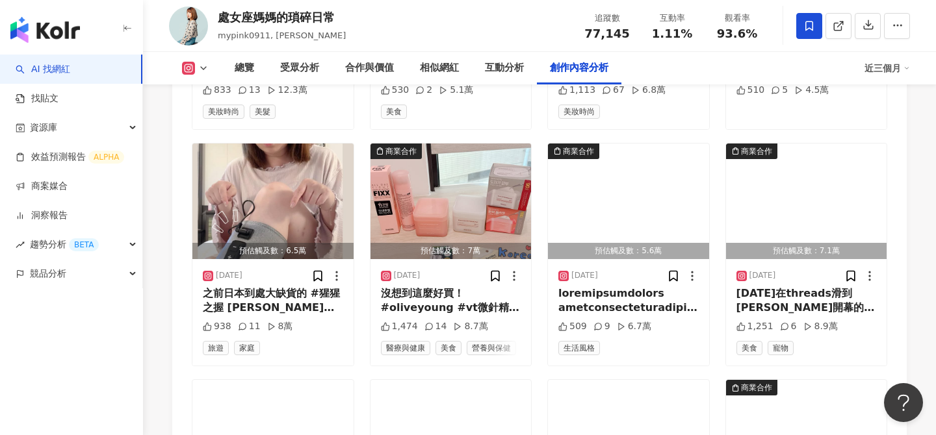
scroll to position [4278, 0]
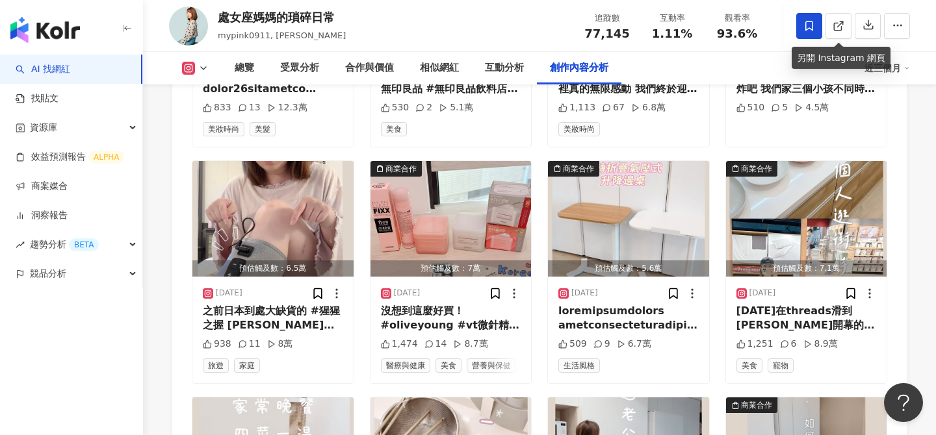
click at [810, 25] on icon at bounding box center [809, 26] width 12 height 12
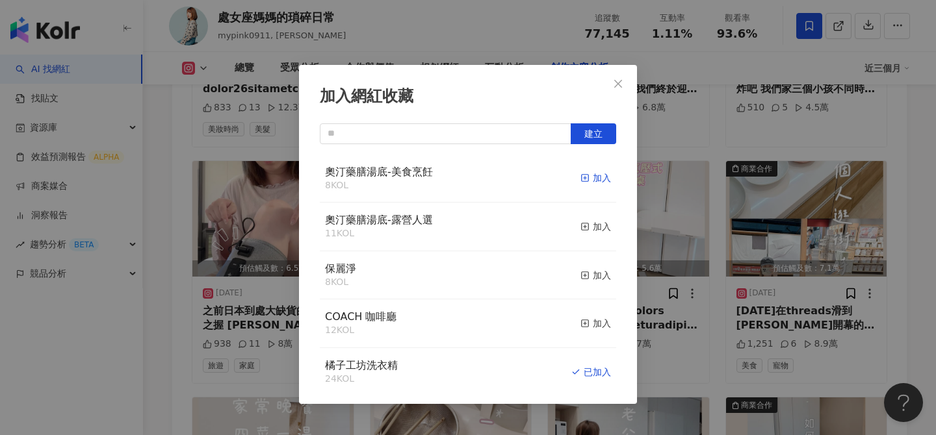
click at [603, 177] on div "加入" at bounding box center [595, 178] width 31 height 14
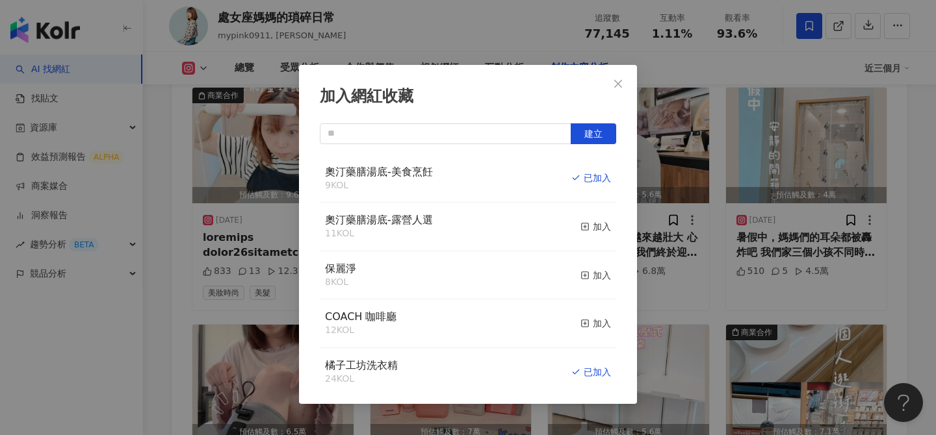
scroll to position [4263, 0]
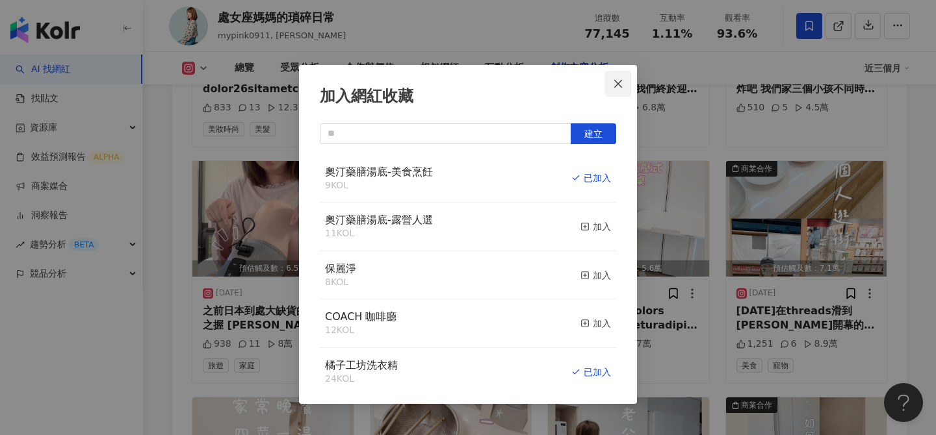
click at [616, 83] on icon "close" at bounding box center [618, 84] width 10 height 10
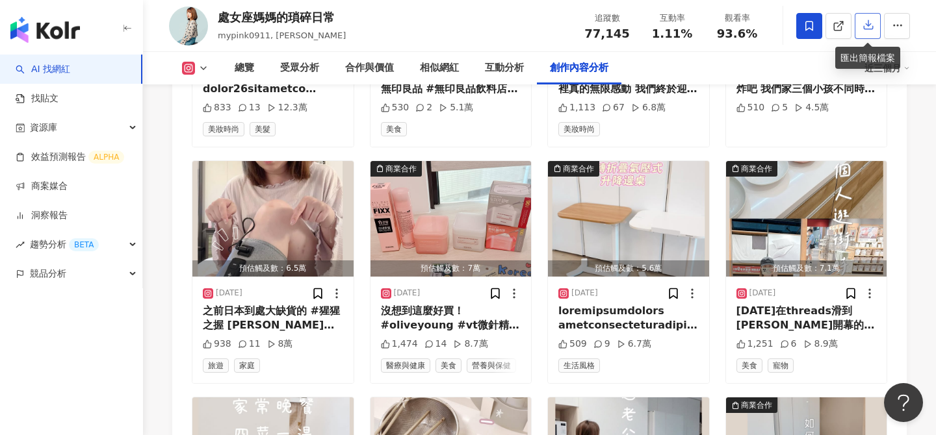
click at [865, 27] on icon "button" at bounding box center [869, 25] width 12 height 12
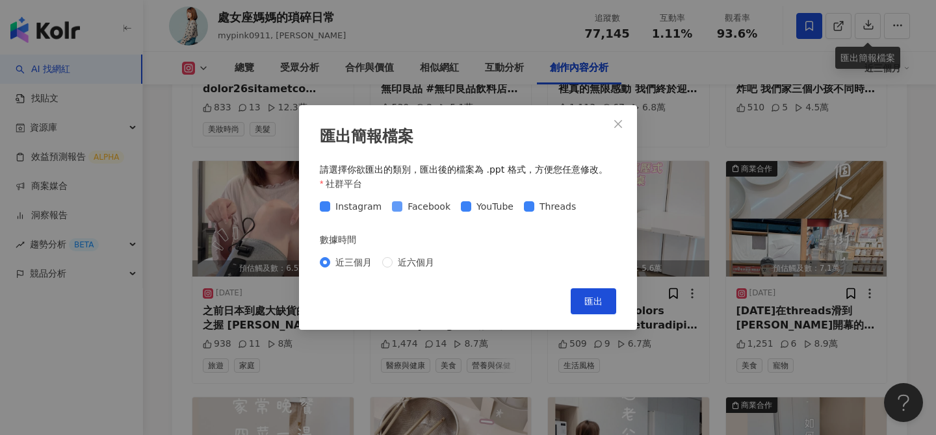
click at [418, 211] on span "Facebook" at bounding box center [428, 207] width 53 height 14
click at [464, 208] on span at bounding box center [466, 206] width 10 height 10
click at [536, 208] on span "Threads" at bounding box center [557, 207] width 47 height 14
click at [601, 302] on span "匯出" at bounding box center [593, 301] width 18 height 10
click at [280, 10] on div "匯出簡報檔案 請選擇你欲匯出的類別，匯出後的檔案為 .ppt 格式，方便您任意修改。 社群平台 Instagram Facebook YouTube Thre…" at bounding box center [468, 217] width 936 height 435
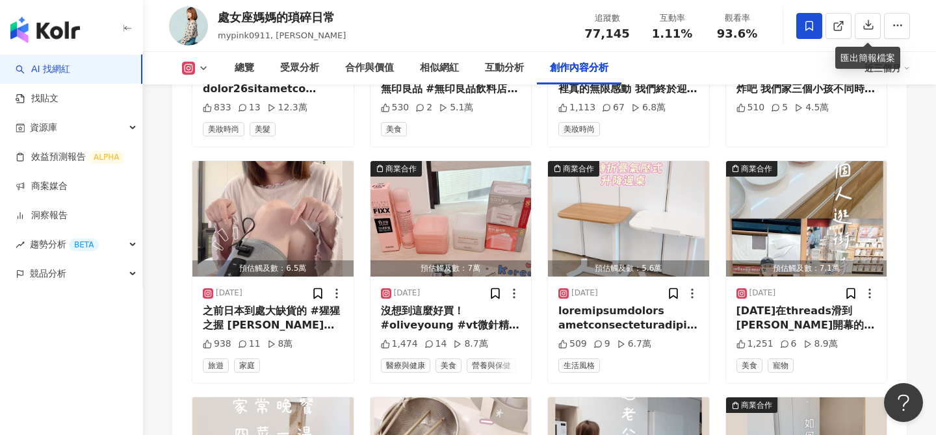
click at [279, 18] on div "處女座媽媽的瑣碎日常" at bounding box center [282, 17] width 128 height 16
copy div "處女座媽媽的瑣碎日常"
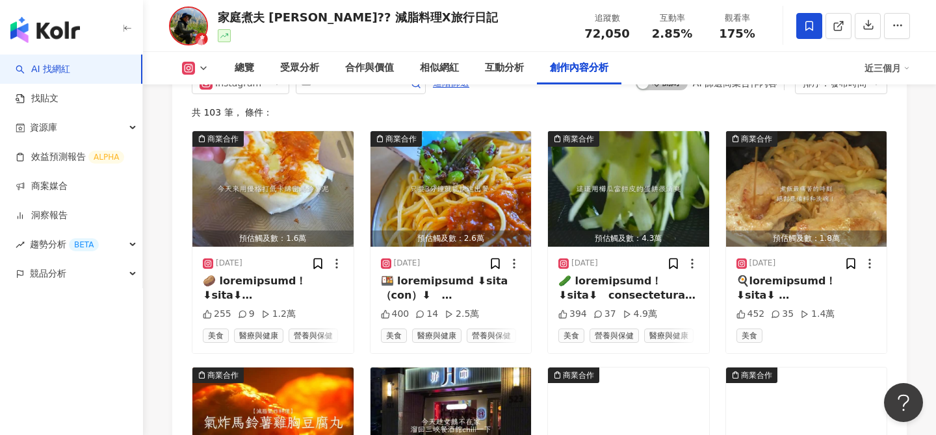
scroll to position [4140, 0]
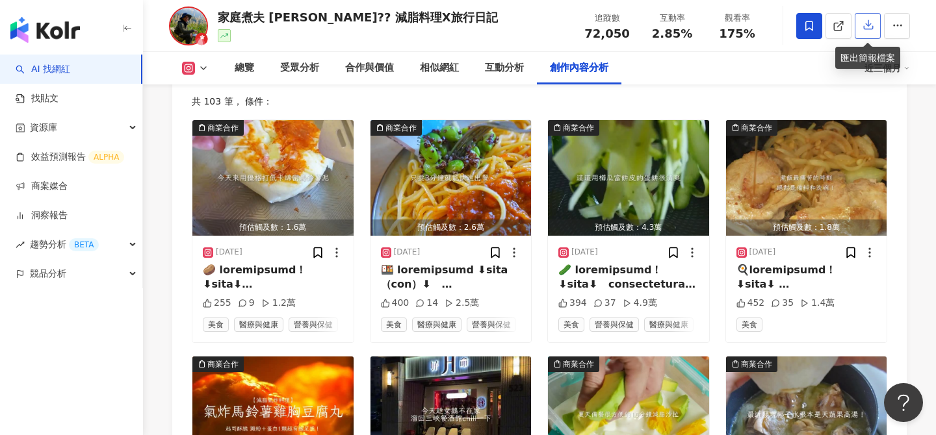
click at [871, 27] on icon "button" at bounding box center [869, 25] width 12 height 12
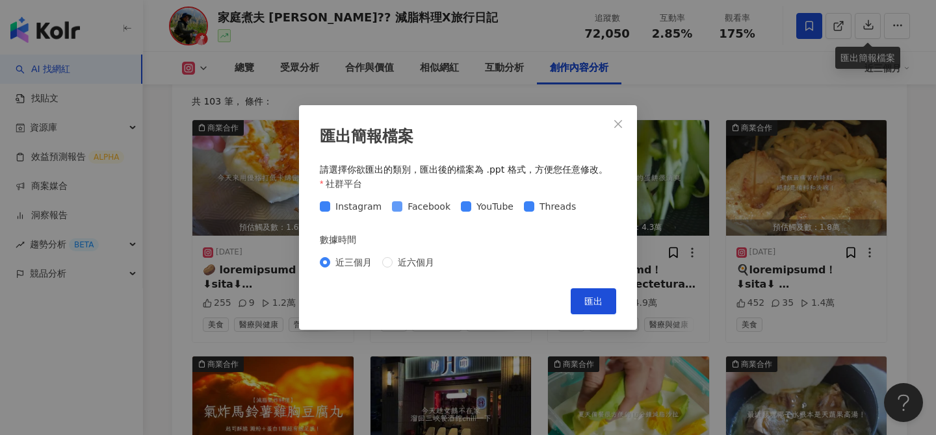
click at [409, 205] on span "Facebook" at bounding box center [428, 207] width 53 height 14
click at [616, 121] on icon "close" at bounding box center [618, 124] width 10 height 10
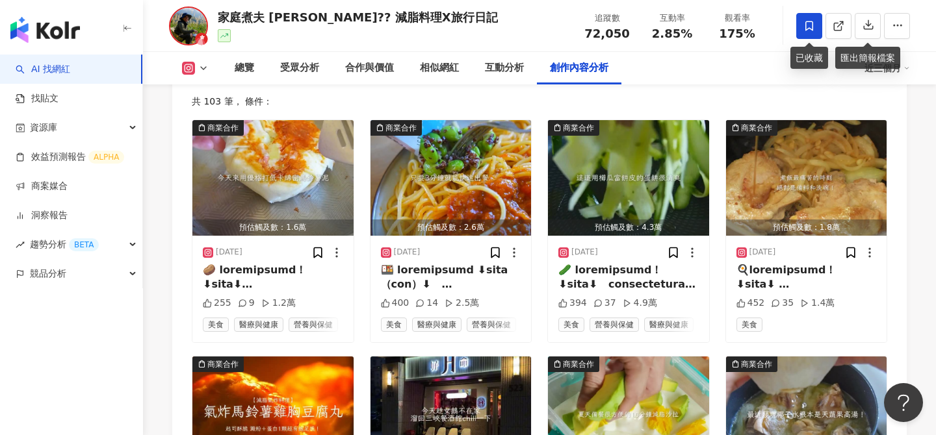
click at [807, 32] on span at bounding box center [809, 26] width 26 height 26
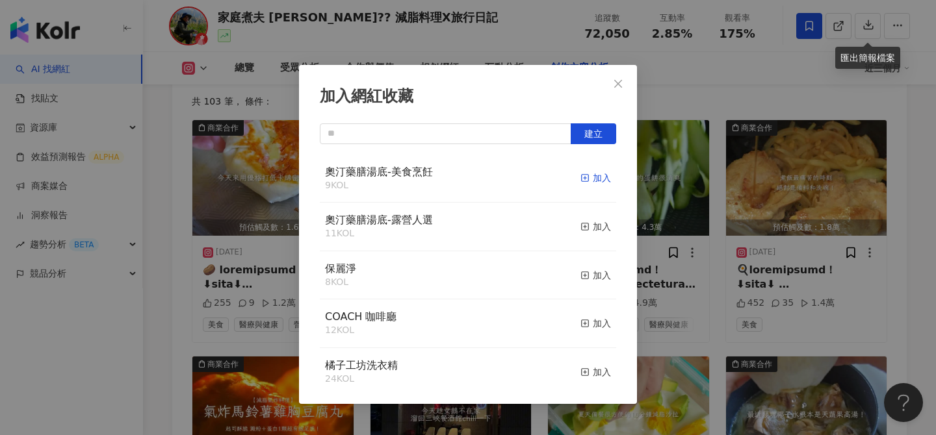
click at [594, 178] on div "加入" at bounding box center [595, 178] width 31 height 14
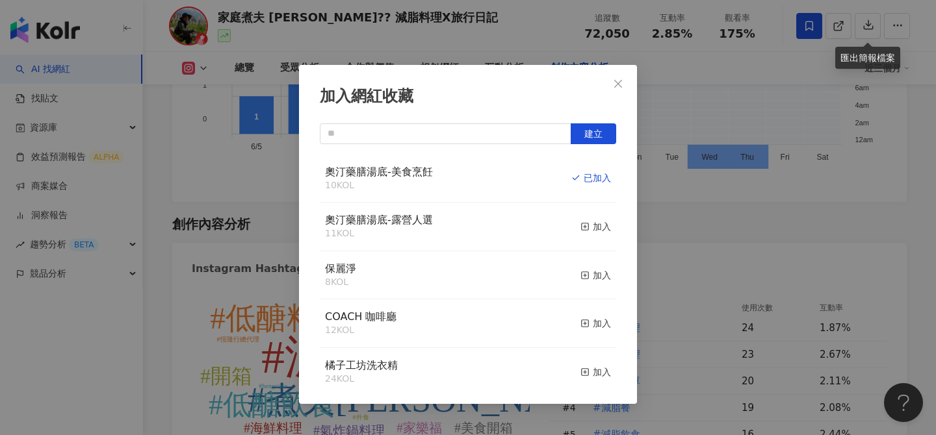
scroll to position [4126, 0]
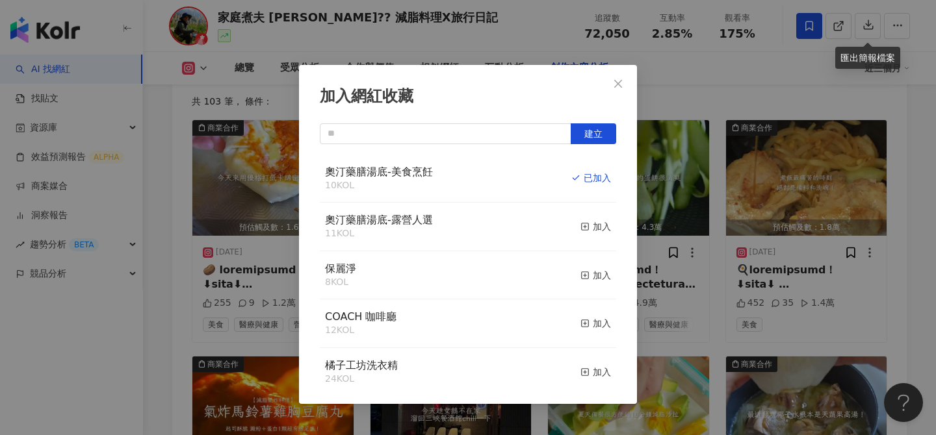
click at [541, 27] on div "加入網紅收藏 建立 奧汀藥膳湯底-美食烹飪 10 KOL 已加入 奧汀藥膳湯底-露營人選 11 KOL 加入 保麗淨 8 KOL 加入 COACH 咖啡廳 1…" at bounding box center [468, 217] width 936 height 435
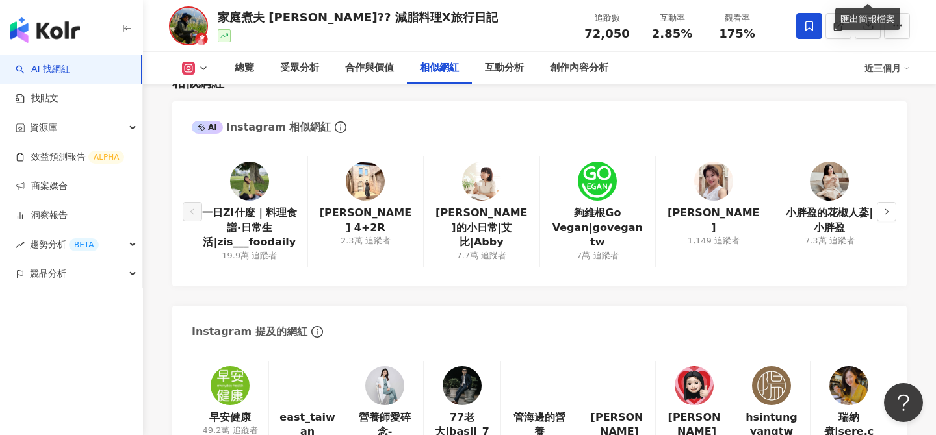
scroll to position [2103, 0]
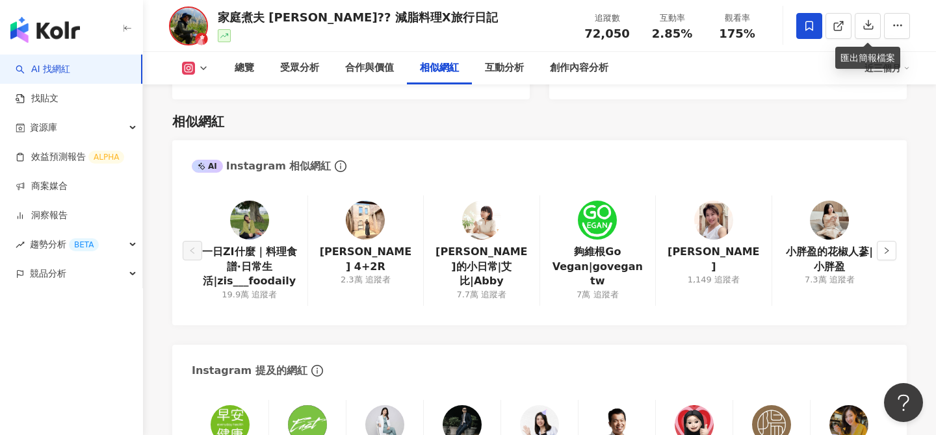
click at [484, 201] on img at bounding box center [481, 220] width 39 height 39
click at [251, 207] on img at bounding box center [249, 220] width 39 height 39
drag, startPoint x: 272, startPoint y: 18, endPoint x: 222, endPoint y: 20, distance: 50.1
click at [222, 20] on div "家庭煮夫 [PERSON_NAME]?‍? 減脂料理X旅行日記" at bounding box center [358, 17] width 280 height 16
copy div "家庭煮夫 尚恩"
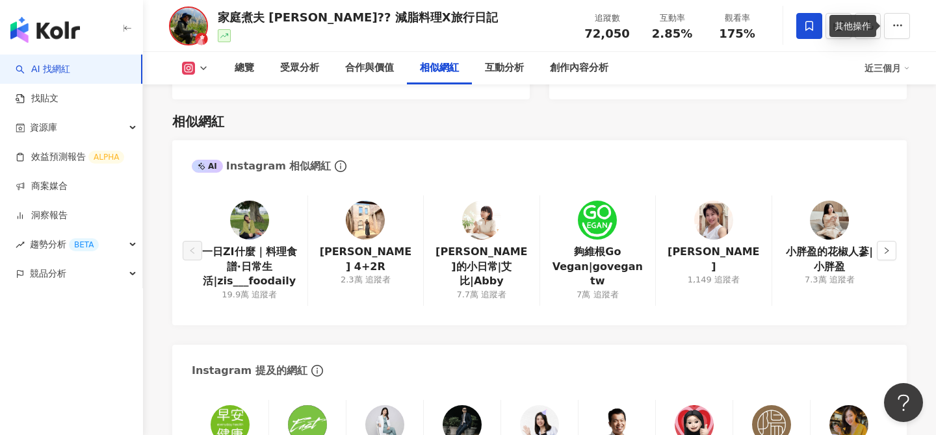
click at [869, 26] on div "其他操作" at bounding box center [852, 26] width 47 height 22
click at [870, 28] on icon "button" at bounding box center [869, 25] width 12 height 12
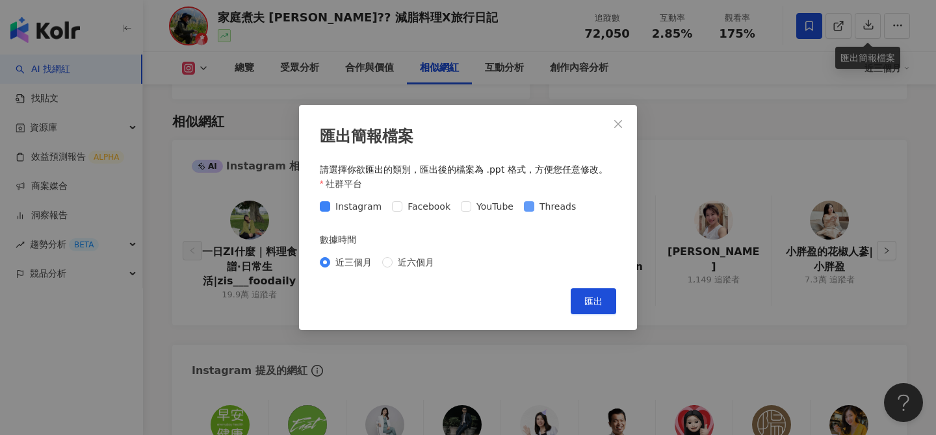
click at [534, 209] on span "Threads" at bounding box center [557, 207] width 47 height 14
click at [581, 299] on button "匯出" at bounding box center [593, 302] width 45 height 26
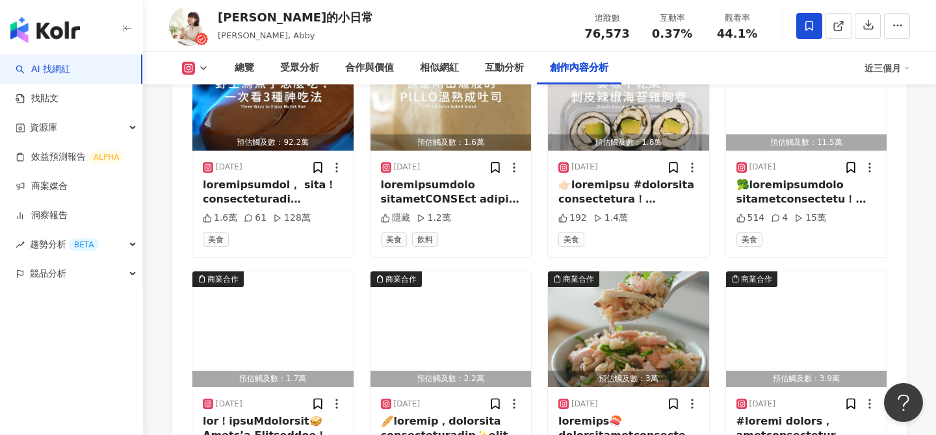
scroll to position [4297, 0]
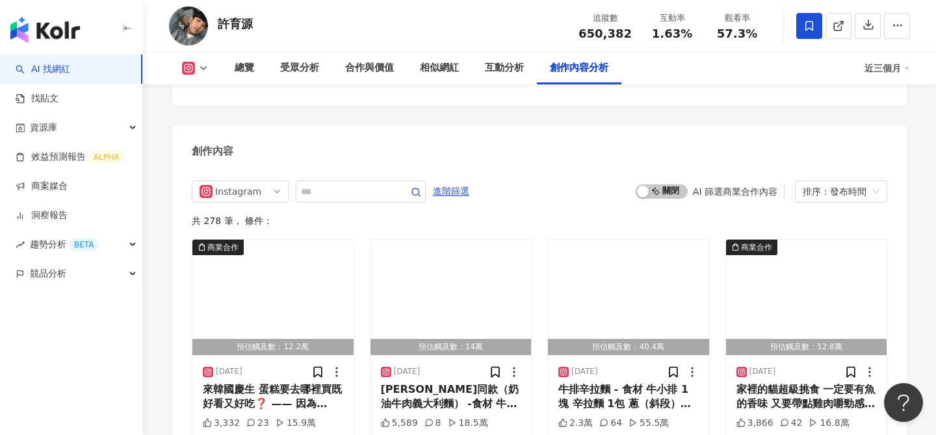
scroll to position [3960, 0]
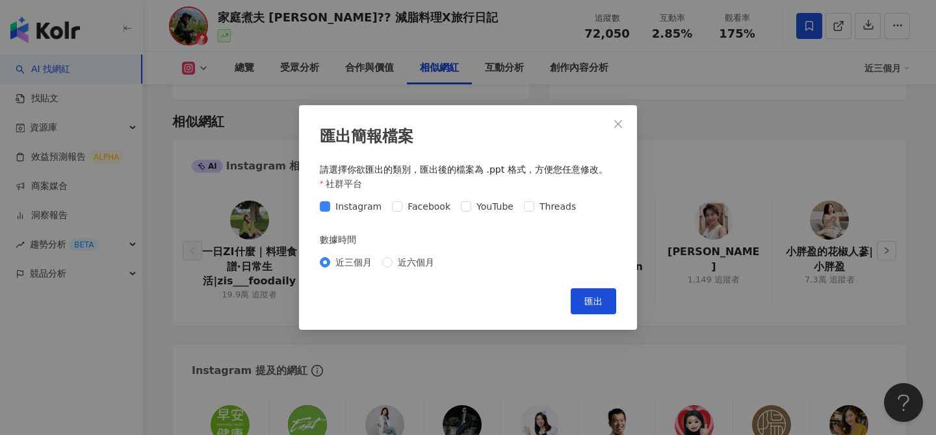
scroll to position [2103, 0]
click at [617, 122] on icon "close" at bounding box center [618, 124] width 10 height 10
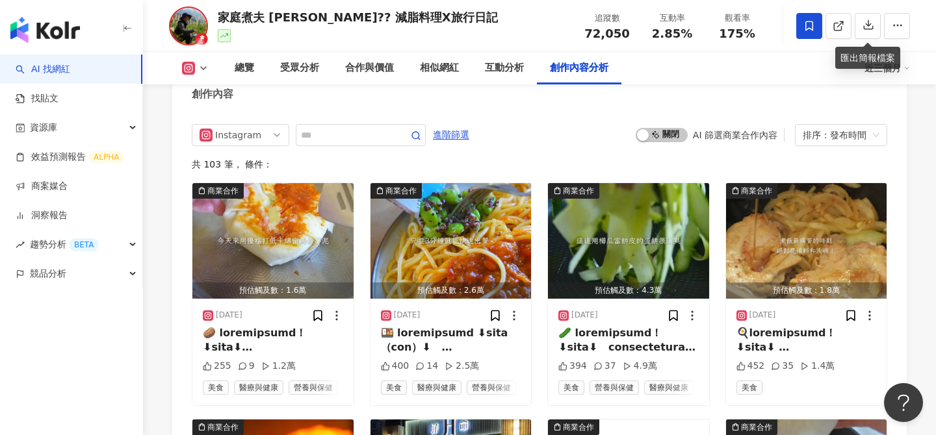
scroll to position [4021, 0]
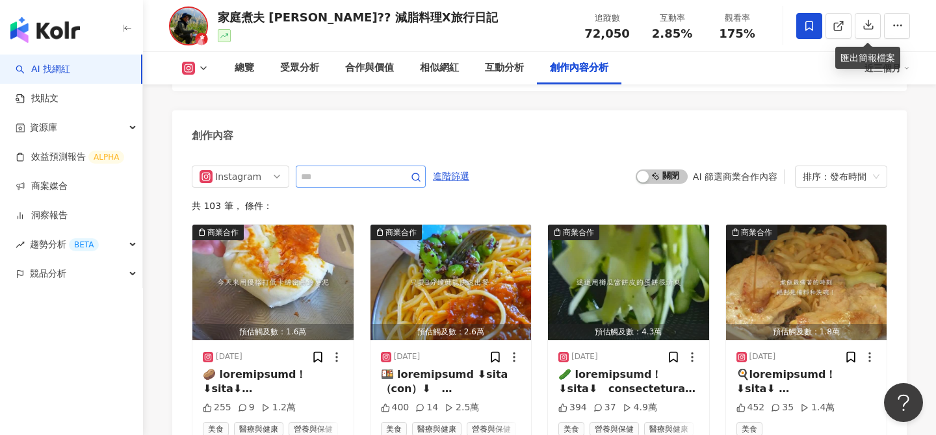
click at [343, 166] on span at bounding box center [361, 177] width 130 height 22
click at [343, 169] on input "text" at bounding box center [346, 177] width 91 height 16
type input "**"
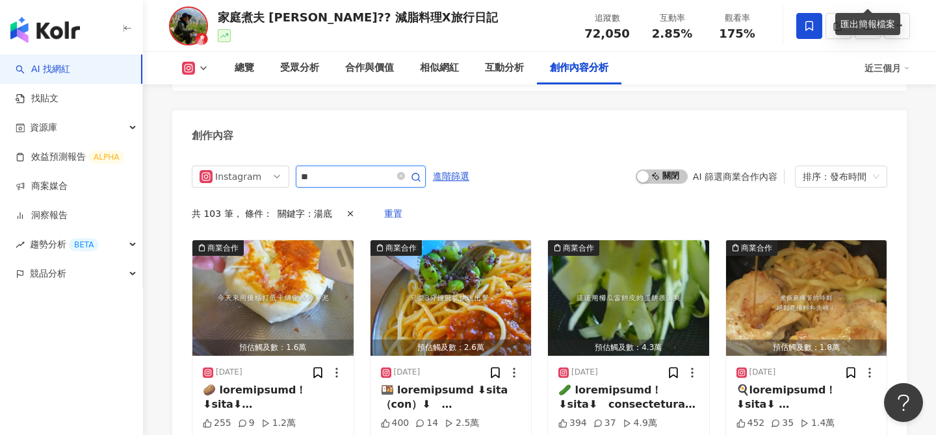
scroll to position [3988, 0]
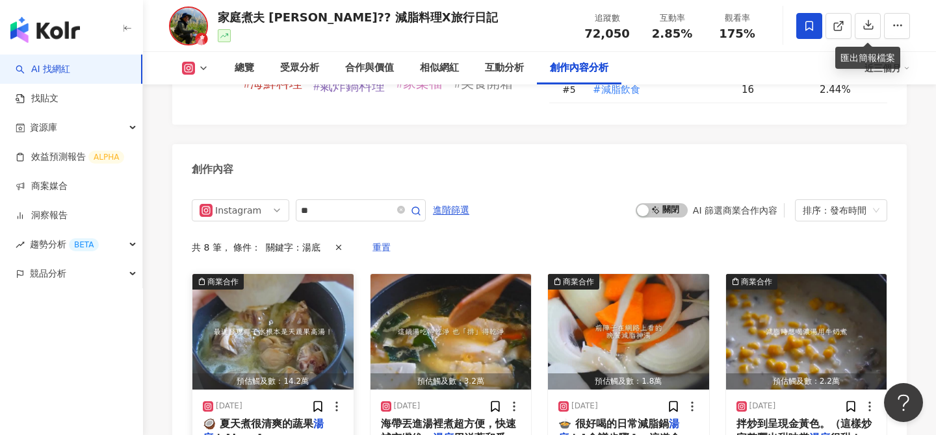
click at [304, 287] on img "button" at bounding box center [272, 332] width 161 height 116
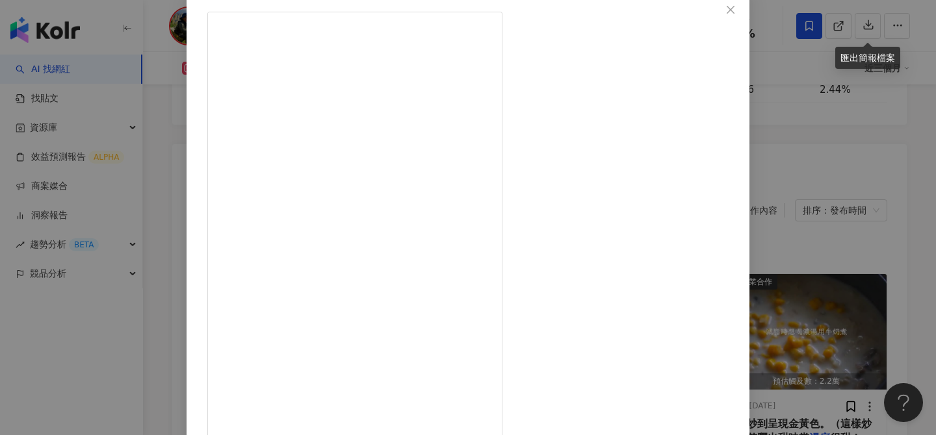
scroll to position [148, 0]
click at [806, 205] on div "家庭煮夫 尚恩👨‍🍳 減脂料理X旅行日記 2025/8/17 1.2萬 79 18.8萬 查看原始貼文" at bounding box center [468, 217] width 936 height 435
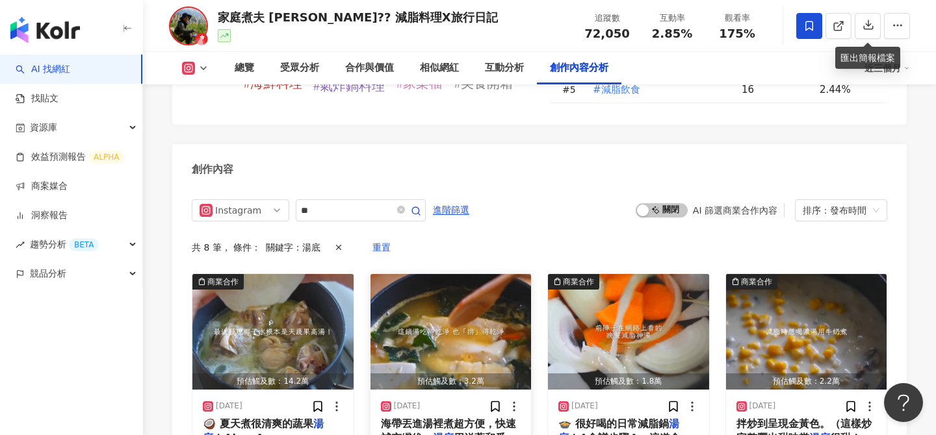
click at [497, 274] on img "button" at bounding box center [450, 332] width 161 height 116
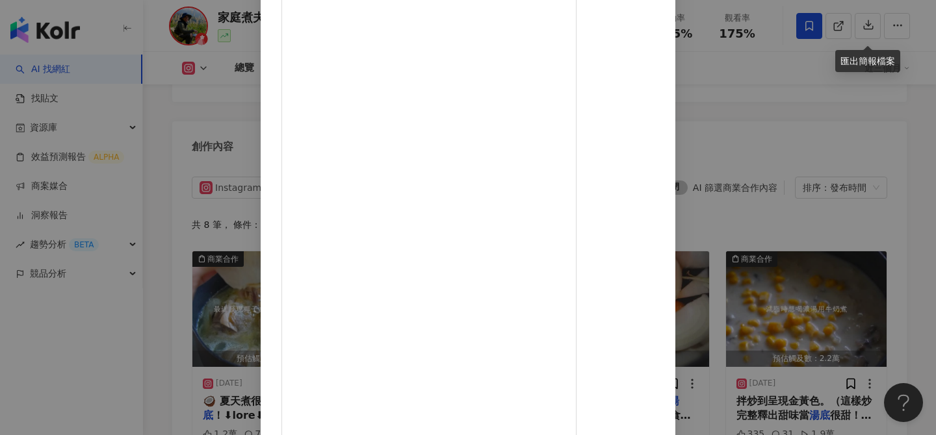
scroll to position [4014, 0]
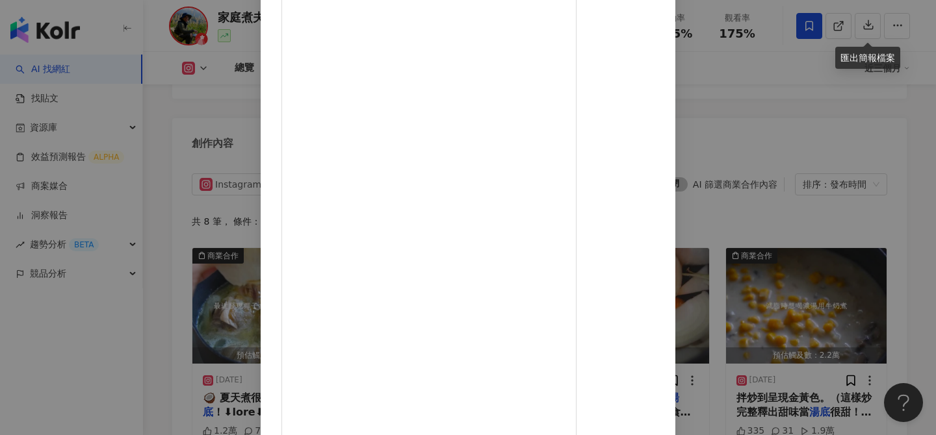
click at [833, 245] on div "家庭煮夫 尚恩👨‍🍳 減脂料理X旅行日記 2025/8/6 628 68 3.4萬 查看原始貼文" at bounding box center [468, 217] width 936 height 435
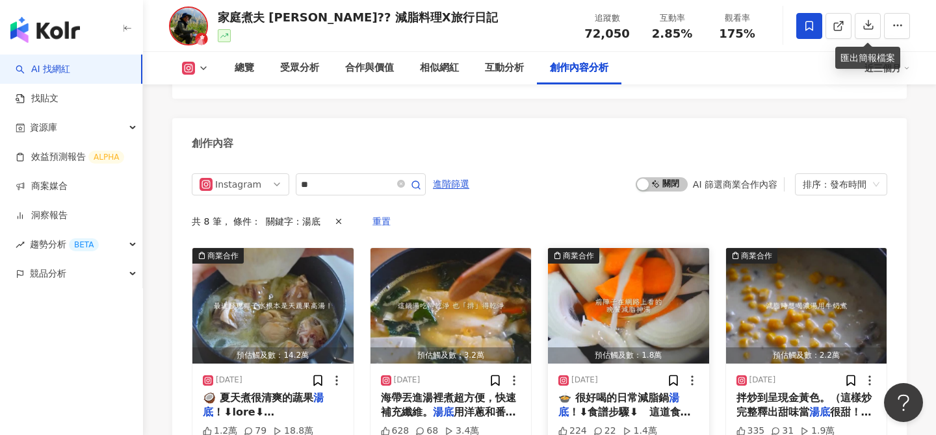
click at [595, 250] on img "button" at bounding box center [628, 306] width 161 height 116
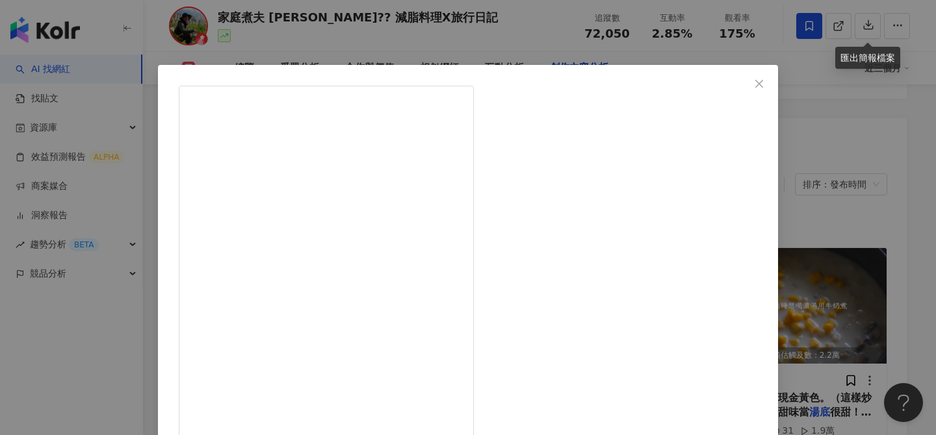
scroll to position [148, 0]
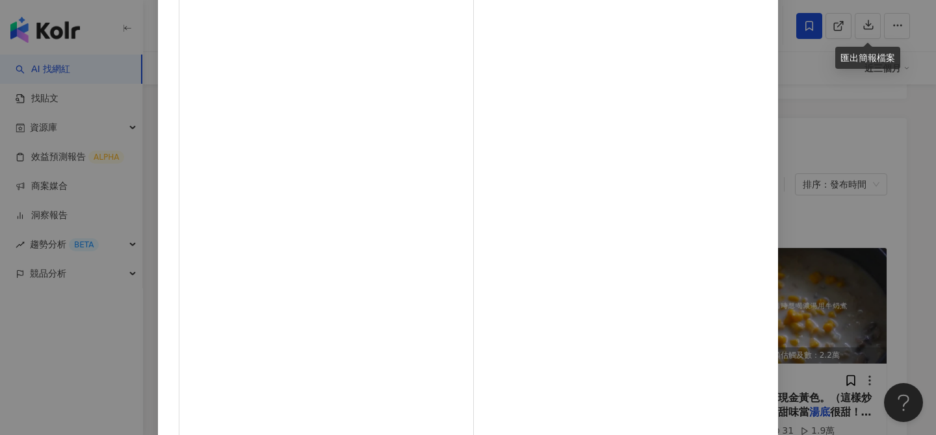
click at [825, 263] on div "家庭煮夫 尚恩👨‍🍳 減脂料理X旅行日記 2025/8/4 224 22 1.4萬 查看原始貼文" at bounding box center [468, 217] width 936 height 435
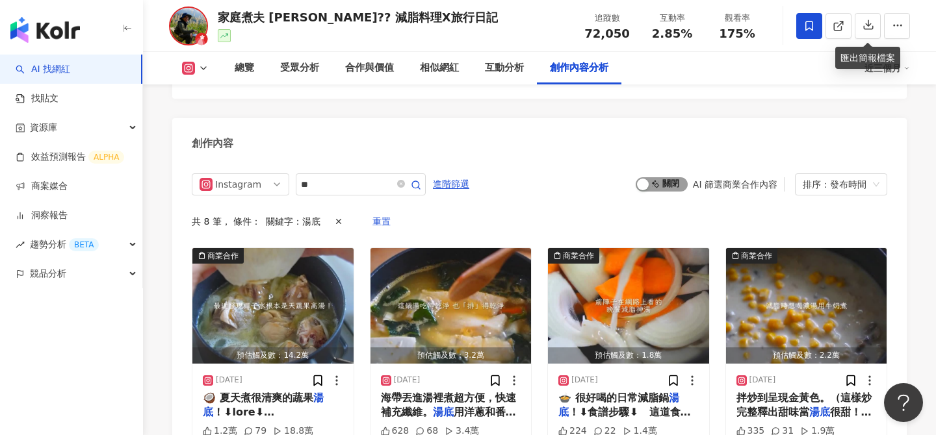
click at [667, 177] on span "啟動 關閉" at bounding box center [662, 184] width 52 height 14
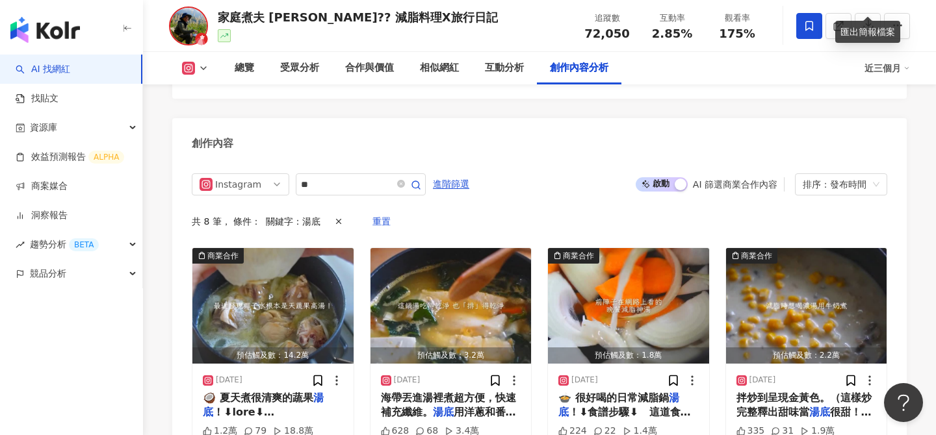
scroll to position [3988, 0]
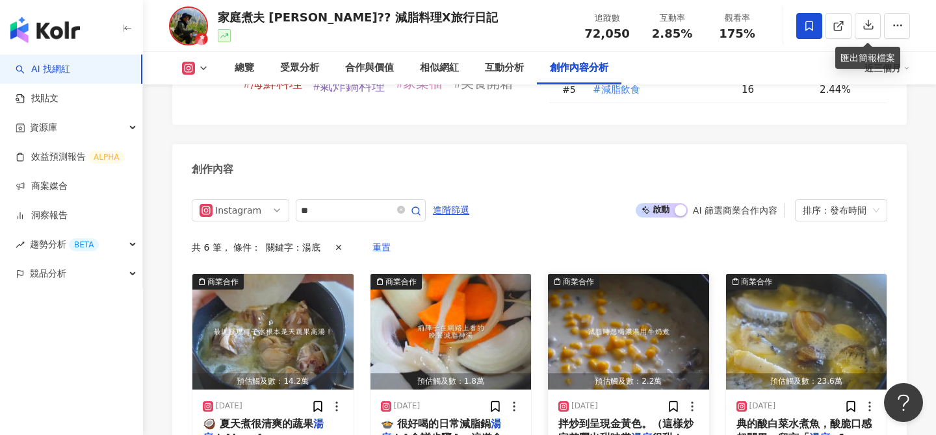
click at [694, 274] on img "button" at bounding box center [628, 332] width 161 height 116
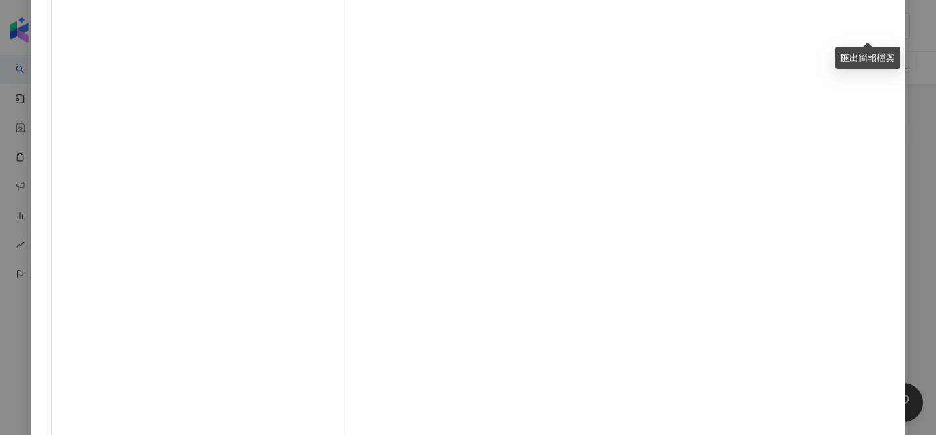
scroll to position [148, 0]
click at [786, 266] on div "家庭煮夫 尚恩👨‍🍳 減脂料理X旅行日記 2025/7/20 335 31 1.9萬 查看原始貼文" at bounding box center [468, 217] width 936 height 435
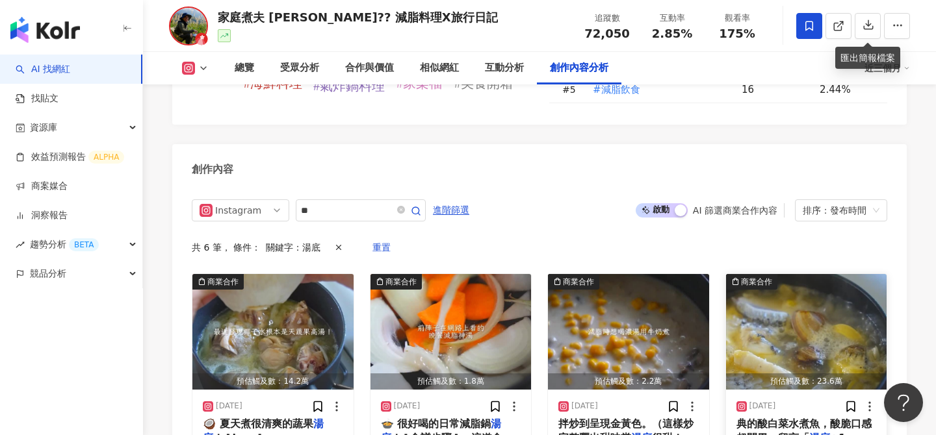
click at [787, 274] on img "button" at bounding box center [806, 332] width 161 height 116
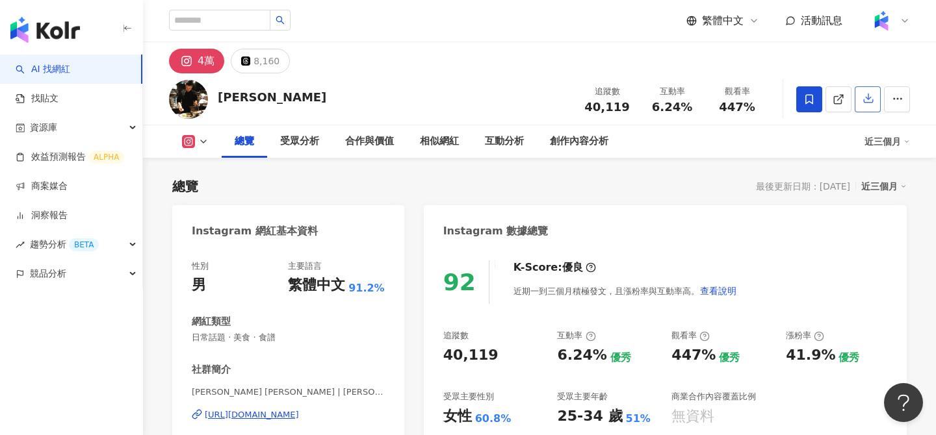
click at [869, 101] on icon "button" at bounding box center [869, 98] width 12 height 12
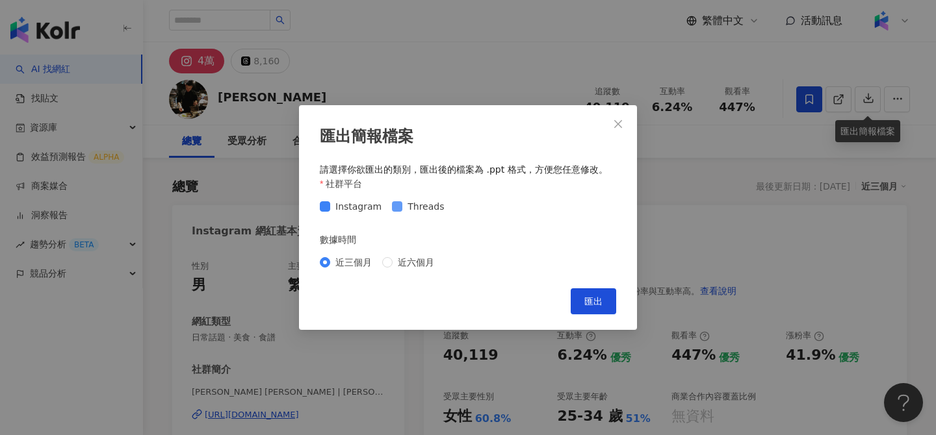
click at [432, 213] on span "Threads" at bounding box center [425, 207] width 47 height 14
click at [599, 297] on span "匯出" at bounding box center [593, 301] width 18 height 10
click at [320, 84] on div "匯出簡報檔案 請選擇你欲匯出的類別，匯出後的檔案為 .ppt 格式，方便您任意修改。 社群平台 Instagram Threads 數據時間 近三個月 近六個…" at bounding box center [468, 217] width 936 height 435
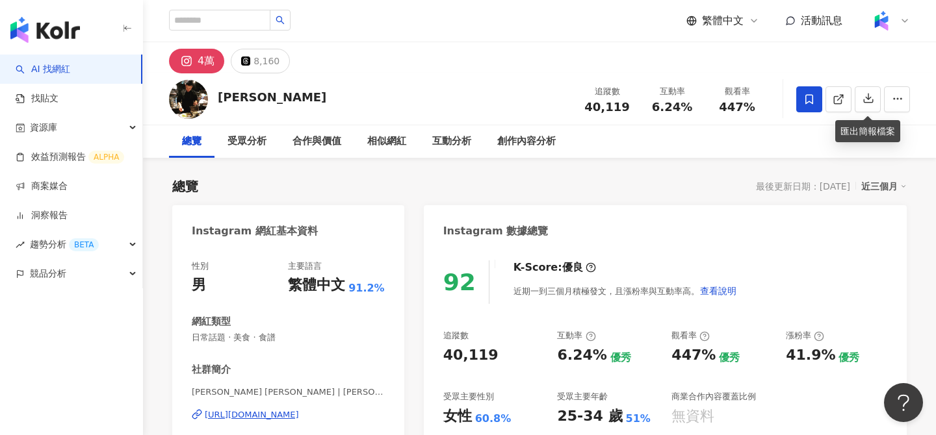
click at [265, 101] on div "[PERSON_NAME]" at bounding box center [272, 97] width 109 height 16
copy div "[PERSON_NAME]"
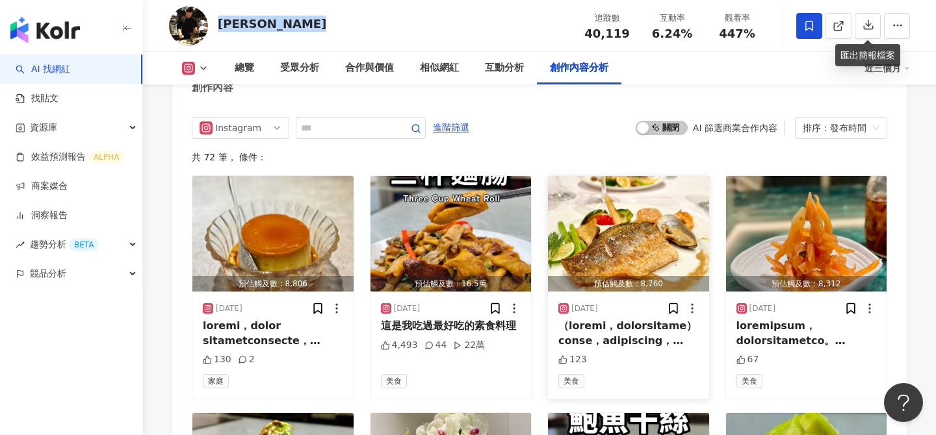
scroll to position [3985, 0]
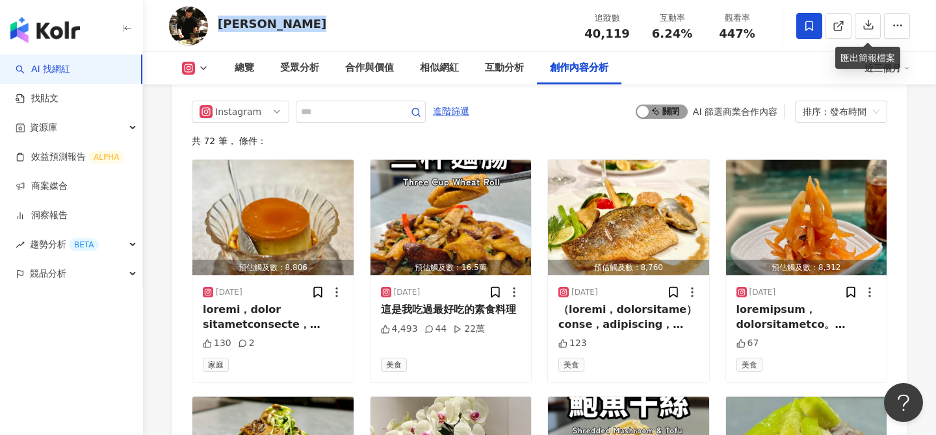
click at [675, 114] on span "啟動 關閉" at bounding box center [662, 112] width 52 height 14
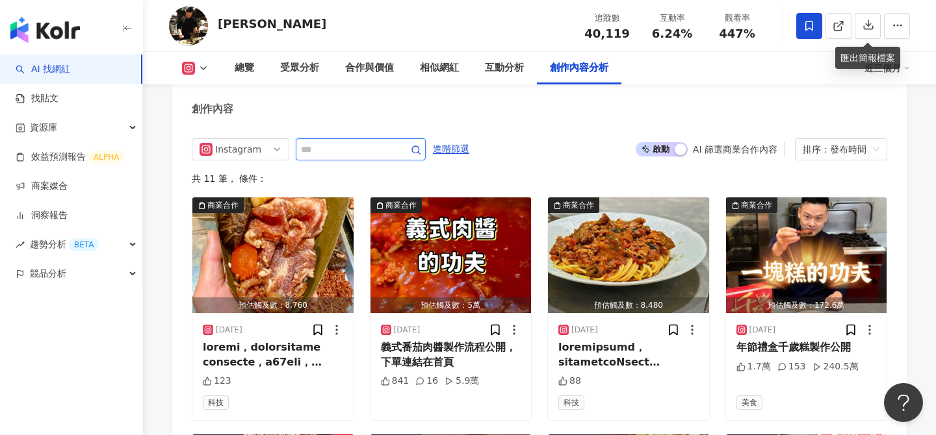
click at [365, 150] on input "text" at bounding box center [346, 150] width 91 height 16
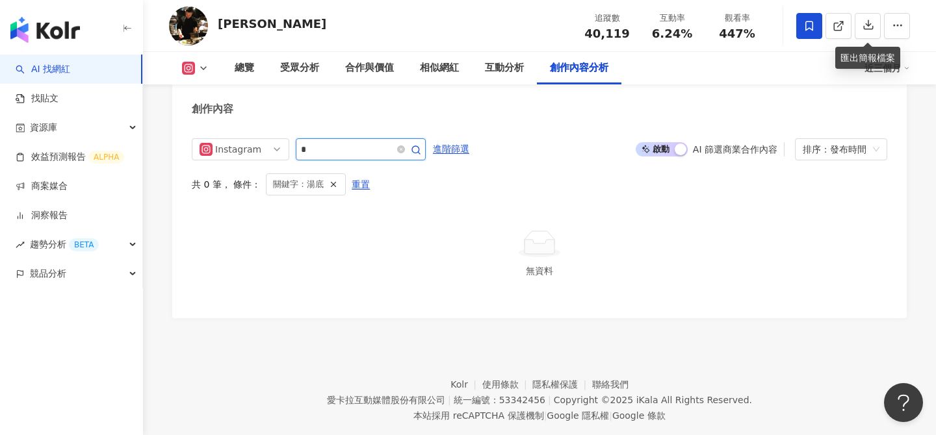
type input "*"
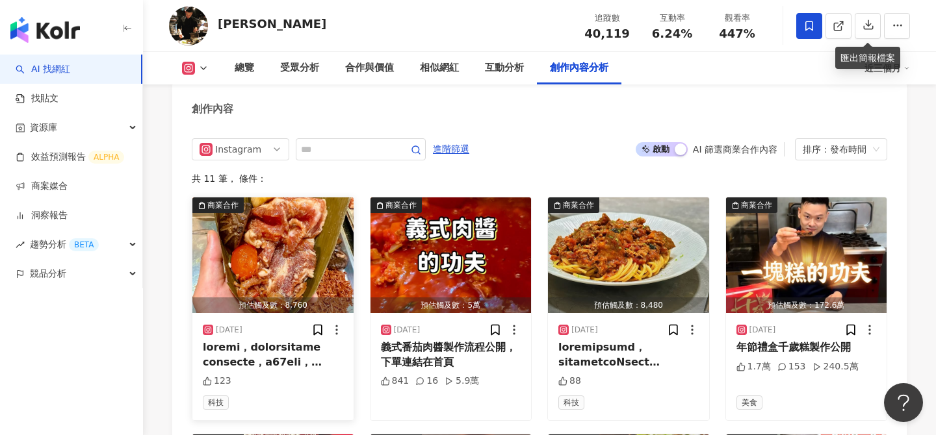
click at [301, 247] on img "button" at bounding box center [272, 256] width 161 height 116
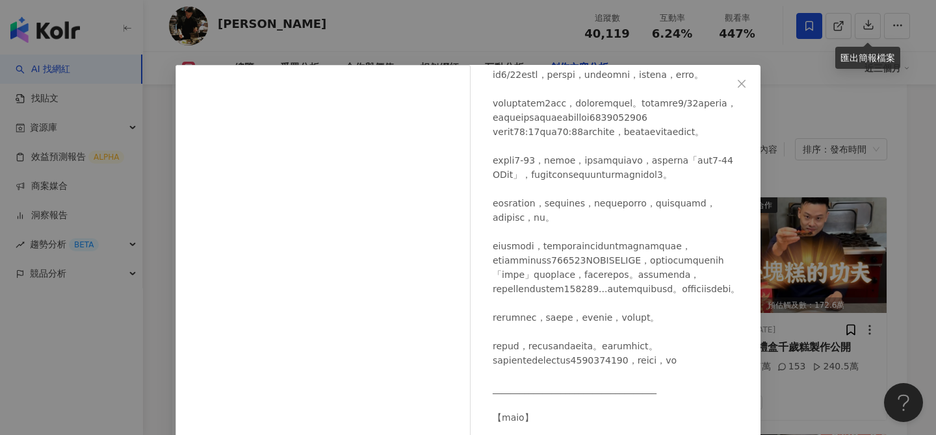
scroll to position [148, 0]
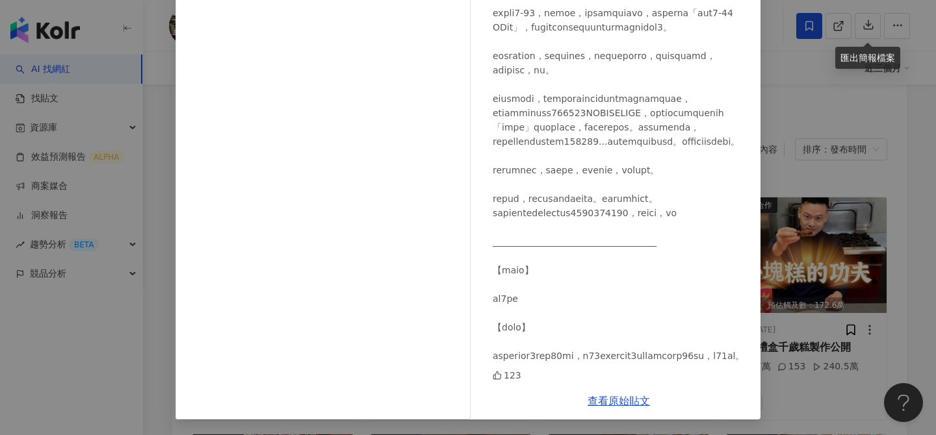
click at [771, 259] on div "[PERSON_NAME] [PERSON_NAME] [DATE] 123 查看原始貼文" at bounding box center [468, 217] width 936 height 435
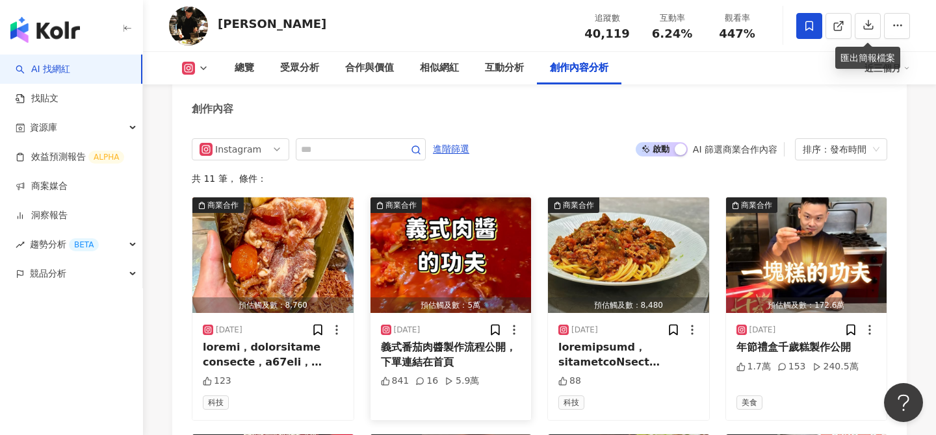
click at [469, 263] on img "button" at bounding box center [450, 256] width 161 height 116
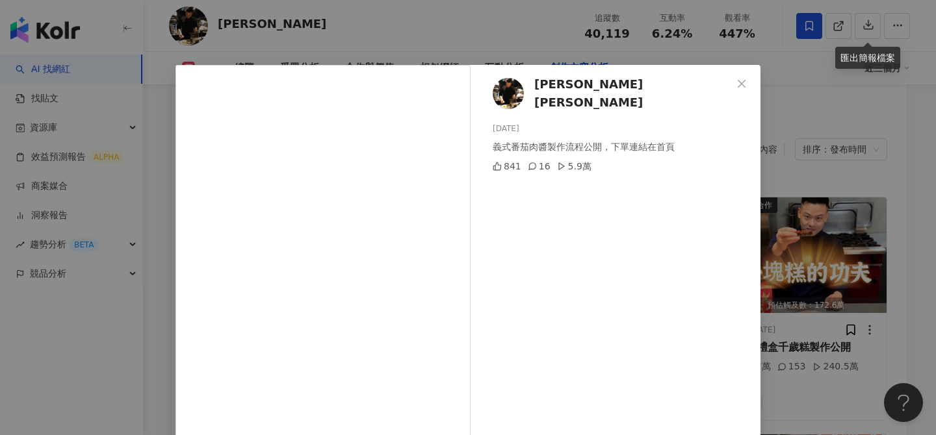
click at [853, 226] on div "[PERSON_NAME] [PERSON_NAME] [DATE] 義式番茄肉醬製作流程公開，下單連結在首頁 841 16 5.9萬 查看原始貼文" at bounding box center [468, 217] width 936 height 435
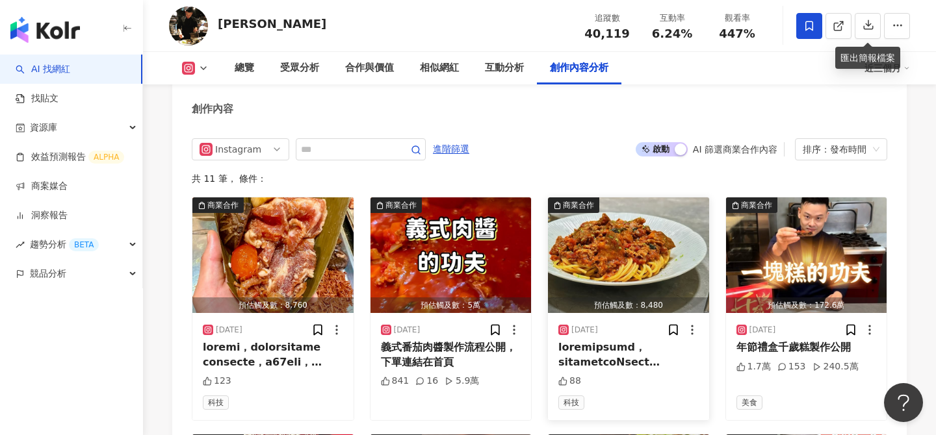
click at [597, 259] on img "button" at bounding box center [628, 256] width 161 height 116
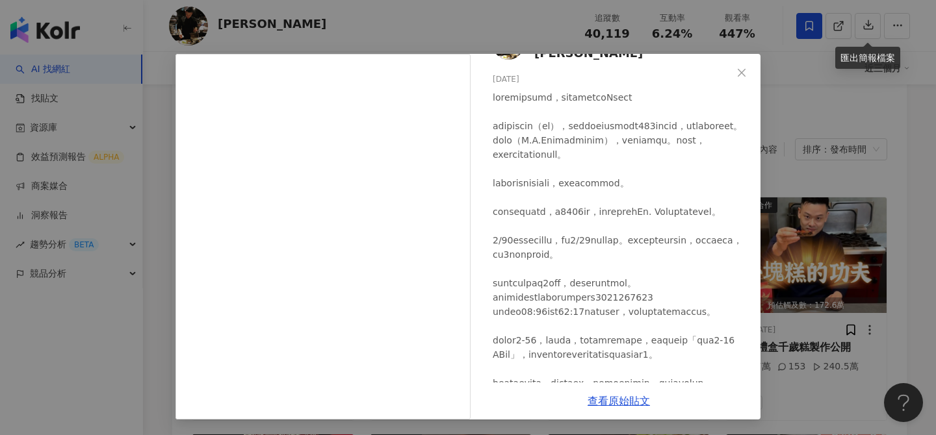
scroll to position [0, 0]
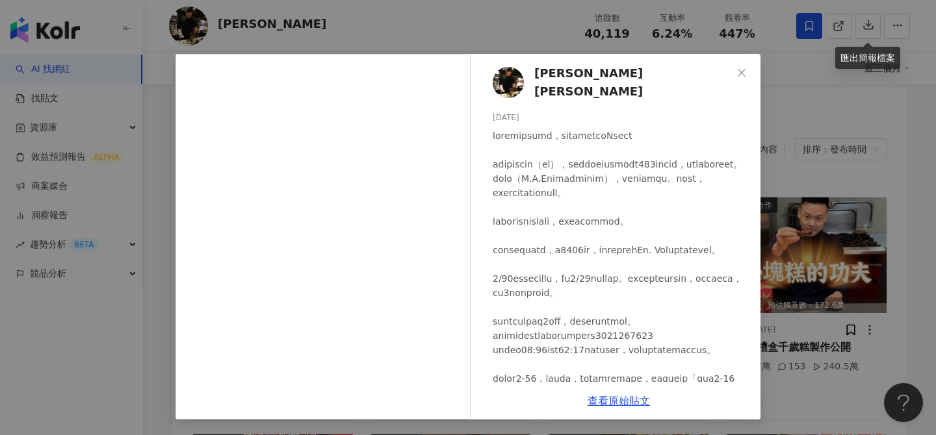
click at [829, 227] on div "[PERSON_NAME] [PERSON_NAME] [DATE] 88 查看原始貼文" at bounding box center [468, 217] width 936 height 435
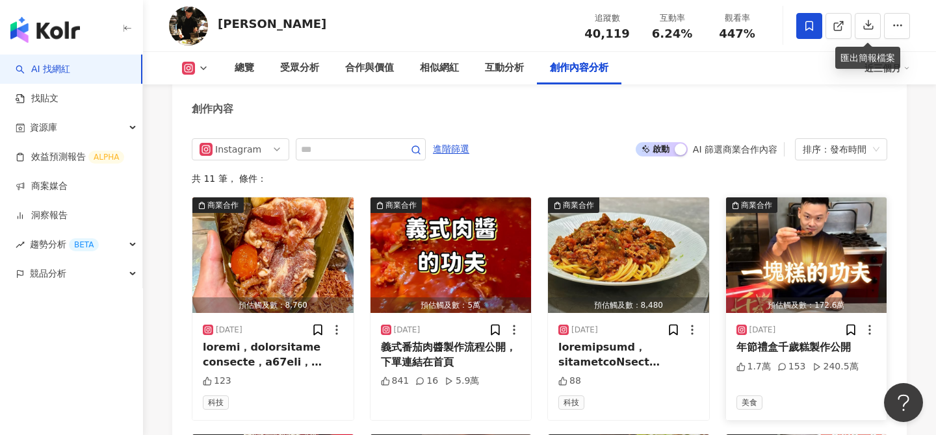
click at [785, 266] on img "button" at bounding box center [806, 256] width 161 height 116
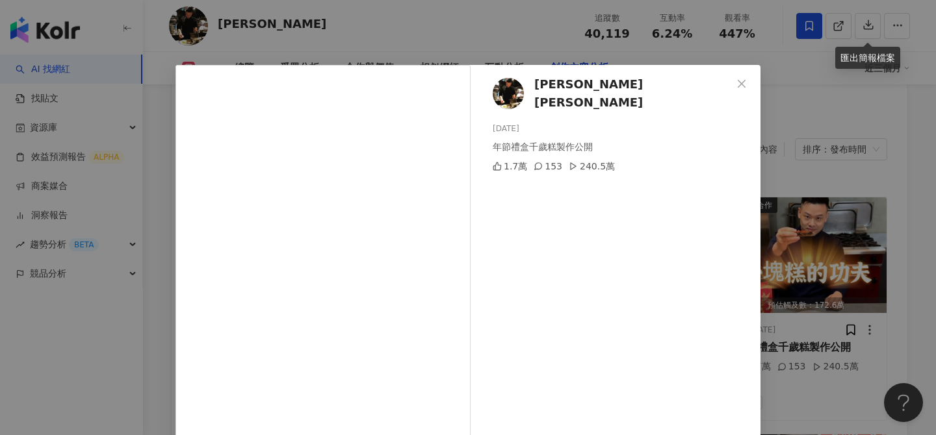
click at [872, 233] on div "[PERSON_NAME] [PERSON_NAME] [DATE] 年節禮盒千歲糕製作公開 1.7萬 153 240.5萬 查看原始貼文" at bounding box center [468, 217] width 936 height 435
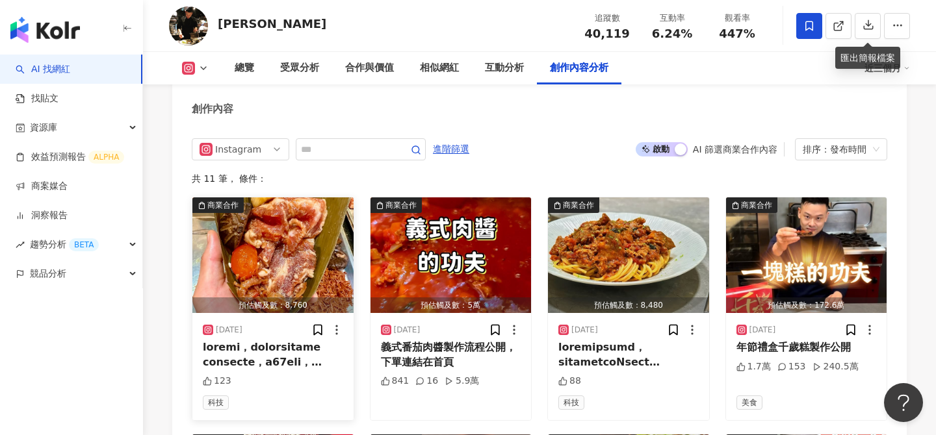
click at [274, 240] on img "button" at bounding box center [272, 256] width 161 height 116
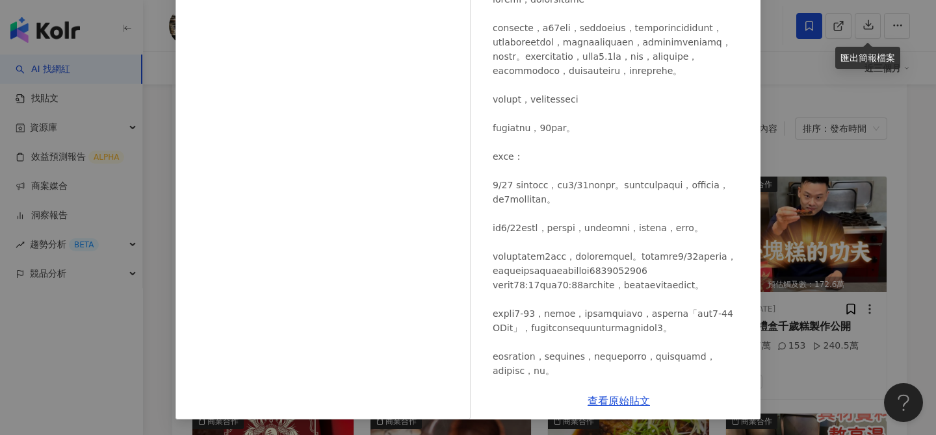
click at [799, 162] on div "[PERSON_NAME] [PERSON_NAME] [DATE] 123 查看原始貼文" at bounding box center [468, 217] width 936 height 435
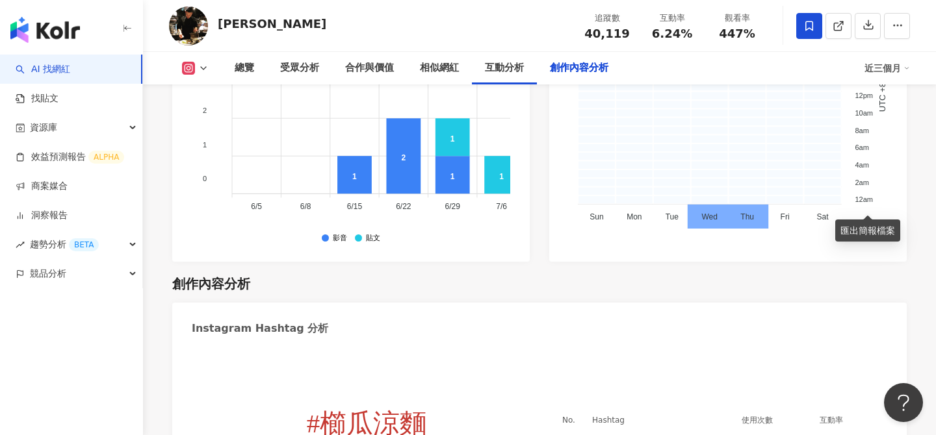
scroll to position [3981, 0]
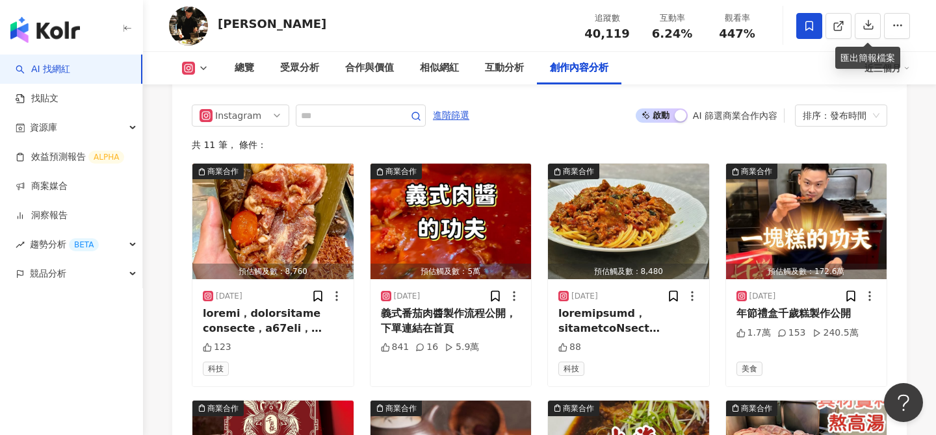
click at [658, 116] on span "啟動 關閉" at bounding box center [662, 116] width 52 height 14
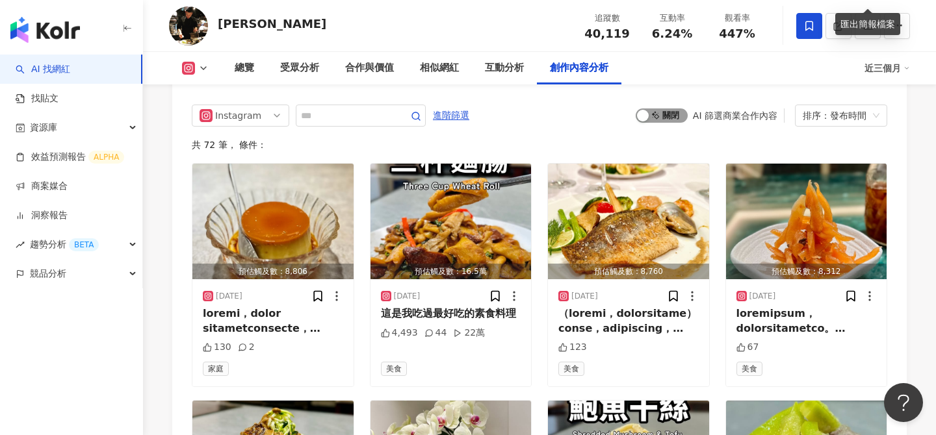
scroll to position [3947, 0]
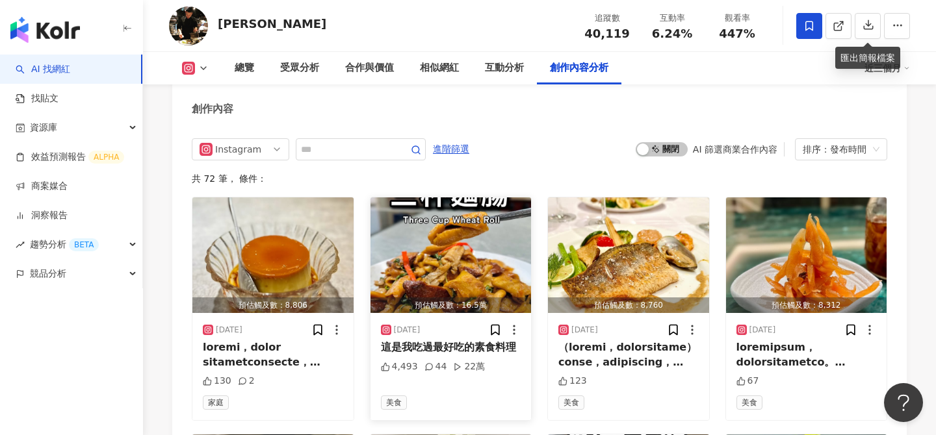
click at [451, 279] on img "button" at bounding box center [450, 256] width 161 height 116
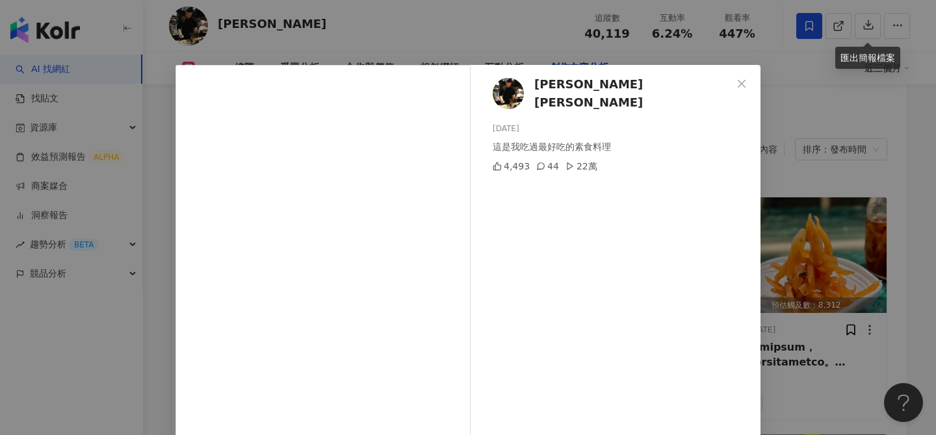
click at [811, 232] on div "[PERSON_NAME] [PERSON_NAME] [DATE] 這是我吃過最好吃的素食料理 4,493 44 22萬 查看原始貼文" at bounding box center [468, 217] width 936 height 435
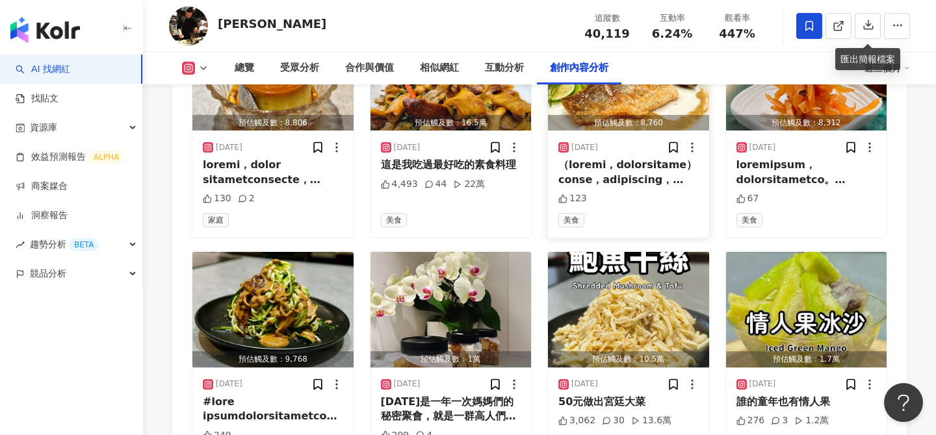
scroll to position [4138, 0]
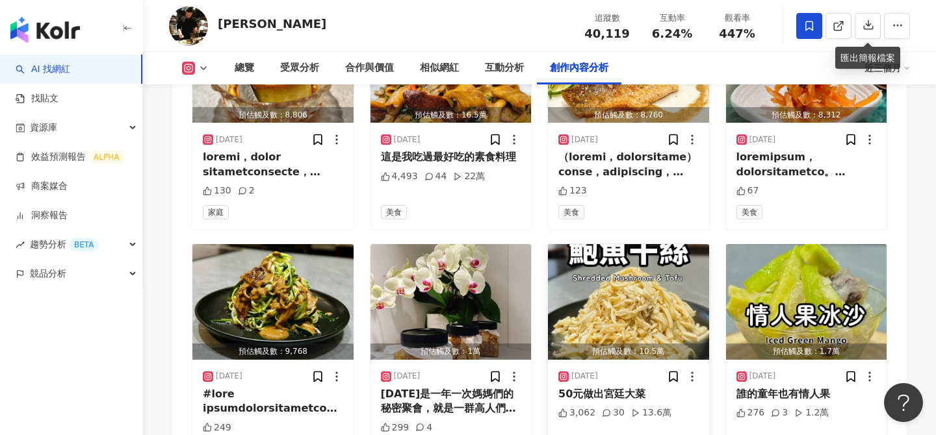
click at [655, 270] on img "button" at bounding box center [628, 302] width 161 height 116
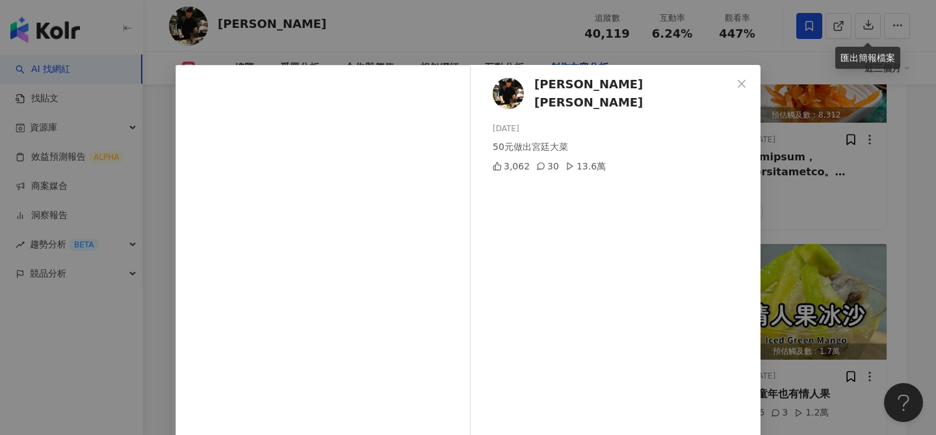
click at [816, 192] on div "[PERSON_NAME] [PERSON_NAME] [DATE] 50元做出宮廷大菜 3,062 30 13.6萬 查看原始貼文" at bounding box center [468, 217] width 936 height 435
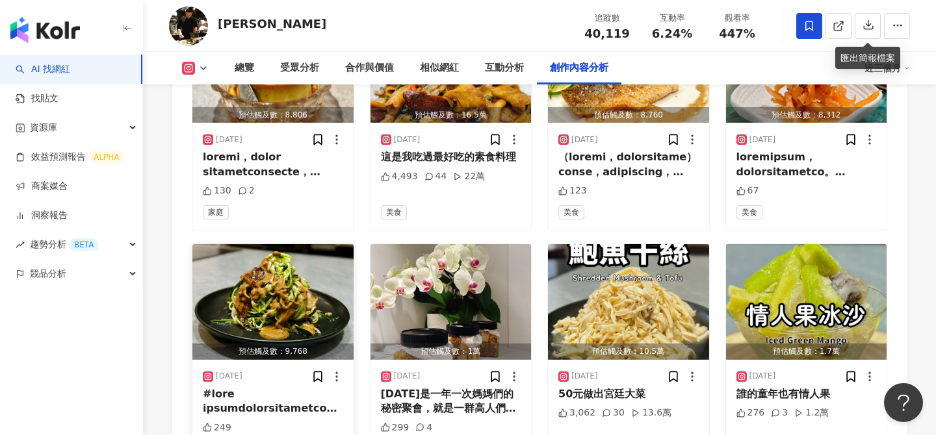
click at [300, 293] on img "button" at bounding box center [272, 302] width 161 height 116
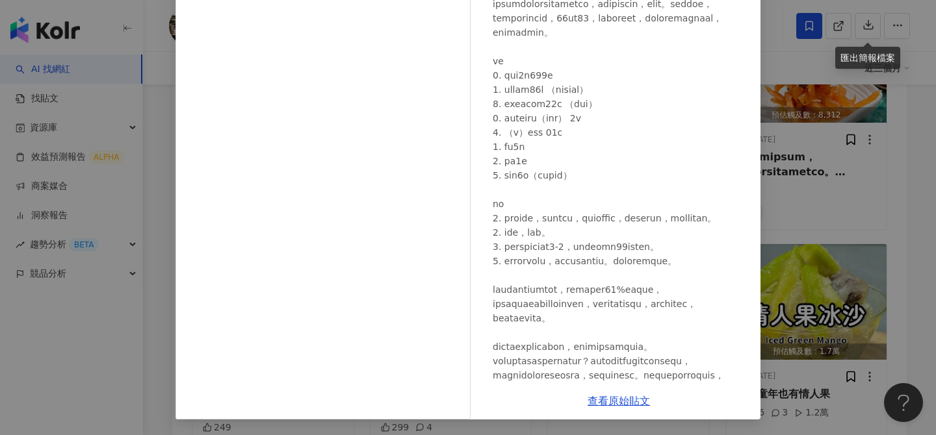
scroll to position [100, 0]
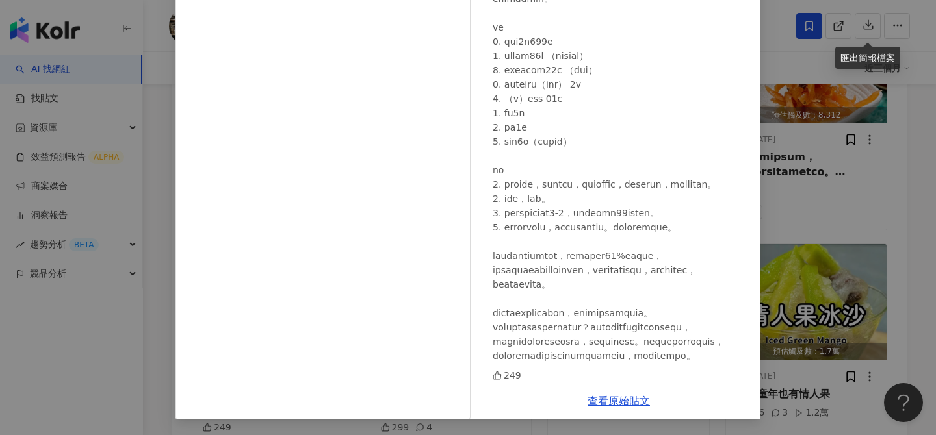
click at [836, 235] on div "[PERSON_NAME] [PERSON_NAME] [DATE] 249 查看原始貼文" at bounding box center [468, 217] width 936 height 435
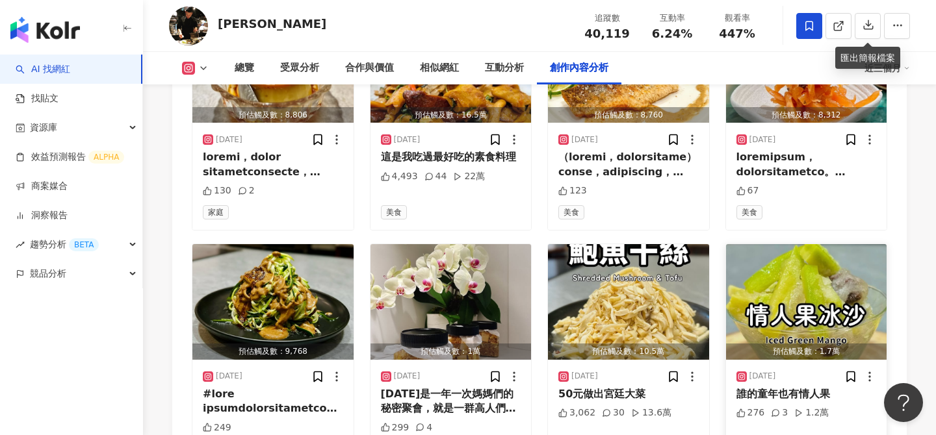
click at [831, 314] on img "button" at bounding box center [806, 302] width 161 height 116
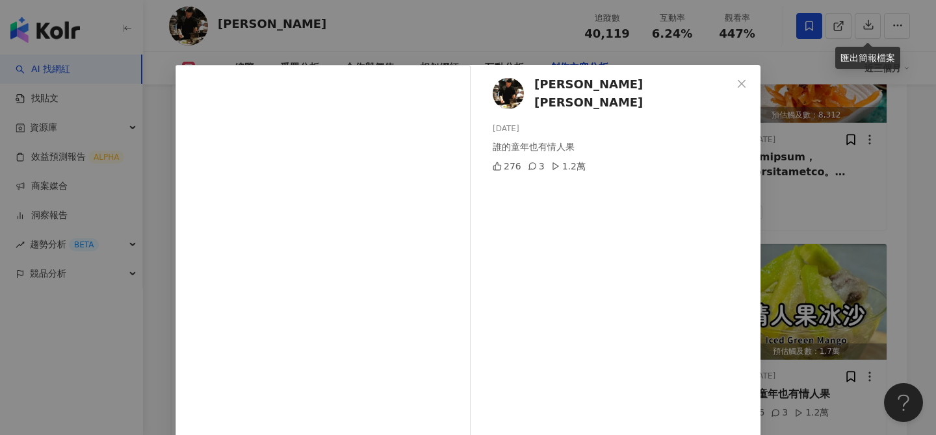
click at [850, 193] on div "[PERSON_NAME] [PERSON_NAME] [DATE] 誰的童年也有情人果 276 3 1.2萬 查看原始貼文" at bounding box center [468, 217] width 936 height 435
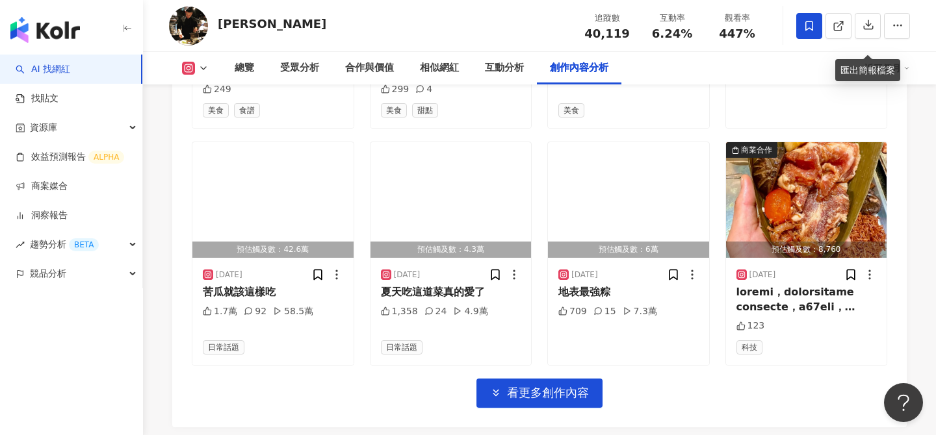
scroll to position [4469, 0]
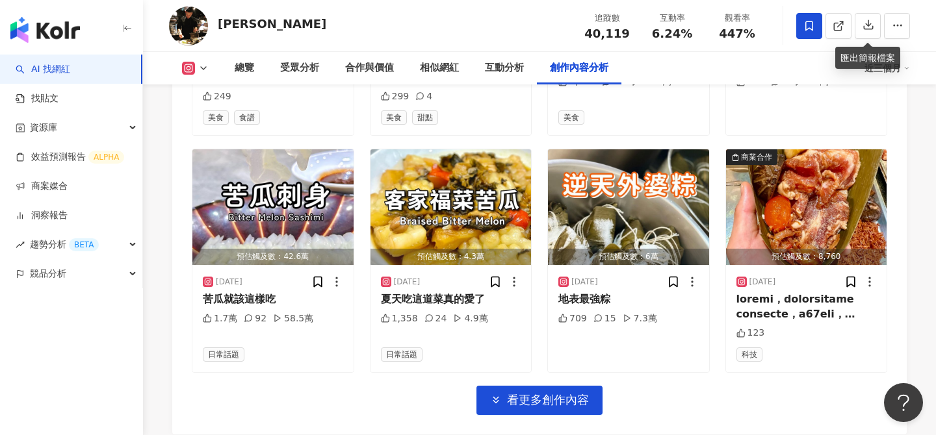
click at [849, 193] on img "button" at bounding box center [806, 207] width 161 height 116
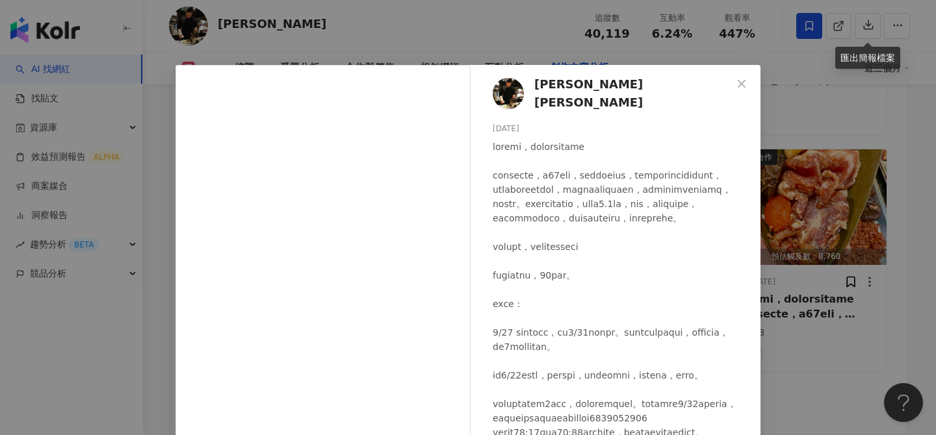
click at [809, 249] on div "Michael Lee 2025/5/1 123 查看原始貼文" at bounding box center [468, 217] width 936 height 435
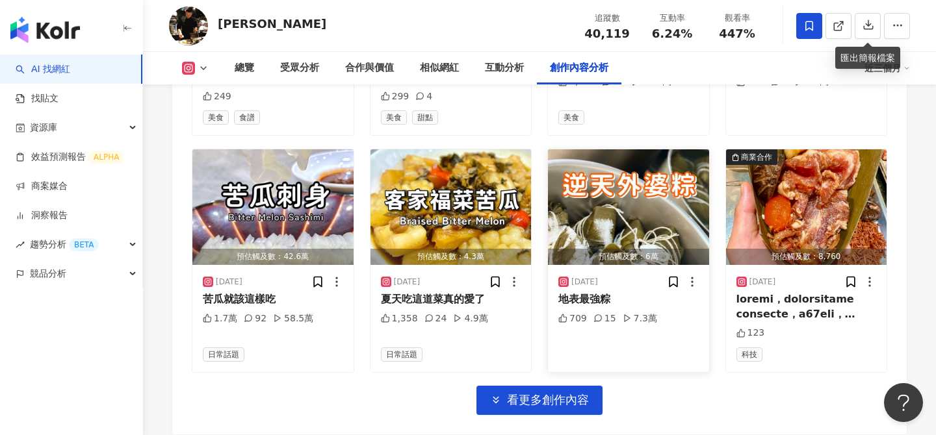
click at [685, 228] on img "button" at bounding box center [628, 207] width 161 height 116
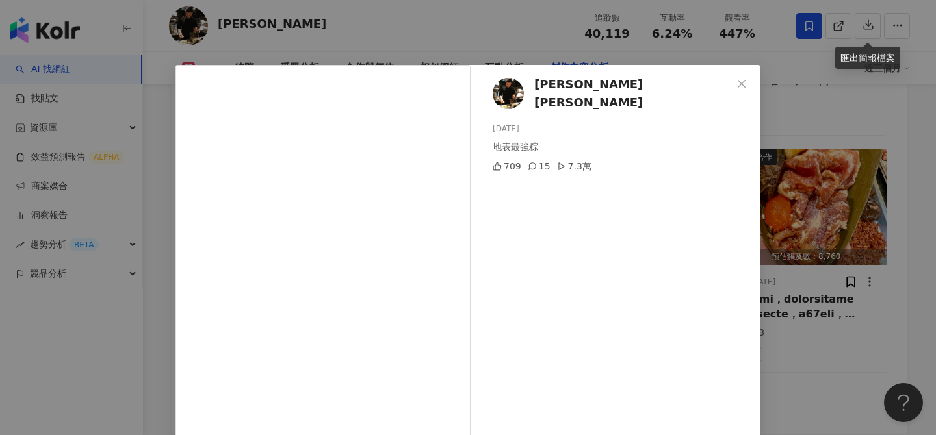
click at [842, 211] on div "Michael Lee 2025/5/16 地表最強粽 709 15 7.3萬 查看原始貼文" at bounding box center [468, 217] width 936 height 435
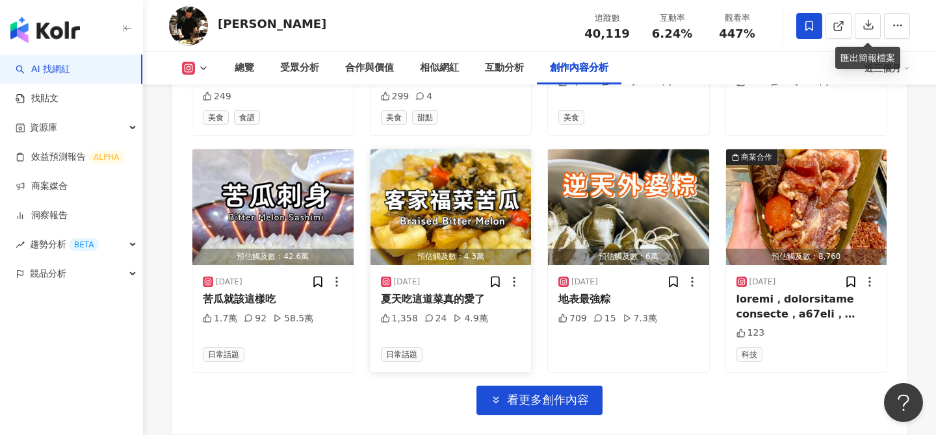
click at [452, 233] on img "button" at bounding box center [450, 207] width 161 height 116
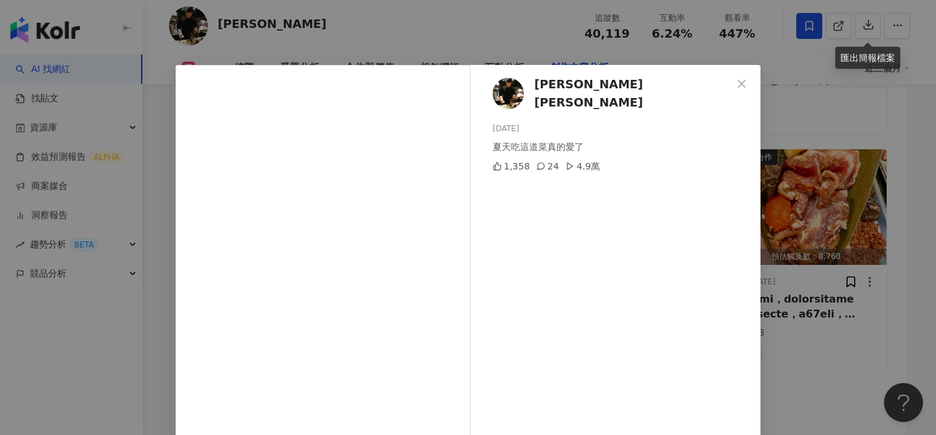
click at [734, 259] on div "Michael Lee 2025/6/20 夏天吃這道菜真的愛了 1,358 24 4.9萬" at bounding box center [618, 297] width 283 height 465
click at [792, 211] on div "Michael Lee 2025/6/20 夏天吃這道菜真的愛了 1,358 24 4.9萬 查看原始貼文" at bounding box center [468, 217] width 936 height 435
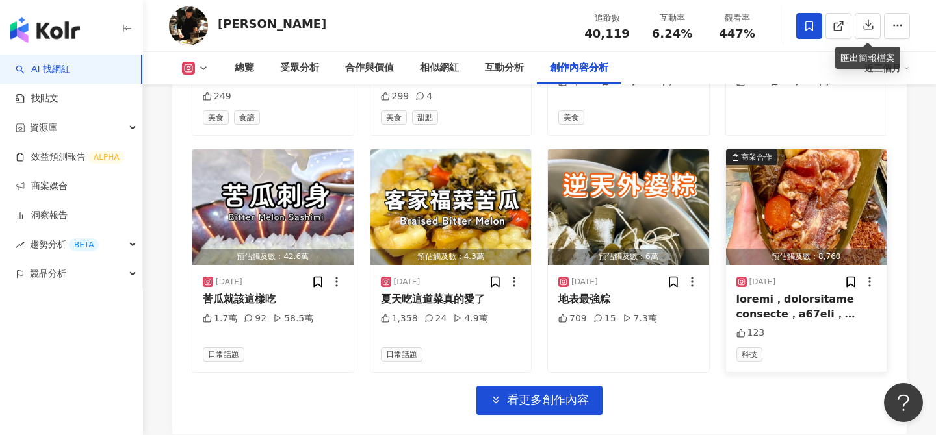
click at [781, 196] on img "button" at bounding box center [806, 207] width 161 height 116
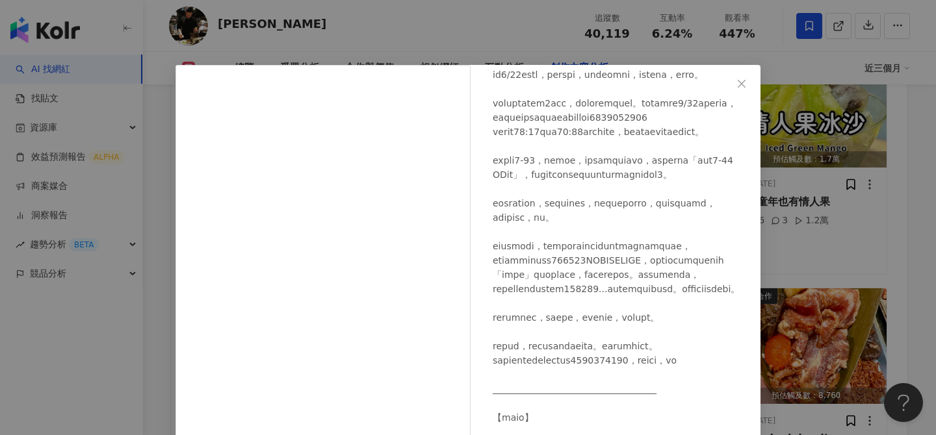
scroll to position [4329, 0]
click at [820, 116] on div "Michael Lee 2025/5/1 123 查看原始貼文" at bounding box center [468, 217] width 936 height 435
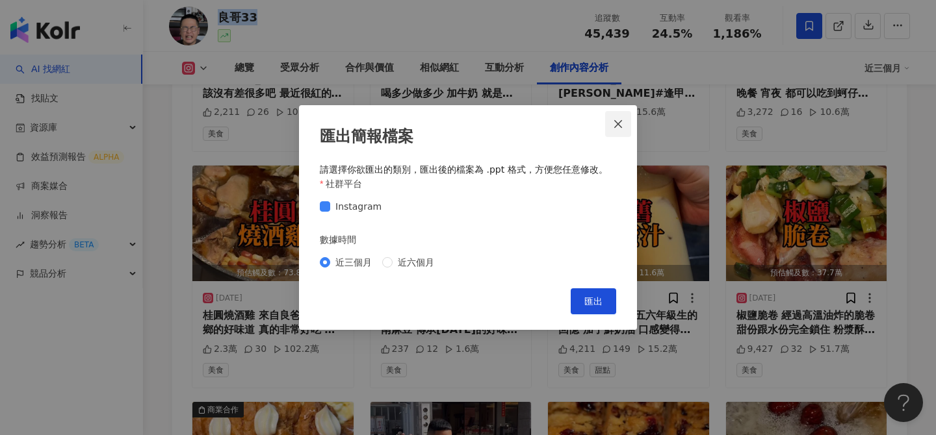
click at [616, 127] on icon "close" at bounding box center [618, 124] width 8 height 8
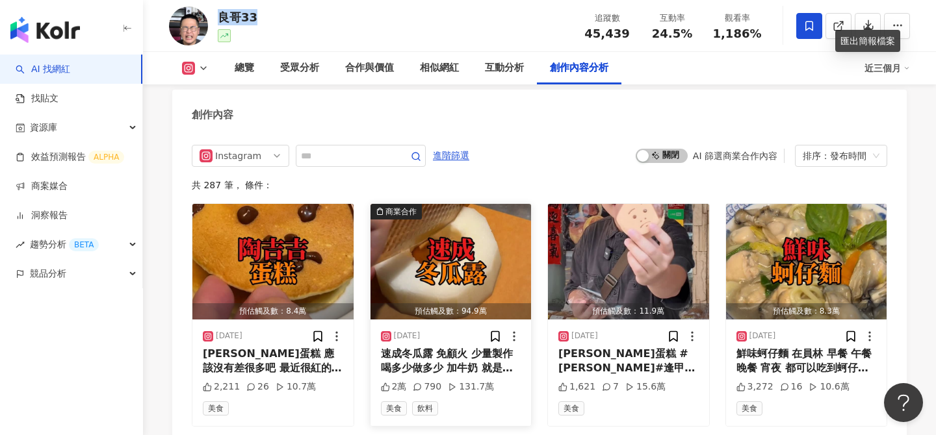
scroll to position [4021, 0]
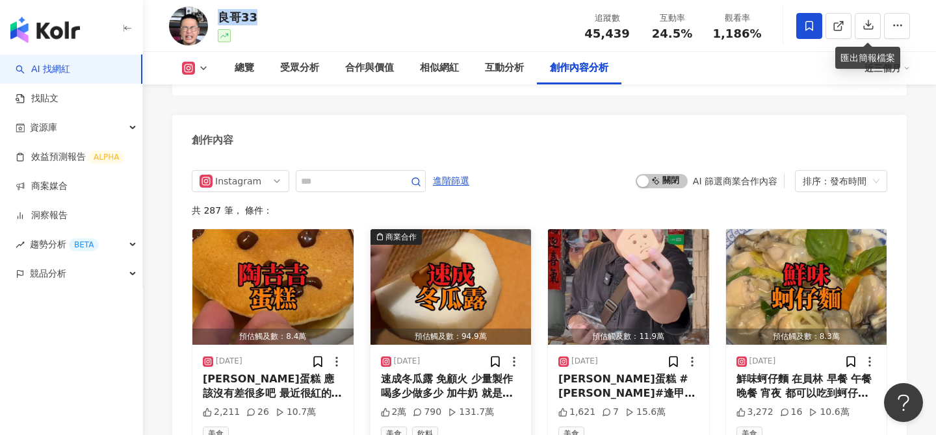
click at [453, 329] on div "預估觸及數：94.9萬" at bounding box center [450, 337] width 161 height 16
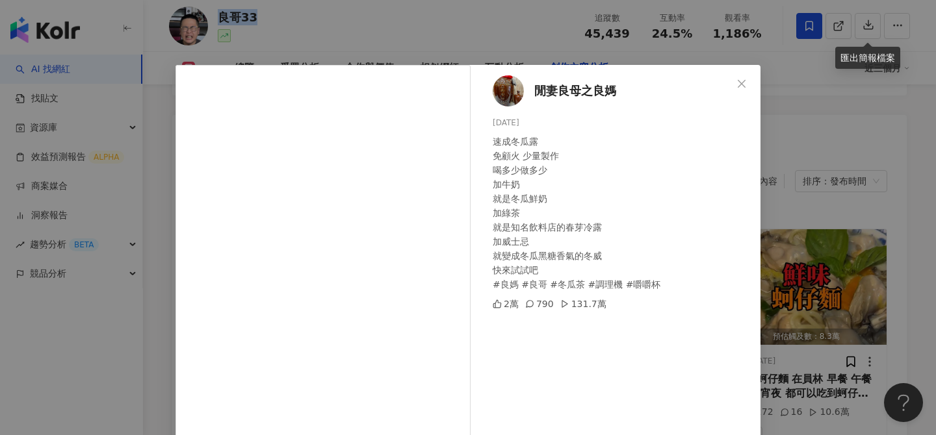
scroll to position [148, 0]
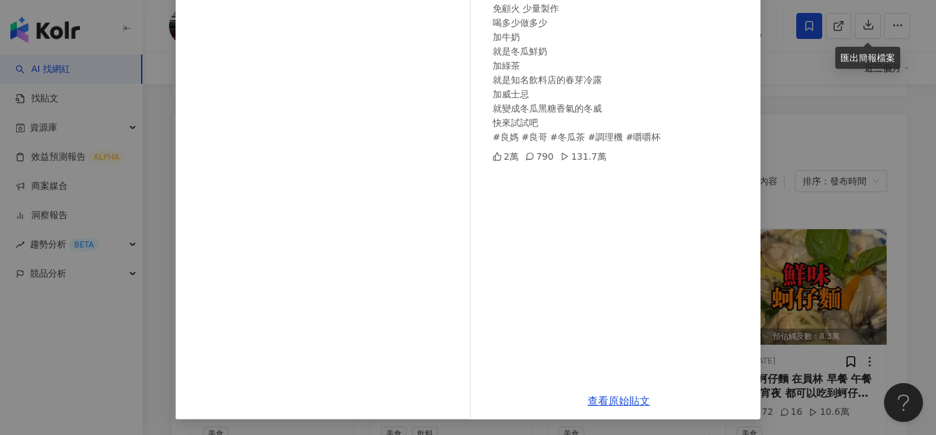
click at [759, 201] on div "閒妻良母之良媽 2025/8/30 速成冬瓜露 免顧火 少量製作 喝多少做多少 加牛奶 就是冬瓜鮮奶 加綠茶 就是知名飲料店的春芽冷露 加威士忌 就變成冬瓜黑…" at bounding box center [618, 149] width 283 height 465
click at [775, 201] on div "閒妻良母之良媽 2025/8/30 速成冬瓜露 免顧火 少量製作 喝多少做多少 加牛奶 就是冬瓜鮮奶 加綠茶 就是知名飲料店的春芽冷露 加威士忌 就變成冬瓜黑…" at bounding box center [468, 217] width 936 height 435
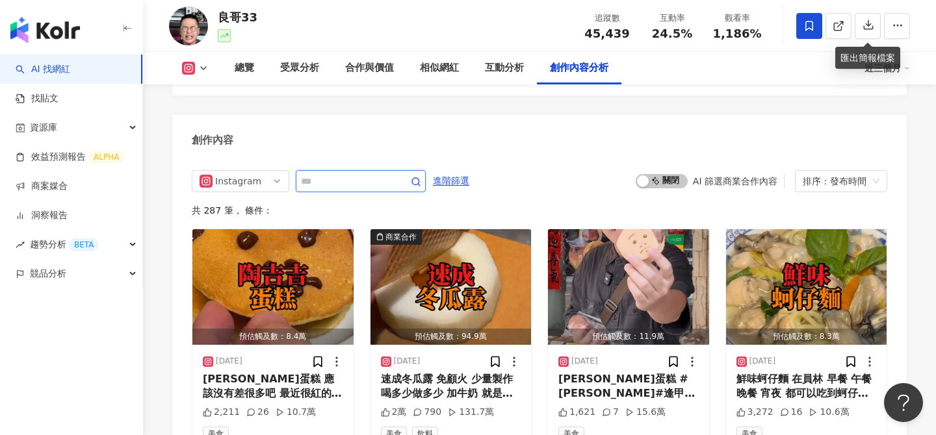
click at [365, 174] on input "text" at bounding box center [346, 182] width 91 height 16
type input "**"
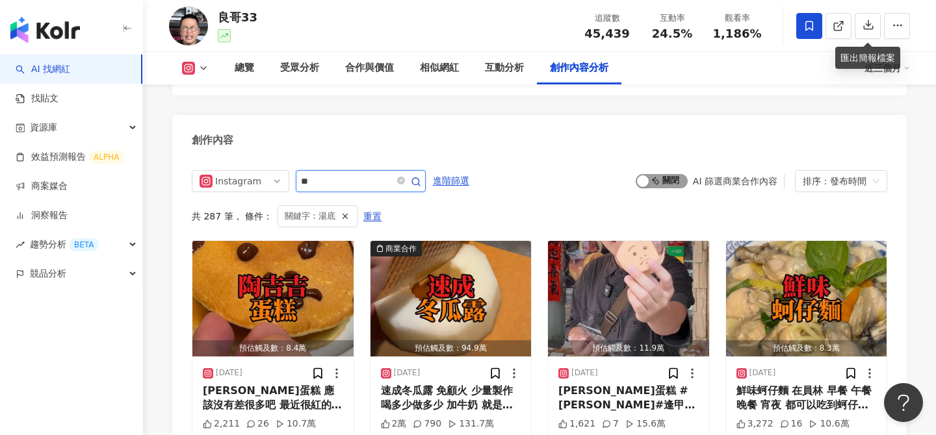
scroll to position [4002, 0]
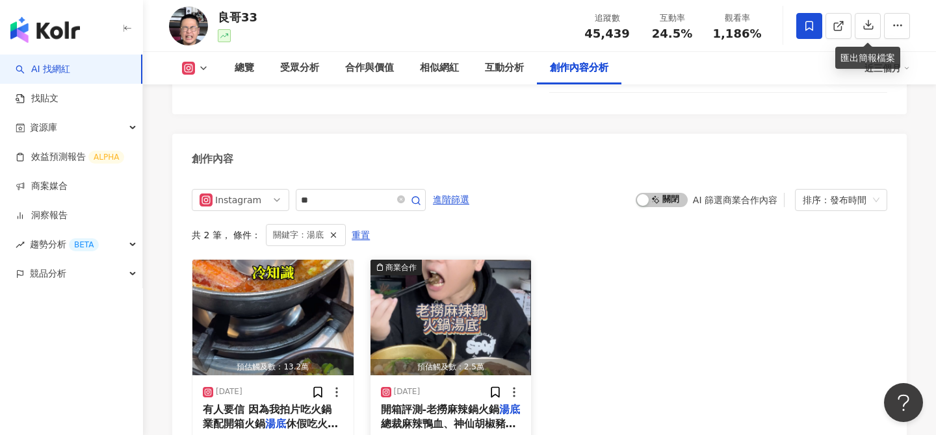
click at [422, 265] on img "button" at bounding box center [450, 318] width 161 height 116
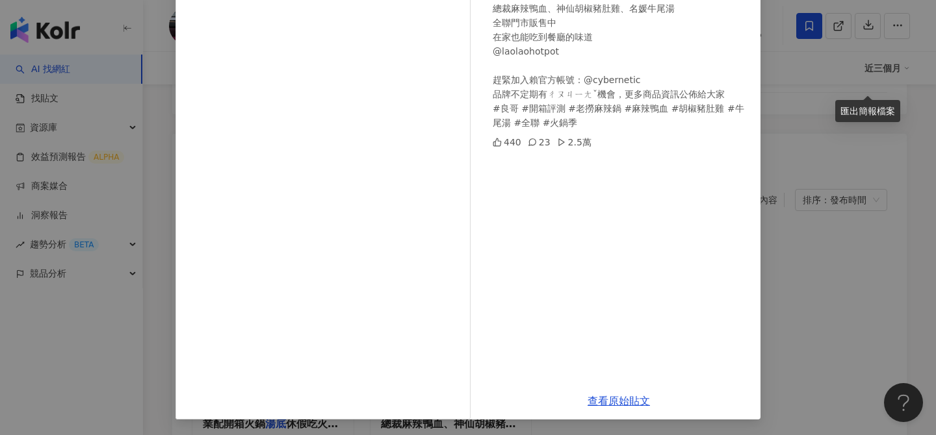
scroll to position [4164, 0]
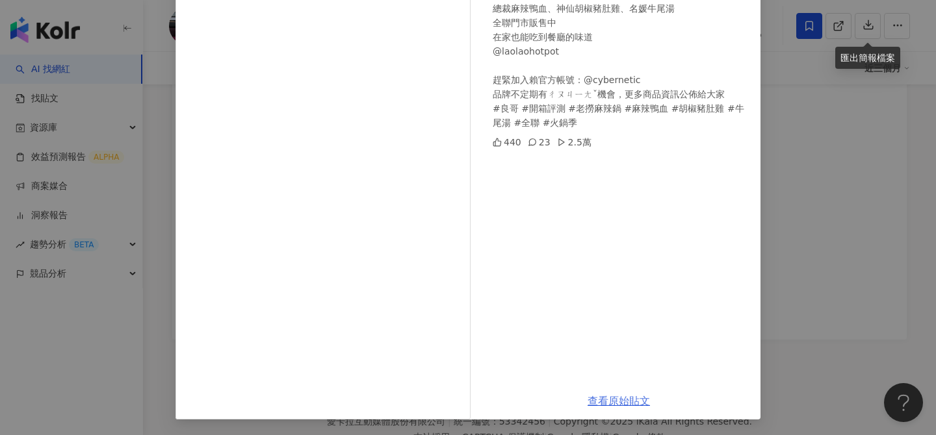
click at [604, 406] on link "查看原始貼文" at bounding box center [619, 401] width 62 height 12
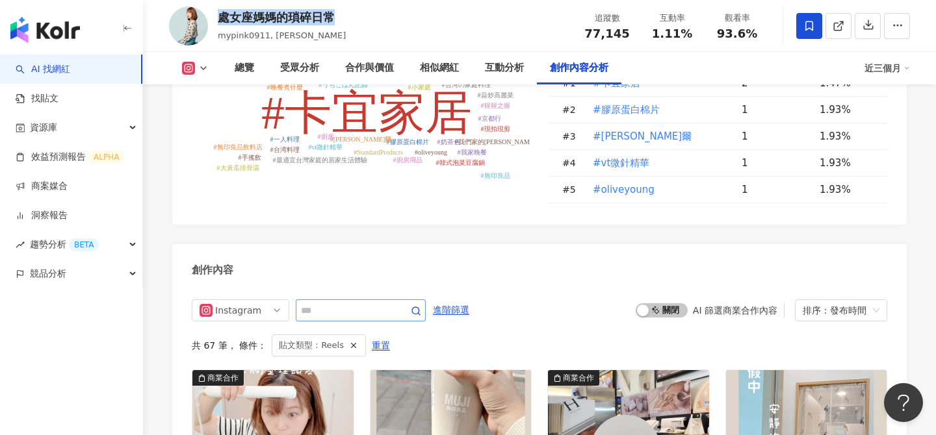
scroll to position [3817, 0]
click at [335, 302] on input "text" at bounding box center [346, 310] width 91 height 16
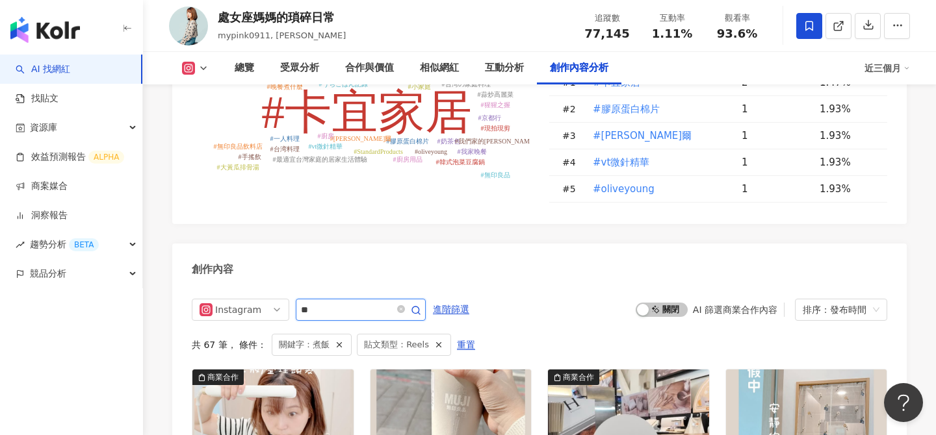
scroll to position [3962, 0]
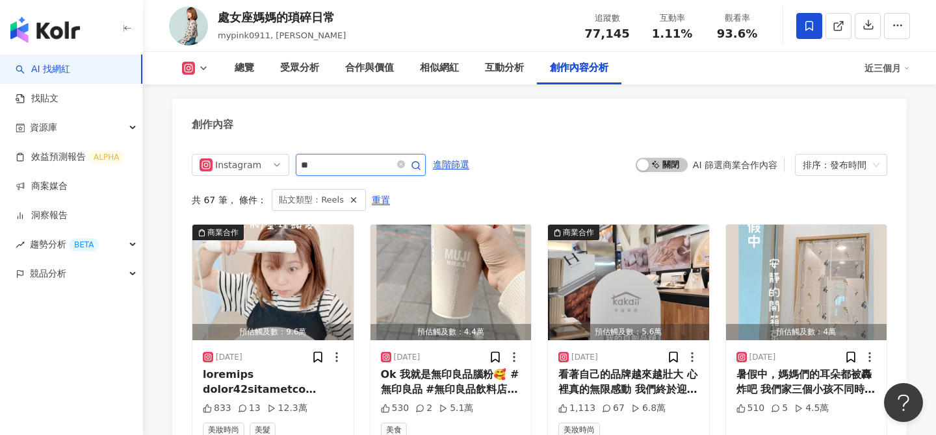
type input "**"
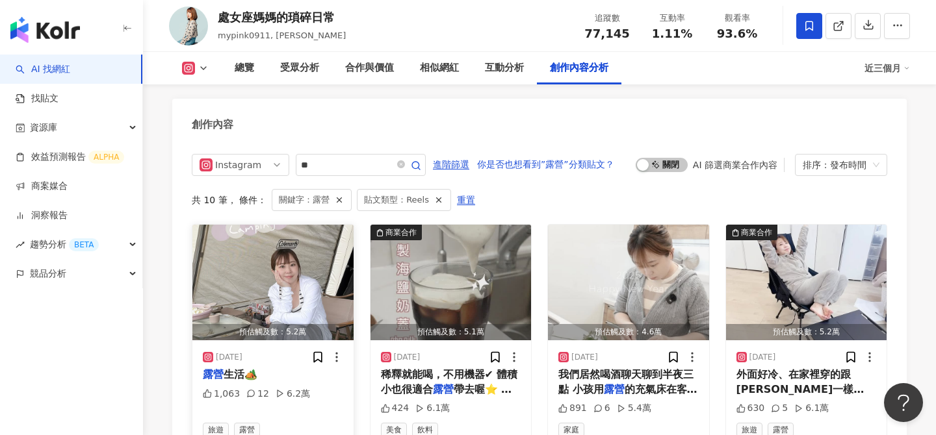
click at [279, 267] on img "button" at bounding box center [272, 283] width 161 height 116
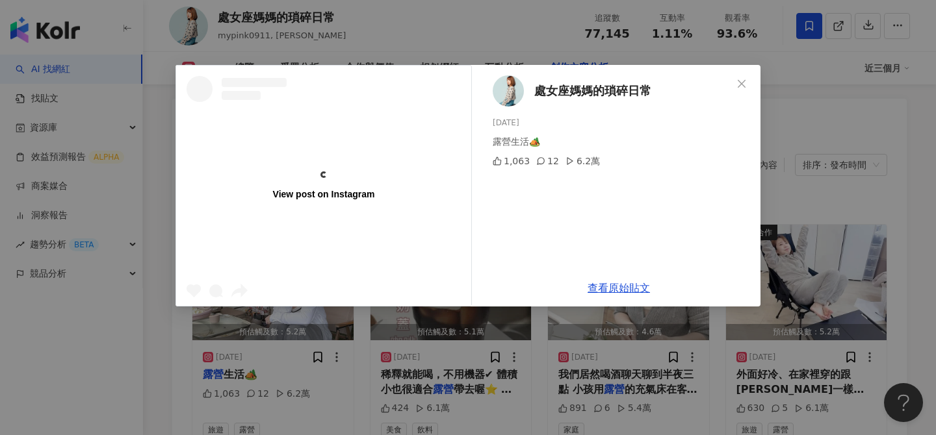
click at [740, 360] on div "View post on Instagram 處女座媽媽的瑣碎日常 2025/4/4 露營生活🏕️ 1,063 12 6.2萬 查看原始貼文" at bounding box center [468, 217] width 936 height 435
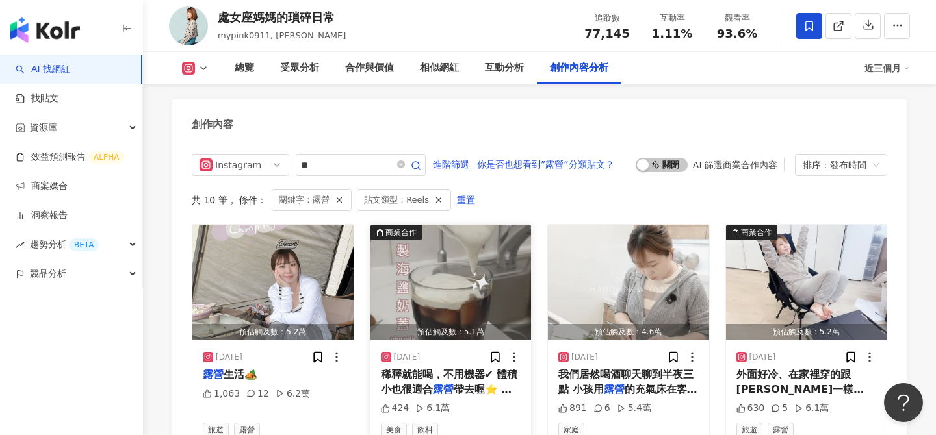
click at [456, 266] on img "button" at bounding box center [450, 283] width 161 height 116
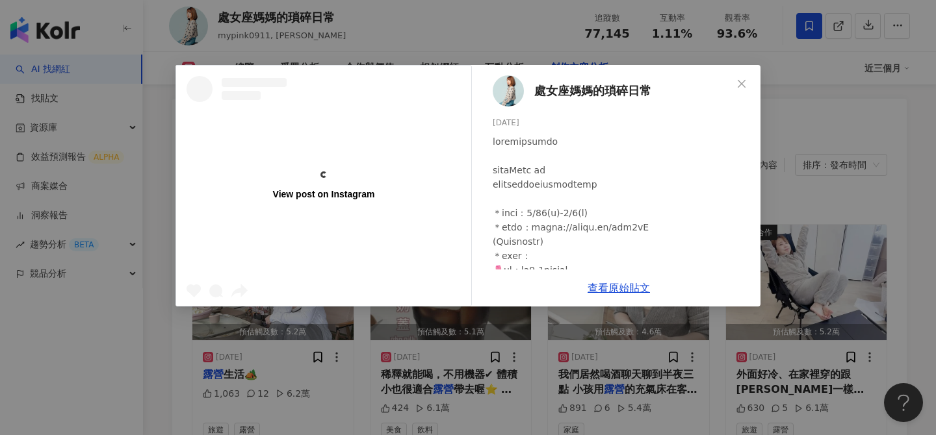
scroll to position [399, 0]
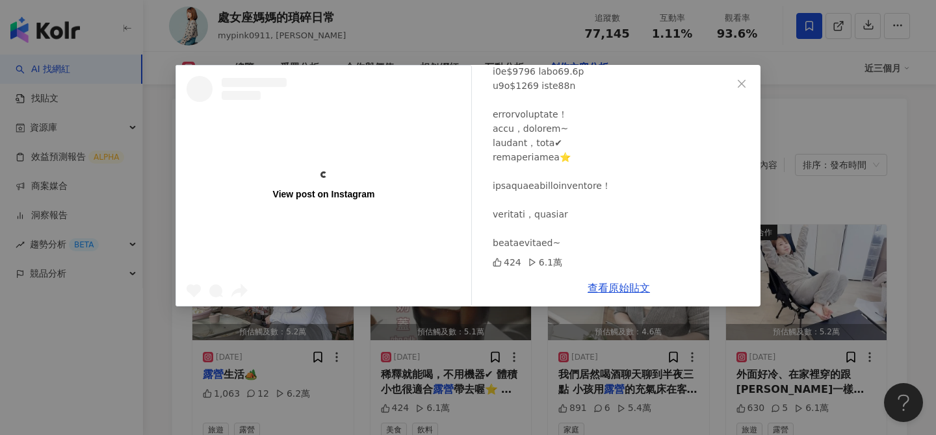
click at [823, 300] on div "View post on Instagram 處女座媽媽的瑣碎日常 2025/2/26 424 6.1萬 查看原始貼文" at bounding box center [468, 217] width 936 height 435
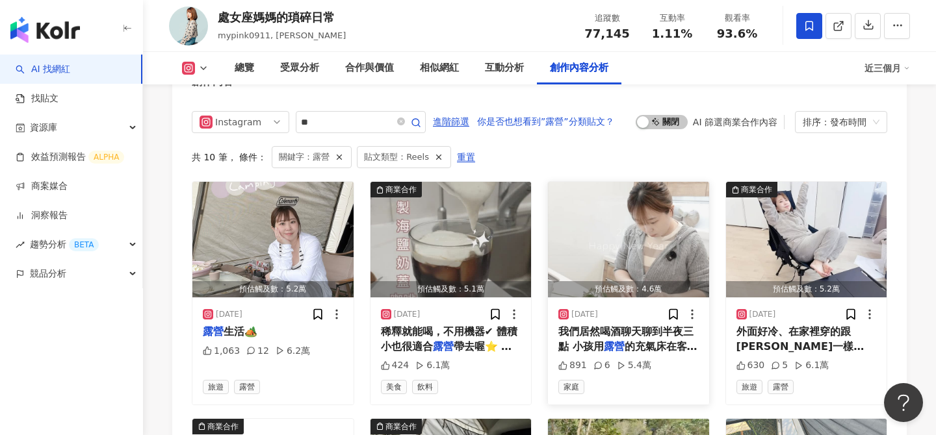
scroll to position [4007, 0]
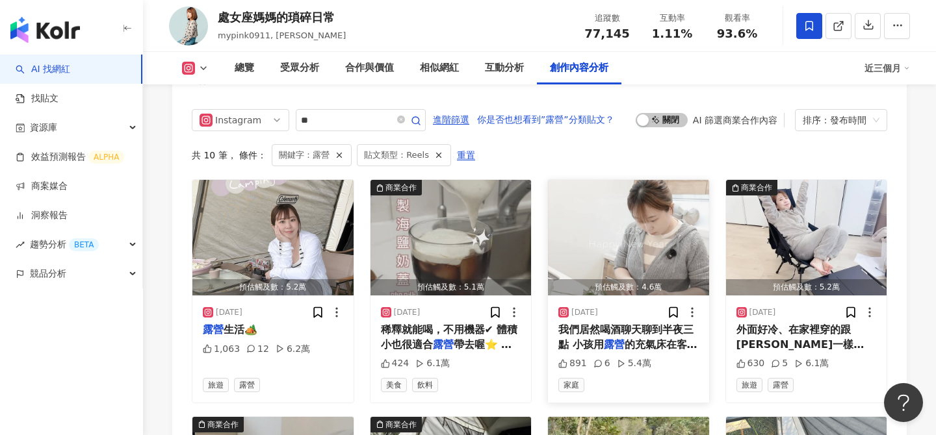
click at [632, 255] on img "button" at bounding box center [628, 238] width 161 height 116
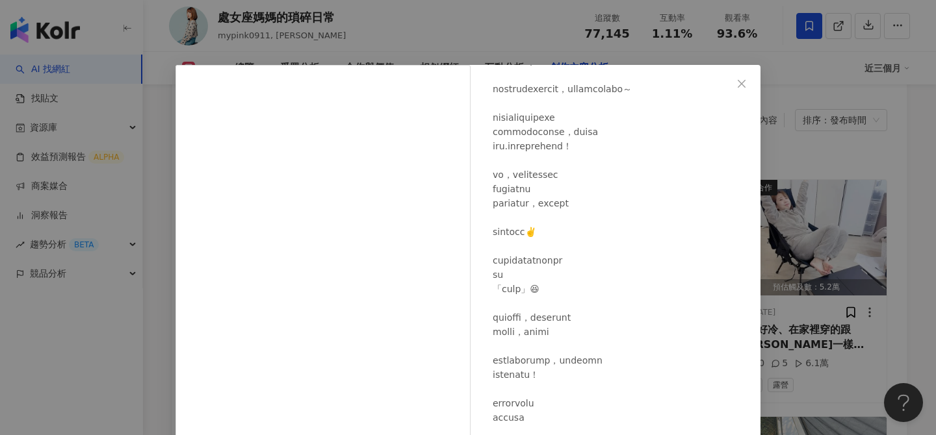
scroll to position [148, 0]
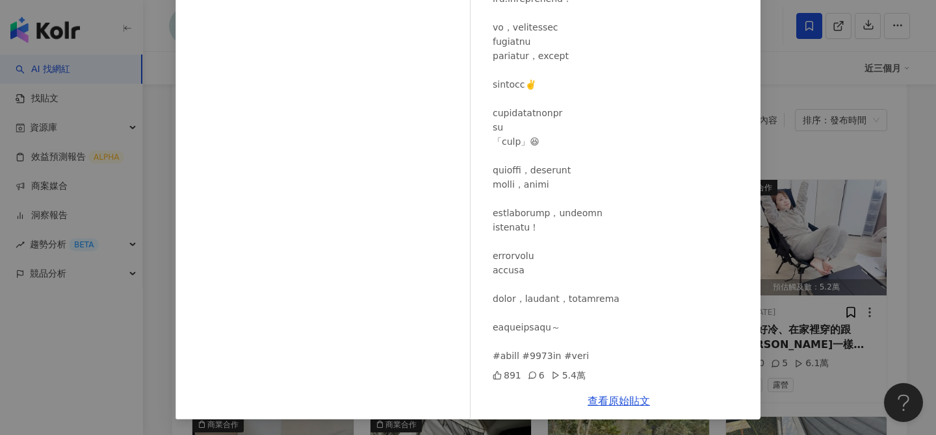
click at [761, 283] on div "處女座媽媽的瑣碎日常 2025/1/2 891 6 5.4萬 查看原始貼文" at bounding box center [468, 217] width 936 height 435
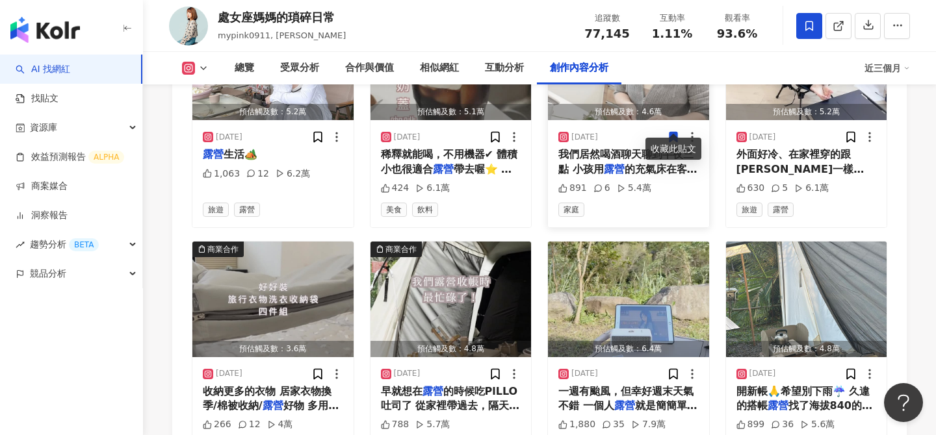
scroll to position [4237, 0]
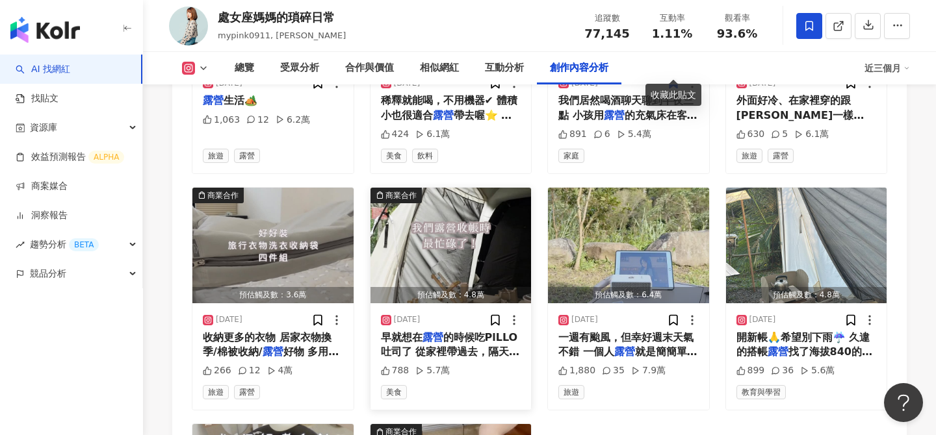
click at [430, 228] on img "button" at bounding box center [450, 246] width 161 height 116
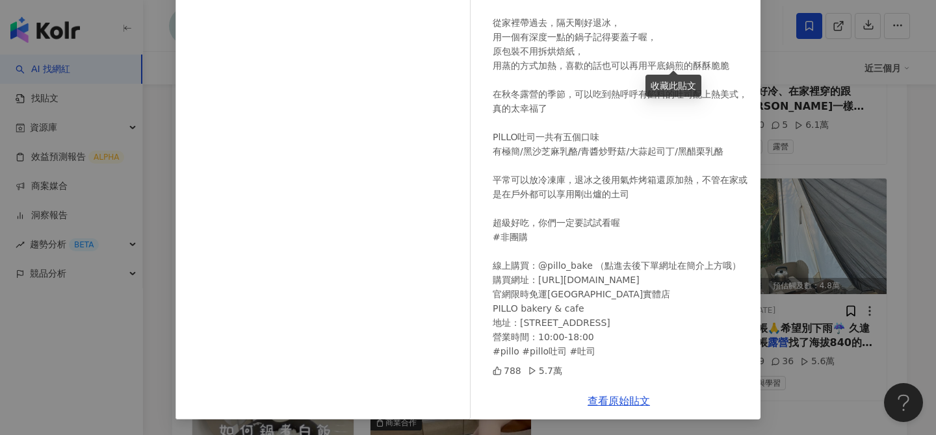
scroll to position [4250, 0]
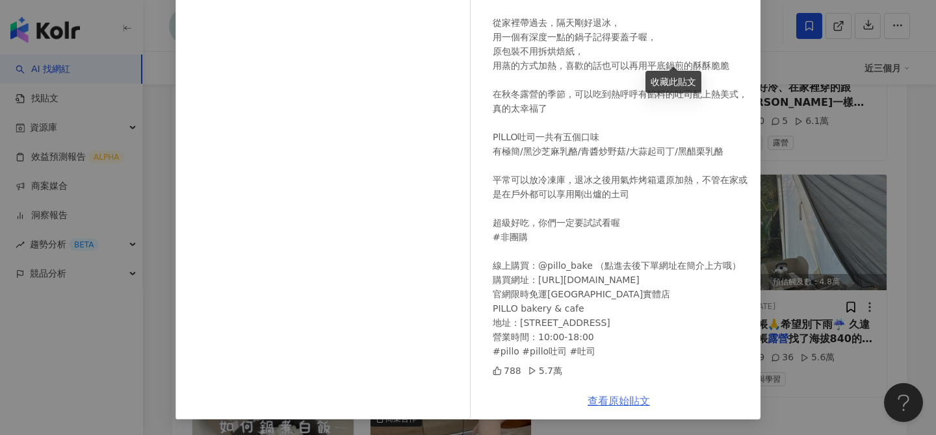
click at [621, 404] on link "查看原始貼文" at bounding box center [619, 401] width 62 height 12
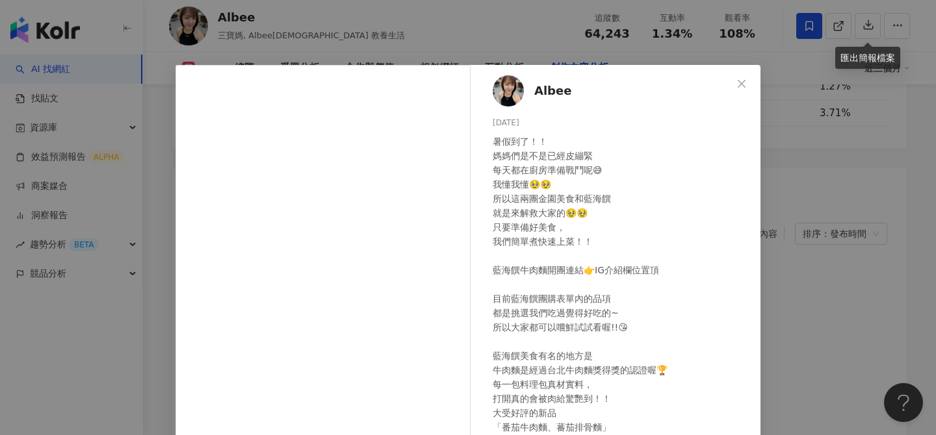
scroll to position [110, 0]
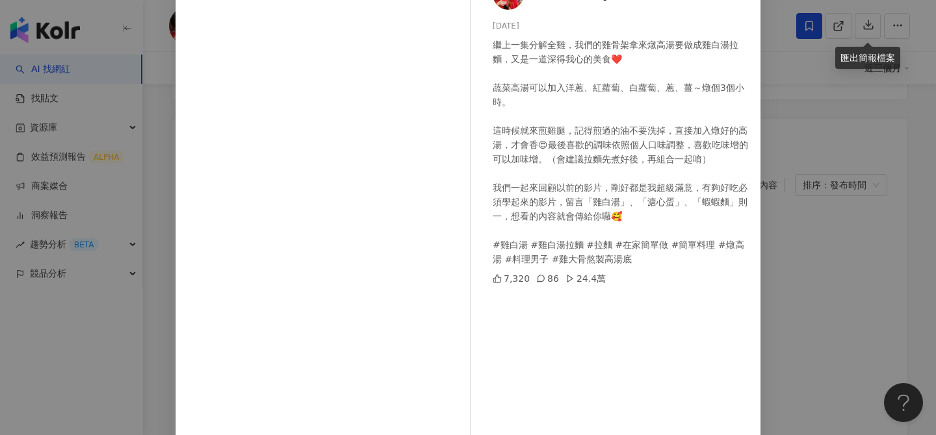
scroll to position [148, 0]
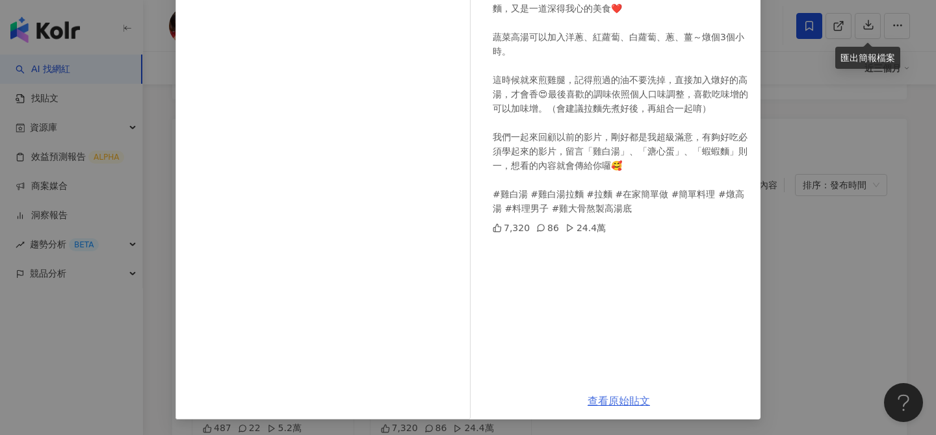
click at [614, 400] on link "查看原始貼文" at bounding box center [619, 401] width 62 height 12
click at [782, 163] on div "育子燒family [DATE] 繼上一集分解全雞，我們的雞骨架拿來燉高湯要做成雞白湯拉麵，又是一道深得我心的美食❤️ 蔬菜高湯可以加入洋蔥、紅蘿蔔、白蘿蔔、…" at bounding box center [468, 217] width 936 height 435
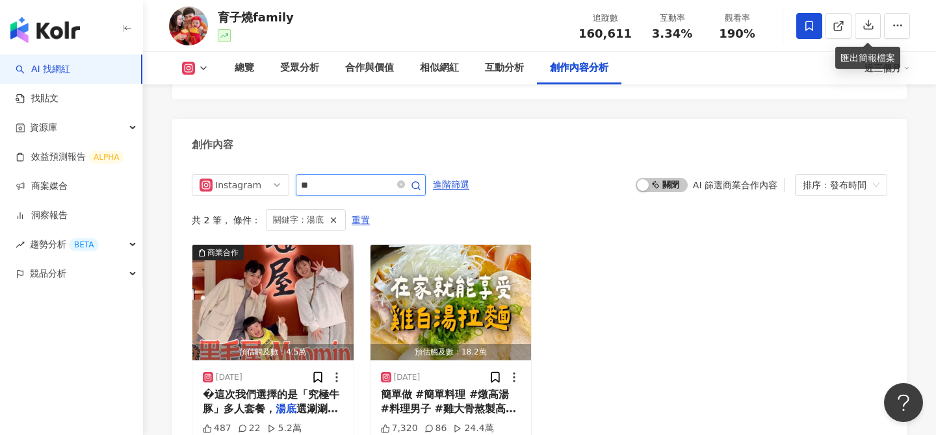
click at [332, 177] on input "**" at bounding box center [346, 185] width 91 height 16
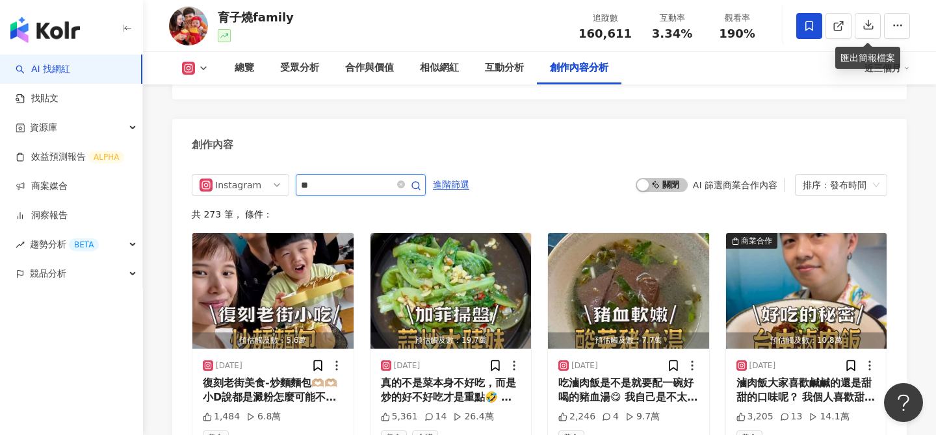
type input "**"
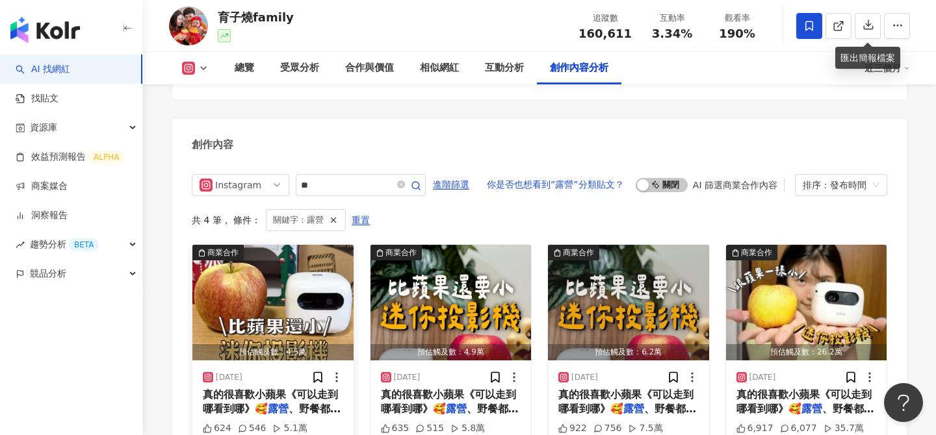
click at [333, 274] on img "button" at bounding box center [272, 303] width 161 height 116
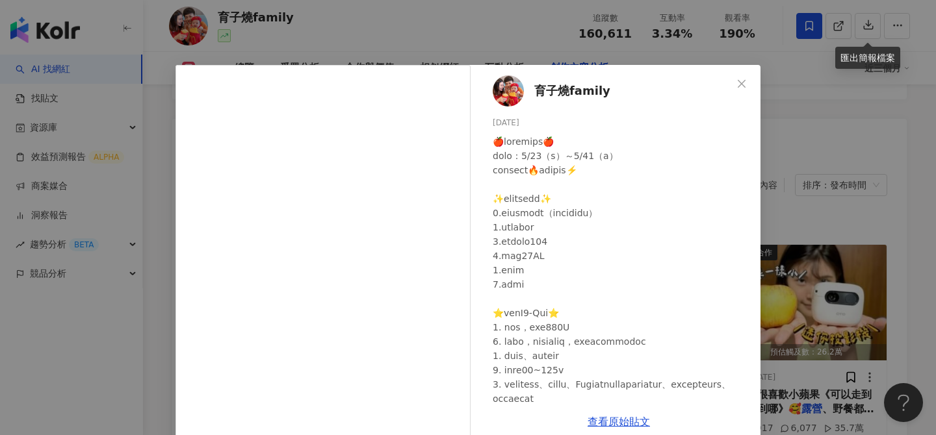
scroll to position [5, 0]
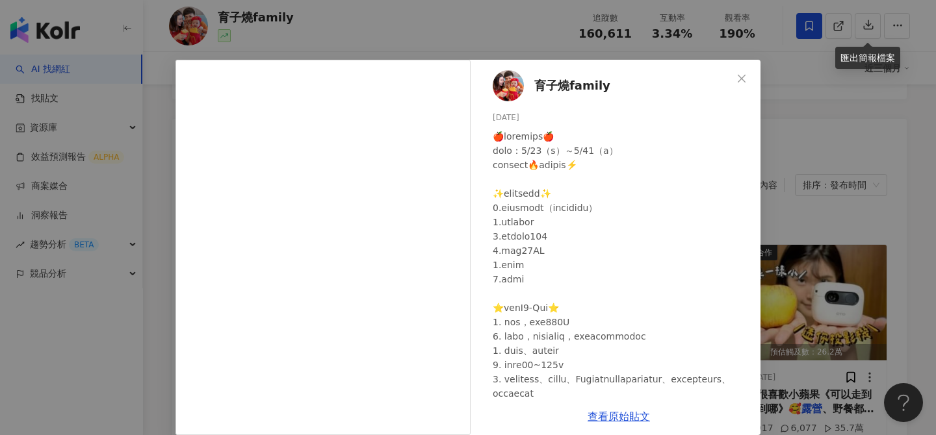
click at [826, 292] on div "育子燒family [DATE] 624 546 5.1萬 查看原始貼文" at bounding box center [468, 217] width 936 height 435
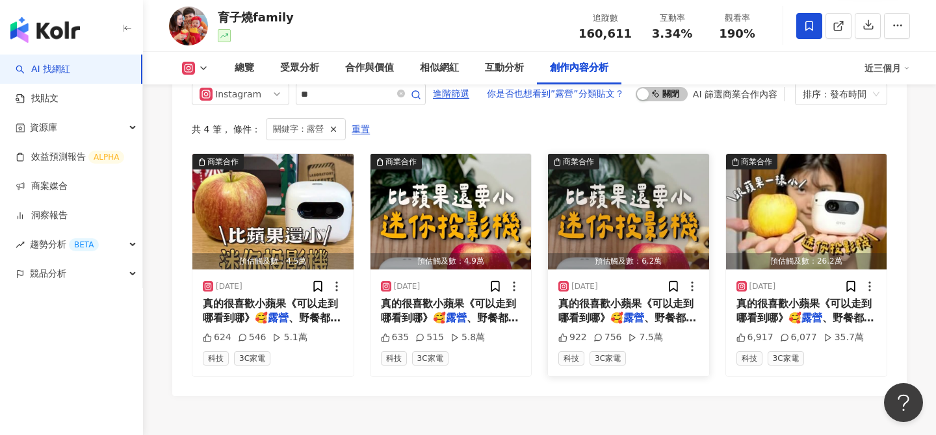
scroll to position [4121, 0]
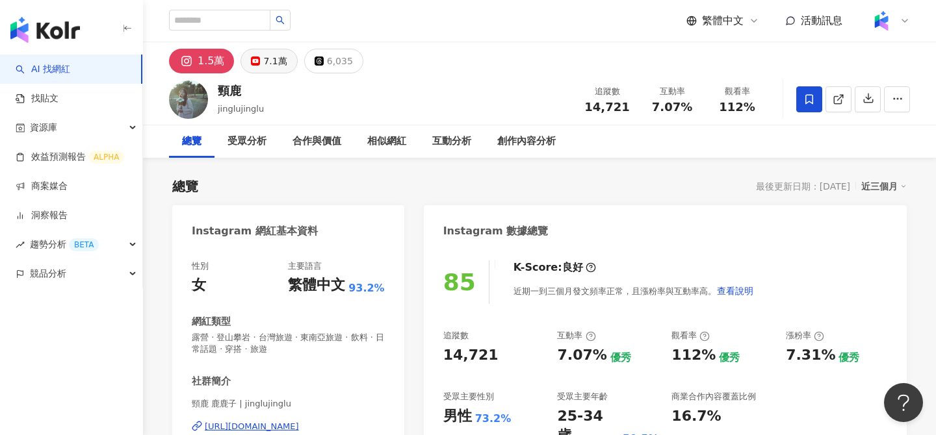
click at [275, 67] on div "7.1萬" at bounding box center [274, 61] width 23 height 18
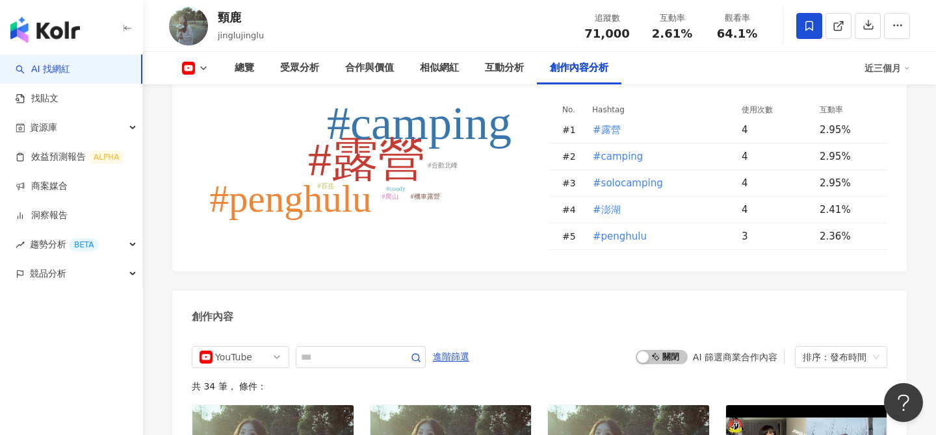
scroll to position [3323, 0]
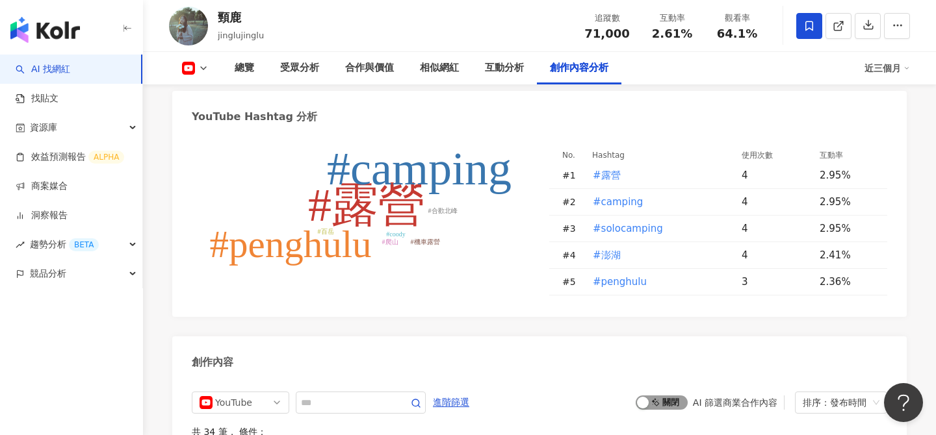
click at [665, 396] on span "啟動 關閉" at bounding box center [662, 403] width 52 height 14
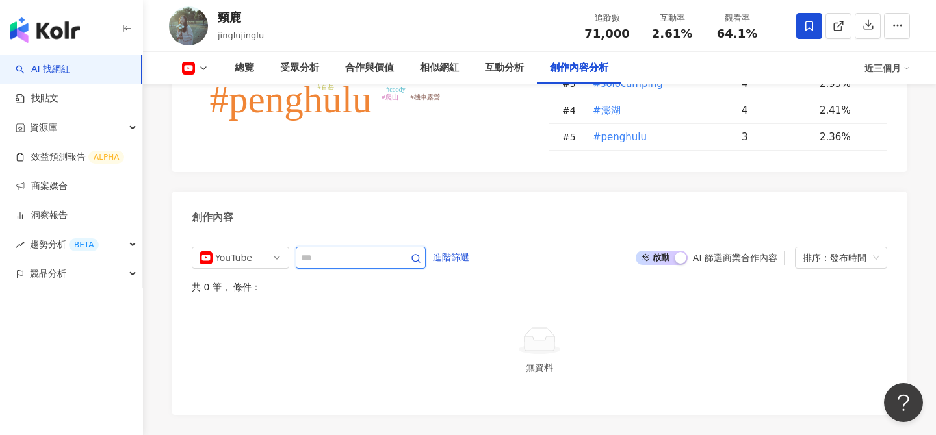
click at [378, 250] on input "text" at bounding box center [346, 258] width 91 height 16
click at [660, 251] on span "啟動 關閉" at bounding box center [662, 258] width 52 height 14
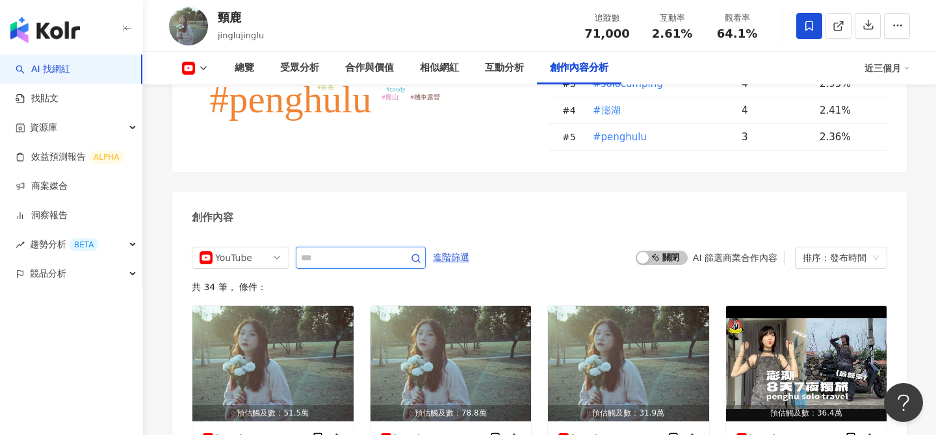
click at [350, 250] on input "text" at bounding box center [346, 258] width 91 height 16
type input "**"
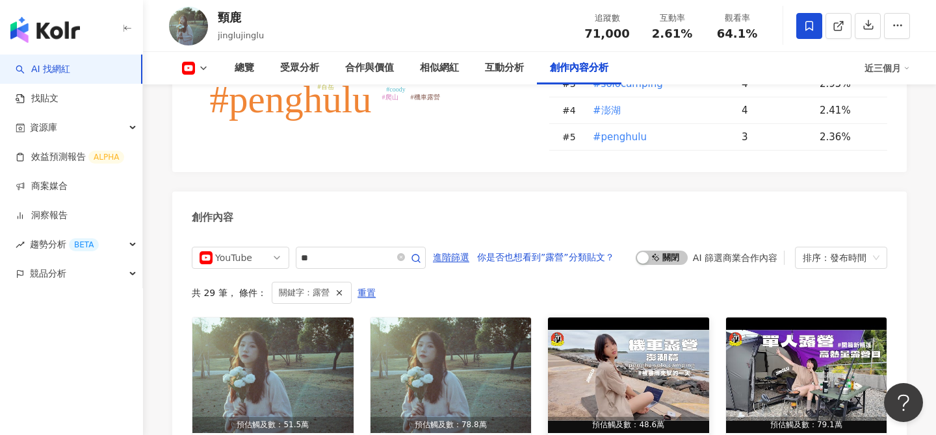
click at [643, 318] on img "button" at bounding box center [628, 376] width 161 height 116
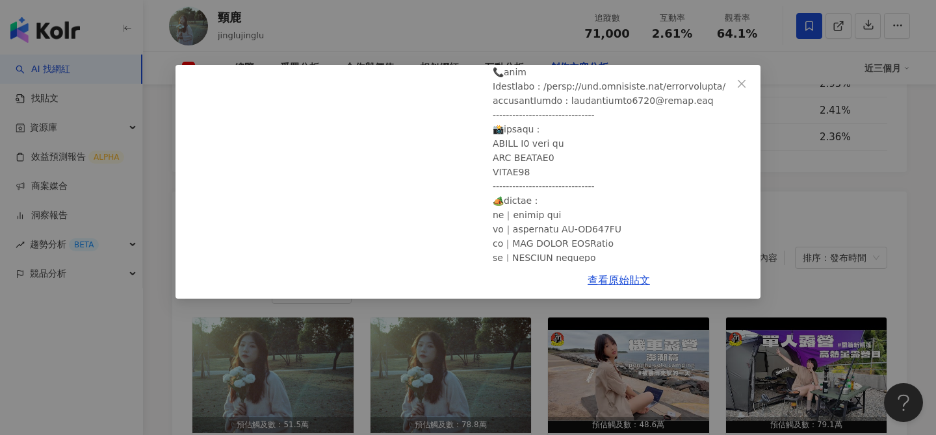
scroll to position [331, 0]
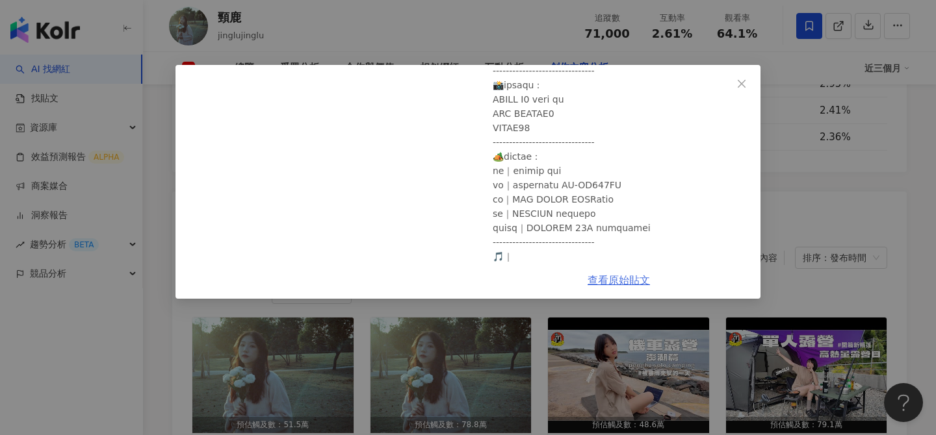
click at [606, 284] on link "查看原始貼文" at bounding box center [619, 280] width 62 height 12
click at [844, 136] on div "頸鹿 2025/7/4 機車露營｜澎湖跨海機車露營🛵、突如其來的大雨🌧️、咖喱與小管其實很配、澎湖限定仙人掌氣泡酒🌵、澎湖濤之音露營區｜JINGLU 1,61…" at bounding box center [468, 217] width 936 height 435
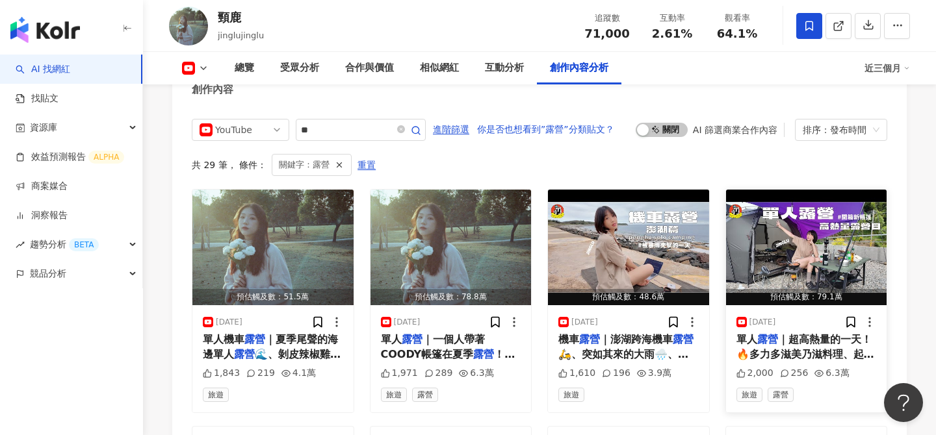
scroll to position [3599, 0]
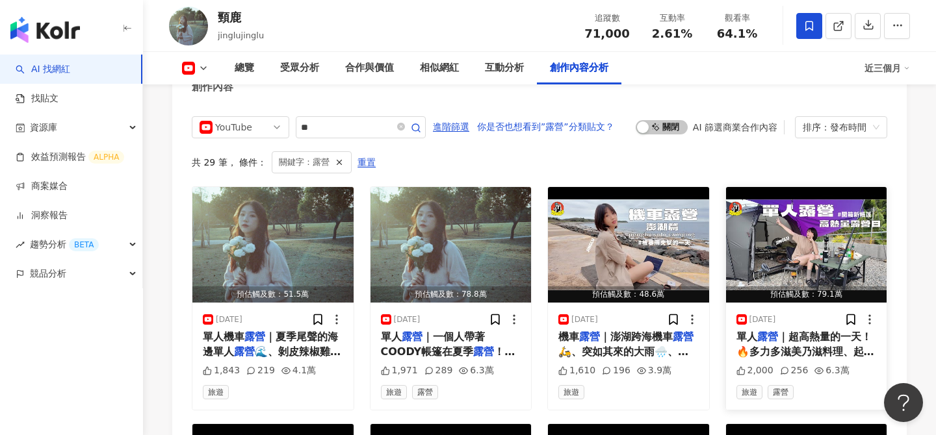
click at [798, 187] on img "button" at bounding box center [806, 245] width 161 height 116
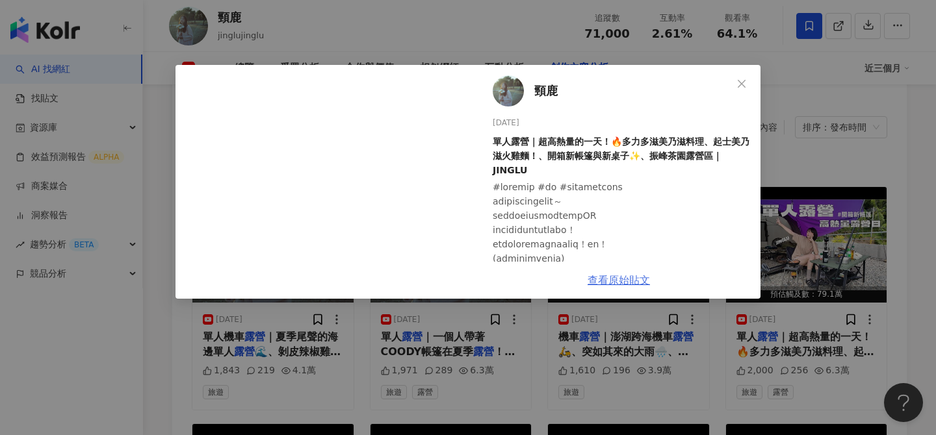
click at [619, 279] on link "查看原始貼文" at bounding box center [619, 280] width 62 height 12
click at [796, 261] on div "頸鹿 2025/6/13 單人露營｜超高熱量的一天！🔥多力多滋美乃滋料理、起士美乃滋火雞麵！、開箱新帳篷與新桌子✨、振峰茶園露營區｜JINGLU 2,000 …" at bounding box center [468, 217] width 936 height 435
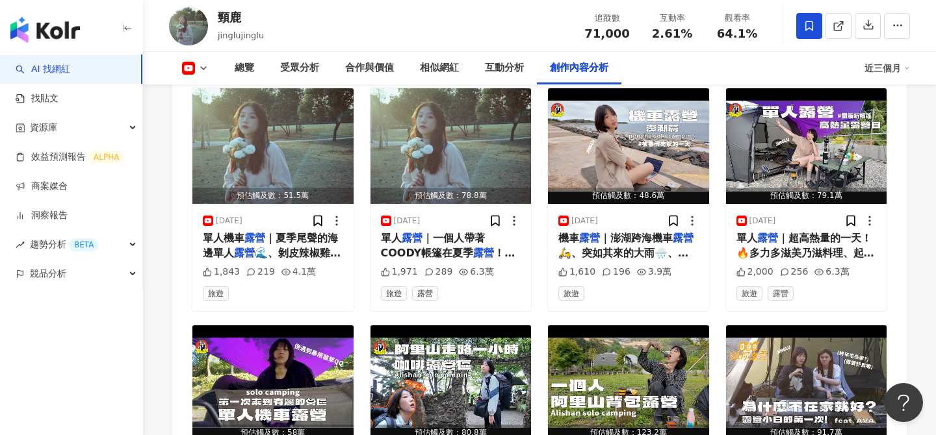
scroll to position [3700, 0]
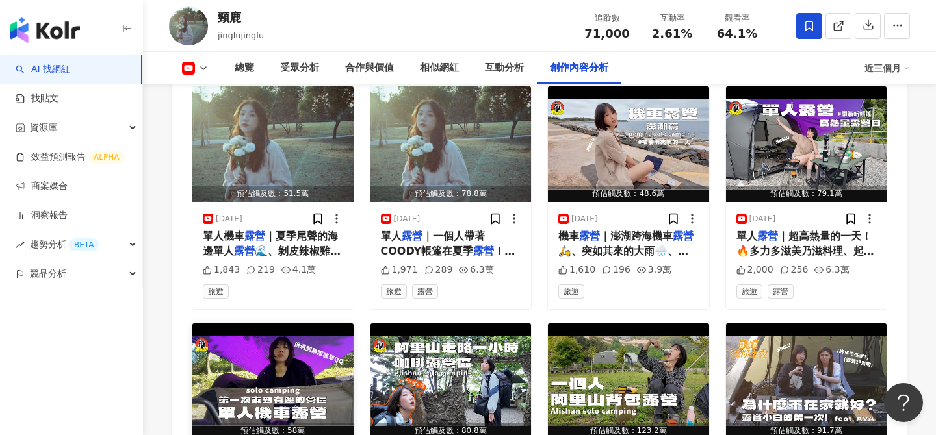
click at [324, 324] on img "button" at bounding box center [272, 382] width 161 height 116
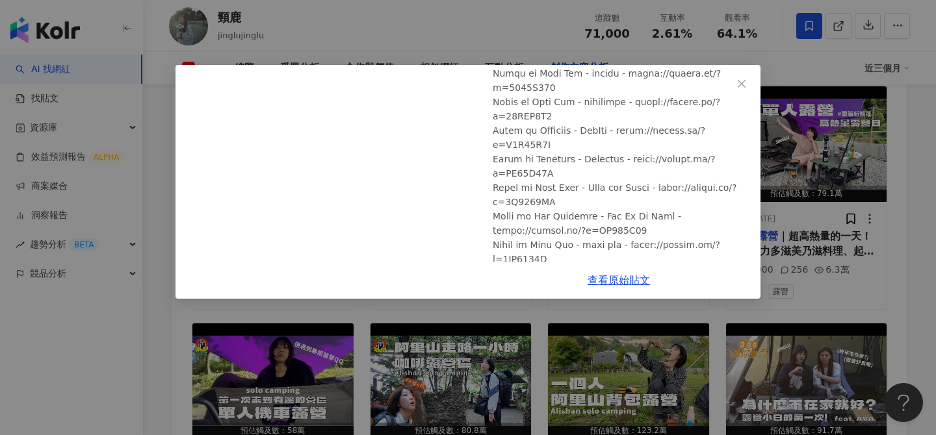
scroll to position [595, 0]
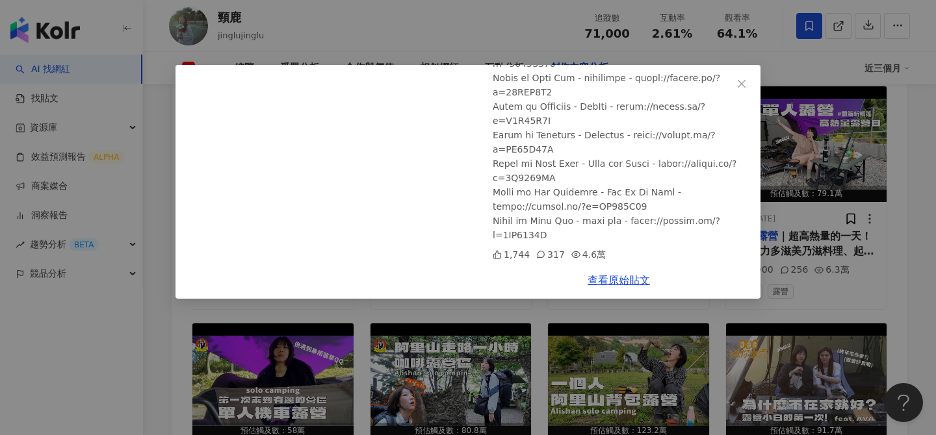
click at [649, 346] on div "頸鹿 2025/5/24 機車露營｜35度的機車露營要熱死QQ🔥、第一次到有溪的露營區🏕️、記憶卡被大雨沖刷掉😭、下雨、辣炒年糕、雞翅、戀戀南橫2071露營區…" at bounding box center [468, 217] width 936 height 435
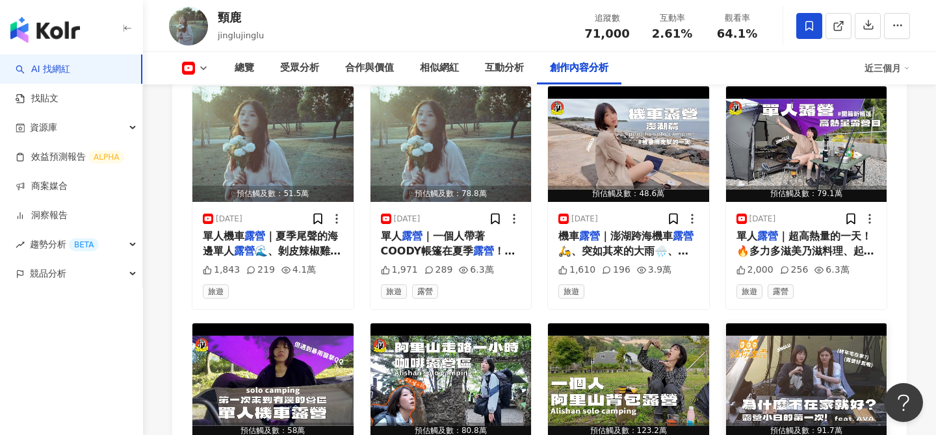
click at [806, 324] on img "button" at bounding box center [806, 382] width 161 height 116
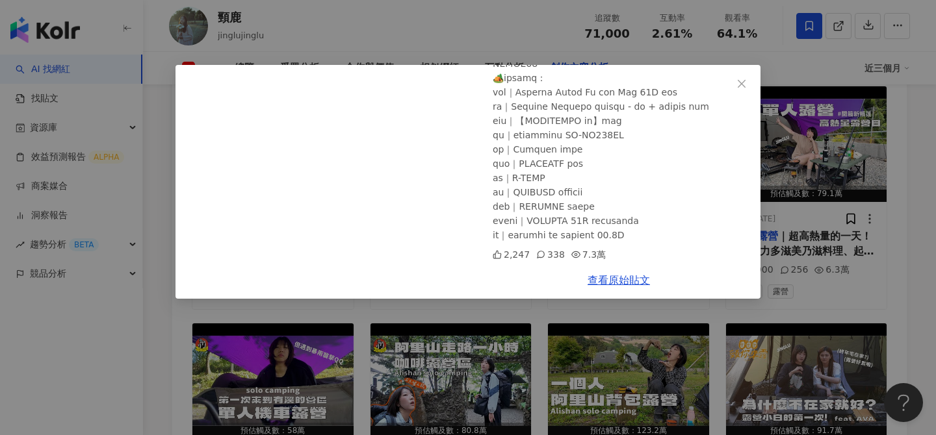
scroll to position [452, 0]
click at [623, 281] on link "查看原始貼文" at bounding box center [619, 280] width 62 height 12
click at [480, 32] on div "頸鹿 2025/4/25 雙人野火露營｜帶朋友第一次露營初體驗！從白天生火到黑夜？兩女孩在森林安靜又療癒聊到深夜！南投國姓鄉水秀露營區｜JINGLUfeat.…" at bounding box center [468, 217] width 936 height 435
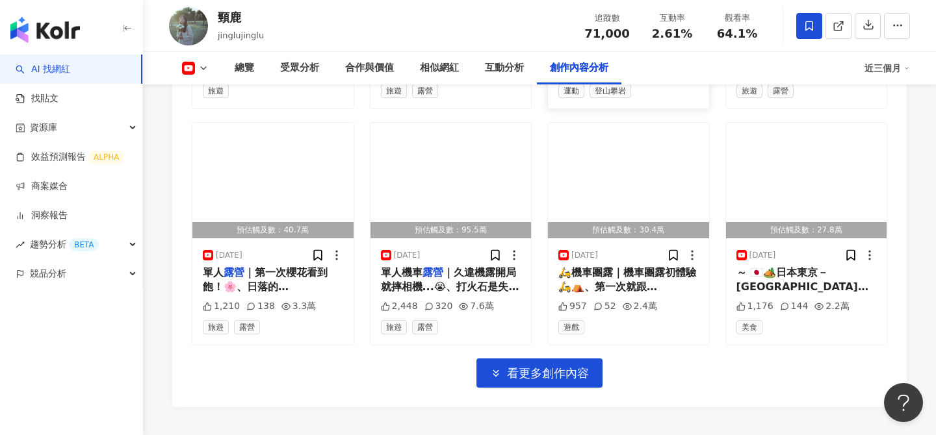
scroll to position [4131, 0]
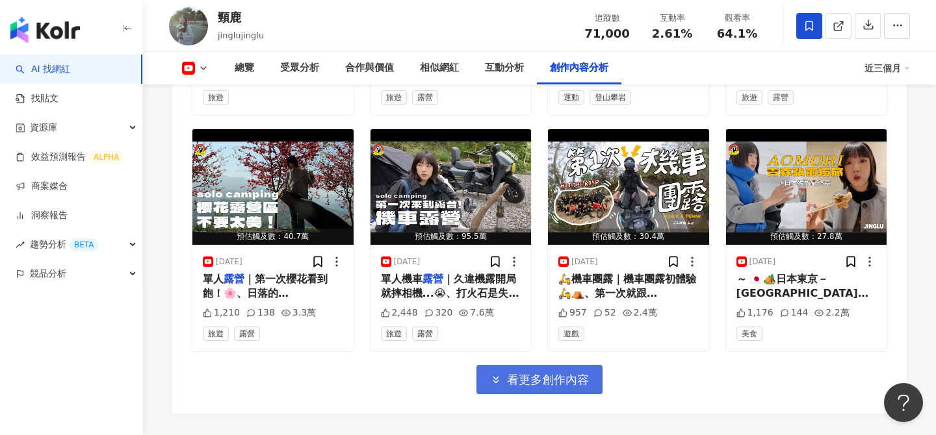
click at [577, 365] on button "看更多創作內容" at bounding box center [539, 379] width 126 height 29
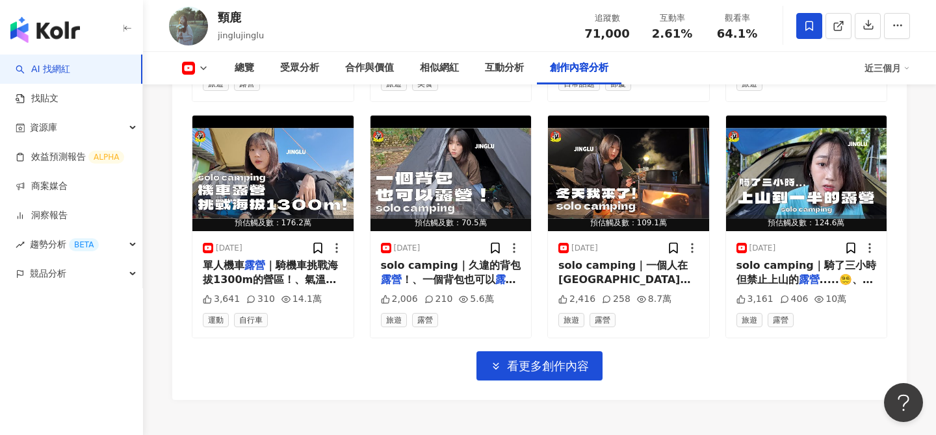
scroll to position [4857, 0]
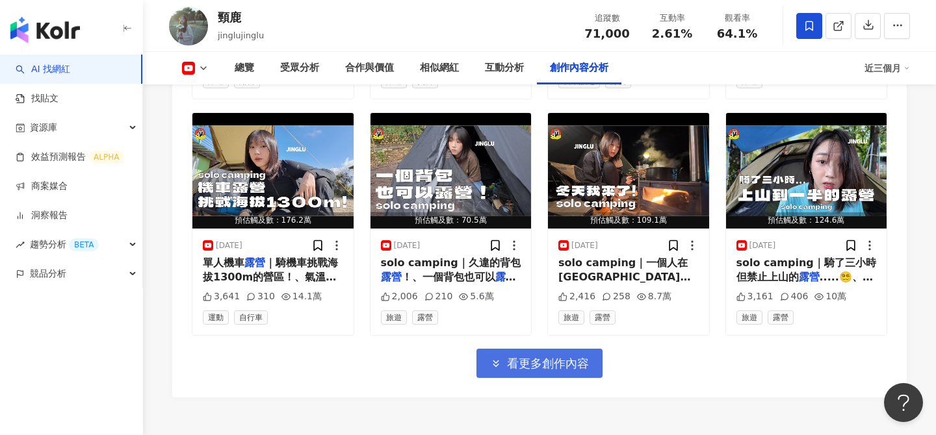
click at [576, 349] on button "看更多創作內容" at bounding box center [539, 363] width 126 height 29
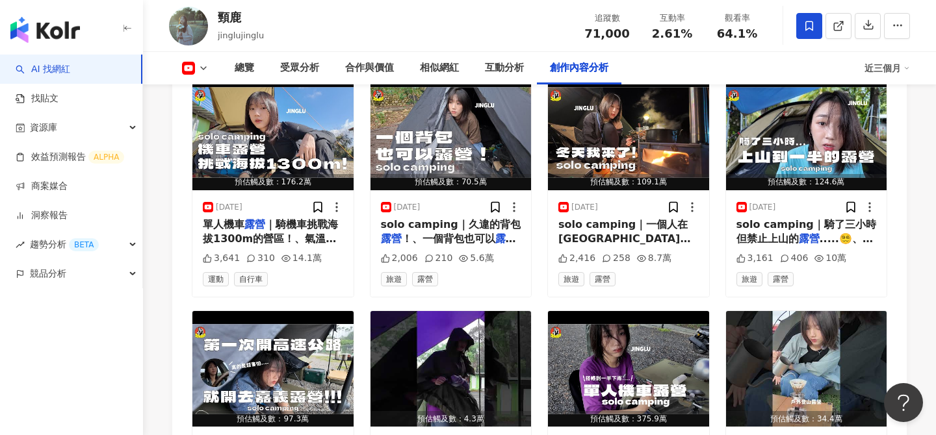
scroll to position [4665, 0]
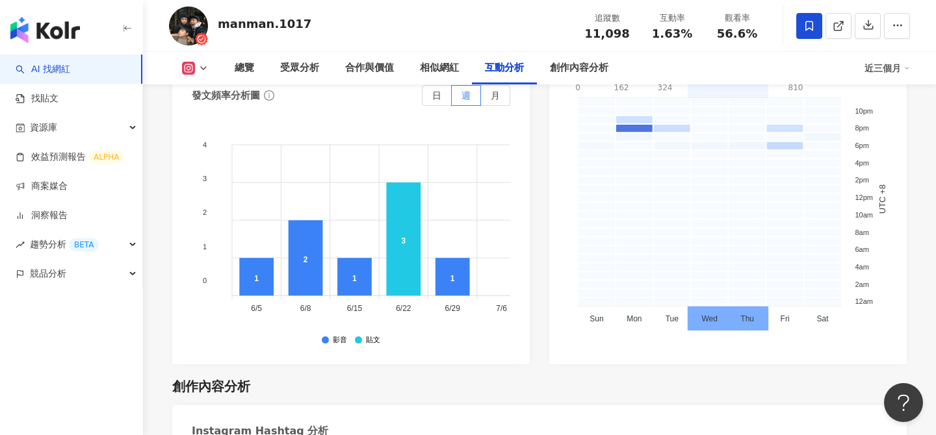
scroll to position [3650, 0]
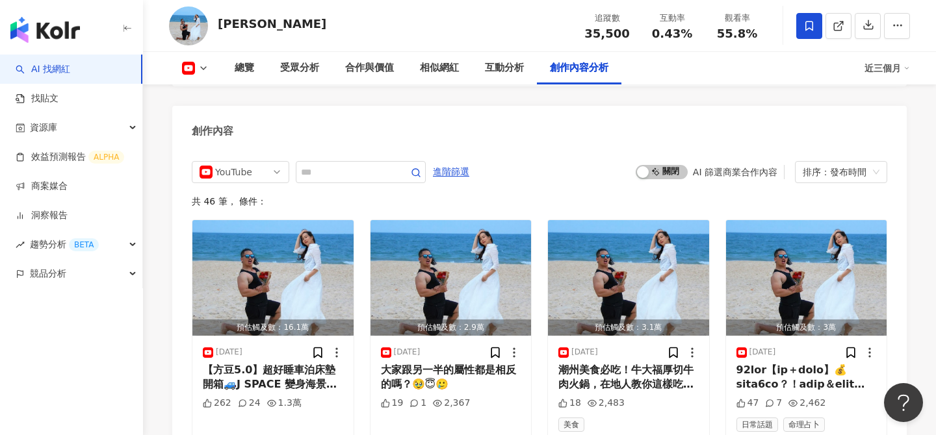
scroll to position [3461, 0]
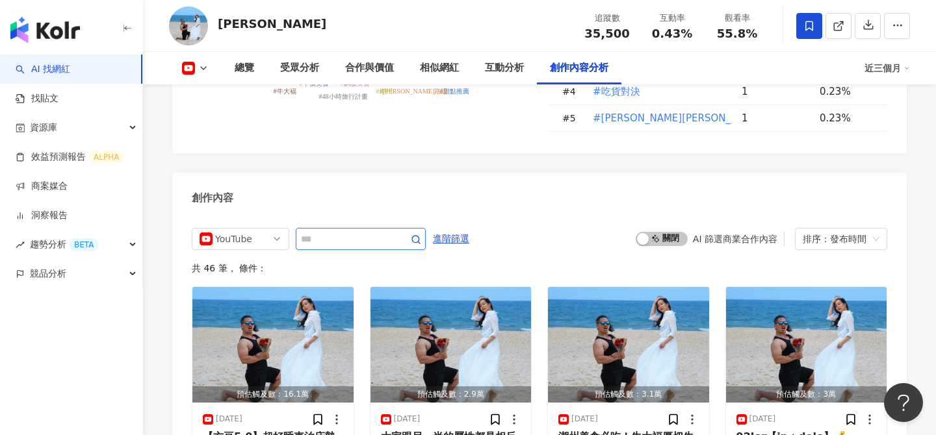
click at [339, 231] on input "text" at bounding box center [346, 239] width 91 height 16
click at [355, 231] on input "text" at bounding box center [346, 239] width 91 height 16
type input "*"
type input "**"
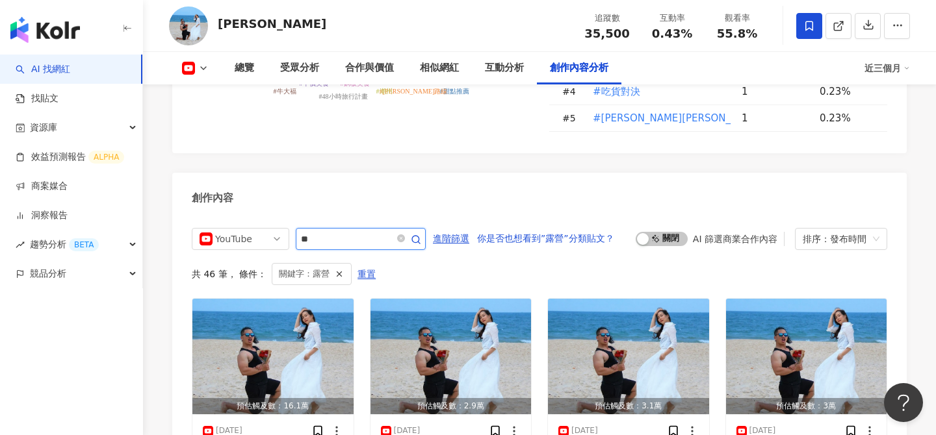
scroll to position [3486, 0]
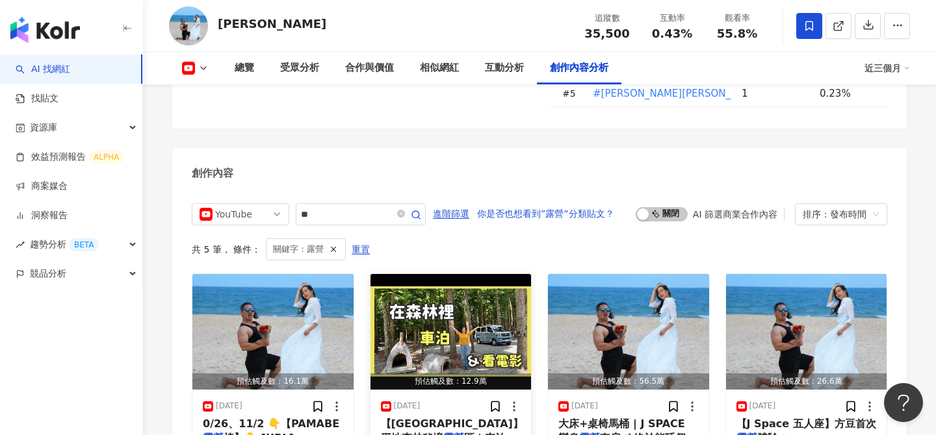
click at [448, 291] on img "button" at bounding box center [450, 332] width 161 height 116
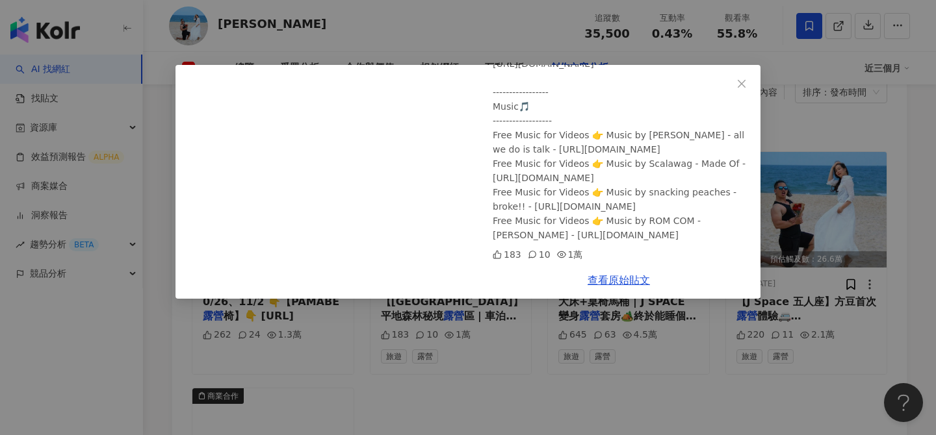
scroll to position [3763, 0]
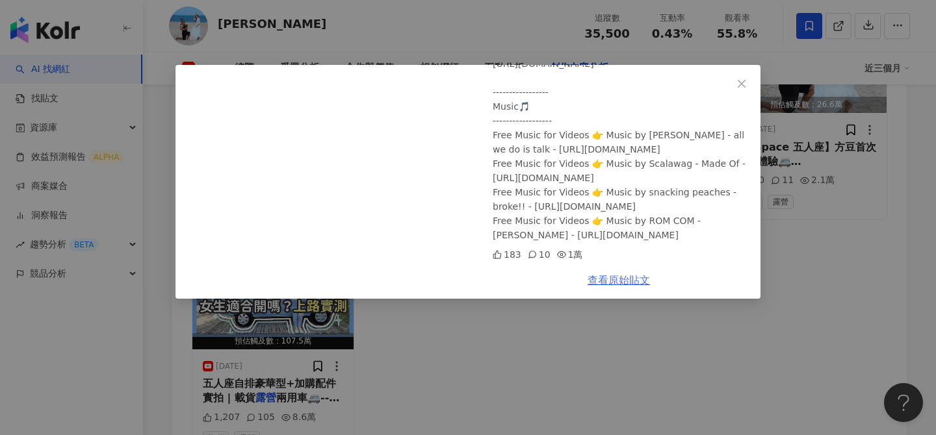
click at [610, 283] on link "查看原始貼文" at bounding box center [619, 280] width 62 height 12
click at [527, 341] on div "張揚夫婦 2025/5/17 【屏東車宿】平地森林秘境露營區 | 車泊電影日 ft.Yaber T2 Plus 👇【金沙YABER T2 PLUS隨身投影機】…" at bounding box center [468, 217] width 936 height 435
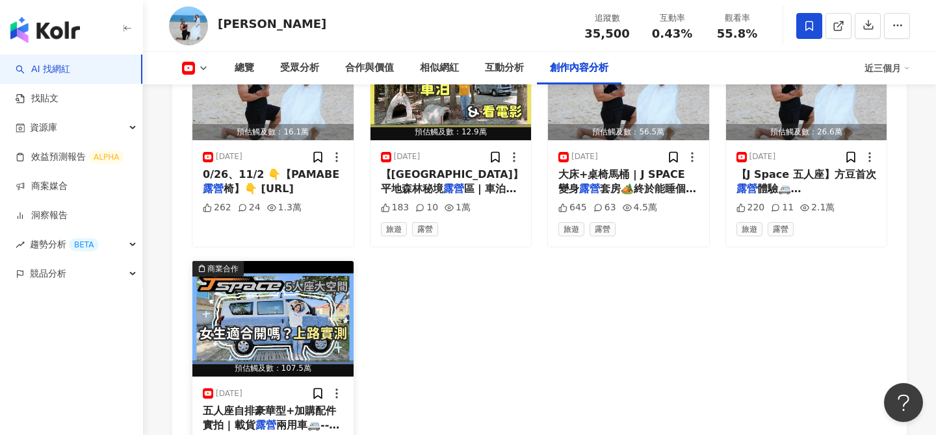
scroll to position [3737, 0]
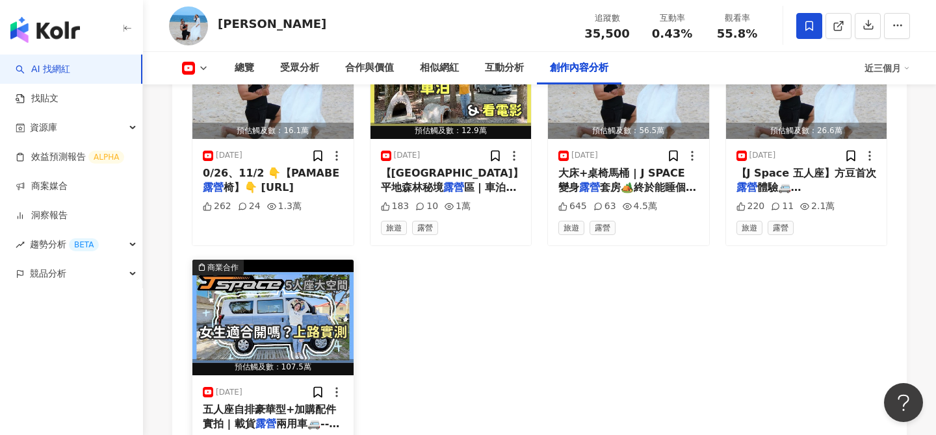
click at [307, 266] on img "button" at bounding box center [272, 318] width 161 height 116
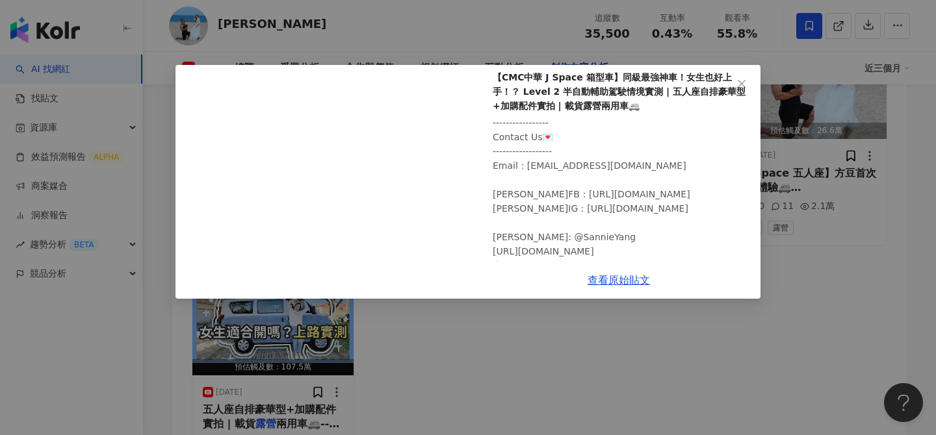
scroll to position [109, 0]
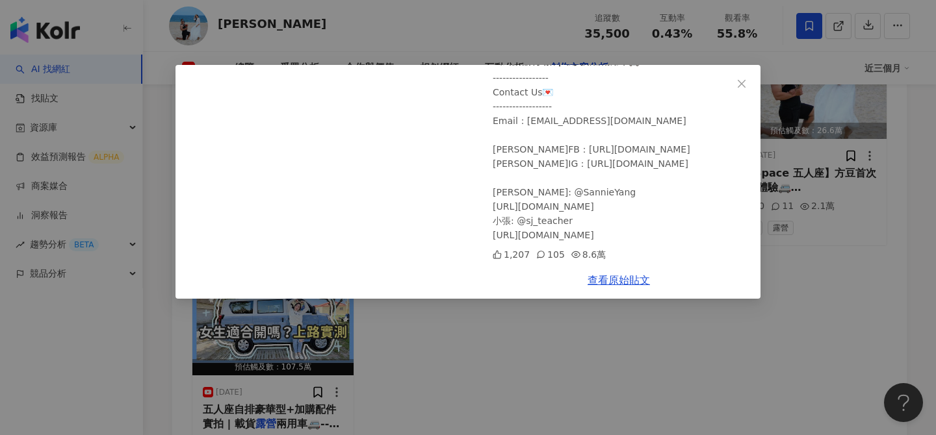
click at [781, 218] on div "張揚夫婦 2025/1/5 【CMC中華 J Space 箱型車】同級最強神車！女生也好上手！？ Level 2 半自動輔助駕駛情境實測 | 五人座自排豪華型…" at bounding box center [468, 217] width 936 height 435
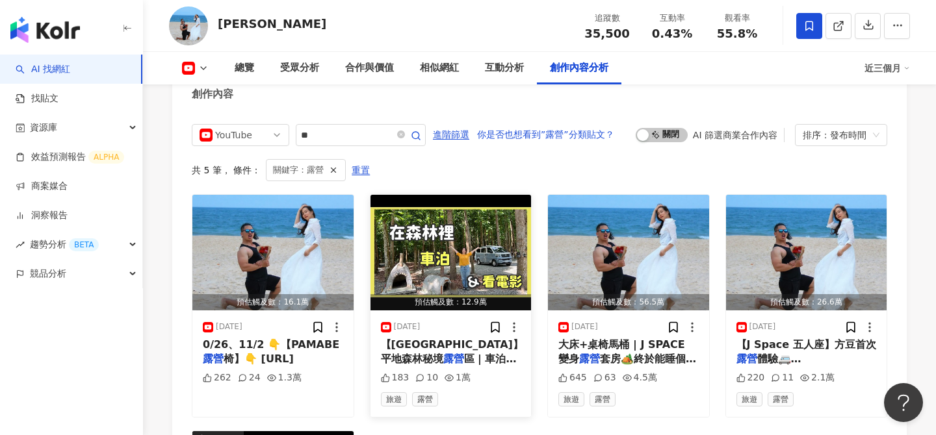
scroll to position [3580, 0]
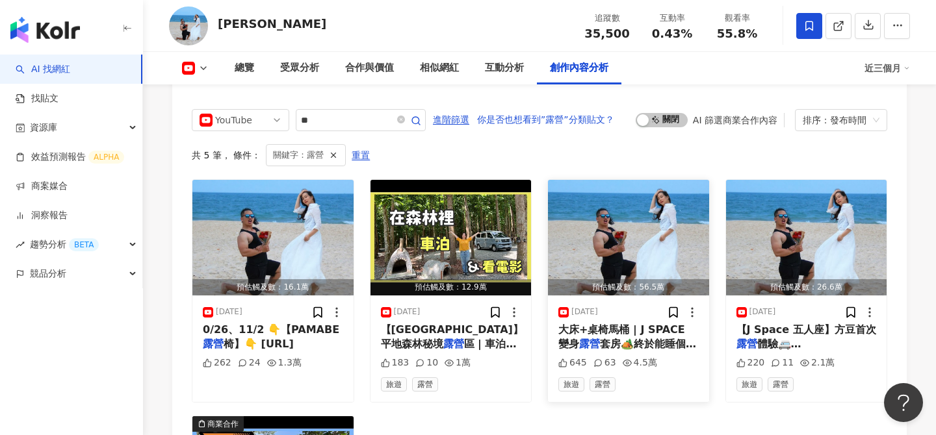
click at [594, 196] on img "button" at bounding box center [628, 238] width 161 height 116
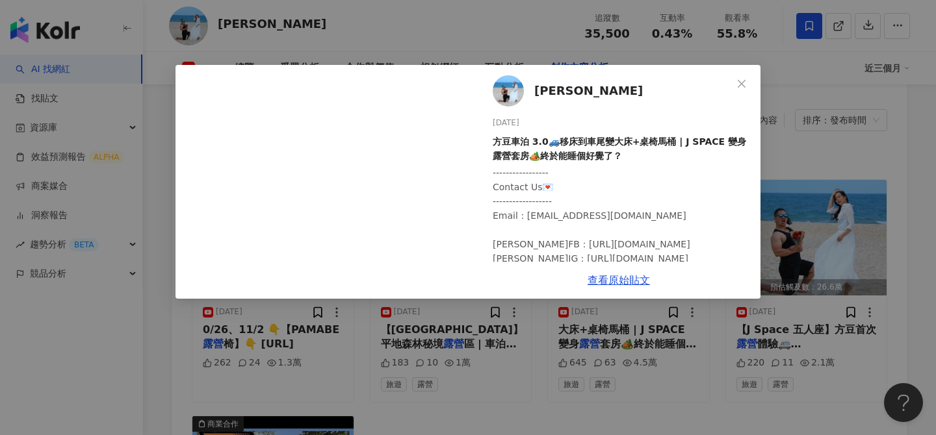
click at [610, 358] on div "張揚夫婦 2025/3/8 方豆車泊 3.0🚙移床到車尾變大床+桌椅馬桶 | J SPACE 變身露營套房🏕️終於能睡個好覺了？ --------------…" at bounding box center [468, 217] width 936 height 435
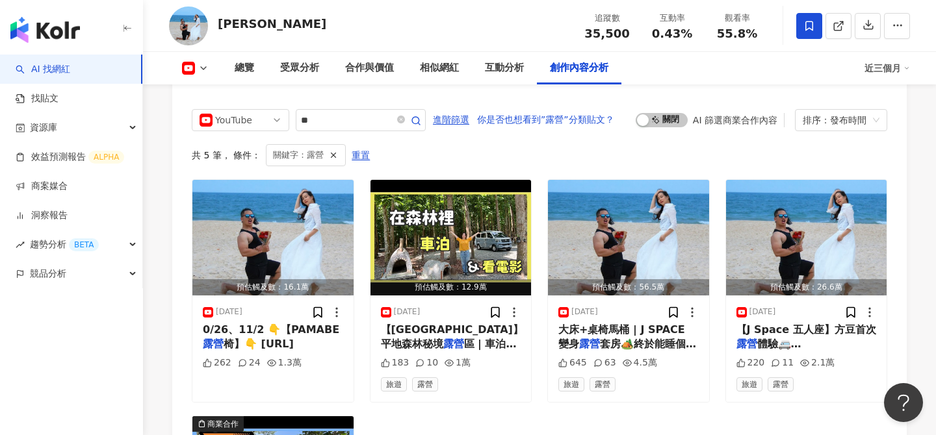
scroll to position [3581, 0]
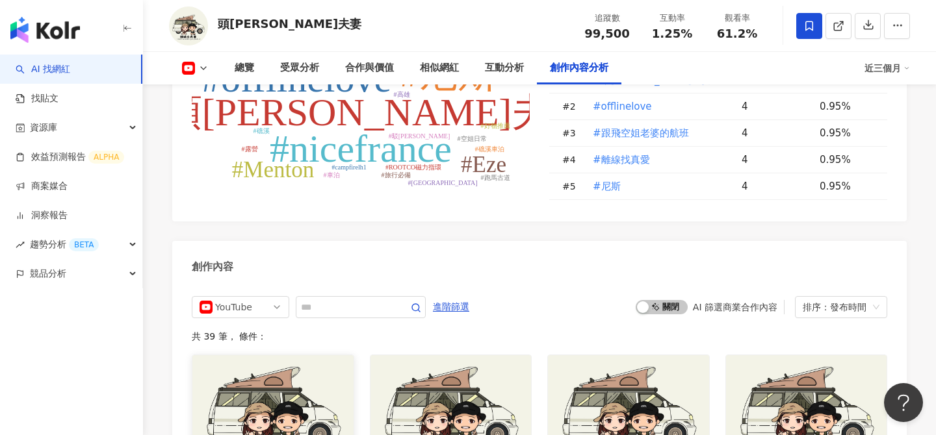
scroll to position [3416, 0]
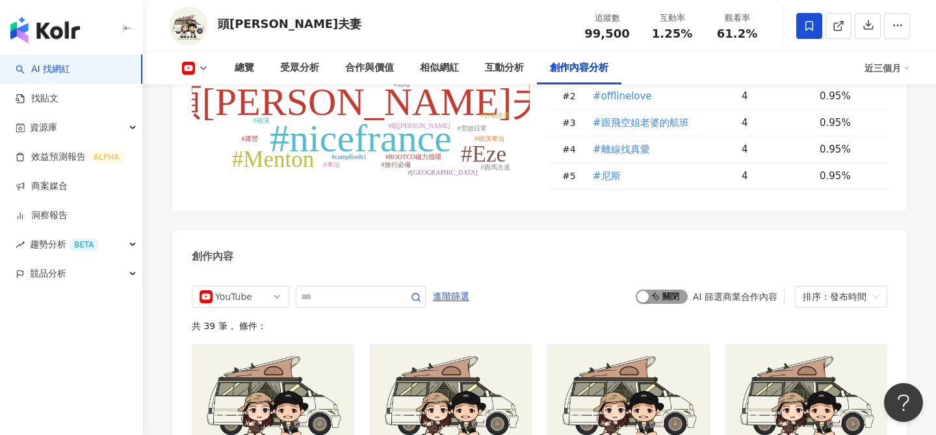
click at [658, 290] on span "啟動 關閉" at bounding box center [662, 297] width 52 height 14
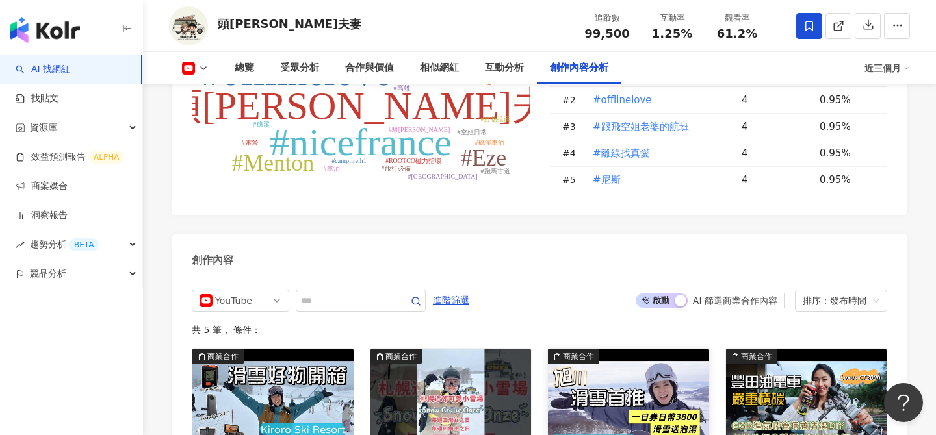
scroll to position [3356, 0]
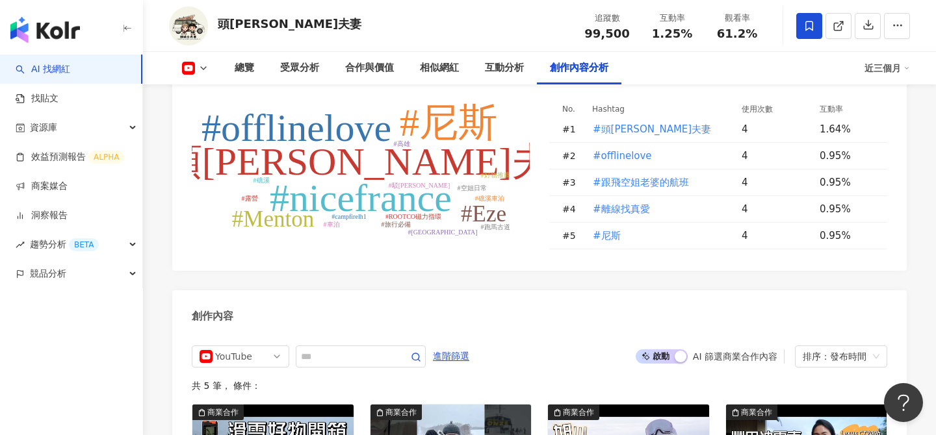
click at [653, 350] on span "啟動 關閉" at bounding box center [662, 357] width 52 height 14
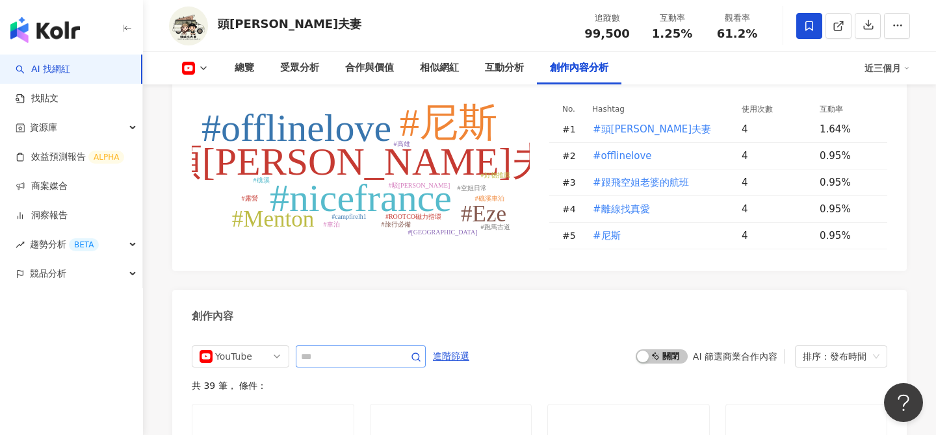
scroll to position [3504, 0]
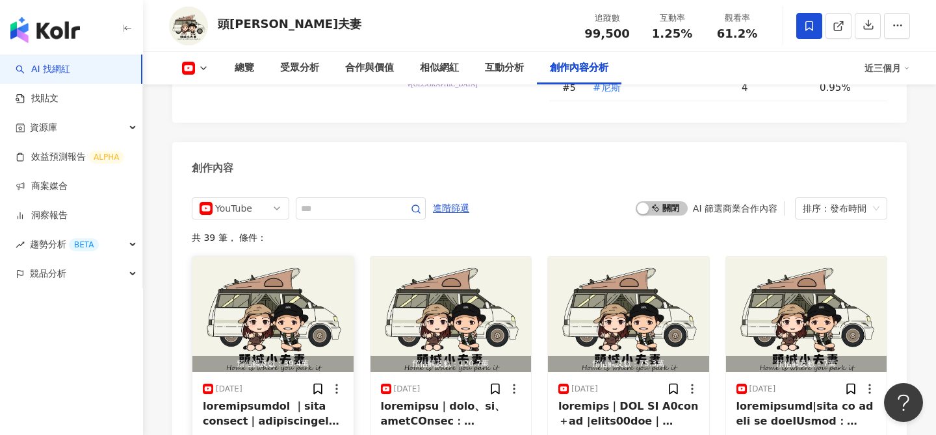
click at [295, 267] on img "button" at bounding box center [272, 315] width 161 height 116
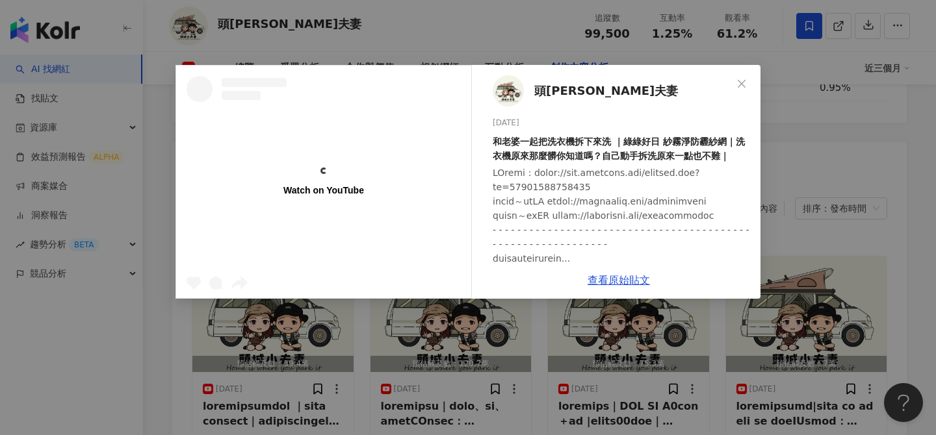
click at [776, 125] on div "Watch on YouTube 頭城小夫妻 [DATE] 和老婆一起把洗衣機拆下來洗 ｜綠綠好日 紗霧淨防霾紗網｜洗衣機原來那麼髒你知道嗎？自己動手拆洗原來…" at bounding box center [468, 217] width 936 height 435
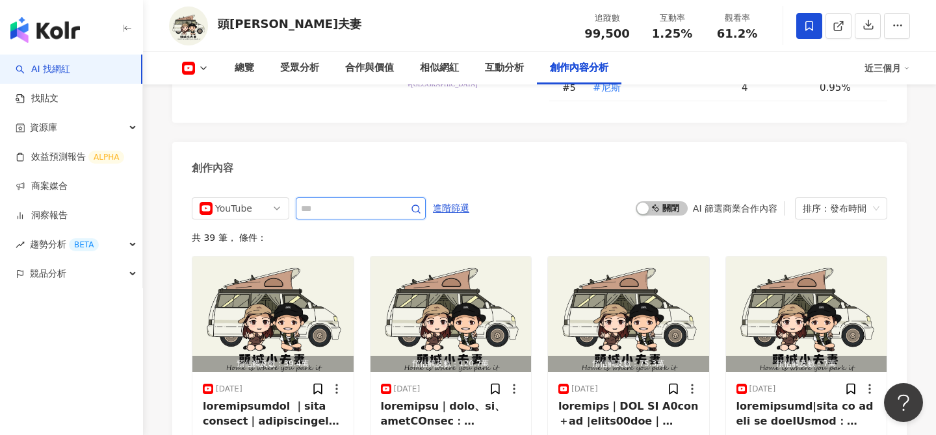
click at [391, 201] on input "text" at bounding box center [346, 209] width 91 height 16
type input "**"
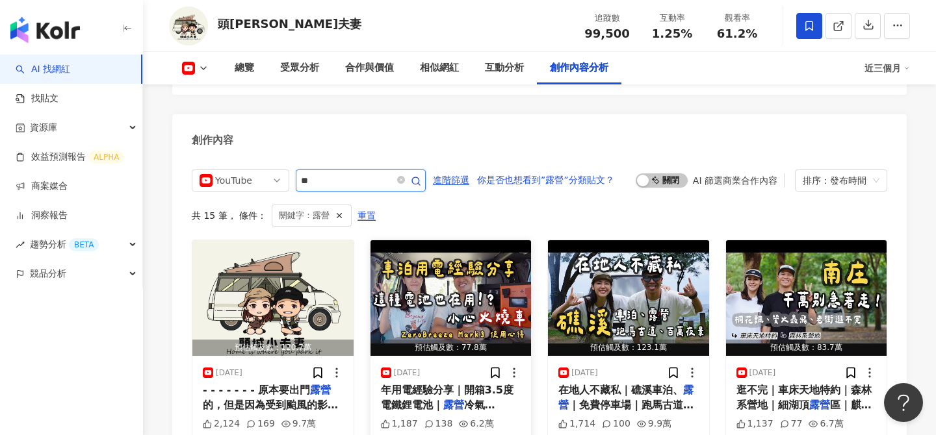
scroll to position [3536, 0]
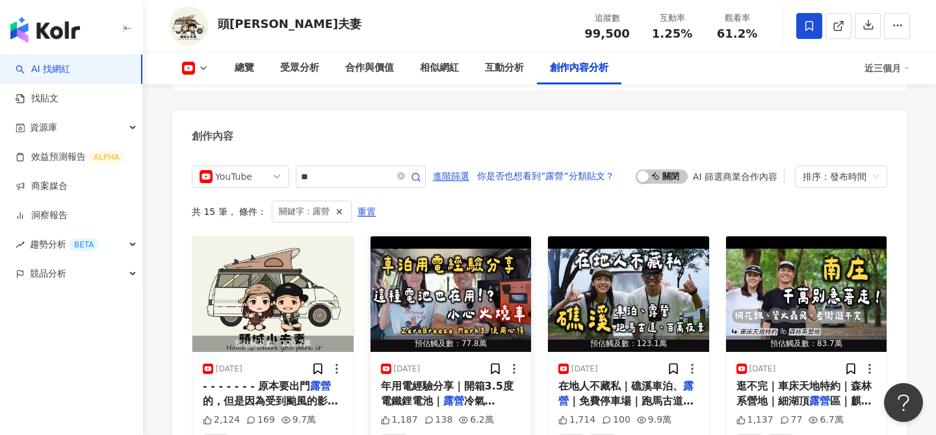
click at [463, 264] on img "button" at bounding box center [450, 295] width 161 height 116
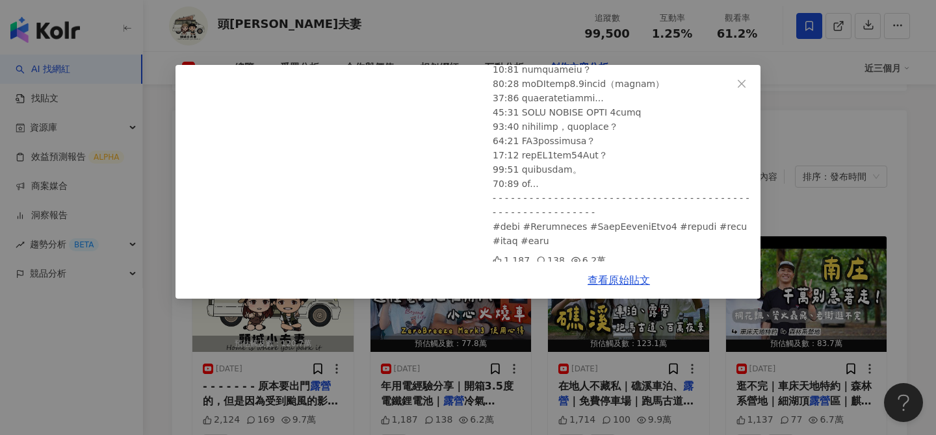
scroll to position [610, 0]
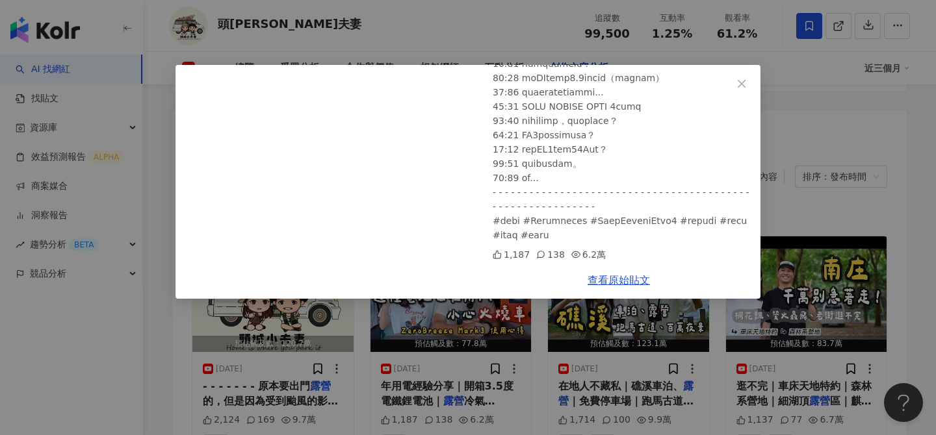
click at [816, 227] on div "頭城小夫妻 [DATE] 這種電池也在用?! 小心火燒車｜車泊十年用電經驗分享｜開箱3.5度電鐵鋰電池｜露營冷氣 ZeroBreeze Mark3 使用心得｜…" at bounding box center [468, 217] width 936 height 435
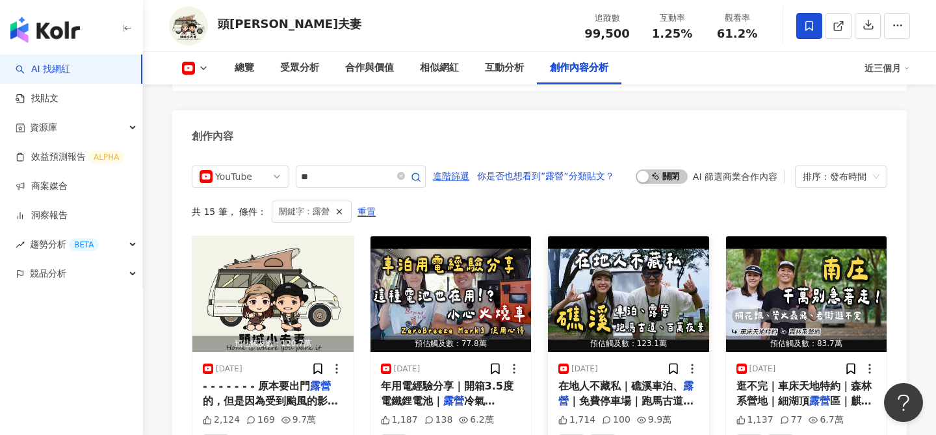
click at [630, 237] on img "button" at bounding box center [628, 295] width 161 height 116
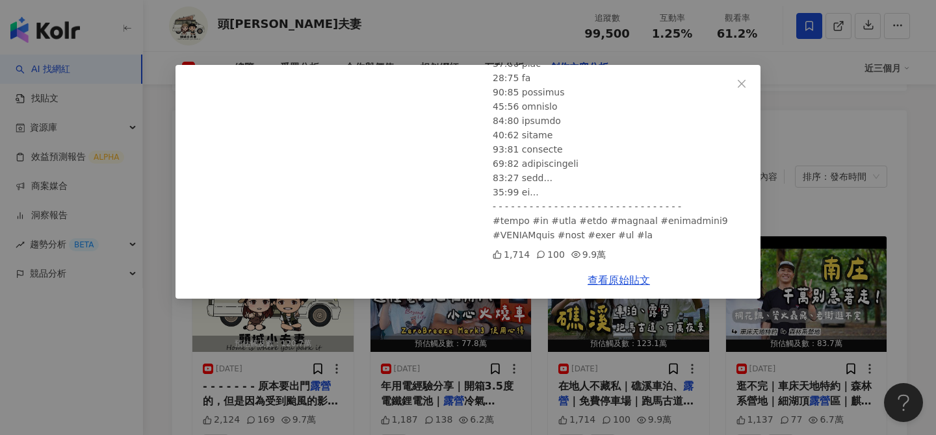
scroll to position [810, 0]
click at [811, 252] on div "頭城小夫妻 2025/6/8 在地人不藏私｜礁溪車泊、露營｜免費停車場｜跑馬古道、百萬夜景 1,714 100 9.9萬 查看原始貼文" at bounding box center [468, 217] width 936 height 435
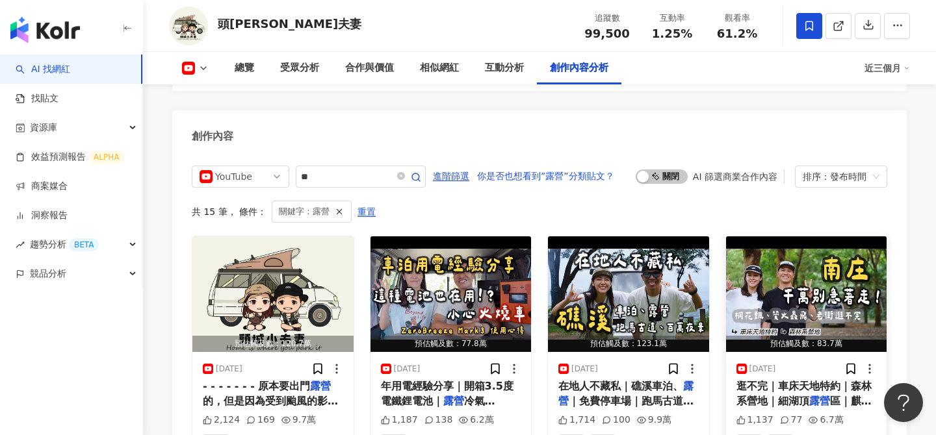
click at [797, 252] on img "button" at bounding box center [806, 295] width 161 height 116
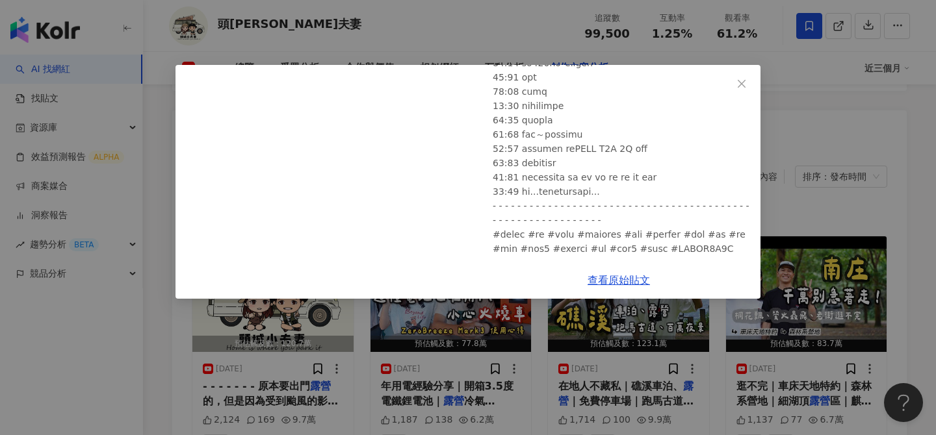
scroll to position [595, 0]
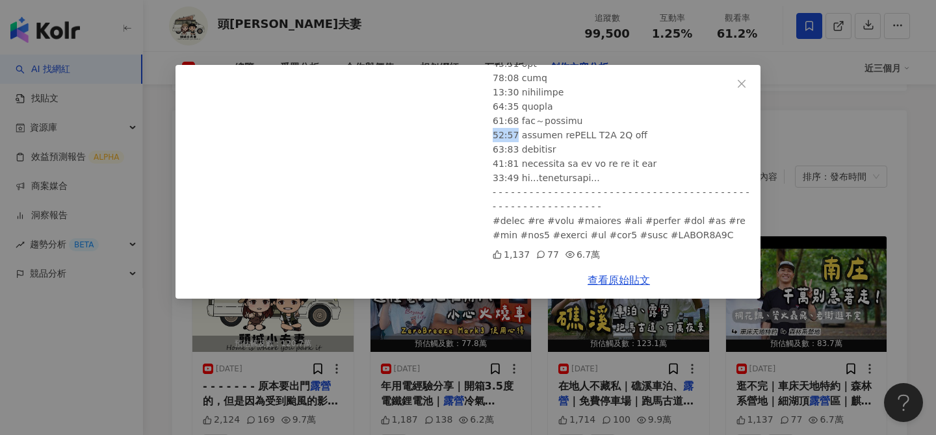
drag, startPoint x: 492, startPoint y: 110, endPoint x: 513, endPoint y: 110, distance: 21.4
click at [513, 110] on div "頭城小夫妻 2025/5/4 南庄千萬別急著走！桐花飄、螢火蟲飛、老街逛不完｜車床天地特約｜森林系營地｜細湖頂露營區｜麒麟山露營區 1,137 77 6.7萬" at bounding box center [618, 163] width 283 height 197
copy div "21:33"
click at [617, 283] on link "查看原始貼文" at bounding box center [619, 280] width 62 height 12
click at [739, 77] on button "Close" at bounding box center [742, 84] width 26 height 26
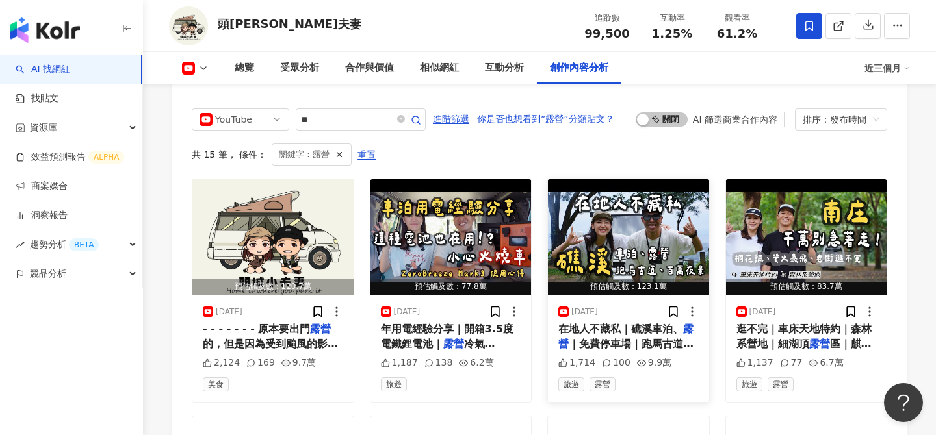
scroll to position [3594, 0]
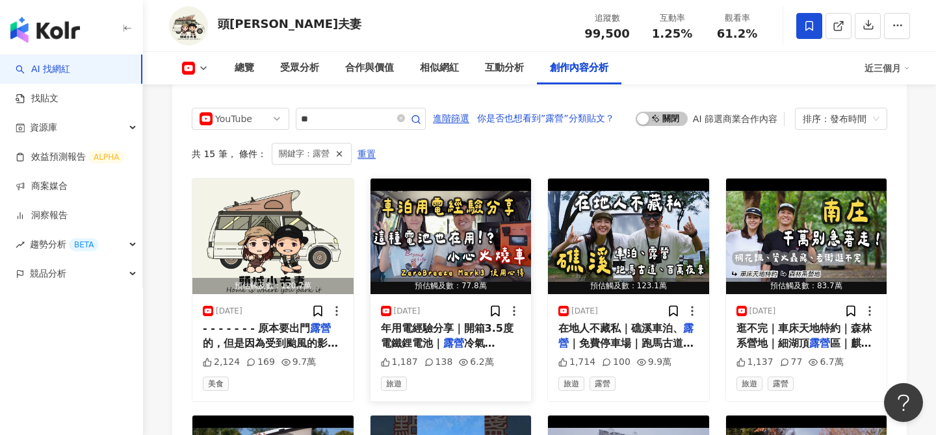
click at [478, 188] on img "button" at bounding box center [450, 237] width 161 height 116
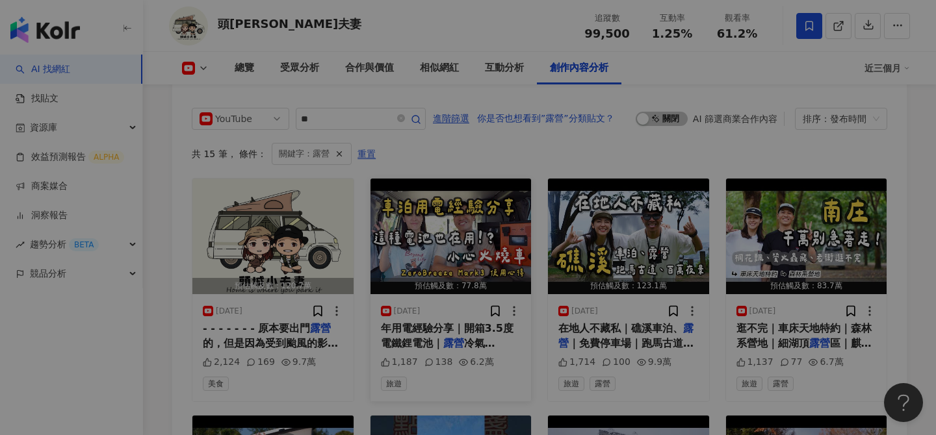
click at [478, 188] on div at bounding box center [618, 163] width 283 height 197
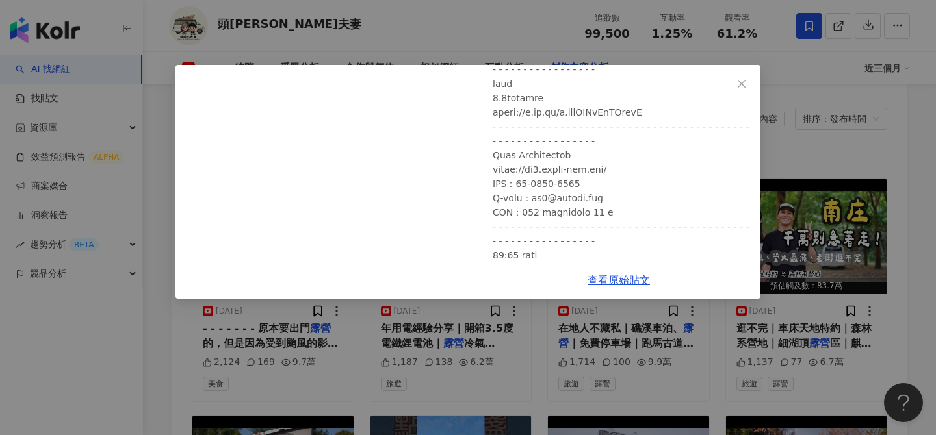
scroll to position [426, 0]
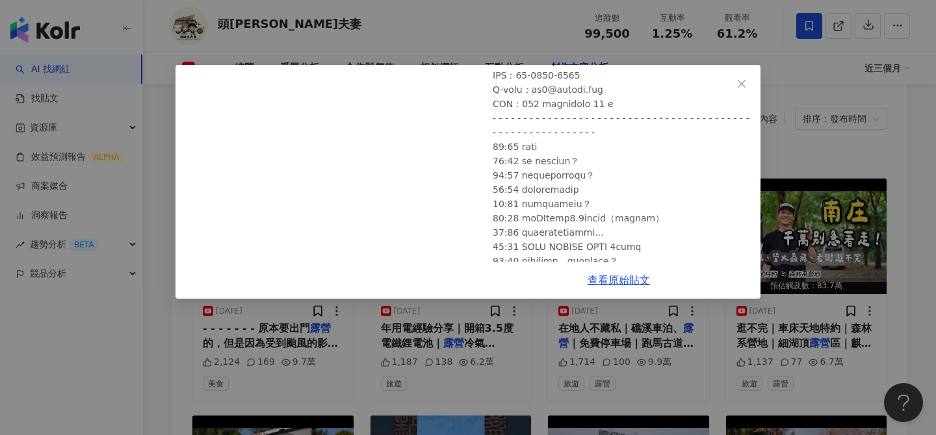
click at [827, 187] on div "頭城小夫妻 2025/6/29 這種電池也在用?! 小心火燒車｜車泊十年用電經驗分享｜開箱3.5度電鐵鋰電池｜露營冷氣 ZeroBreeze Mark3 使用…" at bounding box center [468, 217] width 936 height 435
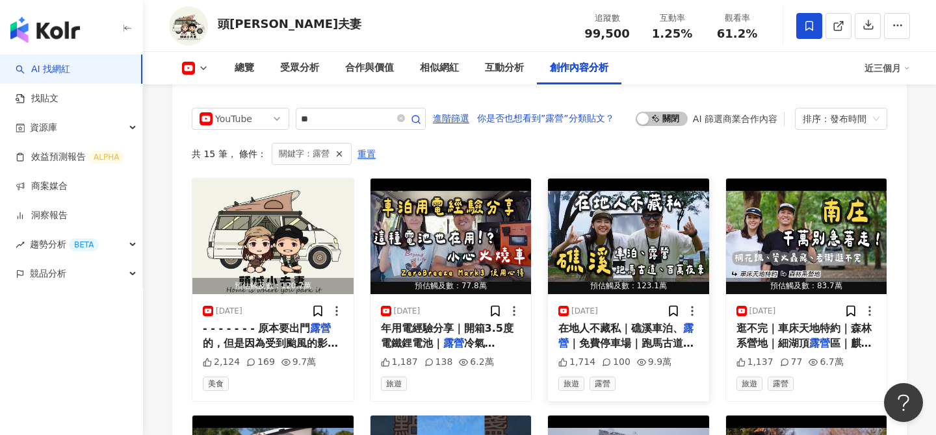
click at [658, 190] on img "button" at bounding box center [628, 237] width 161 height 116
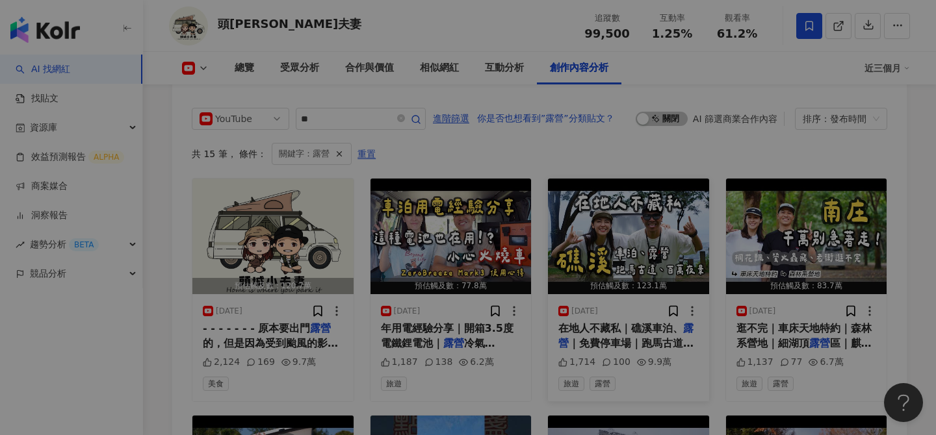
click at [658, 190] on div at bounding box center [618, 163] width 283 height 197
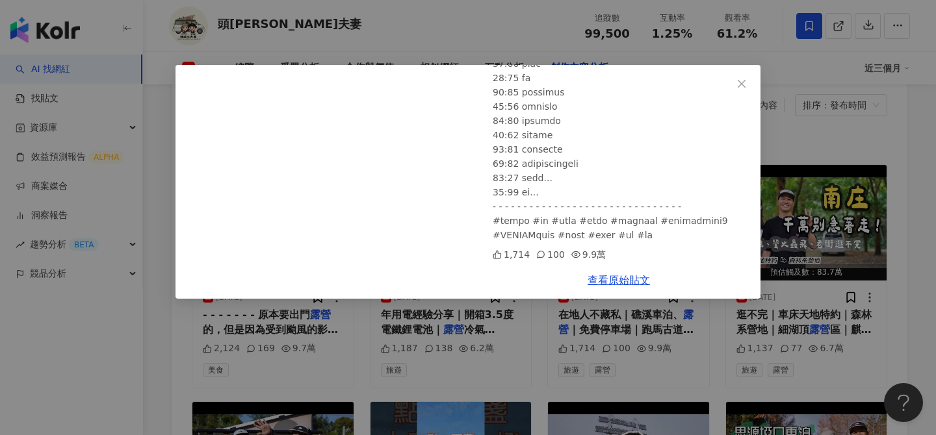
scroll to position [3612, 0]
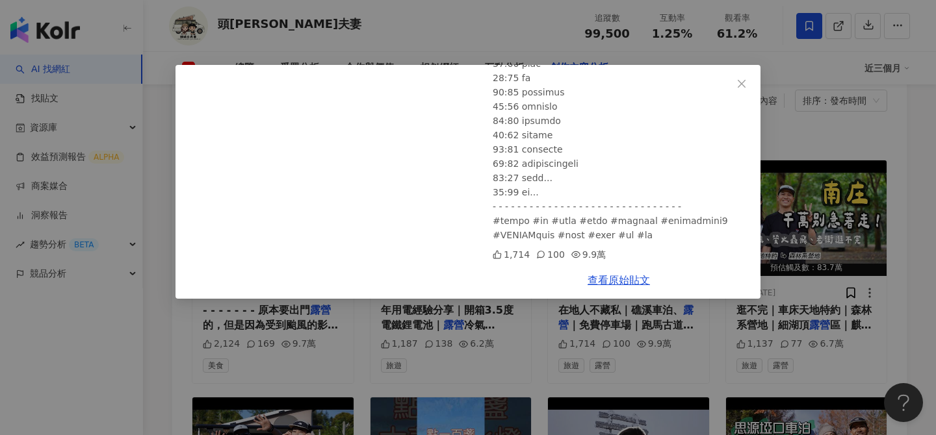
click at [795, 169] on div "頭城小夫妻 2025/6/8 在地人不藏私｜礁溪車泊、露營｜免費停車場｜跑馬古道、百萬夜景 1,714 100 9.9萬 查看原始貼文" at bounding box center [468, 217] width 936 height 435
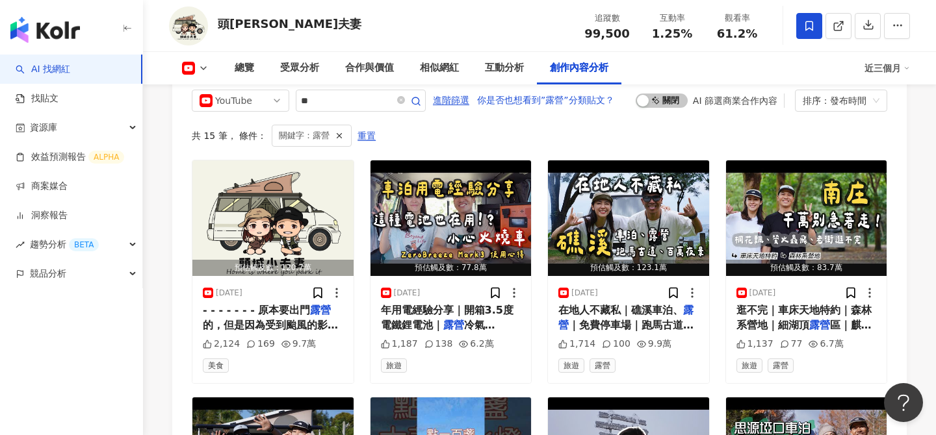
click at [795, 169] on img "button" at bounding box center [806, 219] width 161 height 116
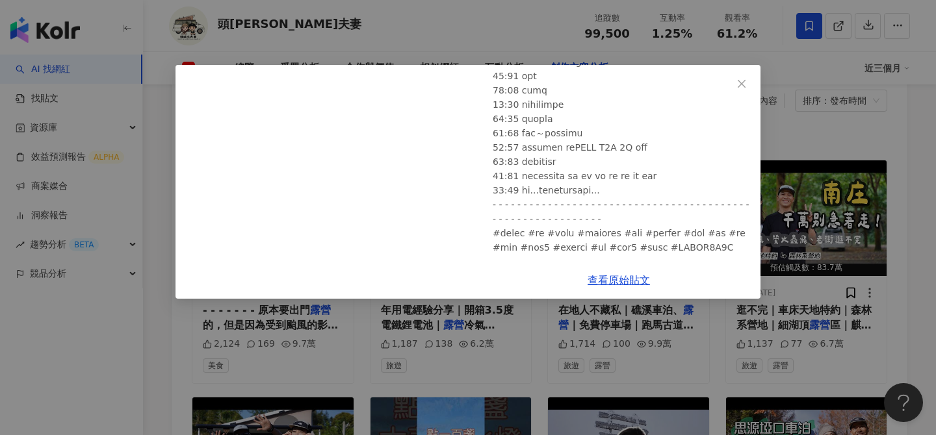
scroll to position [595, 0]
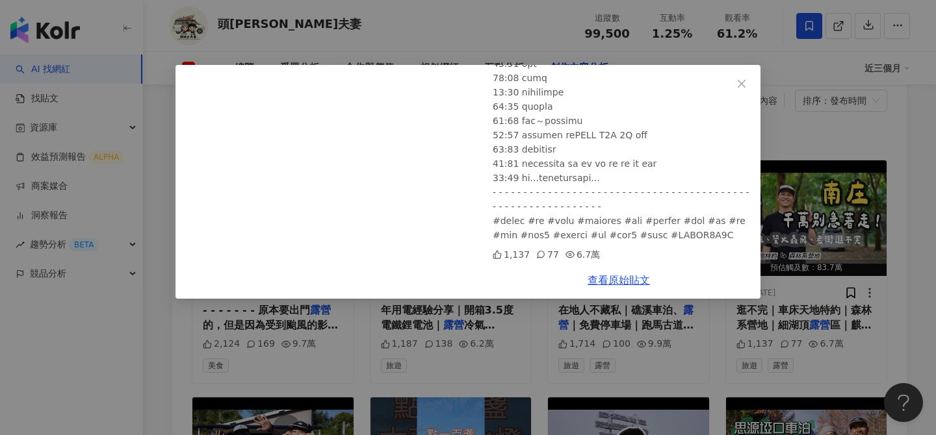
click at [776, 224] on div "頭城小夫妻 2025/5/4 南庄千萬別急著走！桐花飄、螢火蟲飛、老街逛不完｜車床天地特約｜森林系營地｜細湖頂露營區｜麒麟山露營區 1,137 77 6.7萬…" at bounding box center [468, 217] width 936 height 435
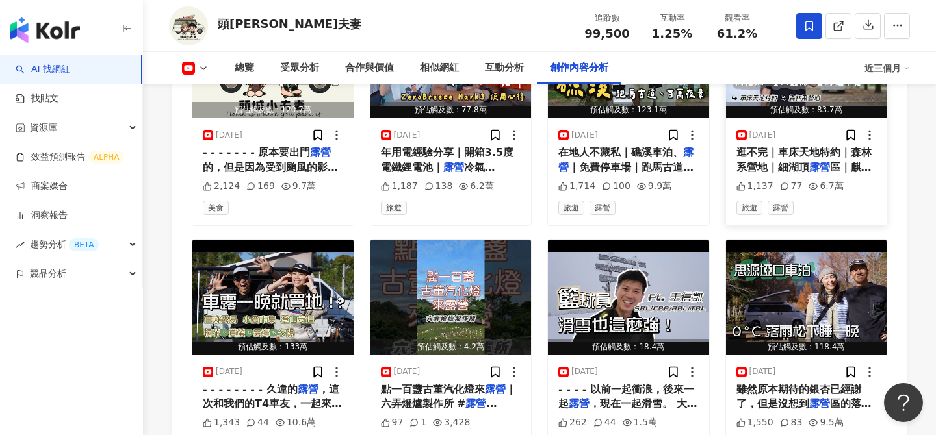
scroll to position [3776, 0]
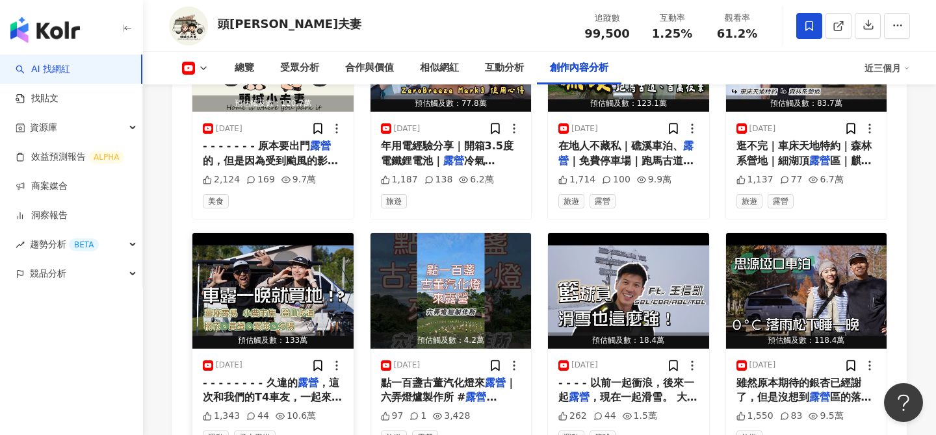
click at [289, 254] on img "button" at bounding box center [272, 291] width 161 height 116
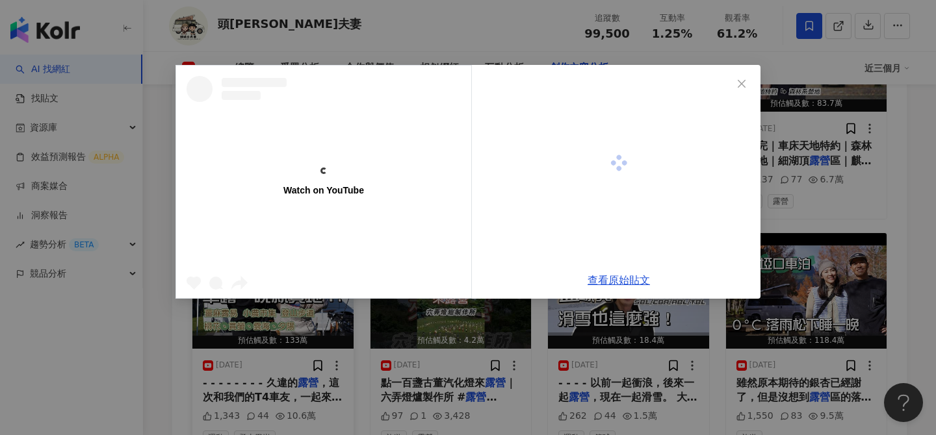
click at [289, 254] on div "Watch on YouTube" at bounding box center [323, 182] width 295 height 233
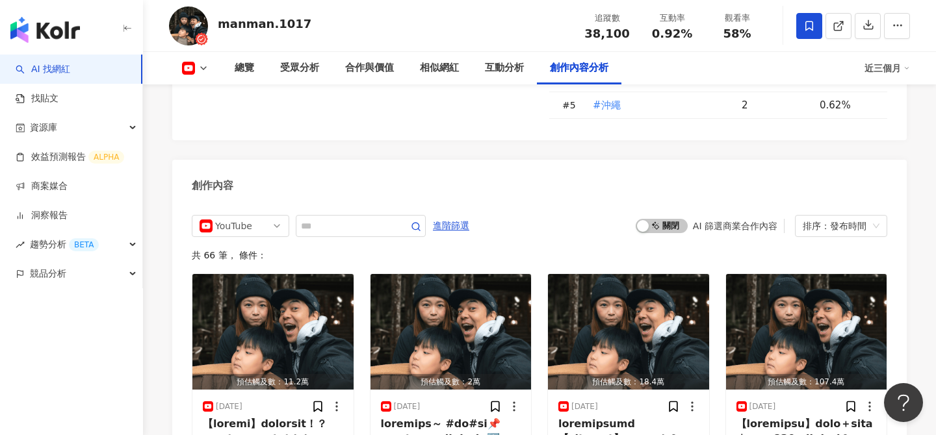
scroll to position [3561, 0]
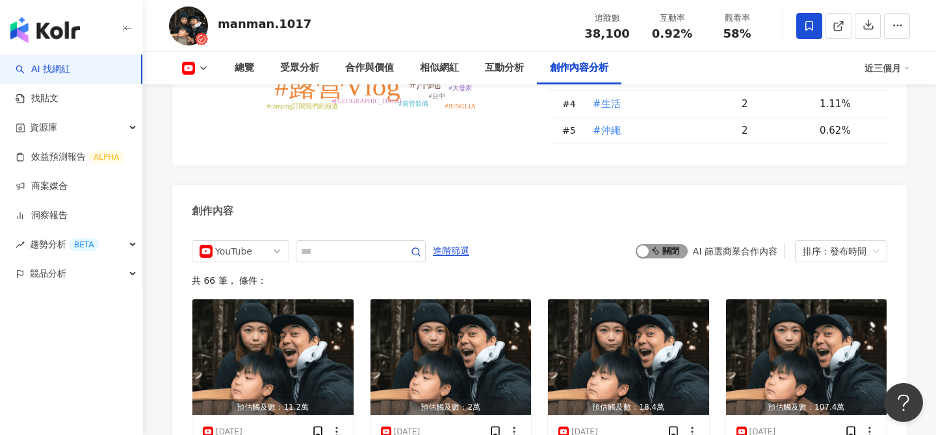
click at [669, 244] on span "啟動 關閉" at bounding box center [662, 251] width 52 height 14
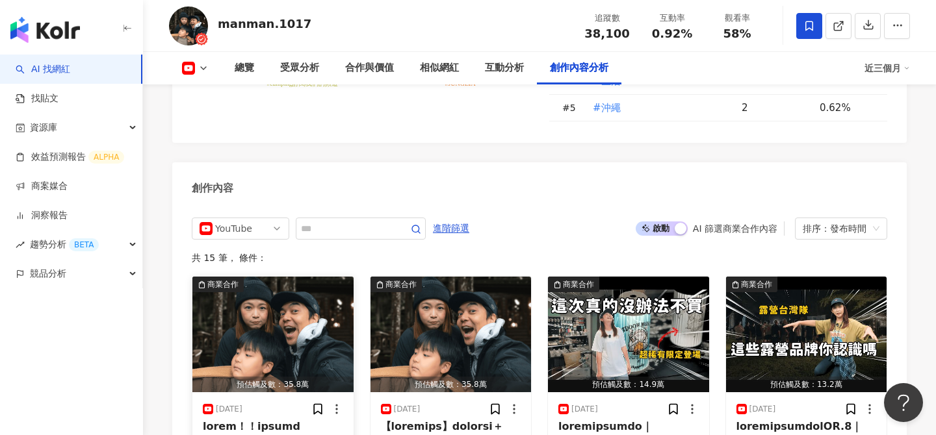
click at [305, 286] on img "button" at bounding box center [272, 335] width 161 height 116
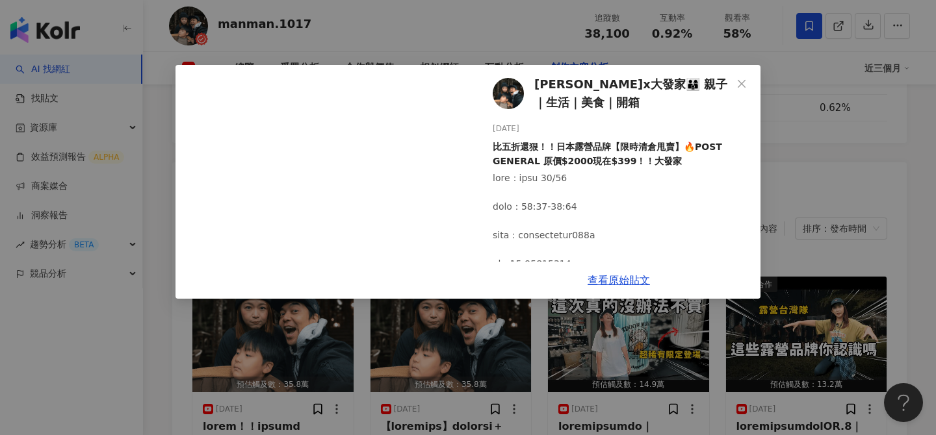
click at [618, 328] on div "[PERSON_NAME]x大發家👨‍👩‍👦 親子｜生活｜美食｜開箱 [DATE] 比五折還狠！！日本露營品牌【限時清倉甩賣】🔥POST GENERAL 原價…" at bounding box center [468, 217] width 936 height 435
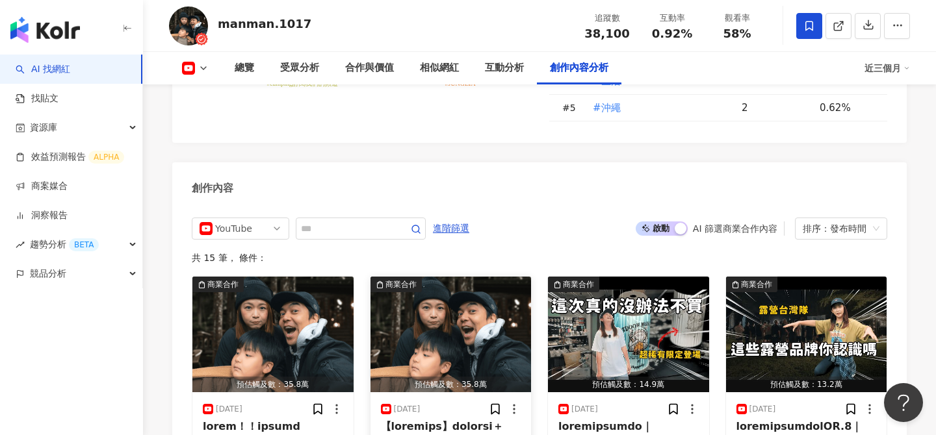
click at [516, 277] on img "button" at bounding box center [450, 335] width 161 height 116
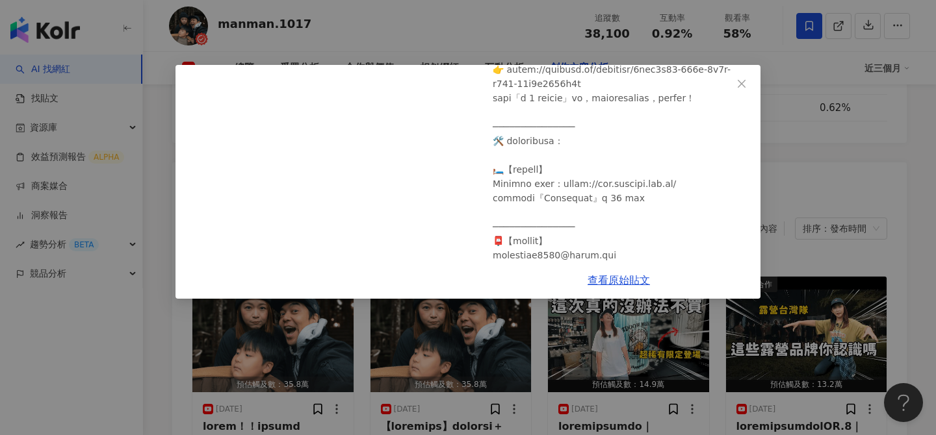
scroll to position [575, 0]
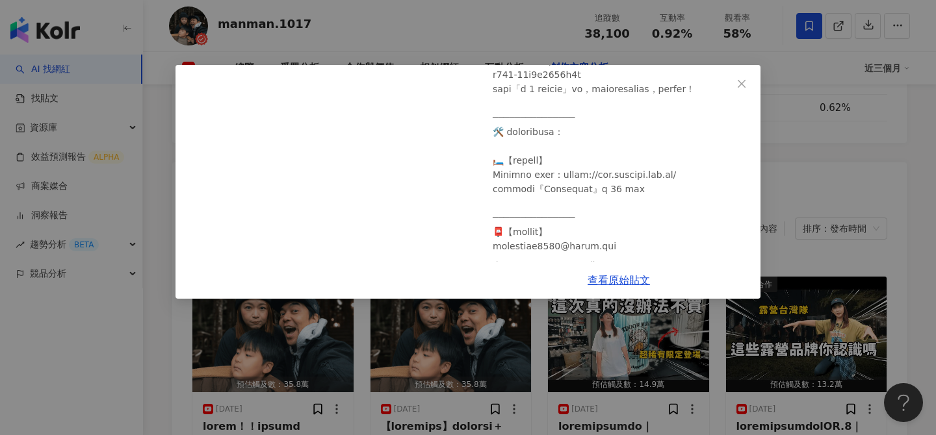
click at [525, 333] on div "[PERSON_NAME]x大發家👨‍👩‍👦 親子｜生活｜美食｜開箱 [DATE] 【全新親子營地開箱】竟然有夜間沙坑＋戲水池＋滑草場！？小時候親子露營區｜大…" at bounding box center [468, 217] width 936 height 435
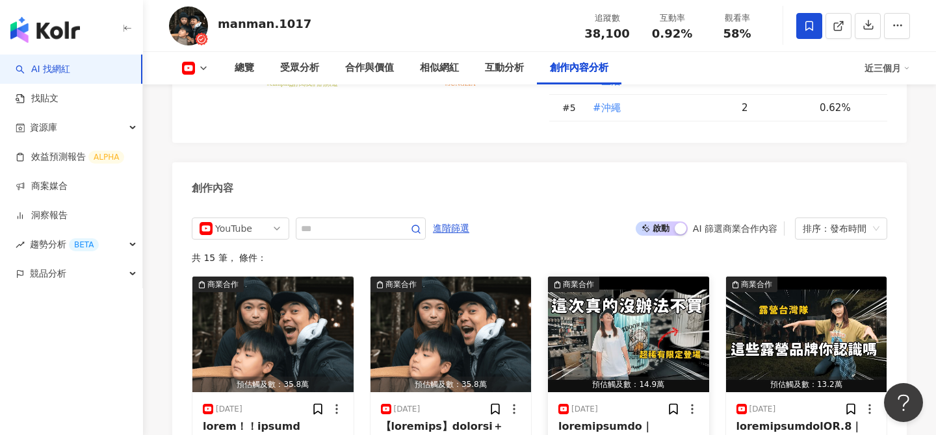
click at [626, 277] on img "button" at bounding box center [628, 335] width 161 height 116
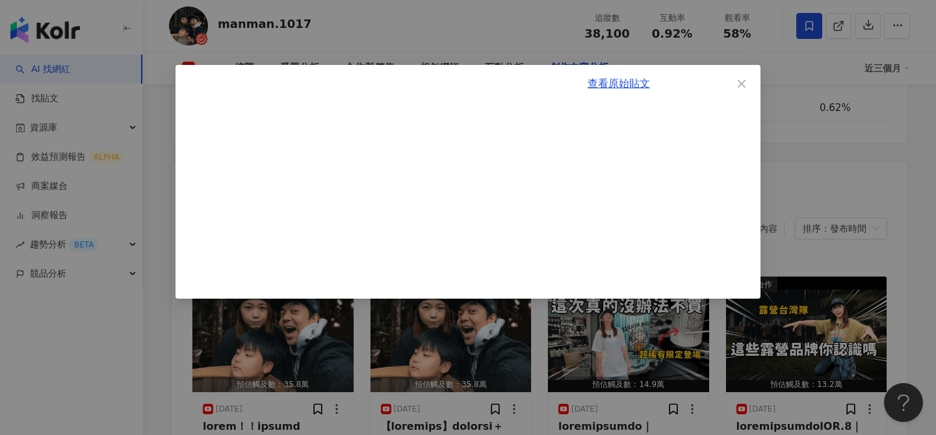
click at [823, 250] on div "查看原始貼文" at bounding box center [468, 217] width 936 height 435
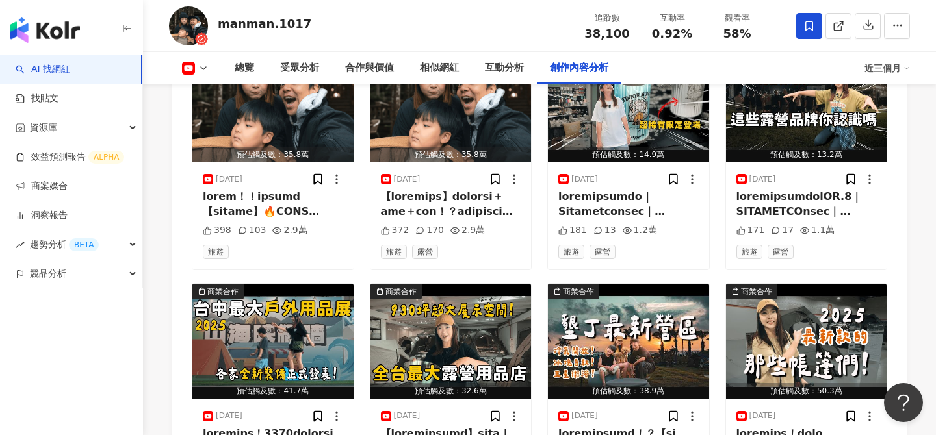
scroll to position [3817, 0]
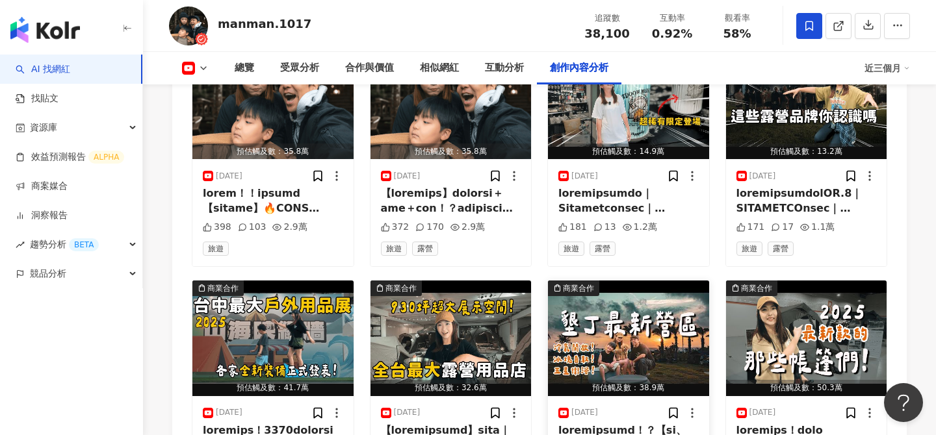
click at [672, 281] on img "button" at bounding box center [628, 339] width 161 height 116
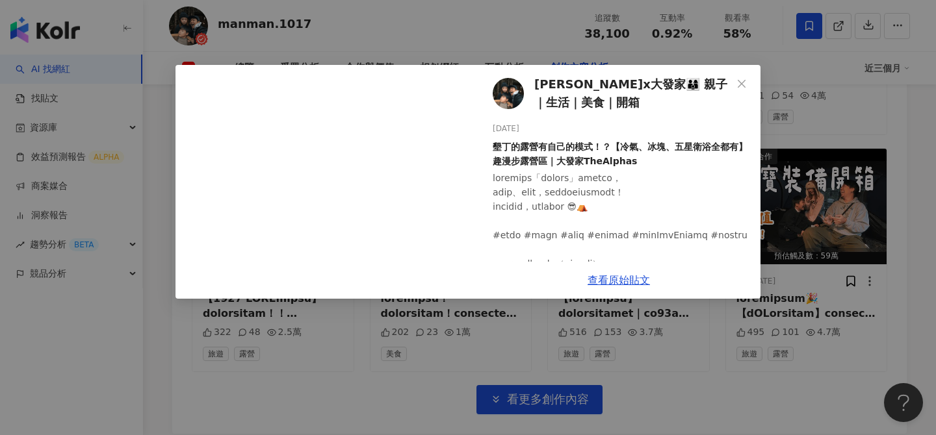
scroll to position [4193, 0]
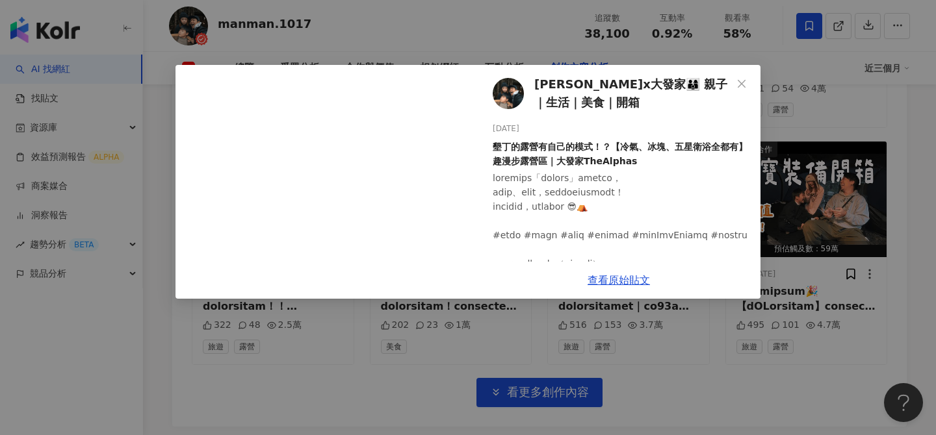
click at [837, 237] on div "[PERSON_NAME]x大發家👨‍👩‍👦 親子｜生活｜美食｜開箱 [DATE] 墾丁的露營有自己的模式！？【冷氣、冰塊、五星衛浴全都有】趣漫步露營區｜大發…" at bounding box center [468, 217] width 936 height 435
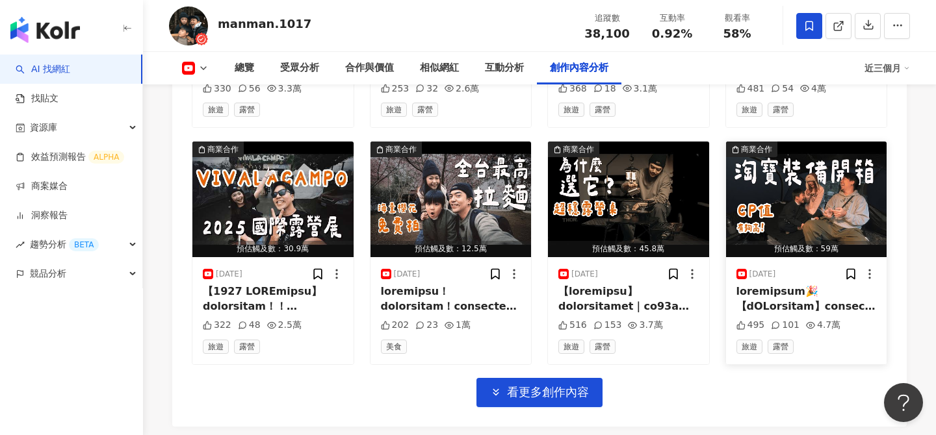
click at [759, 146] on img "button" at bounding box center [806, 200] width 161 height 116
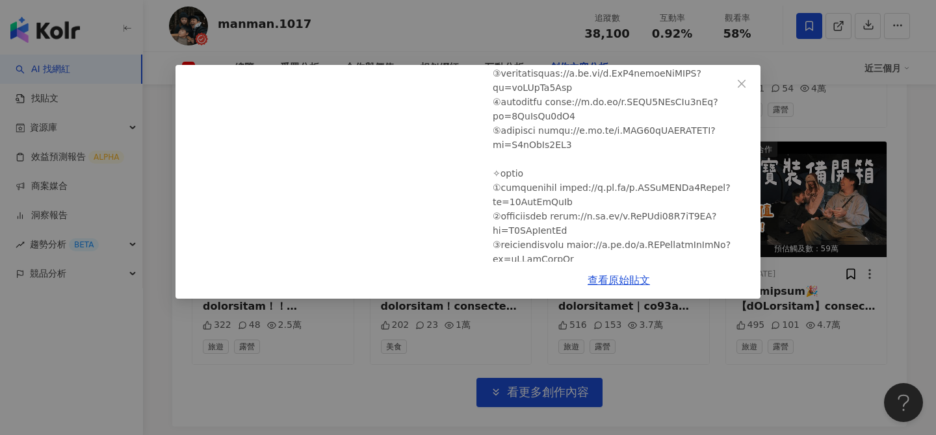
scroll to position [341, 0]
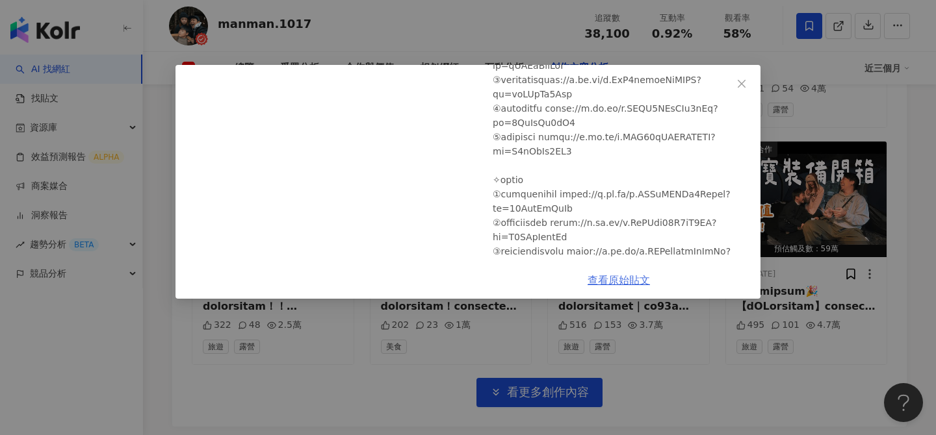
click at [614, 281] on link "查看原始貼文" at bounding box center [619, 280] width 62 height 12
